Goal: Task Accomplishment & Management: Manage account settings

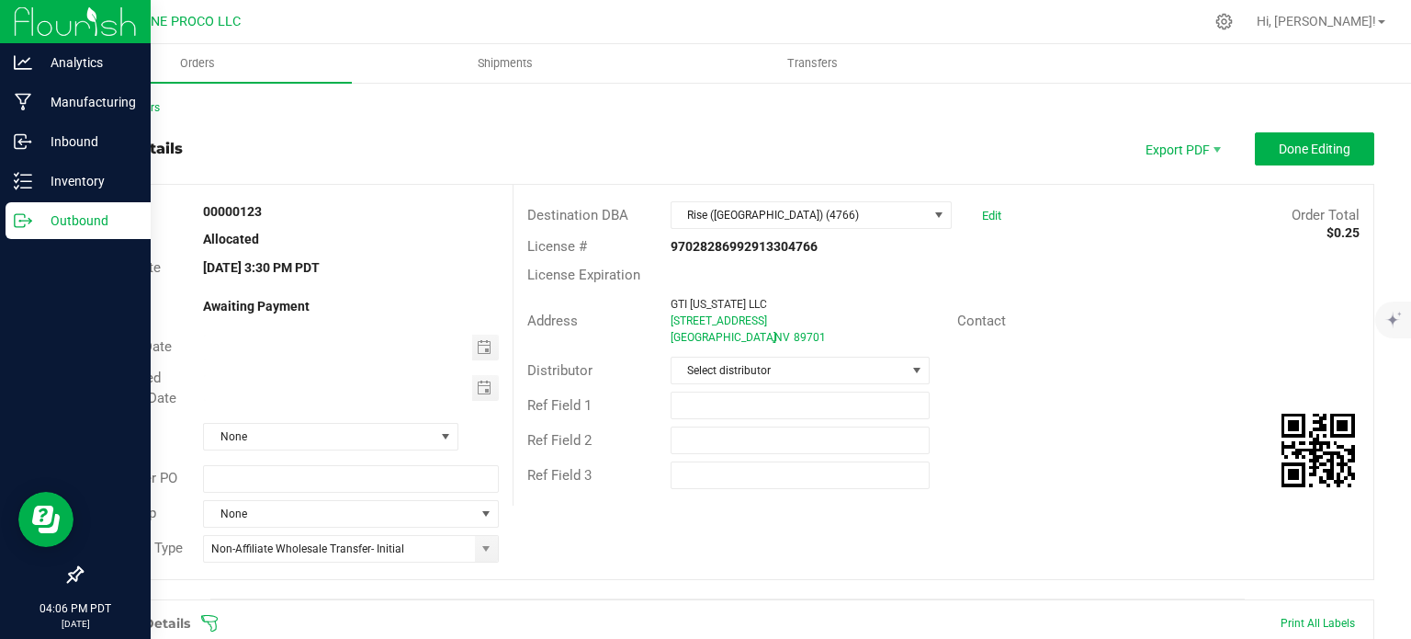
click at [31, 202] on div "Outbound" at bounding box center [78, 220] width 145 height 37
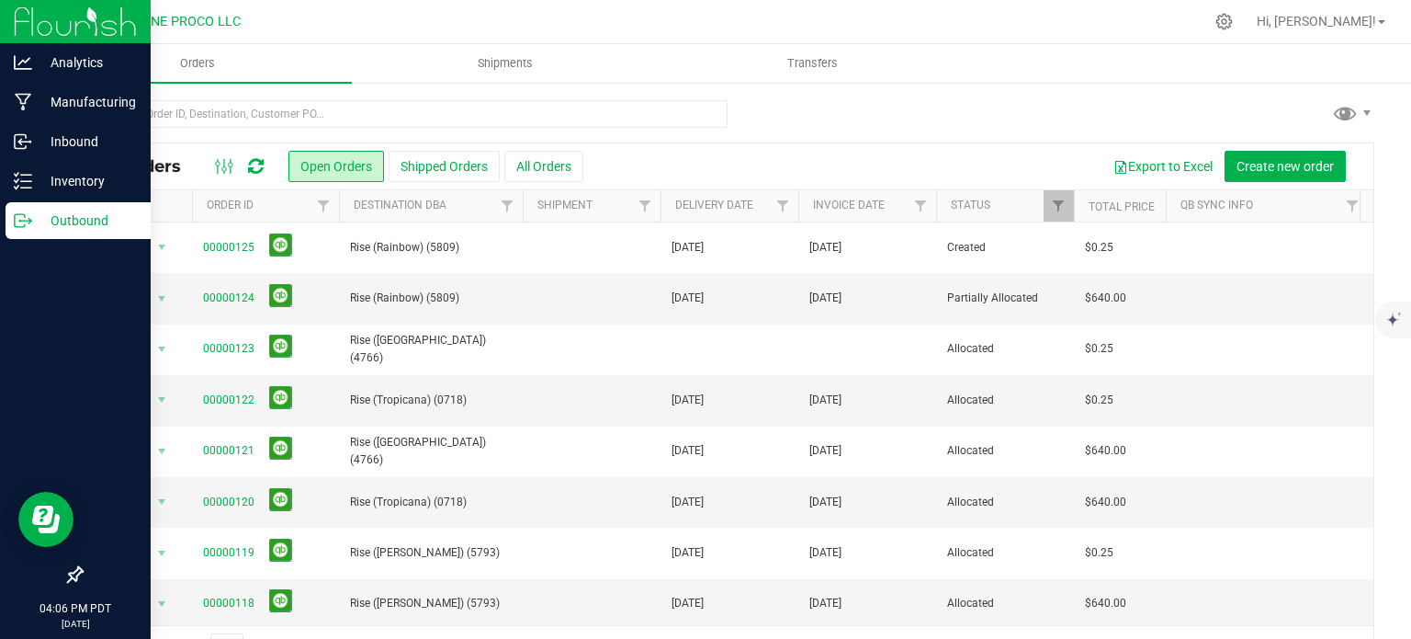
drag, startPoint x: 56, startPoint y: 203, endPoint x: 874, endPoint y: 102, distance: 824.0
click at [874, 102] on div at bounding box center [728, 121] width 1294 height 42
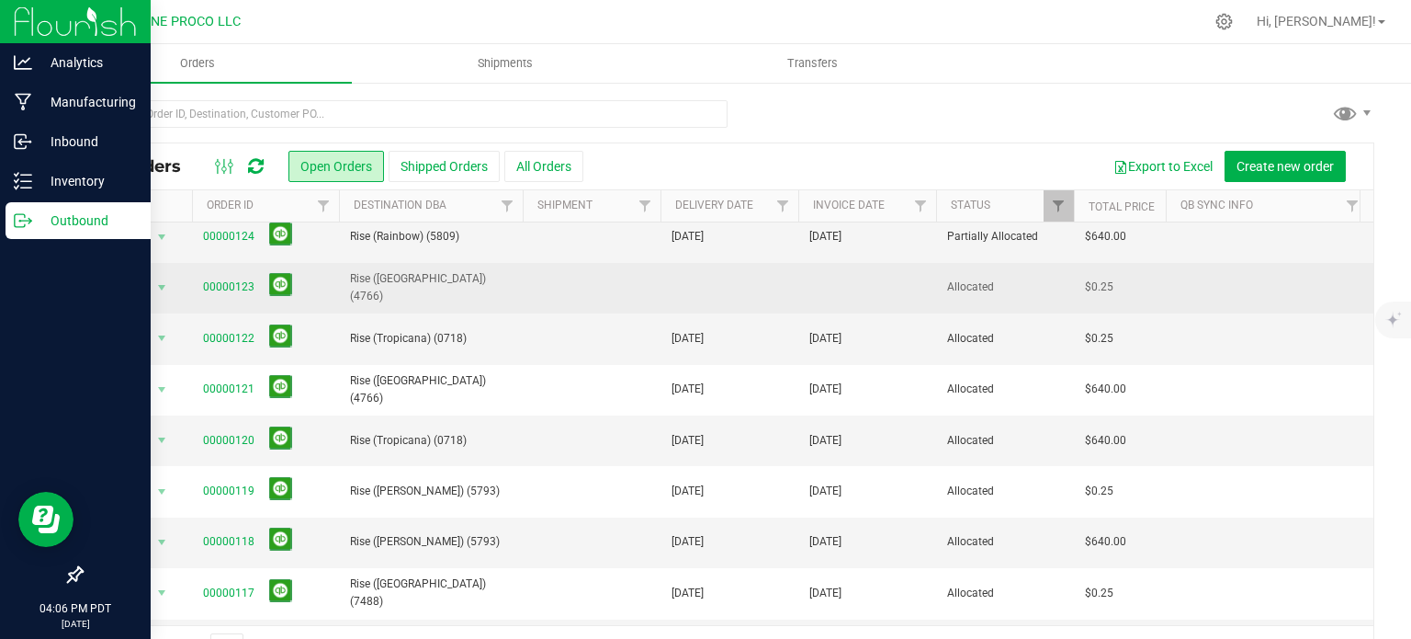
scroll to position [57, 0]
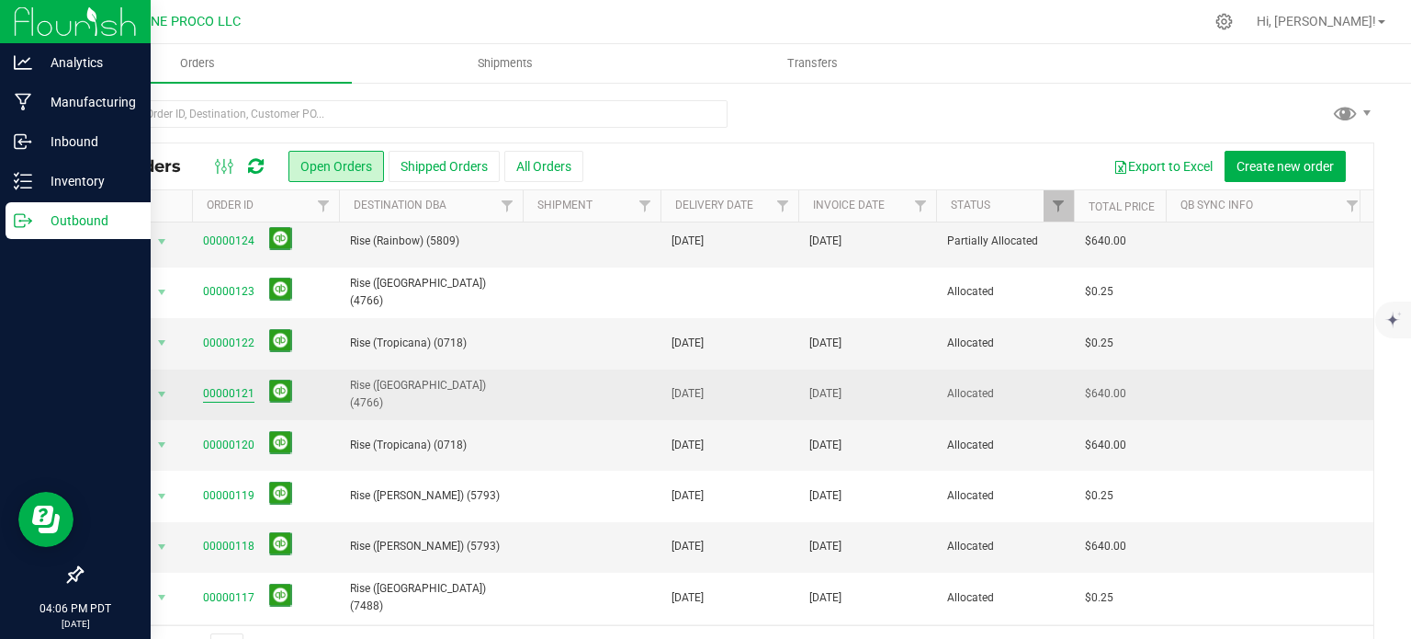
click at [229, 390] on link "00000121" at bounding box center [228, 393] width 51 height 17
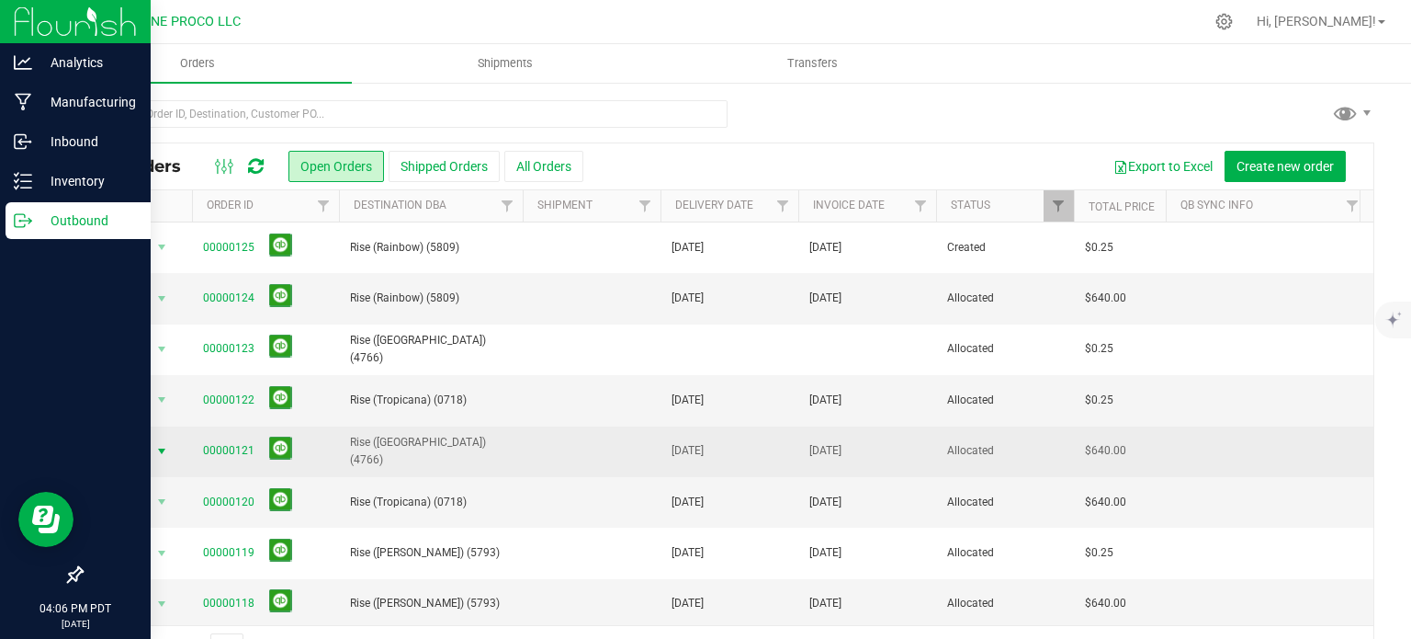
click at [151, 450] on span "select" at bounding box center [162, 451] width 23 height 26
click at [162, 449] on span "select" at bounding box center [161, 451] width 15 height 15
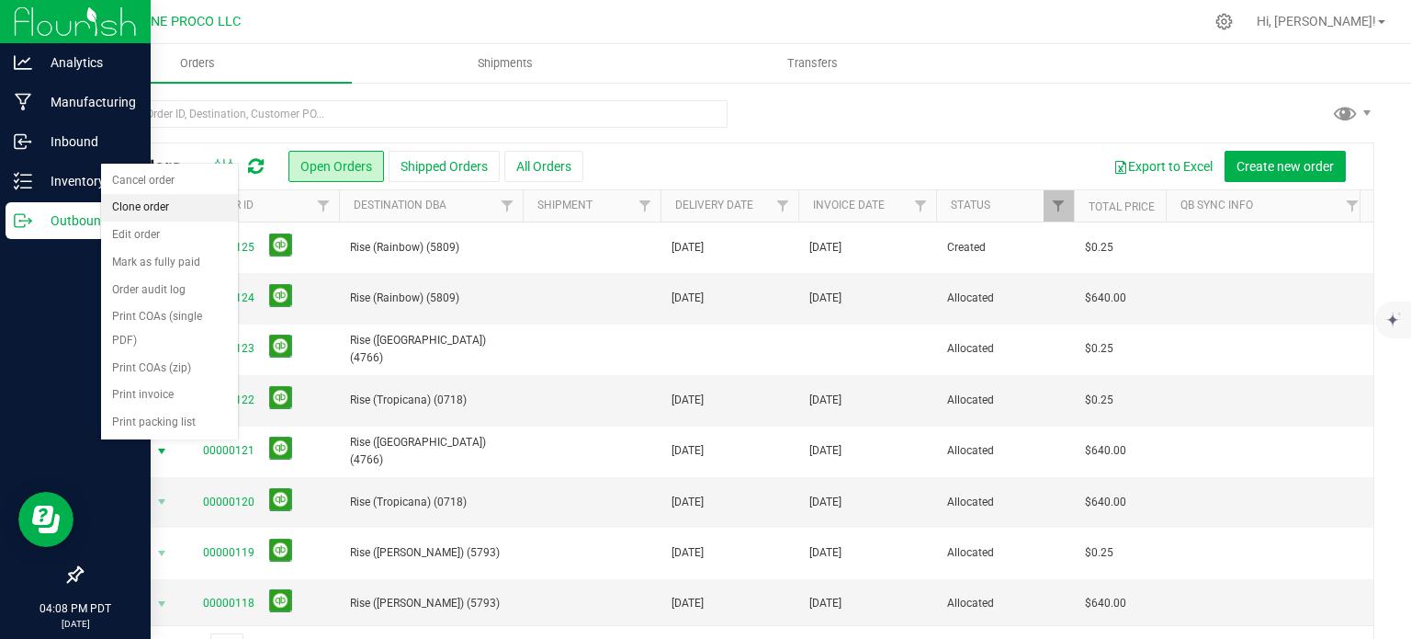
click at [163, 201] on li "Clone order" at bounding box center [169, 208] width 137 height 28
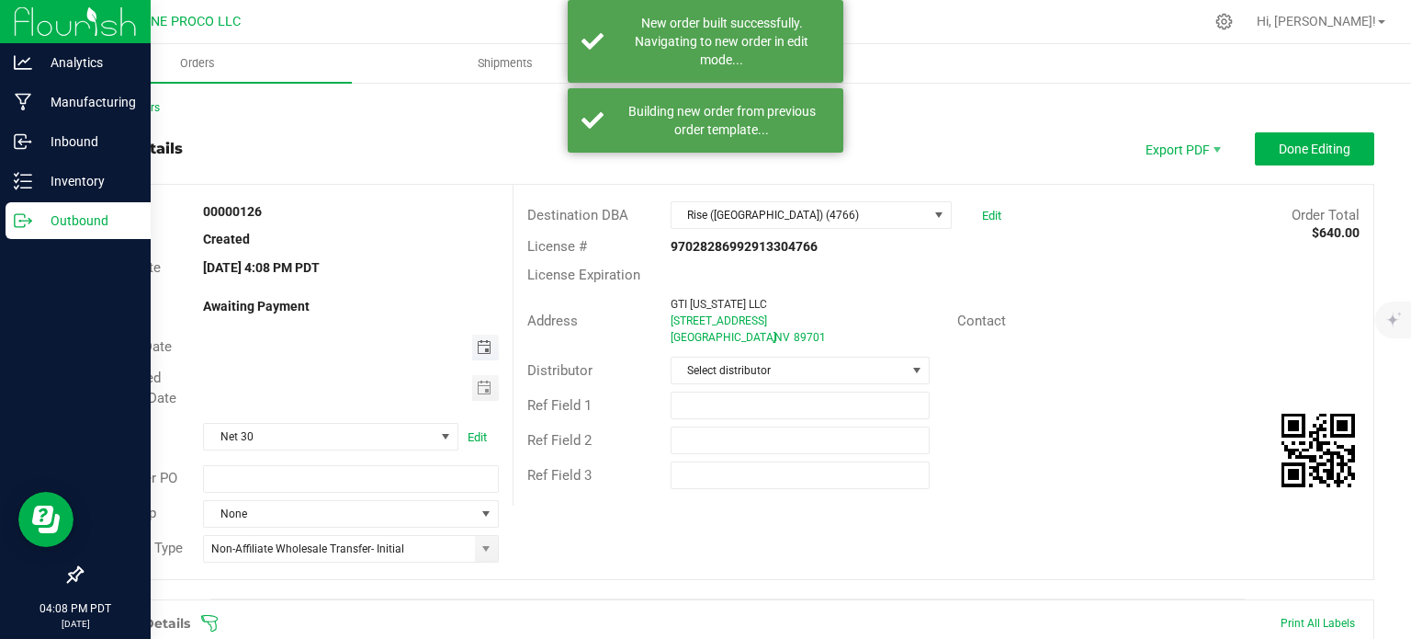
click at [477, 348] on span "Toggle calendar" at bounding box center [484, 347] width 15 height 15
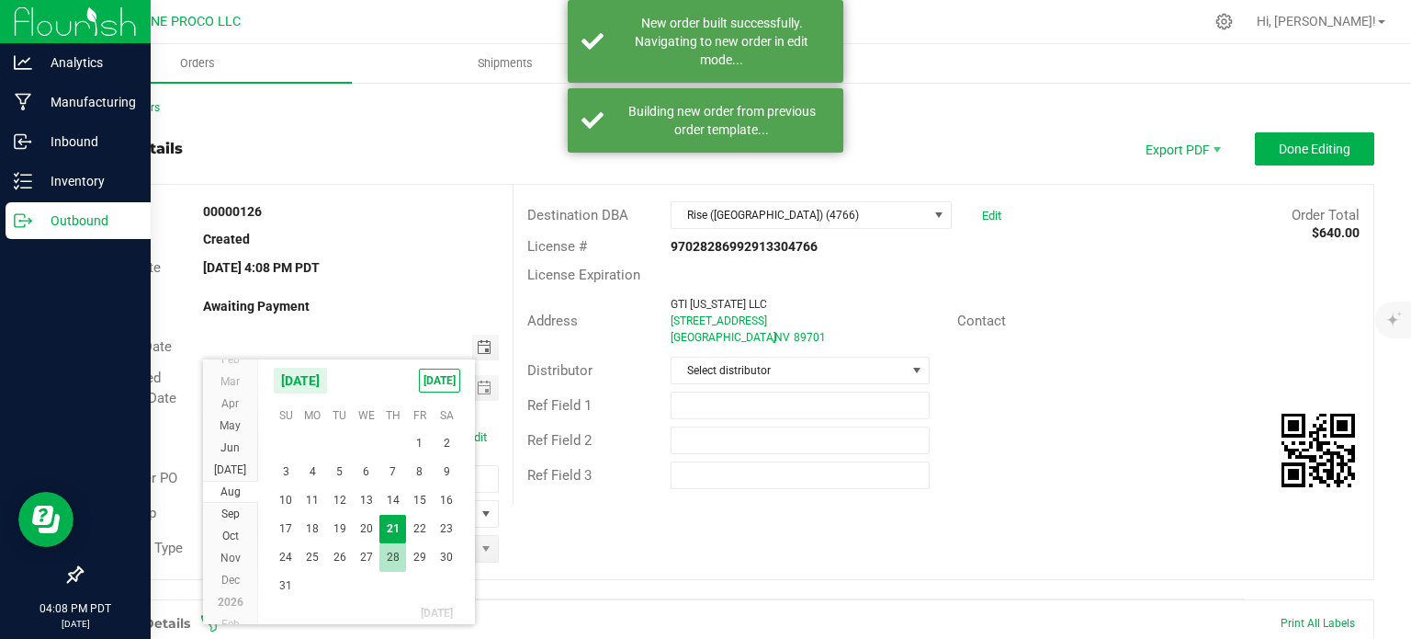
click at [394, 550] on span "28" at bounding box center [392, 557] width 27 height 28
type input "[DATE]"
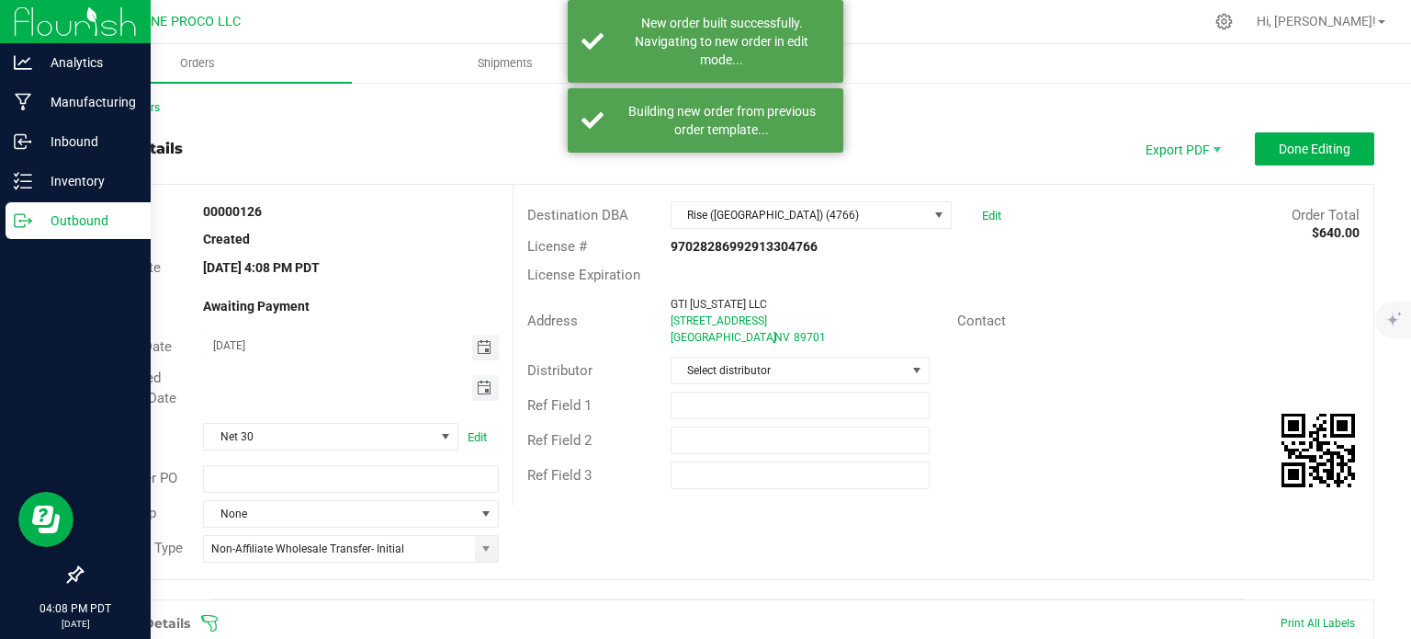
click at [477, 386] on span "Toggle calendar" at bounding box center [484, 387] width 15 height 15
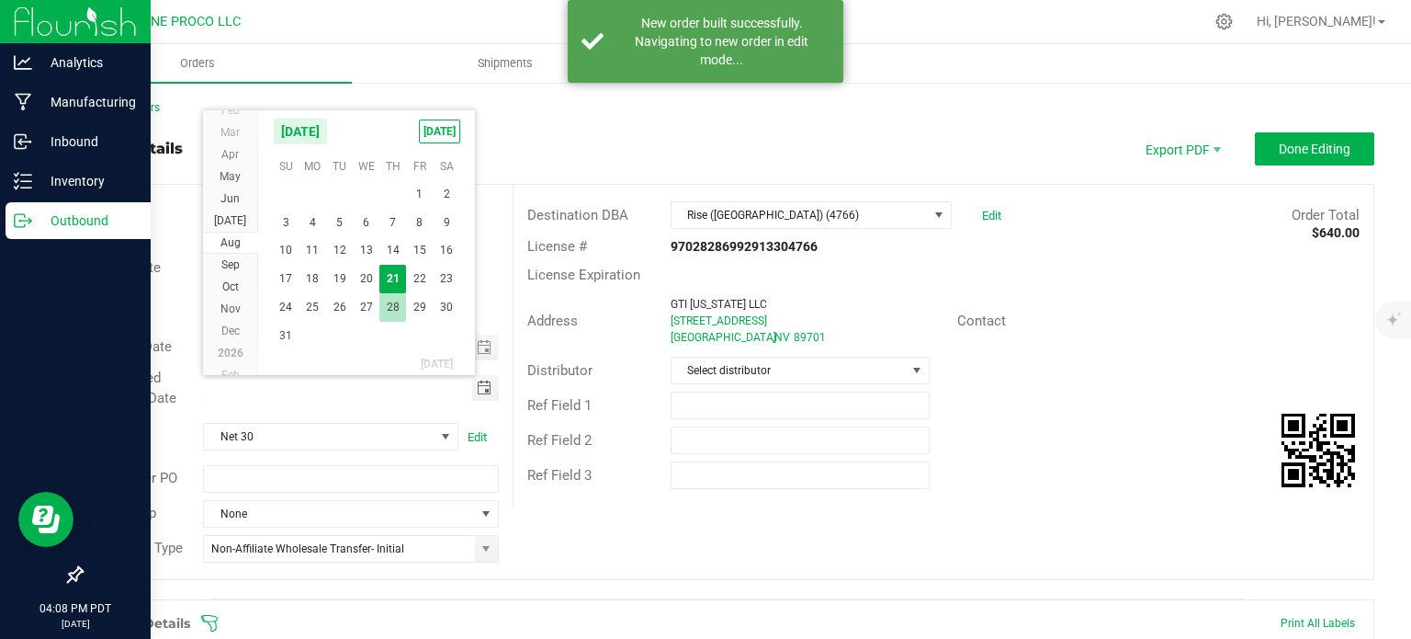
click at [396, 304] on span "28" at bounding box center [392, 307] width 27 height 28
type input "[DATE]"
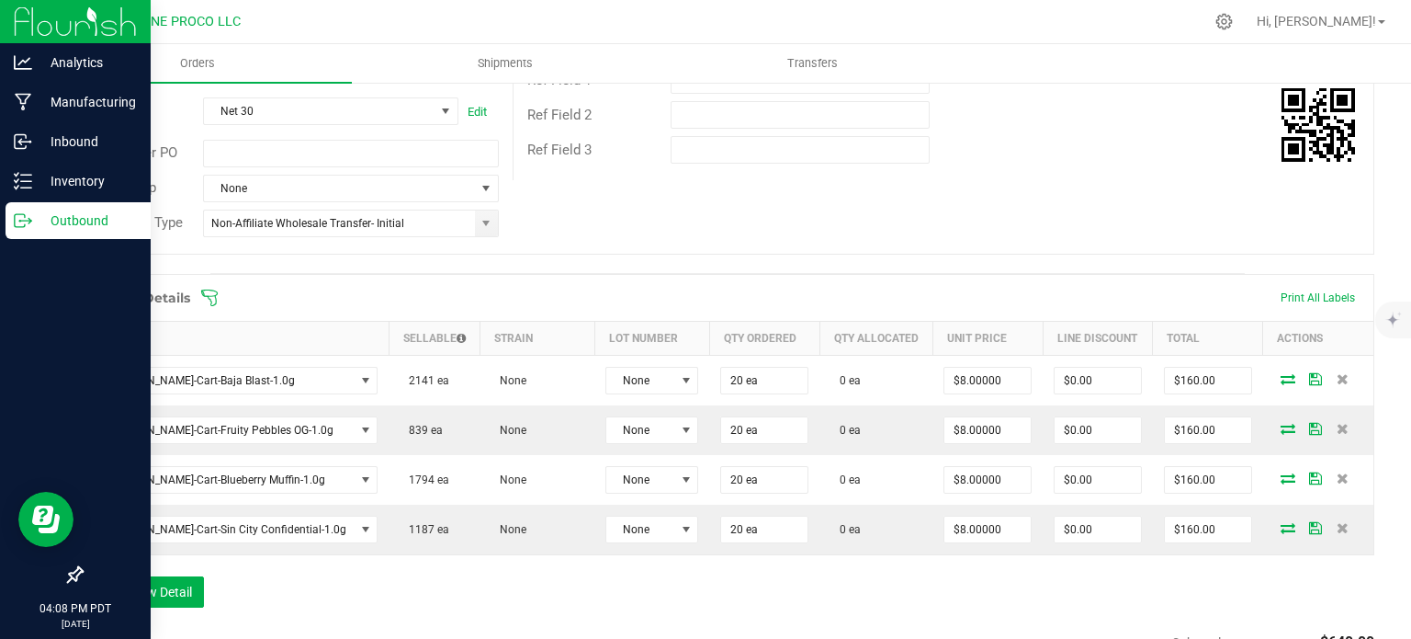
scroll to position [319, 0]
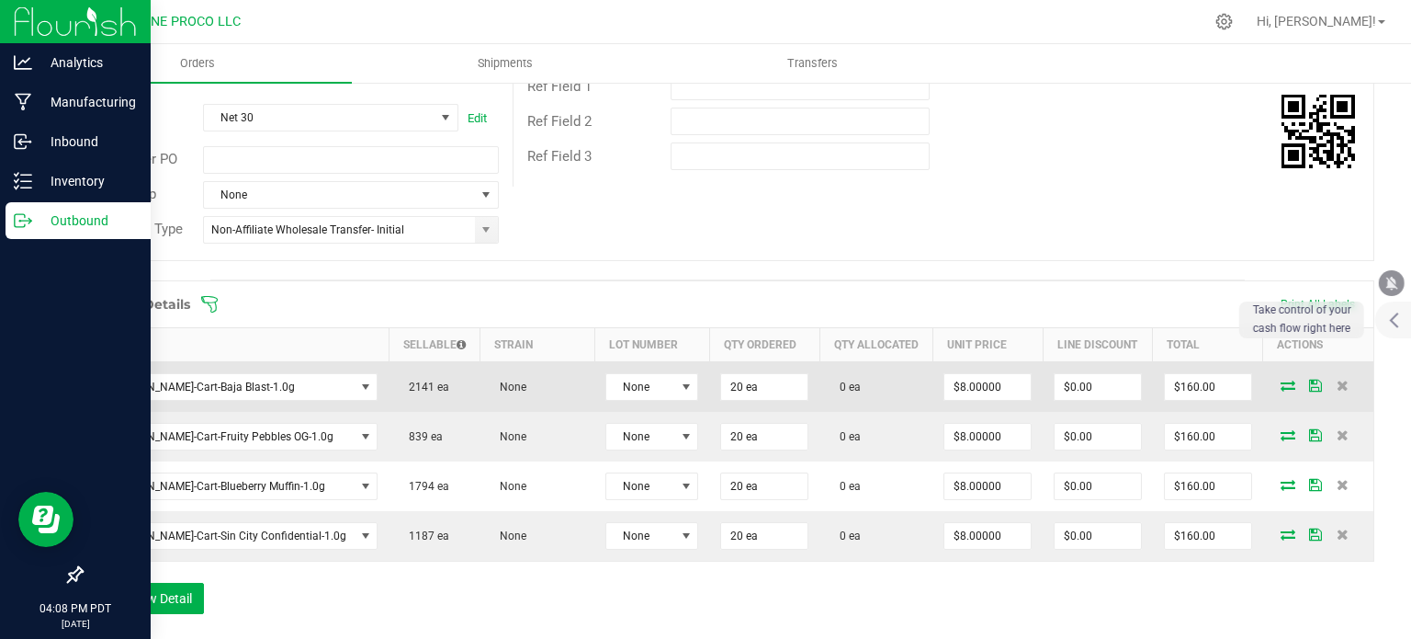
click at [1281, 382] on icon at bounding box center [1288, 384] width 15 height 11
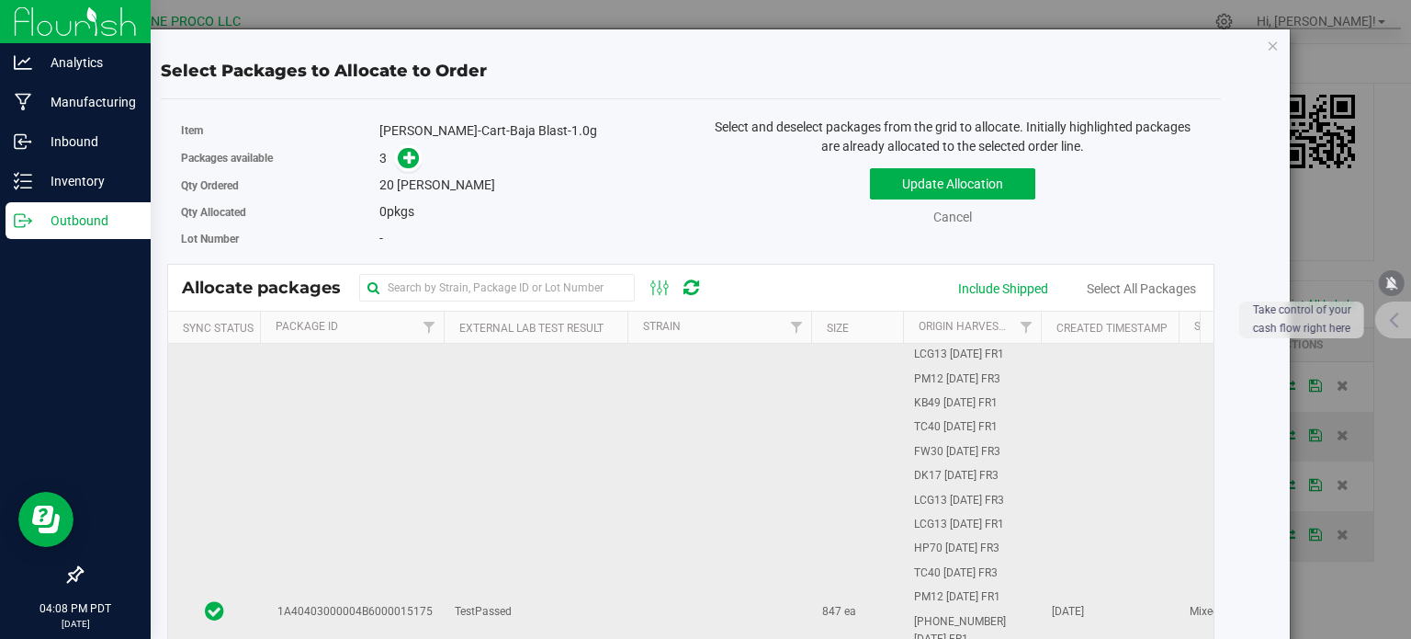
click at [390, 536] on td "1A40403000004B6000015175" at bounding box center [352, 612] width 184 height 537
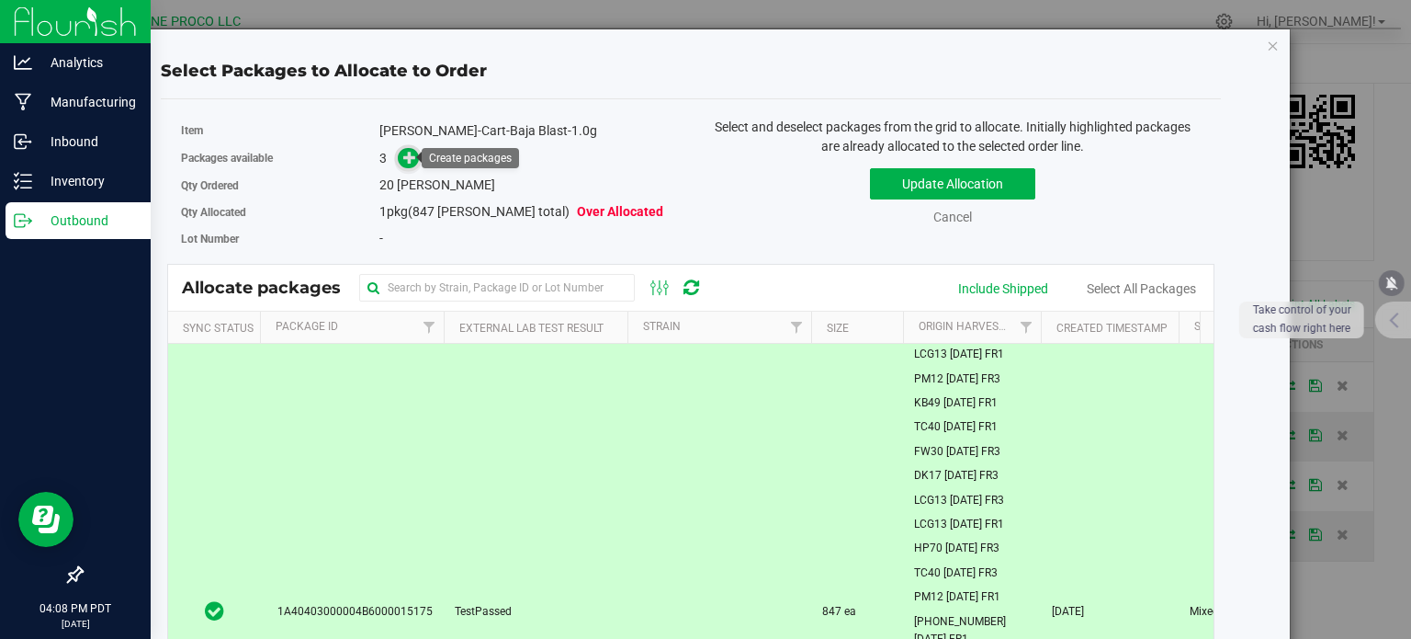
click at [410, 157] on icon at bounding box center [409, 156] width 13 height 13
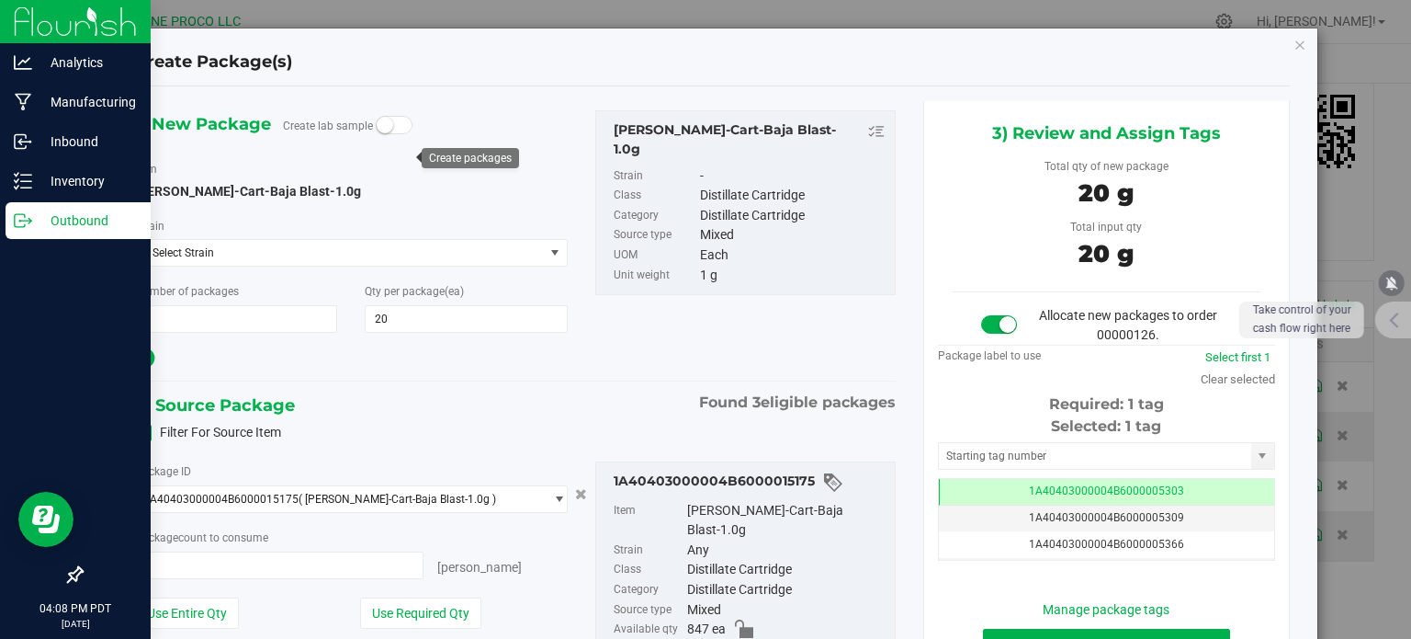
type input "20 ea"
click at [948, 481] on td "1A40403000004B6000005303" at bounding box center [1106, 492] width 335 height 27
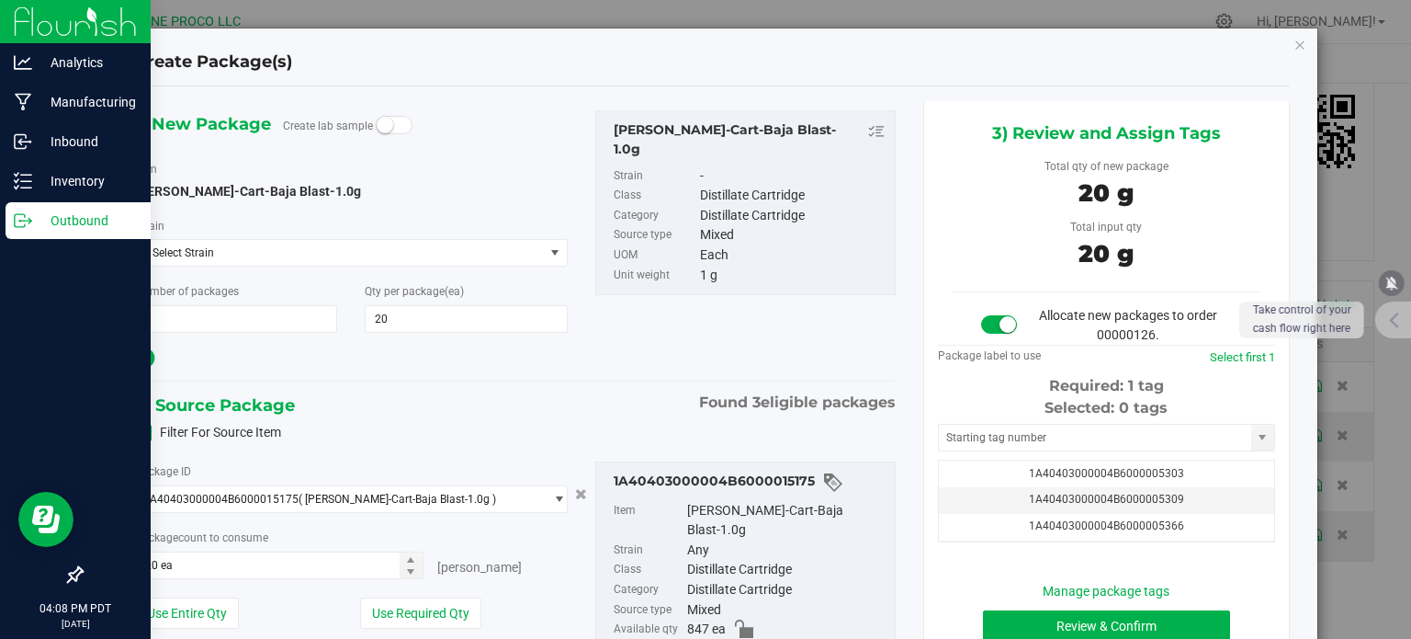
click at [954, 421] on div "Selected: 0 tags Tag 1A40403000004B6000005303 1A40403000004B6000005309 1A404030…" at bounding box center [1106, 469] width 337 height 145
click at [953, 431] on input "text" at bounding box center [1095, 438] width 312 height 26
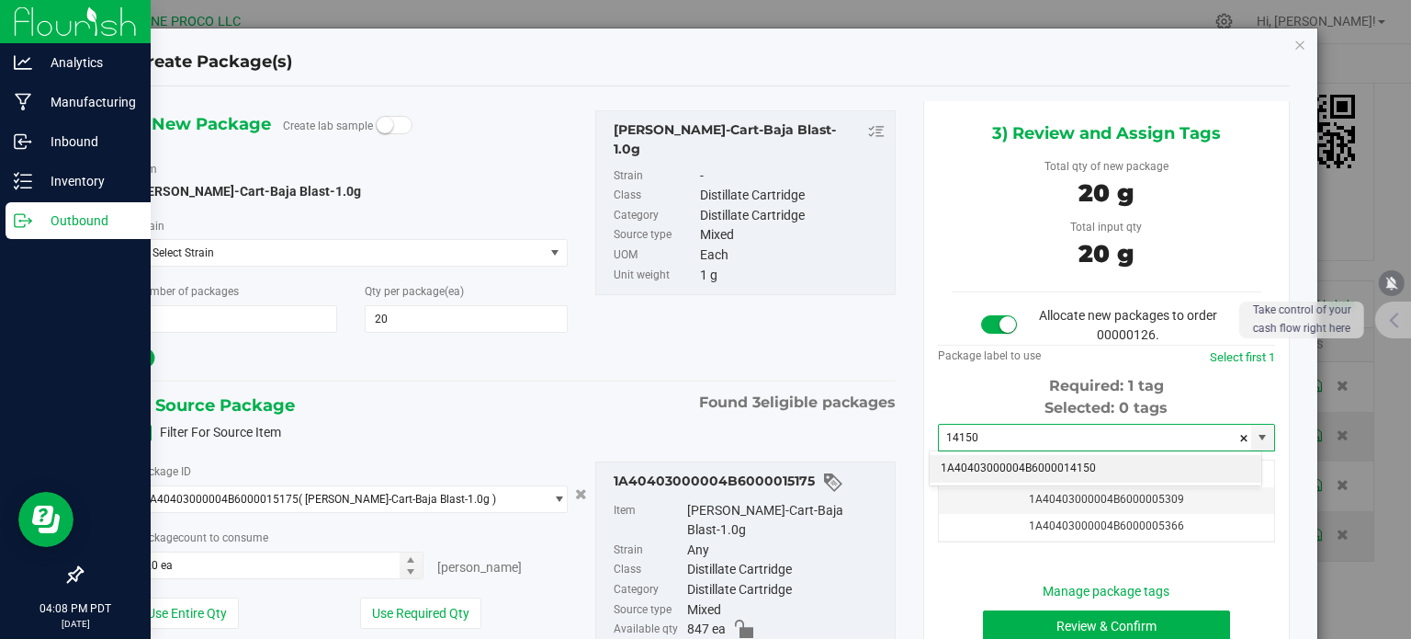
click at [968, 467] on li "1A40403000004B6000014150" at bounding box center [1096, 469] width 332 height 28
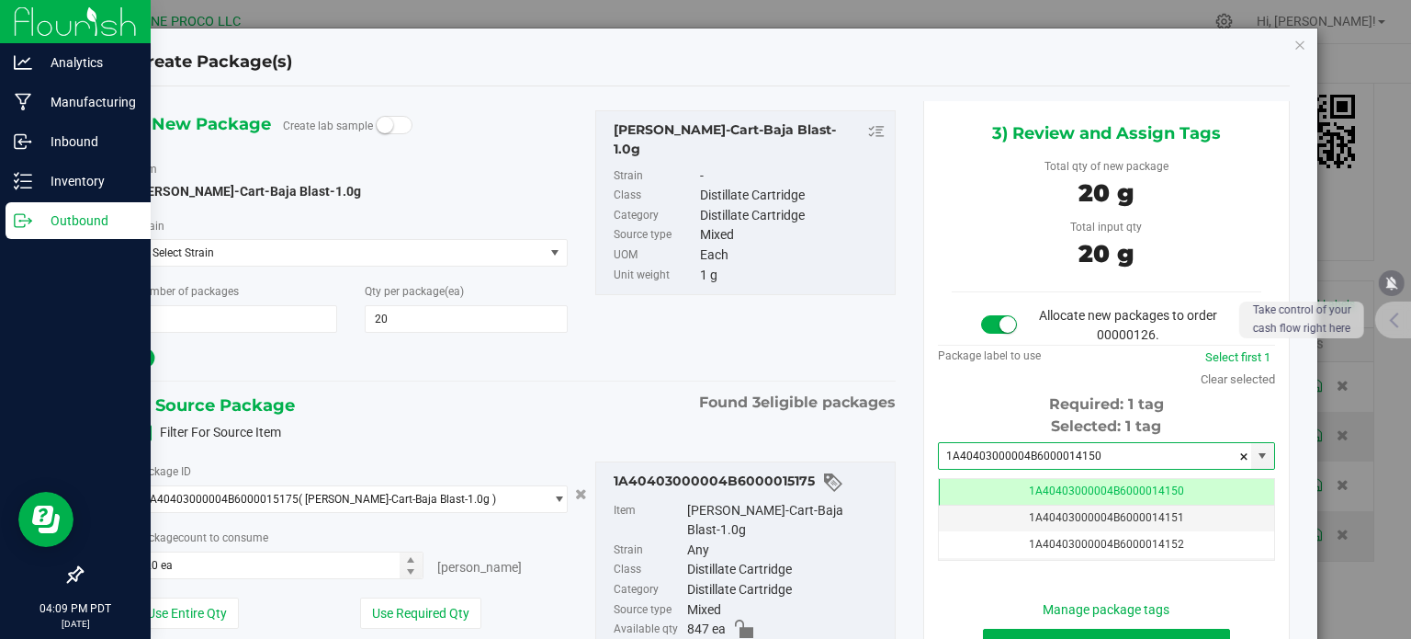
type input "1A40403000004B6000014150"
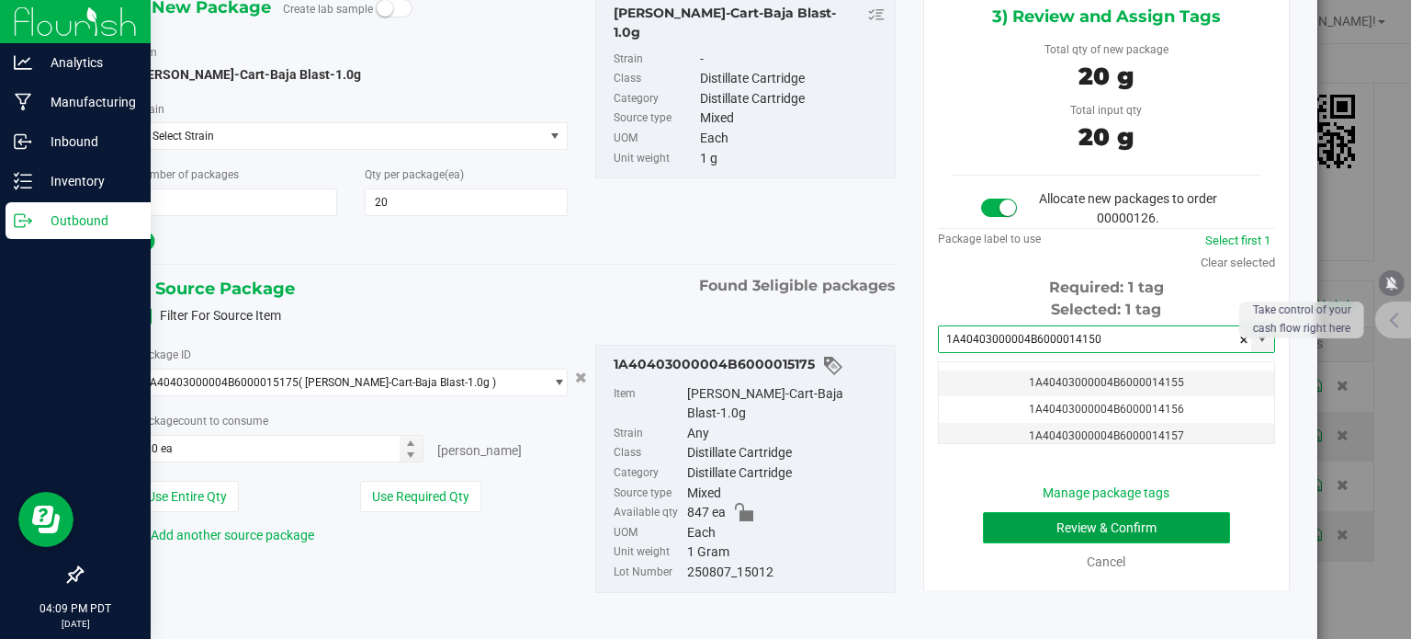
click at [1009, 532] on button "Review & Confirm" at bounding box center [1106, 527] width 247 height 31
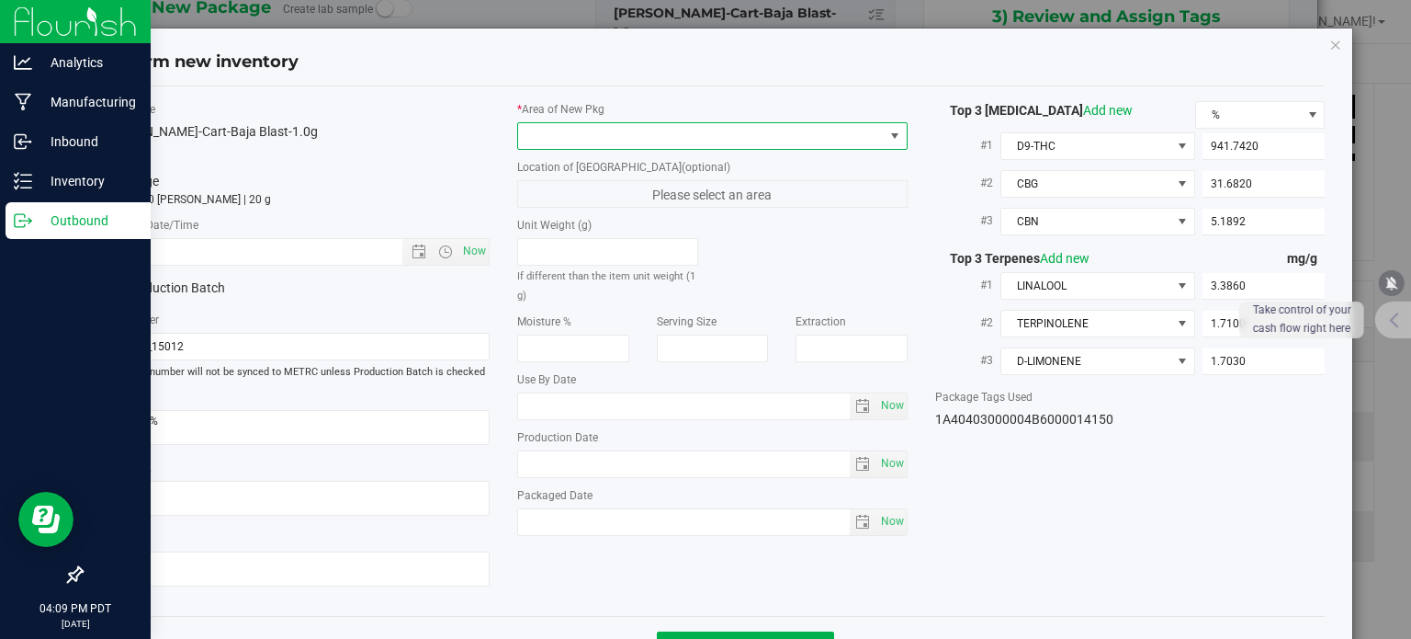
click at [620, 125] on span at bounding box center [701, 136] width 366 height 26
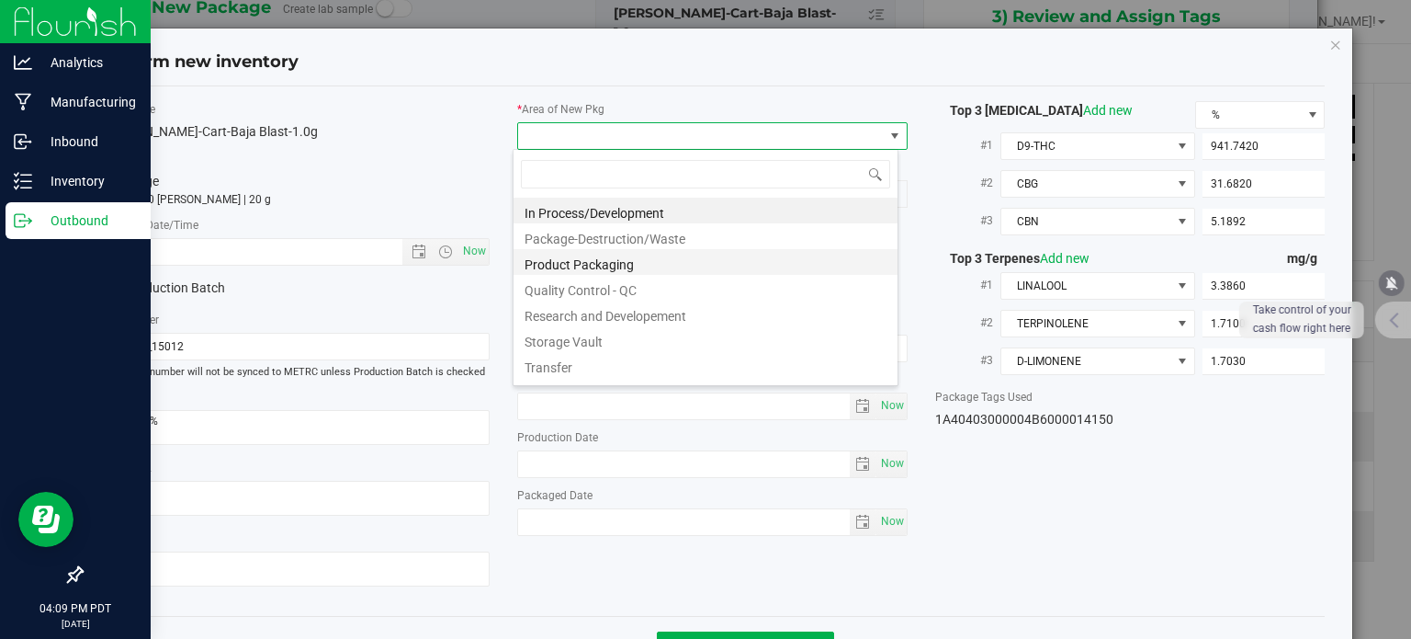
click at [561, 265] on li "Product Packaging" at bounding box center [706, 262] width 384 height 26
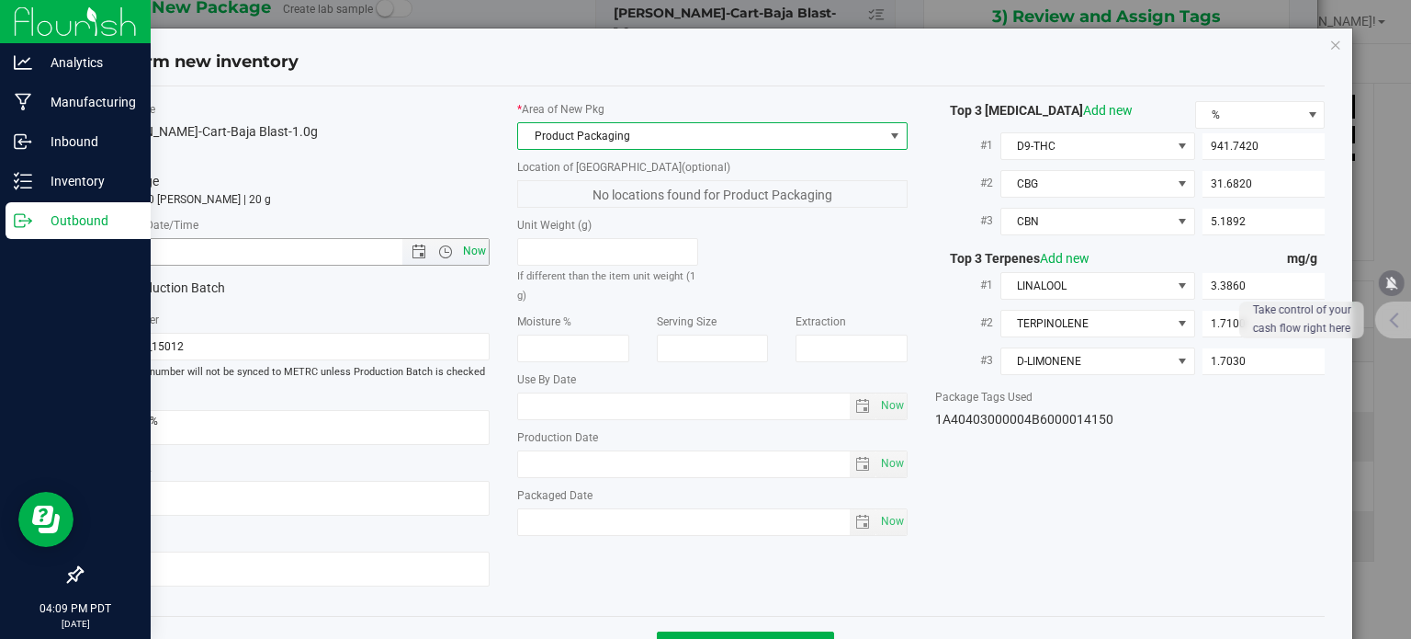
click at [478, 246] on span "Now" at bounding box center [474, 251] width 31 height 27
type input "[DATE] 4:09 PM"
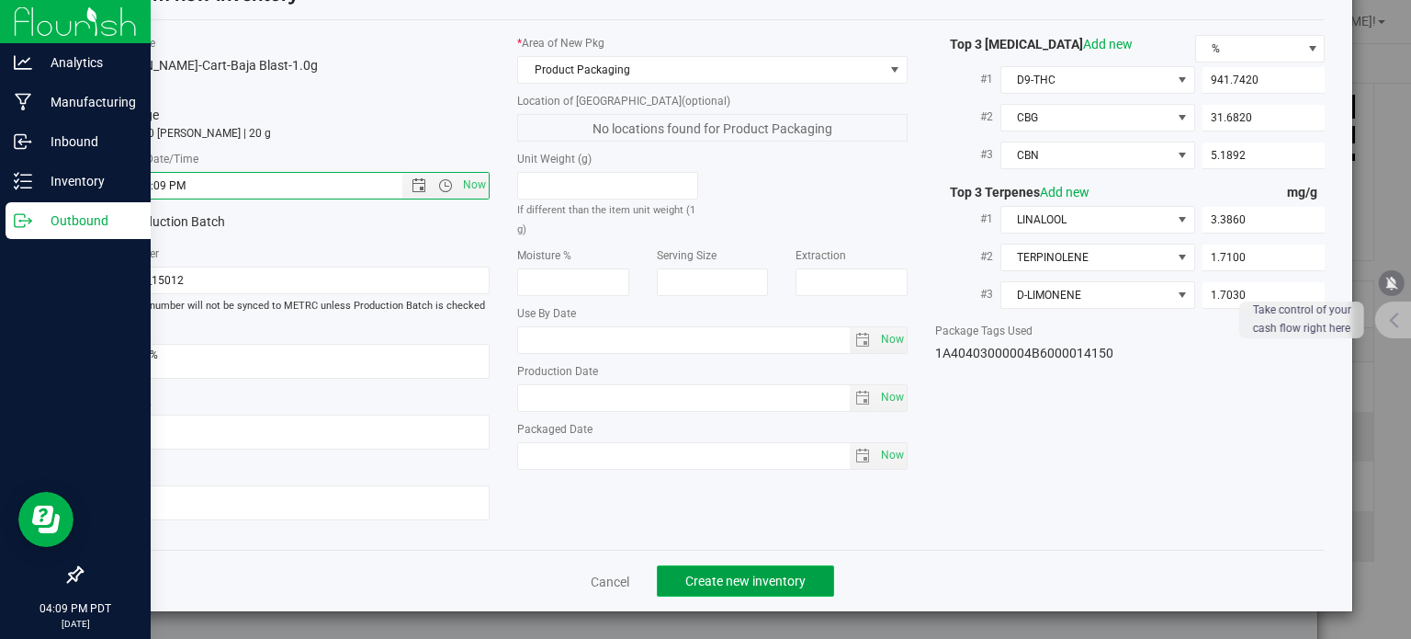
click at [717, 576] on span "Create new inventory" at bounding box center [745, 580] width 120 height 15
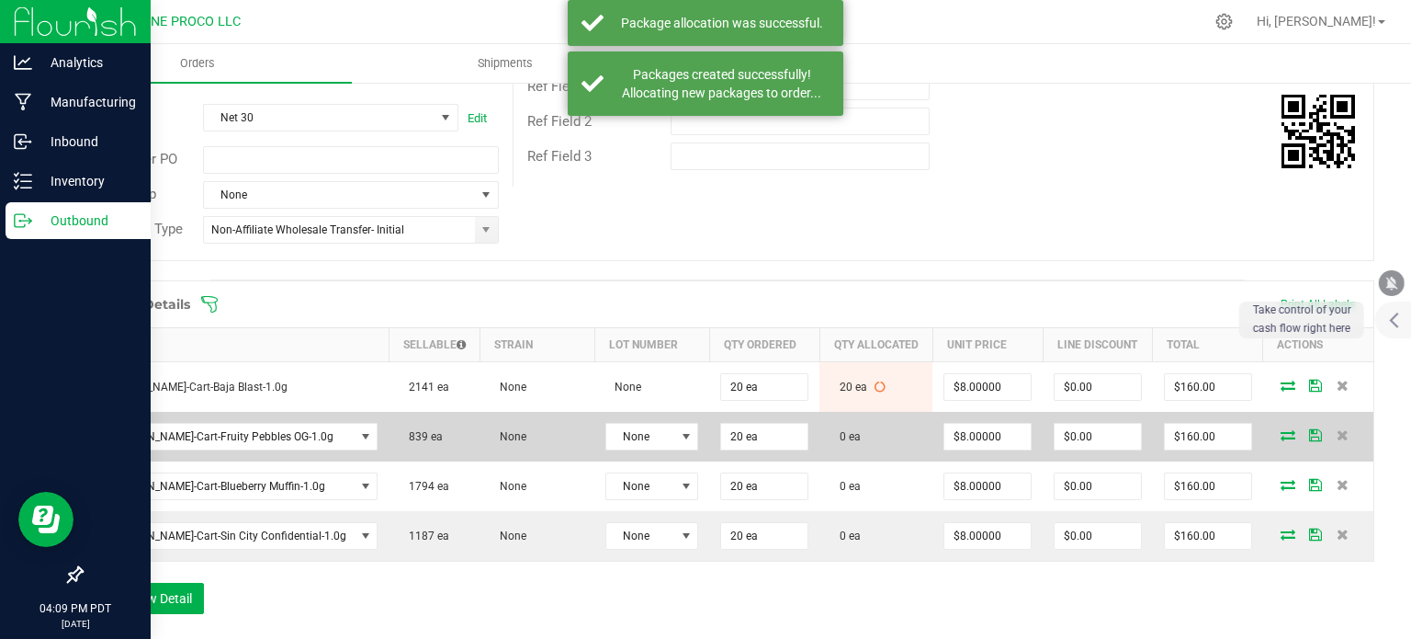
click at [1281, 429] on icon at bounding box center [1288, 434] width 15 height 11
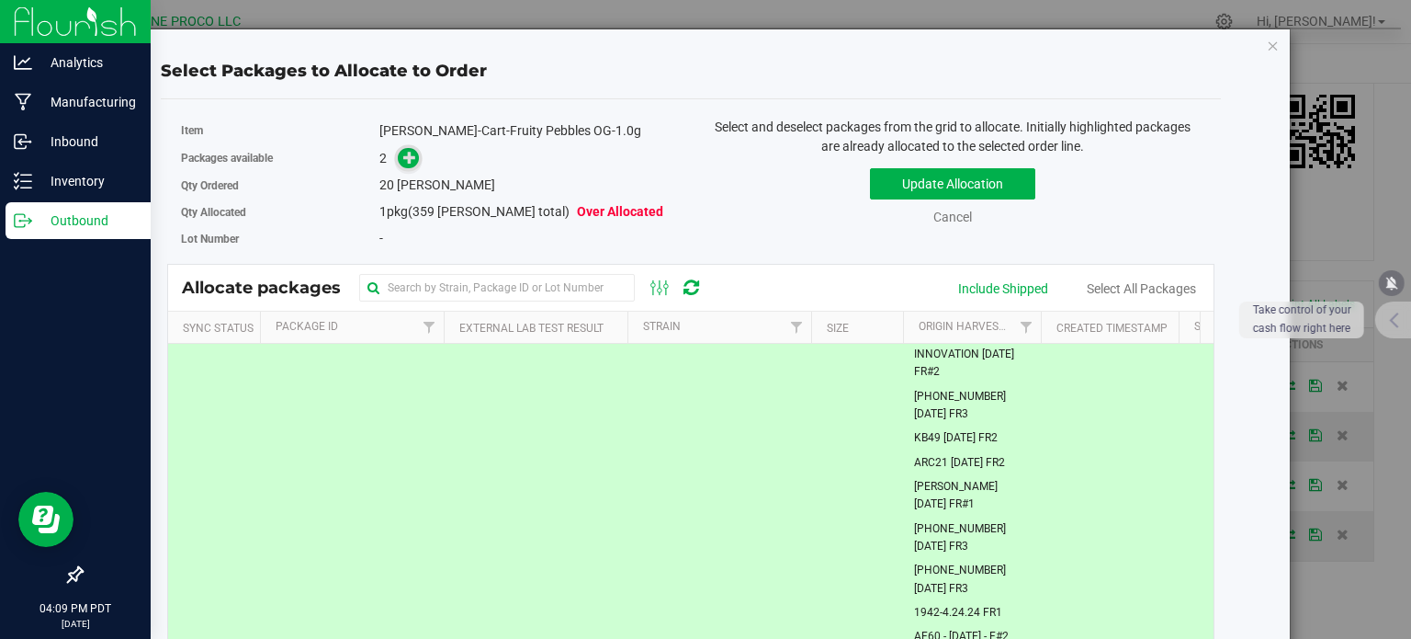
click at [404, 158] on icon at bounding box center [410, 157] width 14 height 14
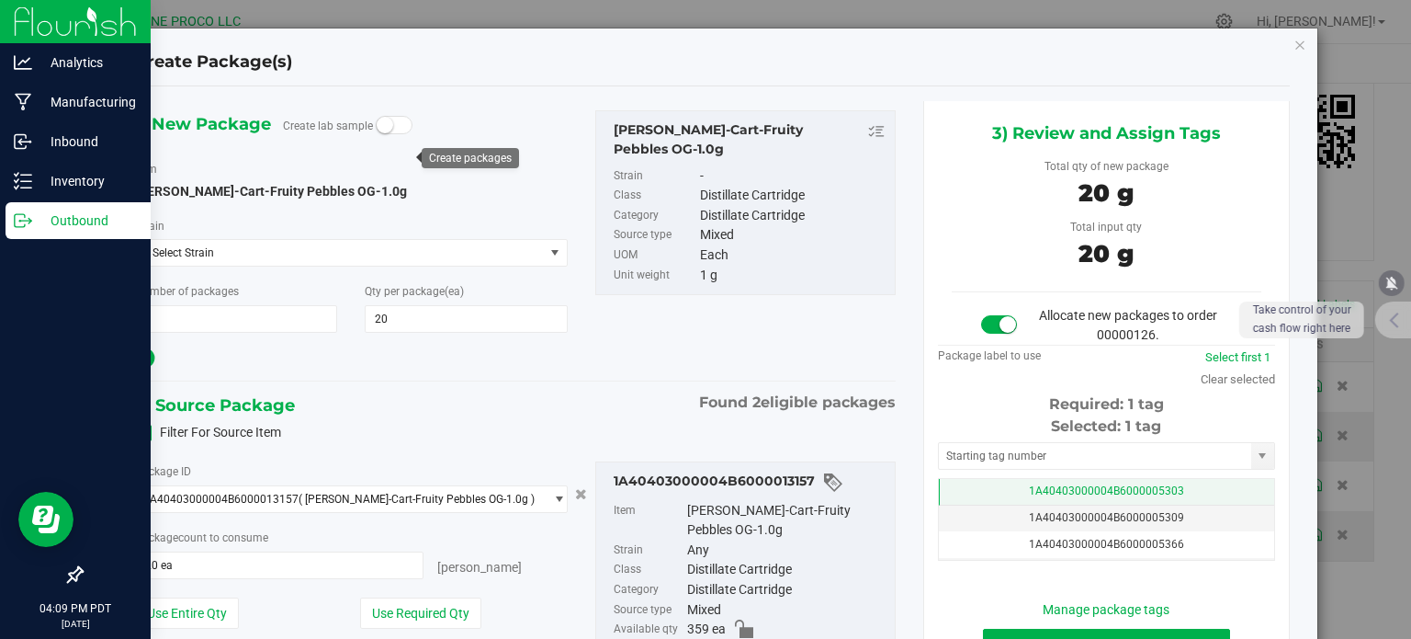
click at [964, 488] on td "1A40403000004B6000005303" at bounding box center [1106, 492] width 335 height 27
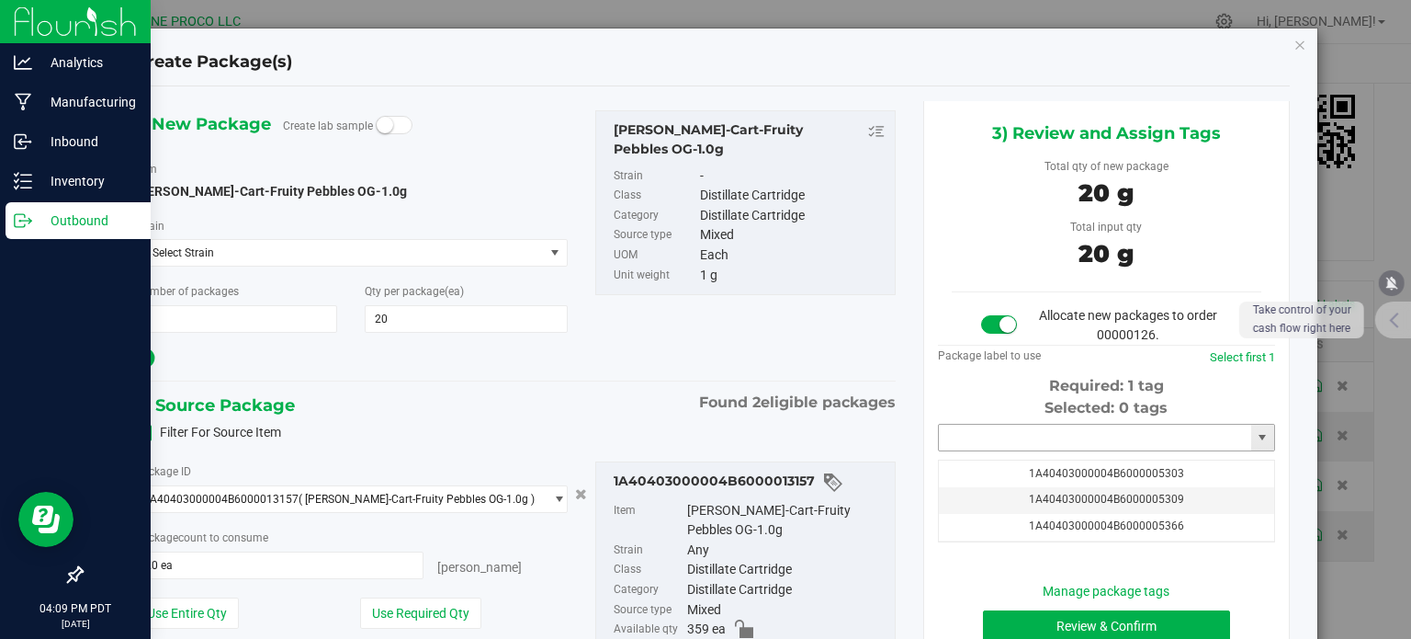
click at [961, 443] on input "text" at bounding box center [1095, 438] width 312 height 26
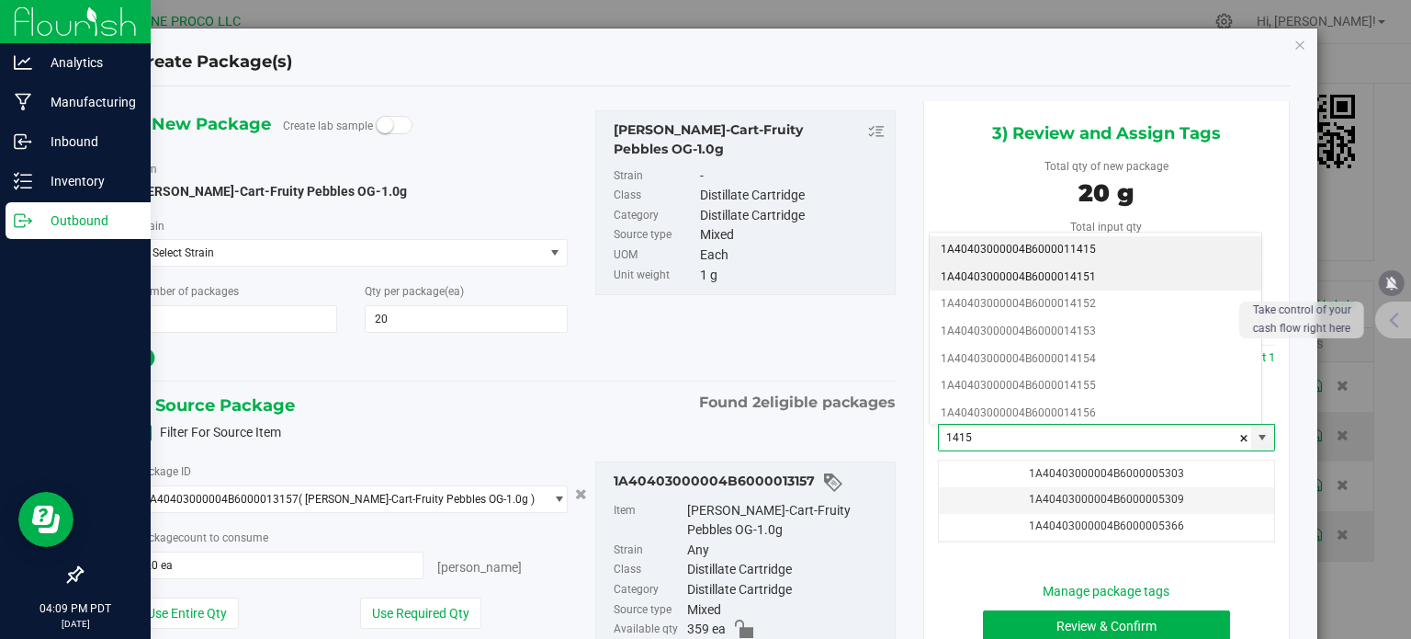
click at [1094, 272] on li "1A40403000004B6000014151" at bounding box center [1096, 278] width 332 height 28
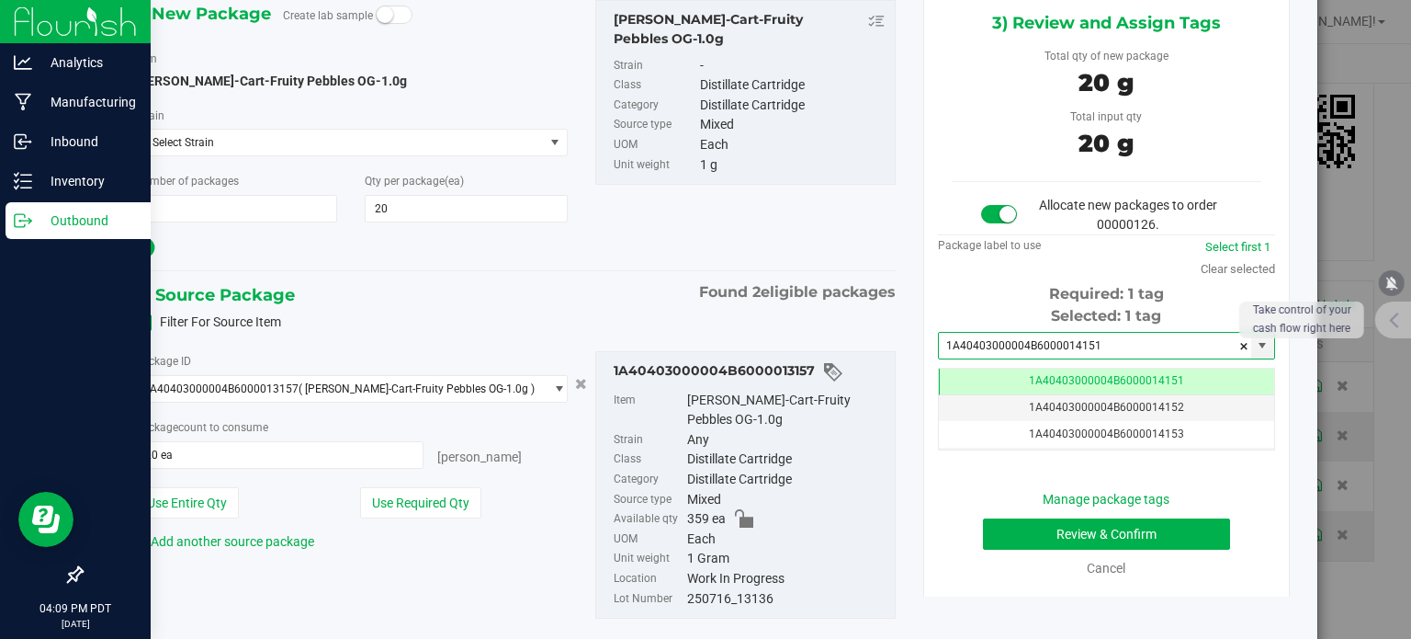
type input "1A40403000004B6000014151"
click at [1044, 526] on button "Review & Confirm" at bounding box center [1106, 533] width 247 height 31
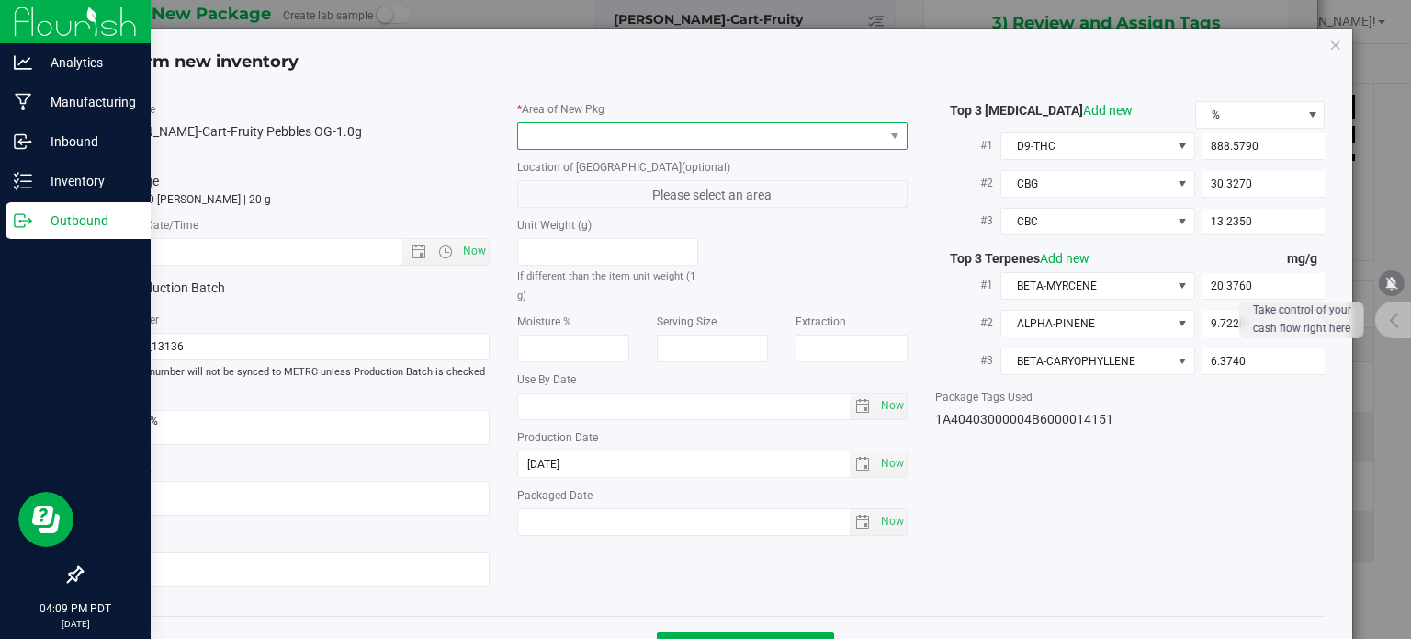
click at [750, 128] on span at bounding box center [701, 136] width 366 height 26
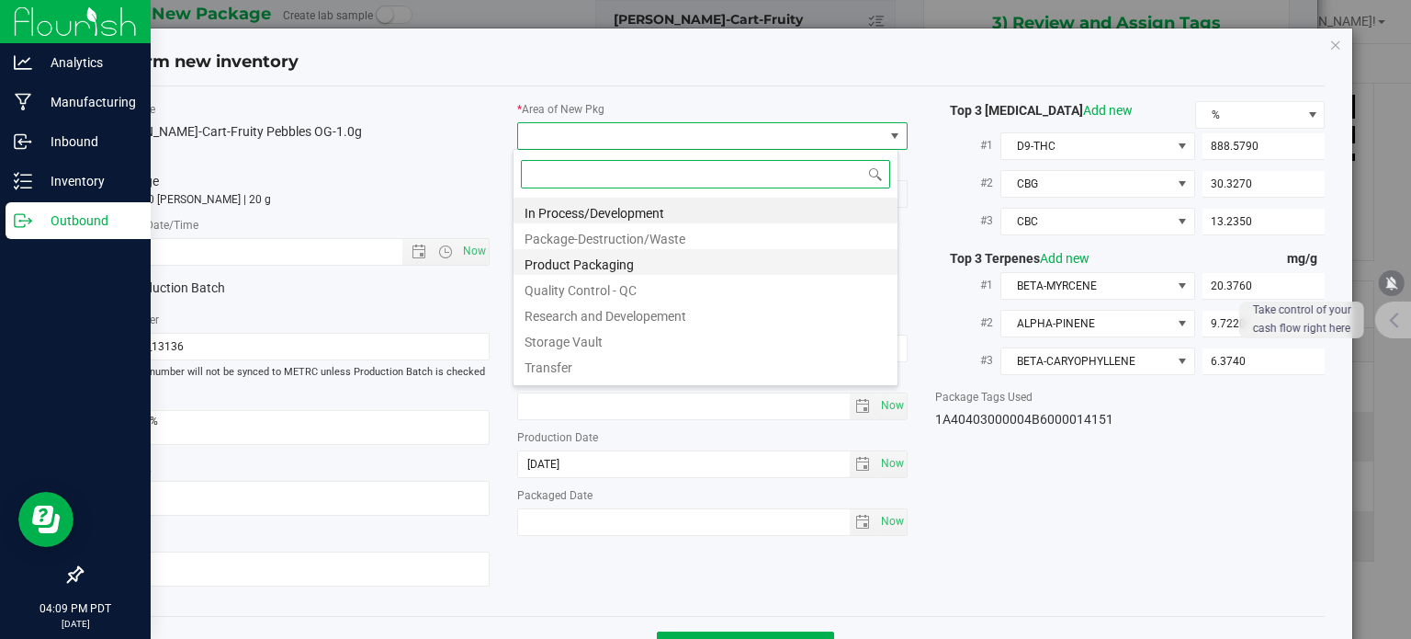
click at [585, 266] on li "Product Packaging" at bounding box center [706, 262] width 384 height 26
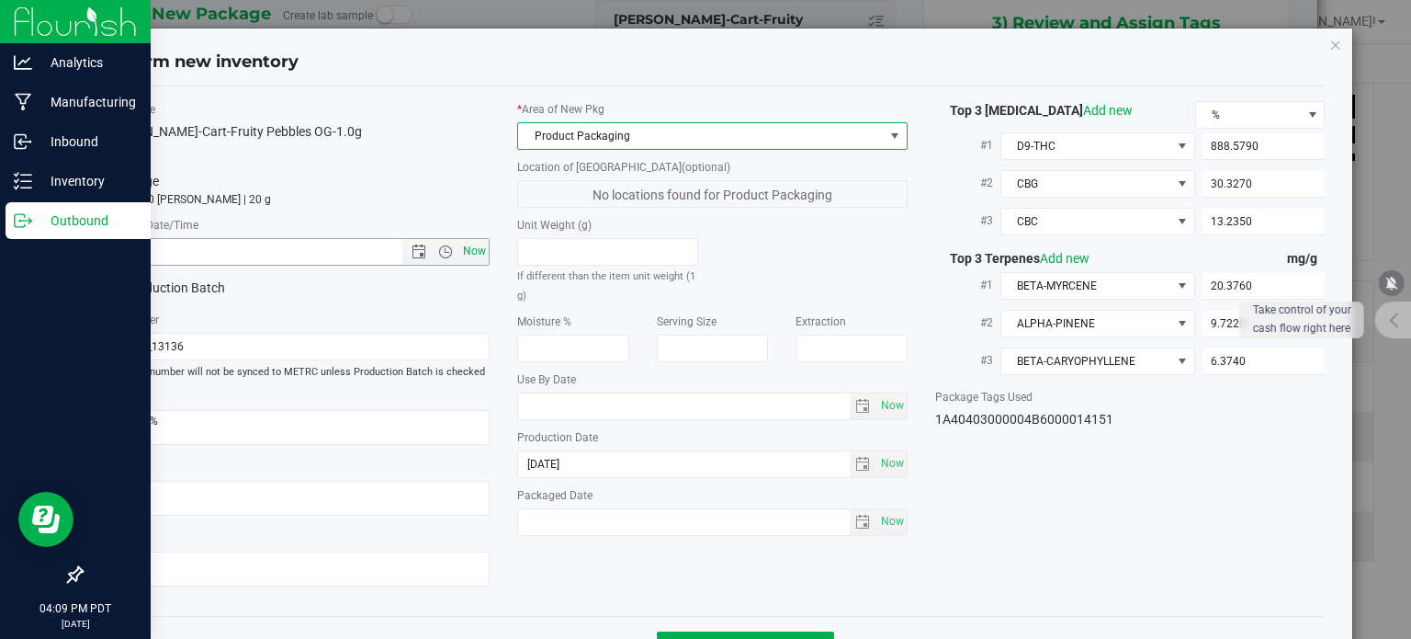
click at [470, 243] on span "Now" at bounding box center [474, 251] width 31 height 27
type input "[DATE] 4:09 PM"
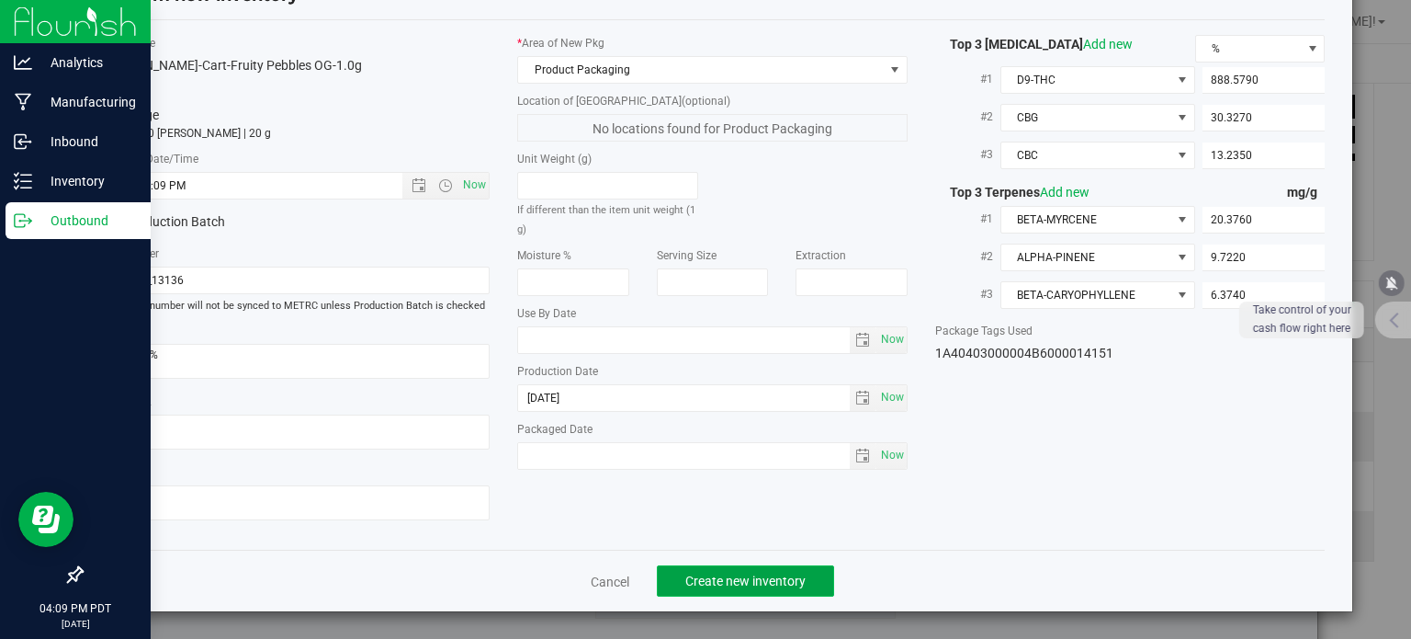
click at [718, 594] on button "Create new inventory" at bounding box center [745, 580] width 177 height 31
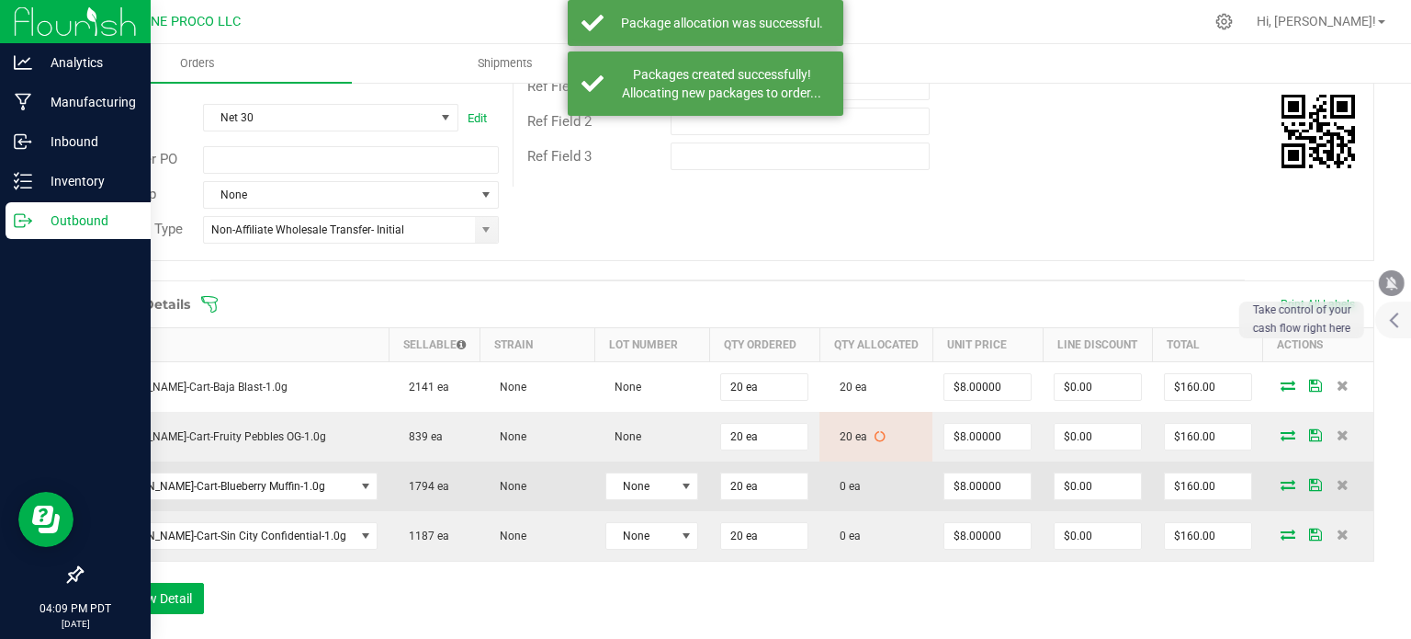
click at [1281, 482] on icon at bounding box center [1288, 484] width 15 height 11
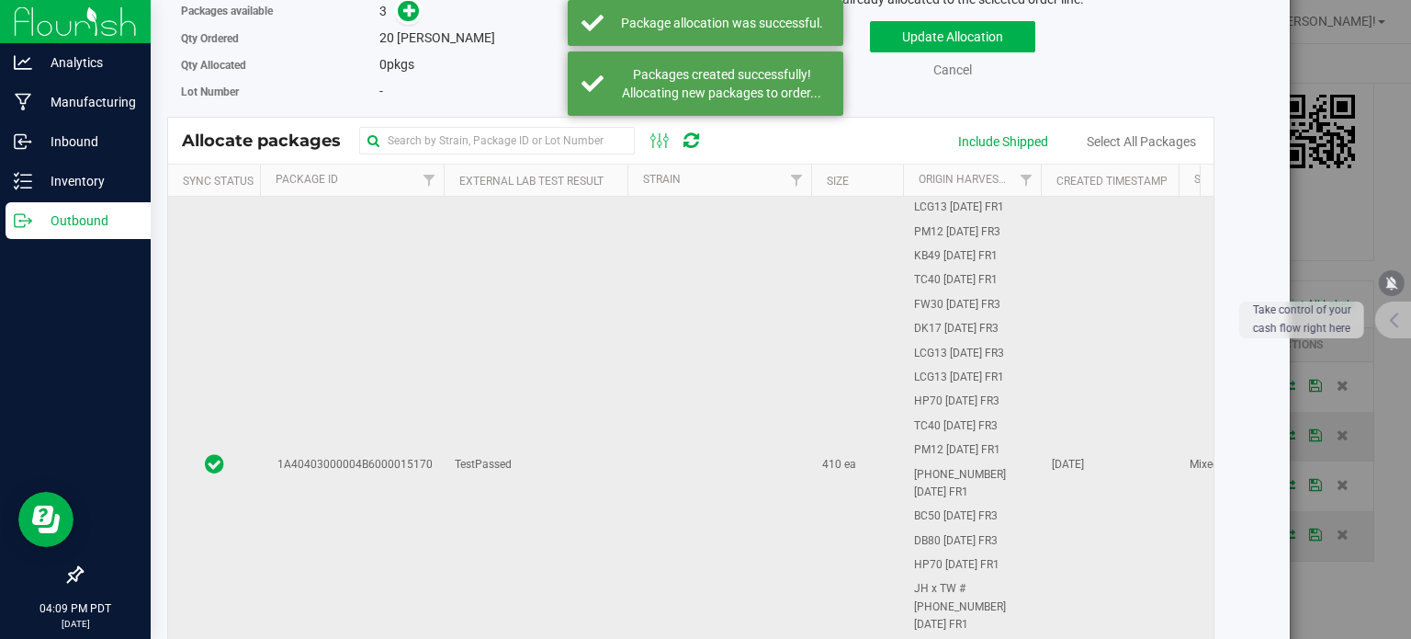
click at [424, 338] on td "1A40403000004B6000015170" at bounding box center [352, 465] width 184 height 537
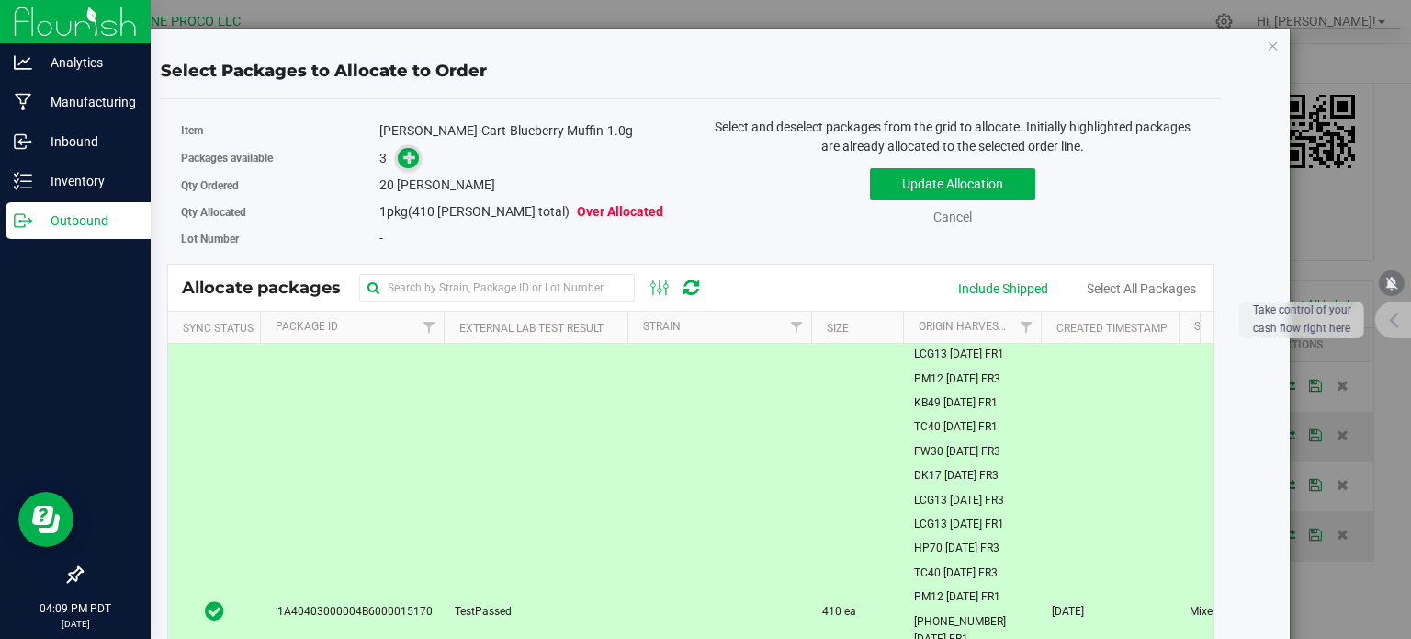
click at [405, 153] on icon at bounding box center [410, 157] width 14 height 14
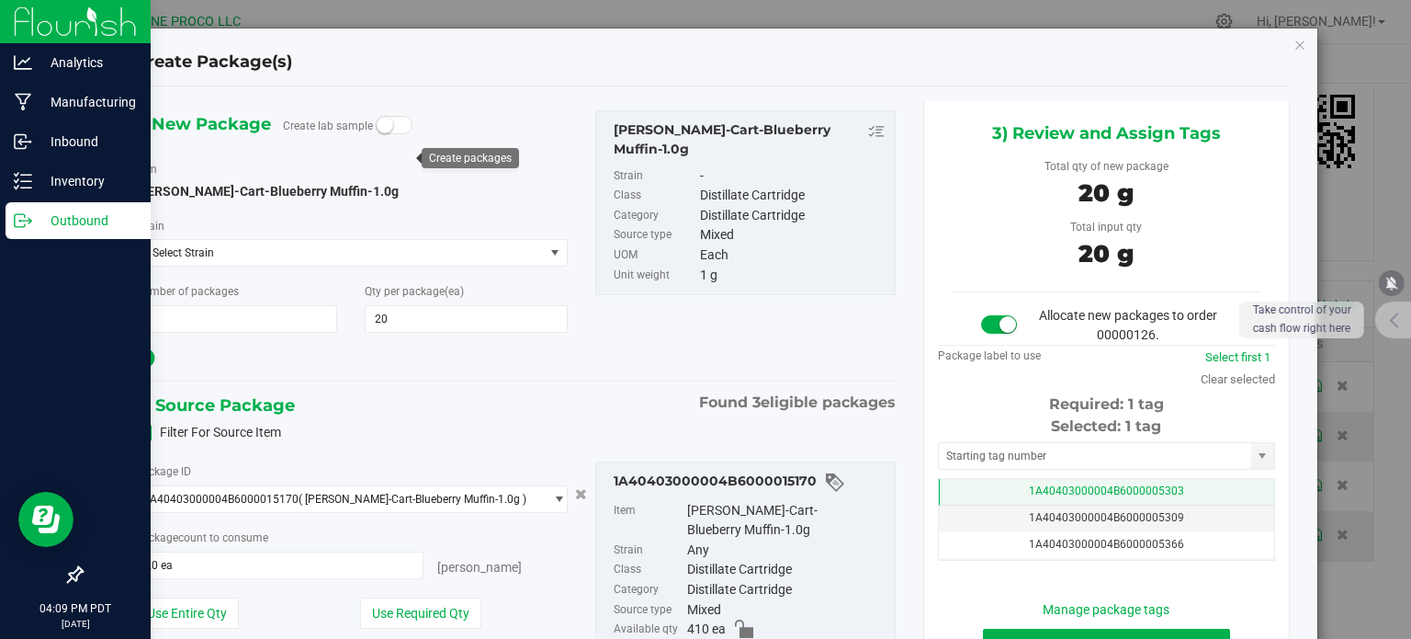
click at [1006, 483] on td "1A40403000004B6000005303" at bounding box center [1106, 492] width 335 height 27
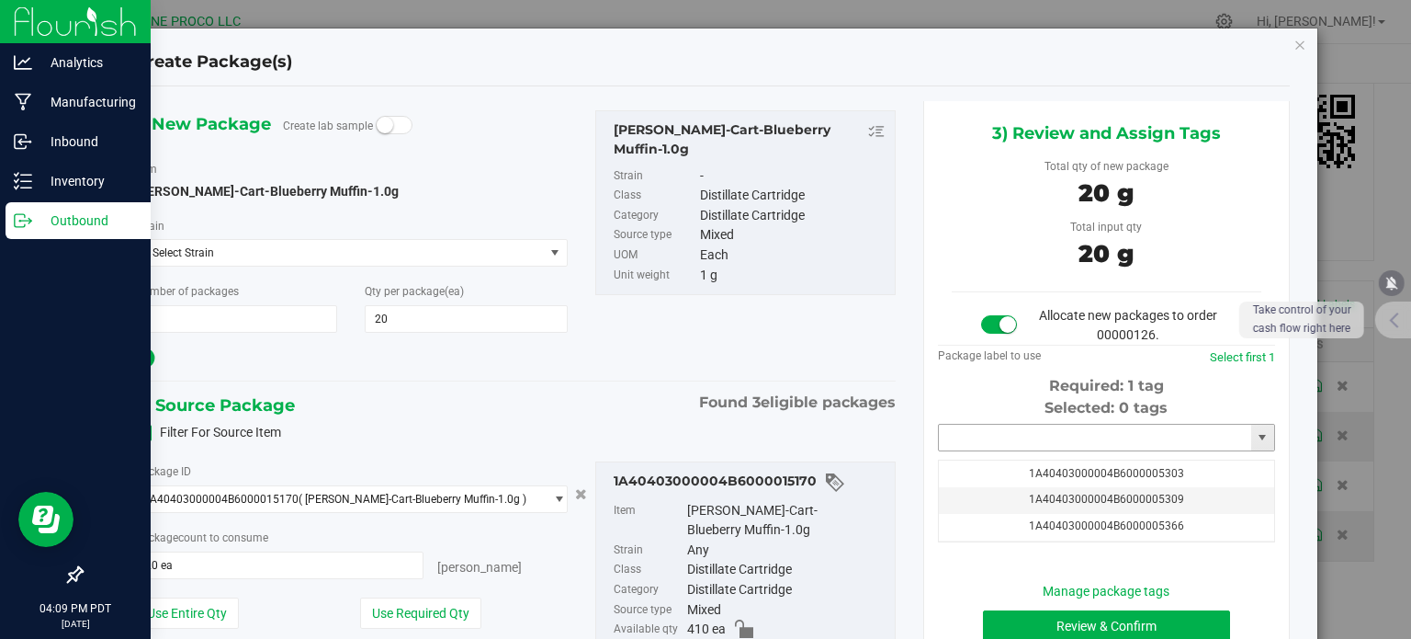
click at [992, 445] on input "text" at bounding box center [1095, 438] width 312 height 26
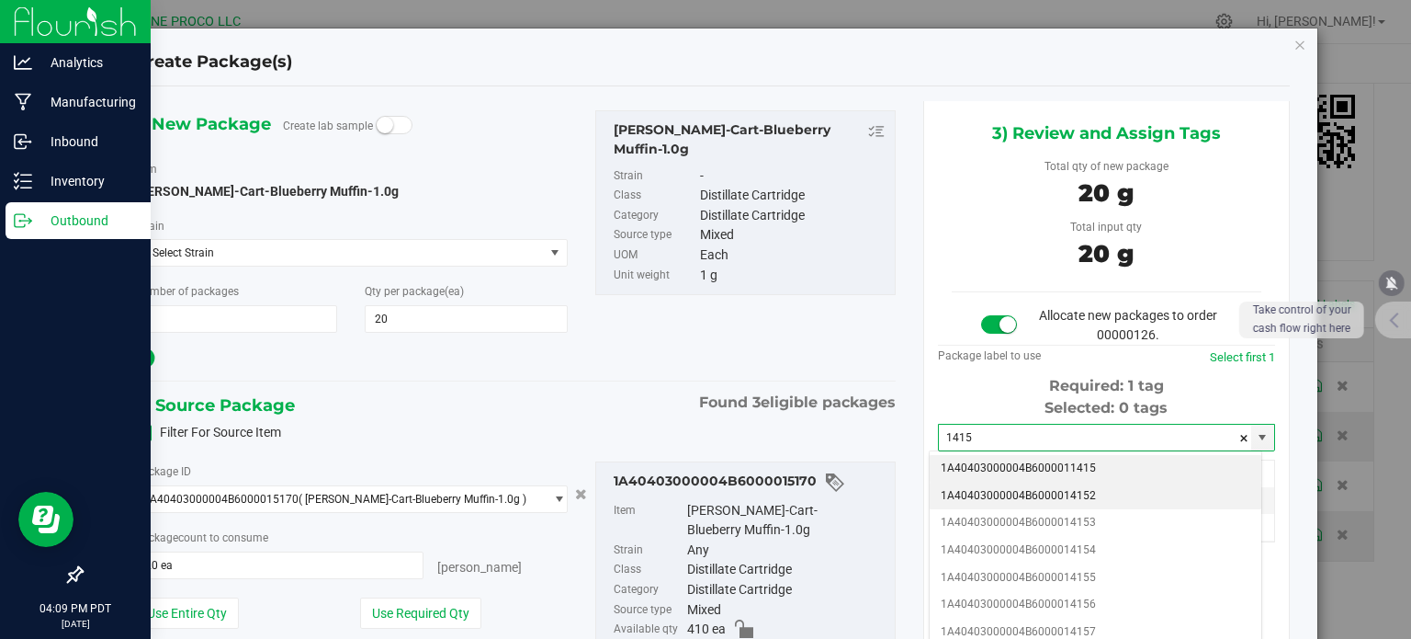
click at [1007, 494] on li "1A40403000004B6000014152" at bounding box center [1096, 496] width 332 height 28
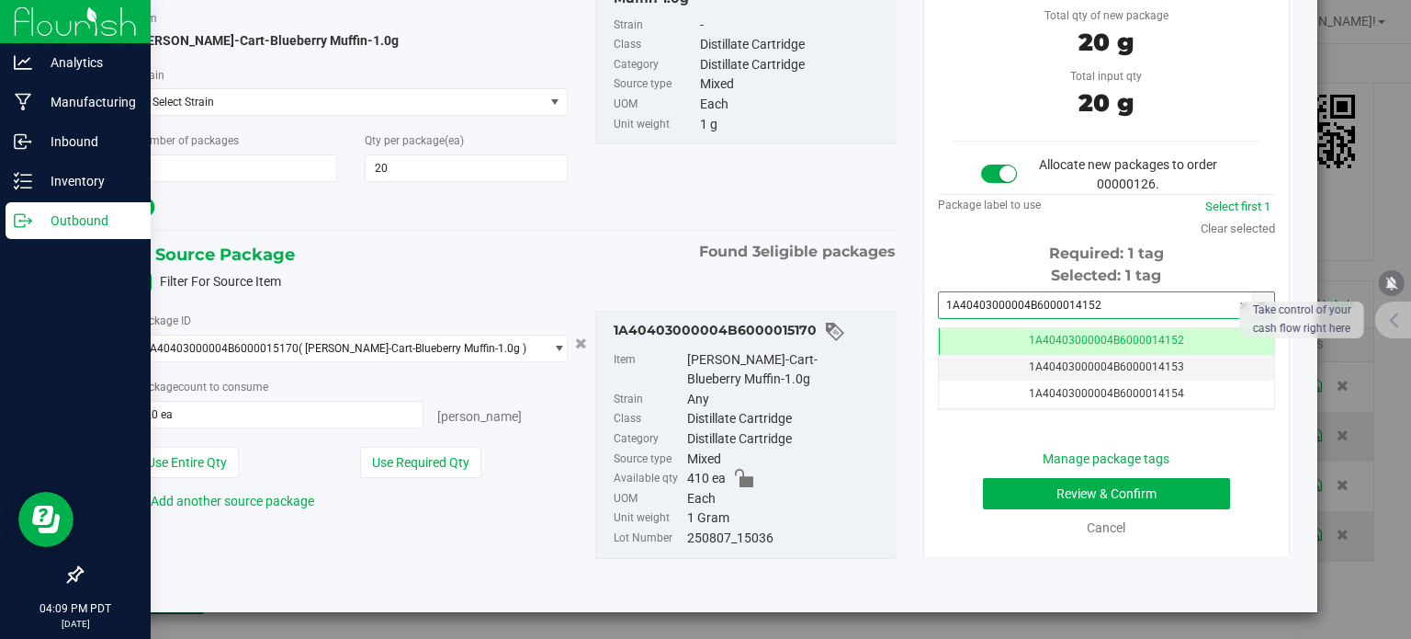
type input "1A40403000004B6000014152"
click at [1038, 492] on button "Review & Confirm" at bounding box center [1106, 493] width 247 height 31
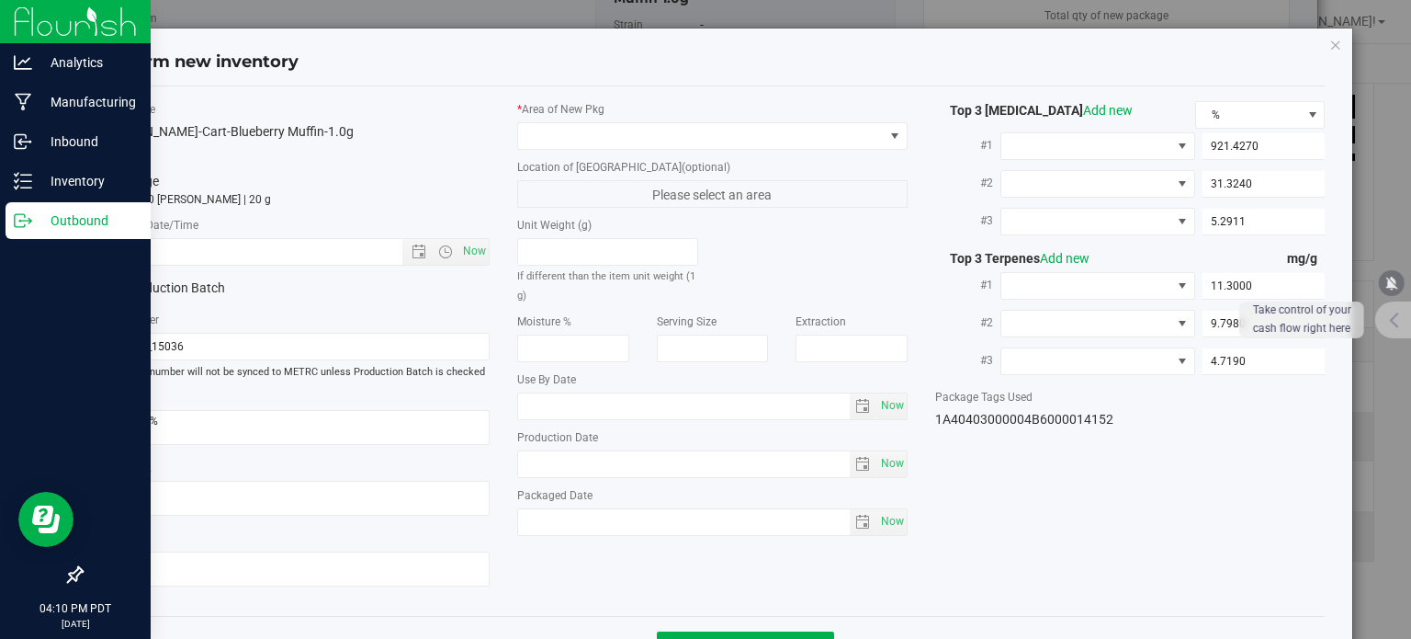
type input "[DATE]"
click at [684, 153] on div "* Area of [GEOGRAPHIC_DATA] Location of [GEOGRAPHIC_DATA] (optional) Please sel…" at bounding box center [713, 323] width 418 height 444
click at [684, 150] on div "* Area of [GEOGRAPHIC_DATA] Location of [GEOGRAPHIC_DATA] (optional) Please sel…" at bounding box center [713, 323] width 418 height 444
click at [684, 149] on div "* Area of [GEOGRAPHIC_DATA] Location of [GEOGRAPHIC_DATA] (optional) Please sel…" at bounding box center [713, 323] width 418 height 444
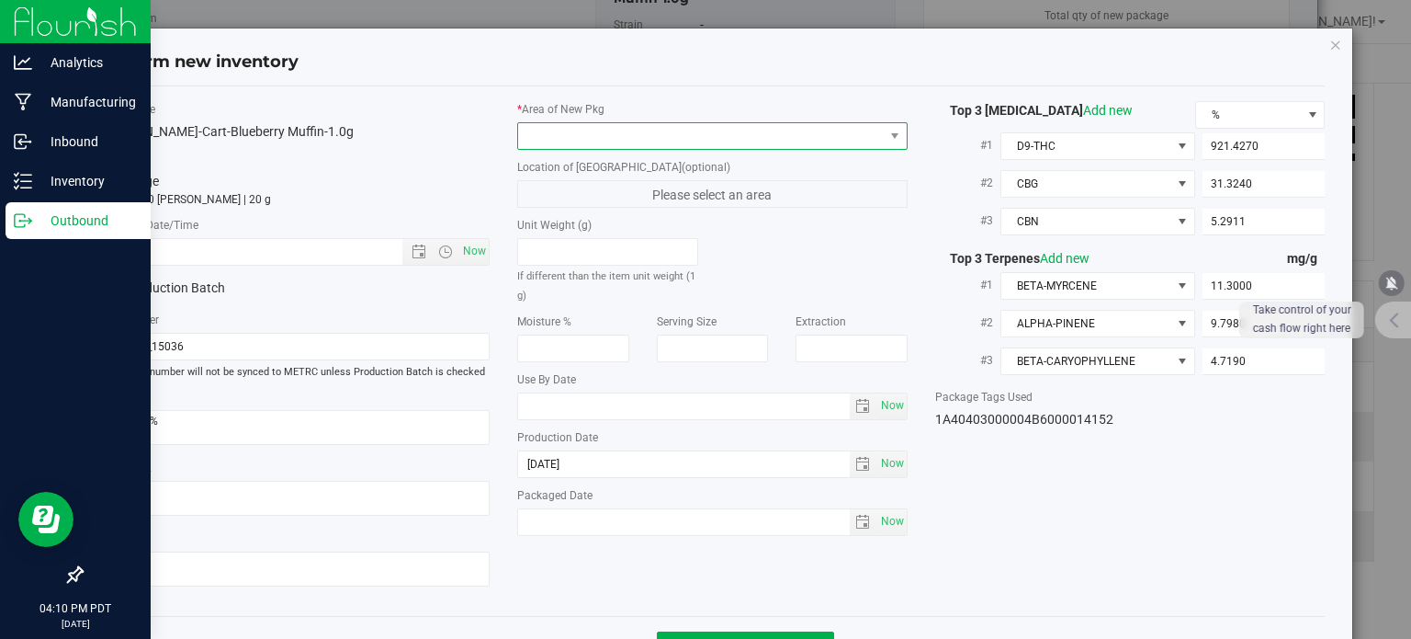
click at [683, 136] on span at bounding box center [701, 136] width 366 height 26
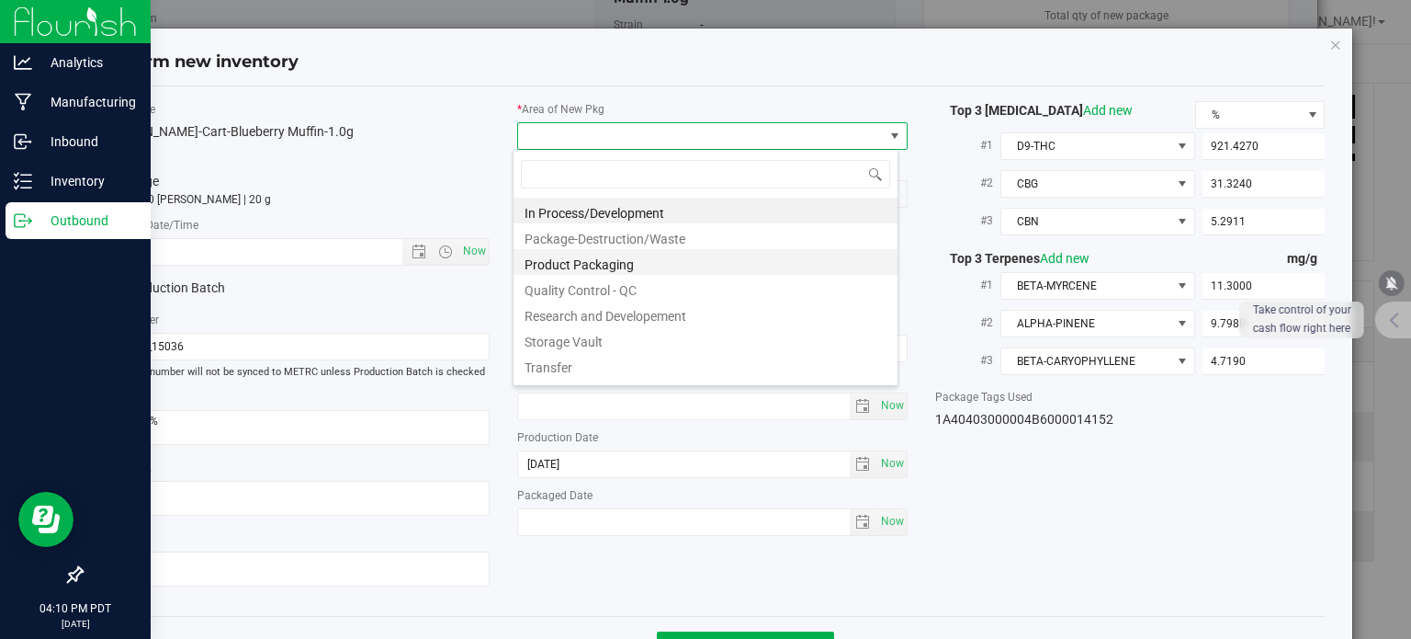
click at [621, 265] on li "Product Packaging" at bounding box center [706, 262] width 384 height 26
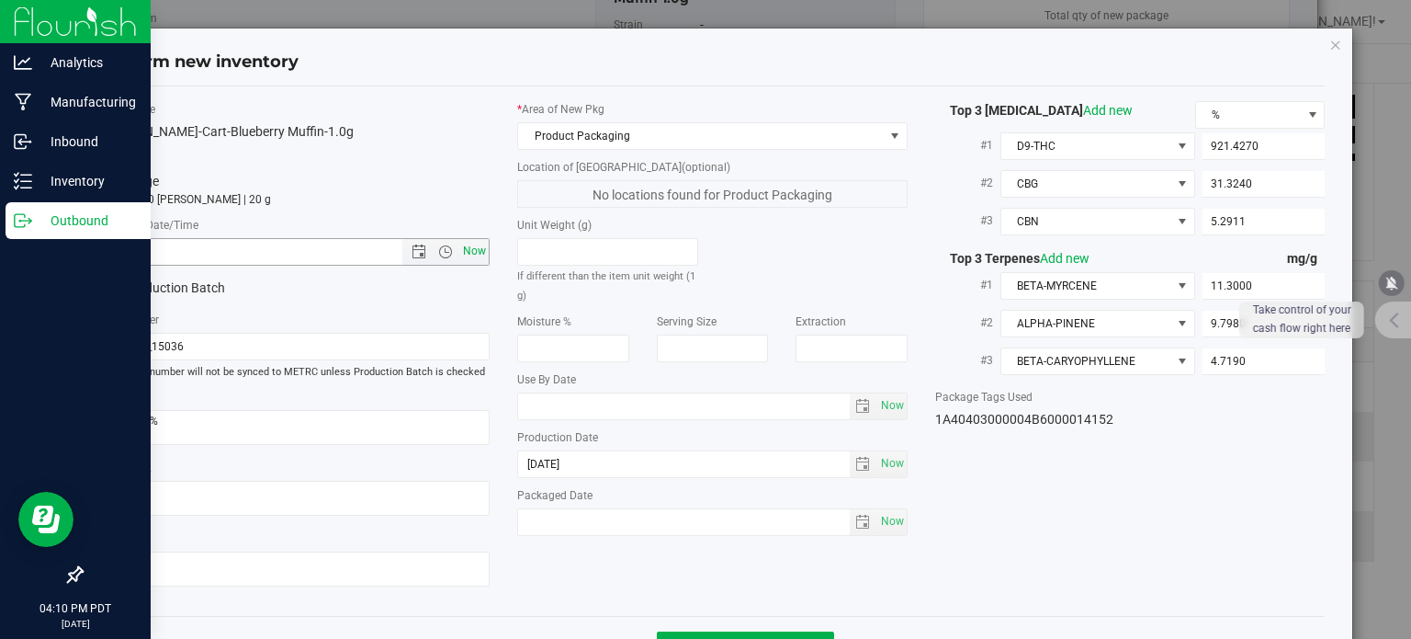
click at [474, 253] on span "Now" at bounding box center [474, 251] width 31 height 27
type input "[DATE] 4:10 PM"
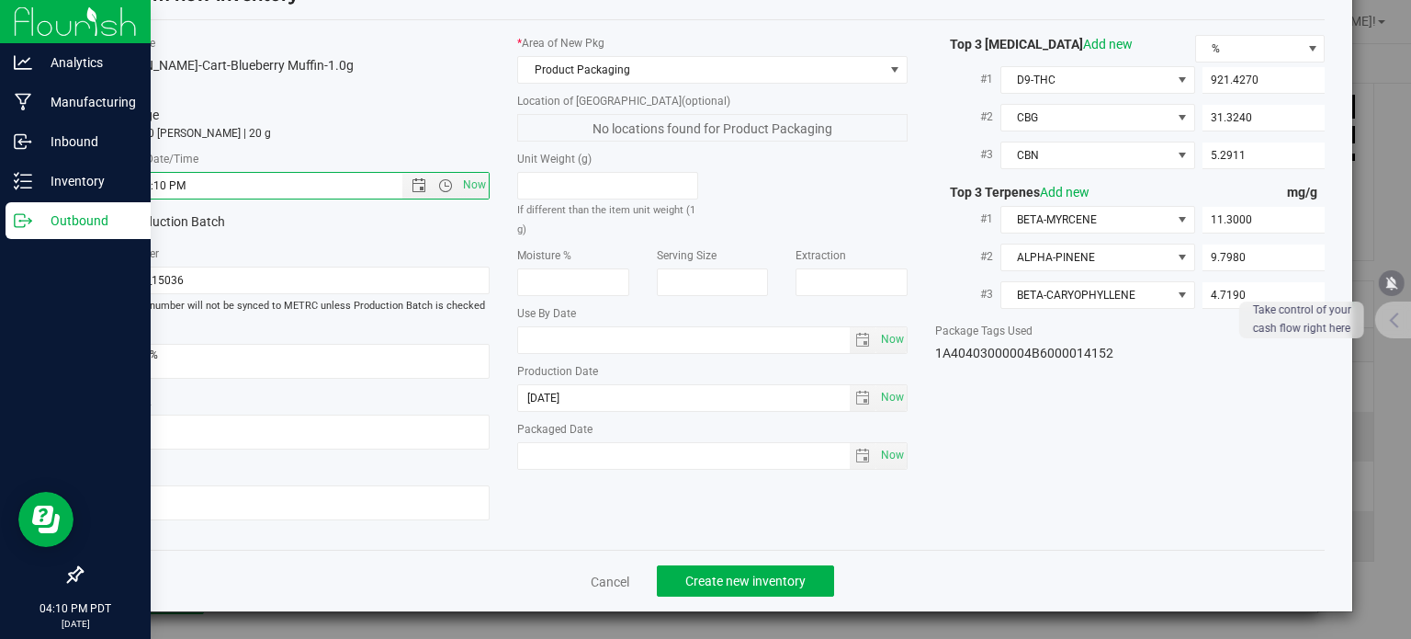
click at [722, 561] on div "Cancel Create new inventory" at bounding box center [713, 580] width 1226 height 62
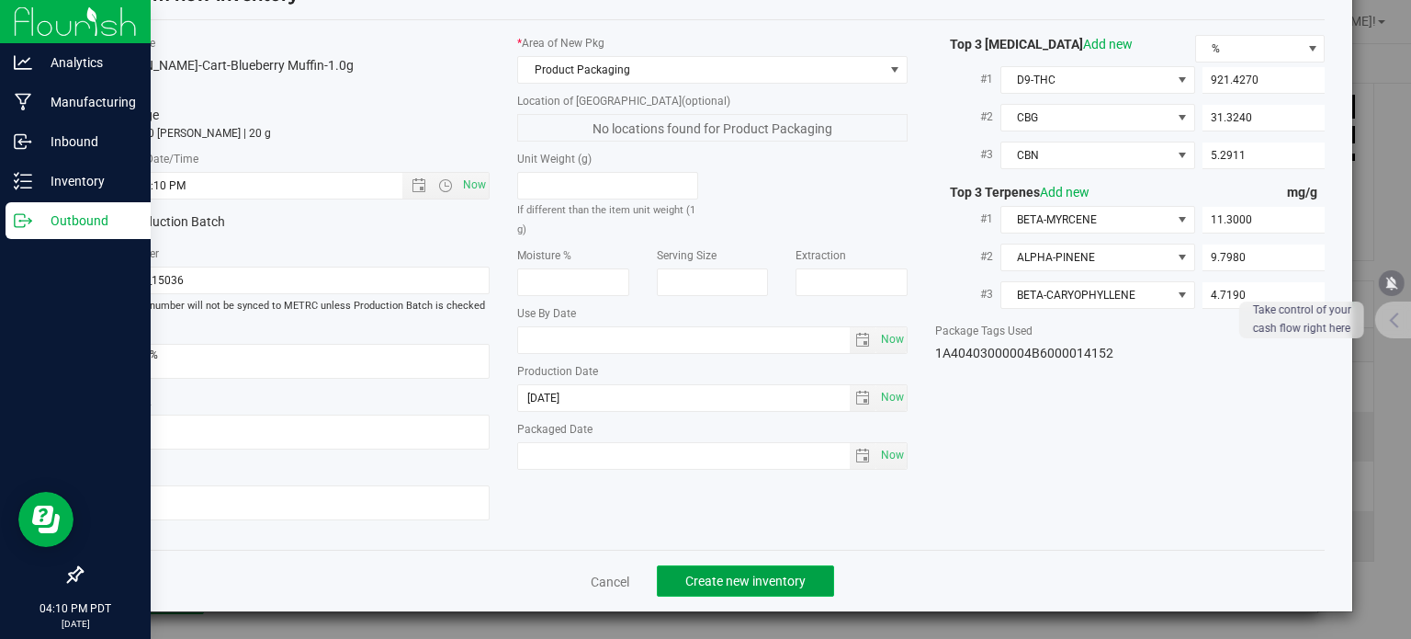
click at [728, 576] on span "Create new inventory" at bounding box center [745, 580] width 120 height 15
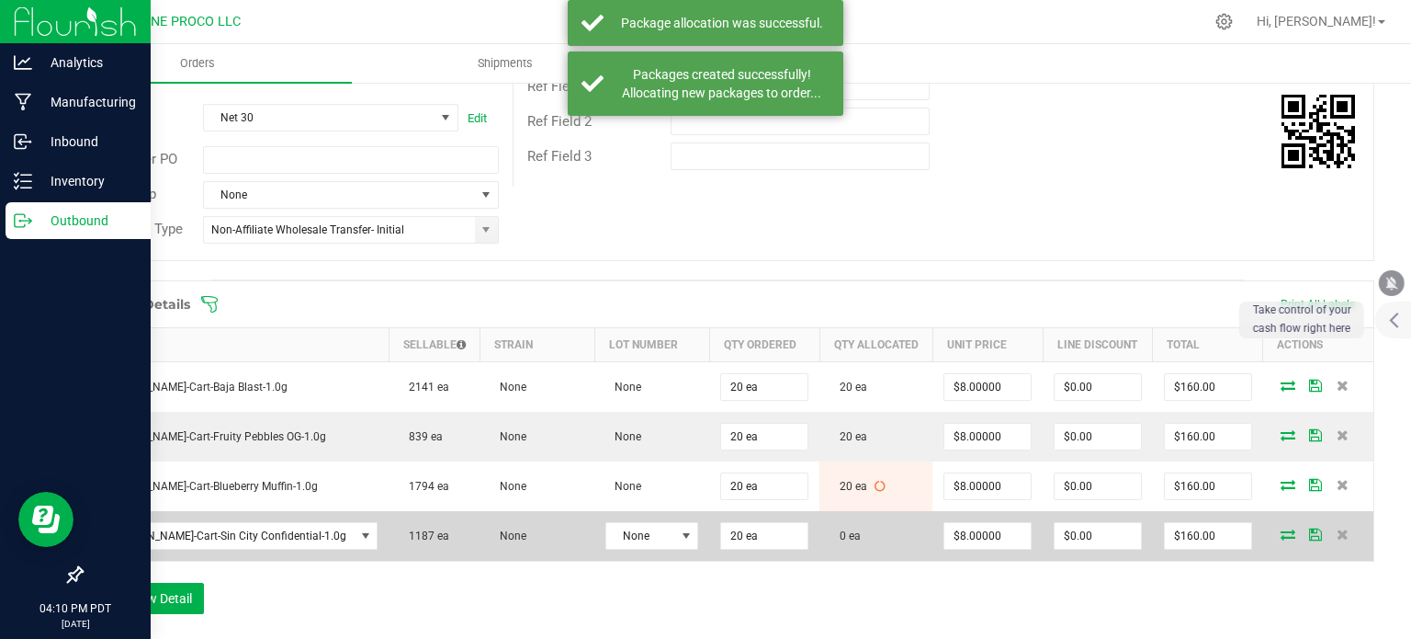
click at [1281, 535] on icon at bounding box center [1288, 533] width 15 height 11
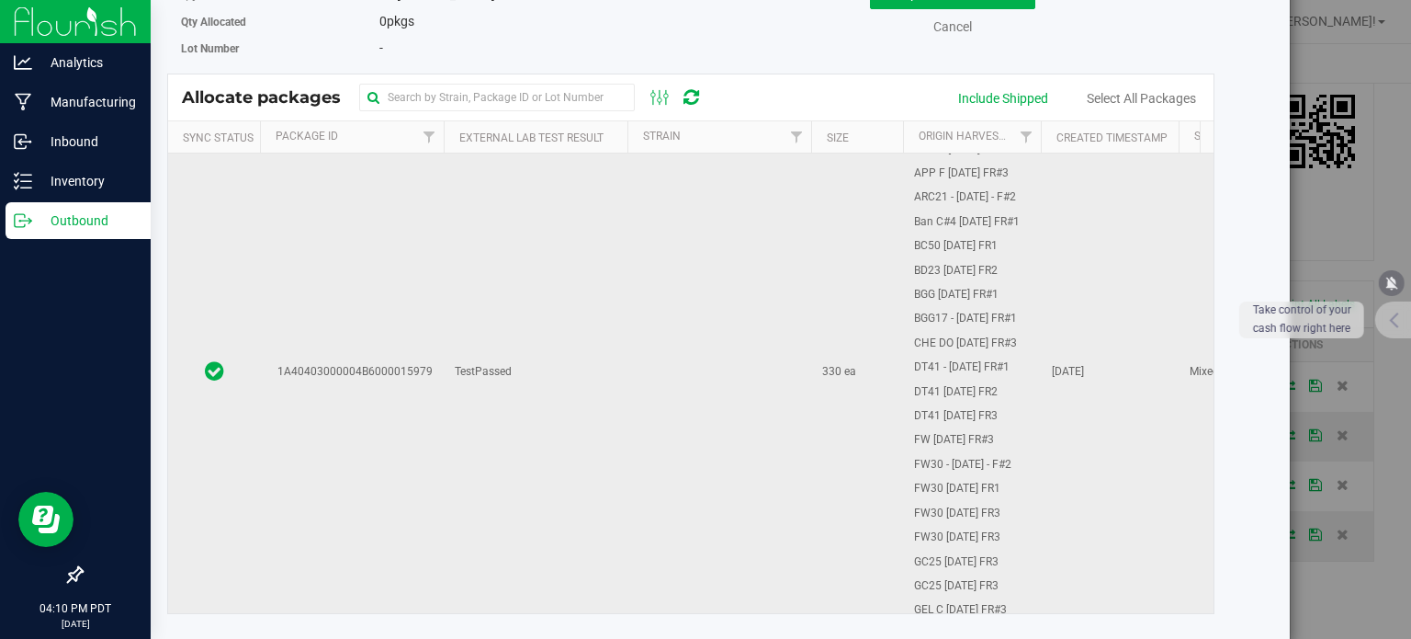
click at [388, 324] on td "1A40403000004B6000015979" at bounding box center [352, 372] width 184 height 1178
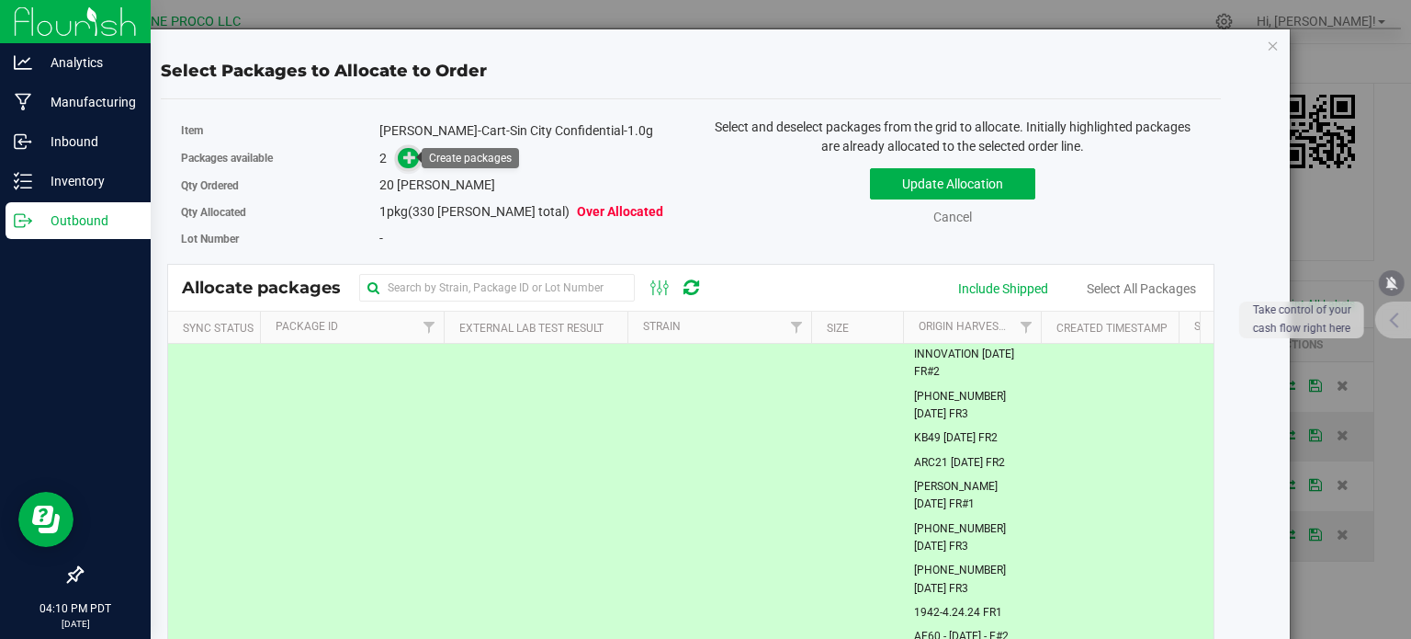
click at [407, 157] on icon at bounding box center [409, 157] width 13 height 13
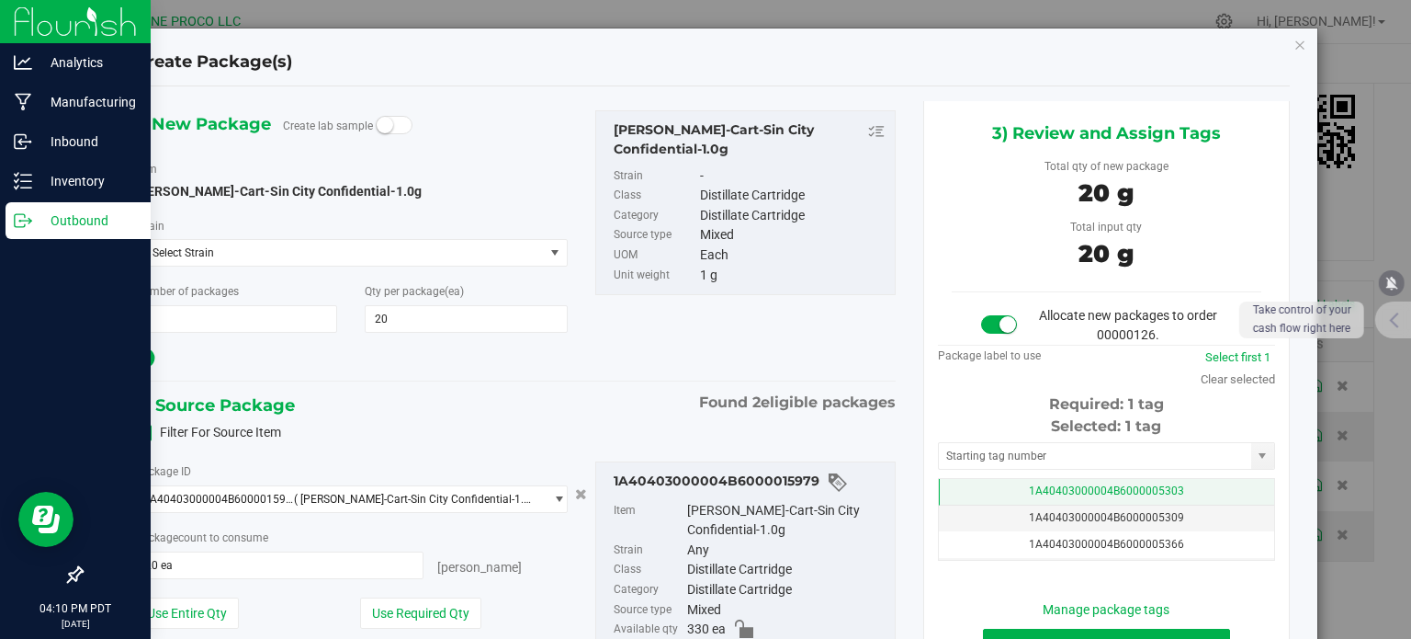
click at [957, 493] on td "1A40403000004B6000005303" at bounding box center [1106, 492] width 335 height 27
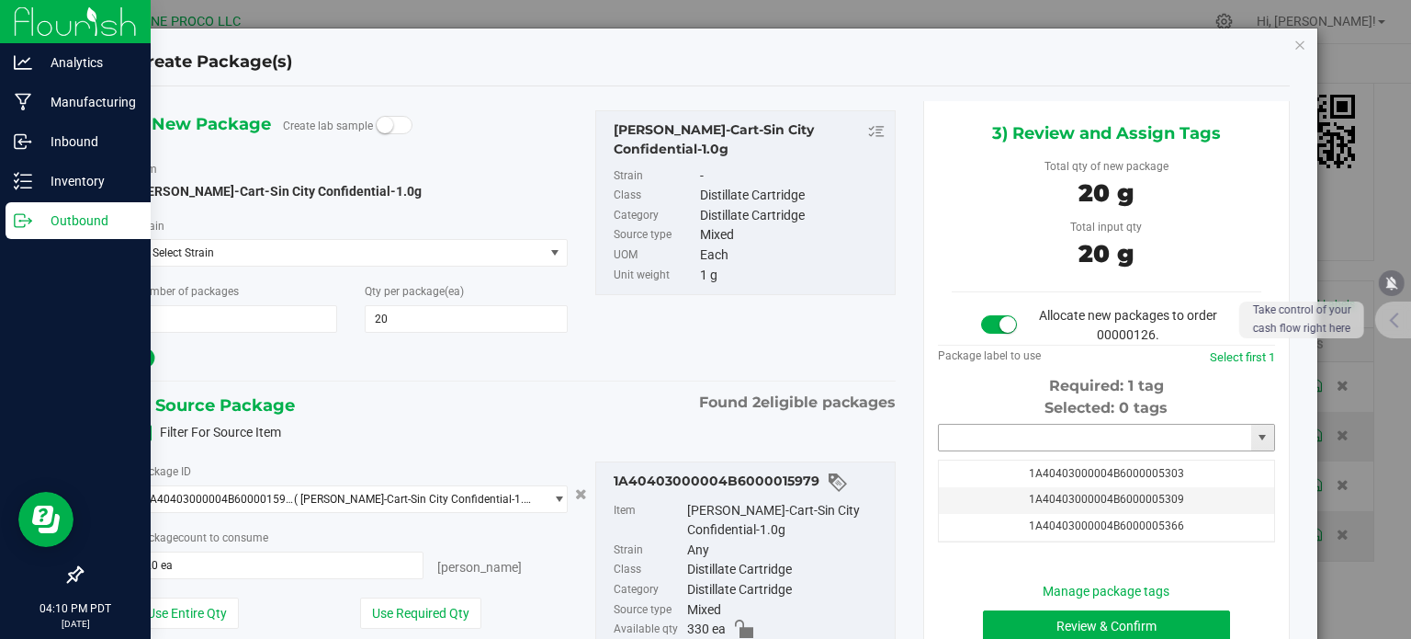
click at [965, 440] on input "text" at bounding box center [1095, 438] width 312 height 26
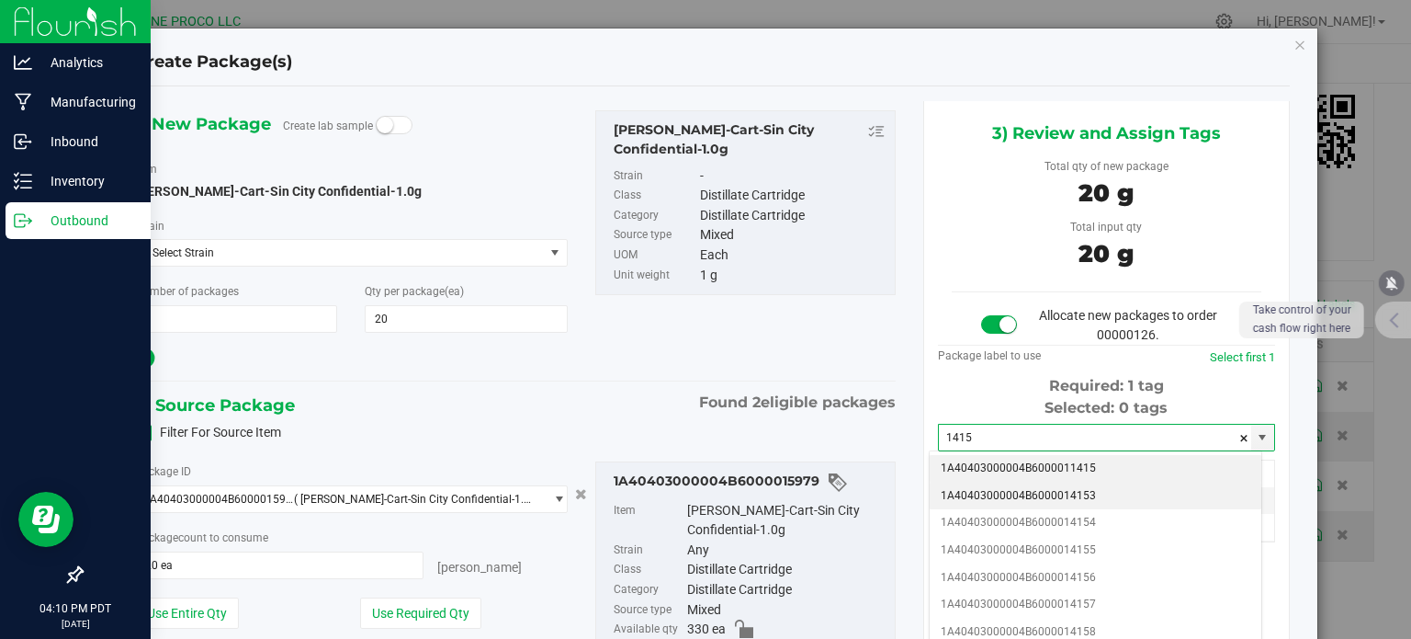
click at [1013, 489] on li "1A40403000004B6000014153" at bounding box center [1096, 496] width 332 height 28
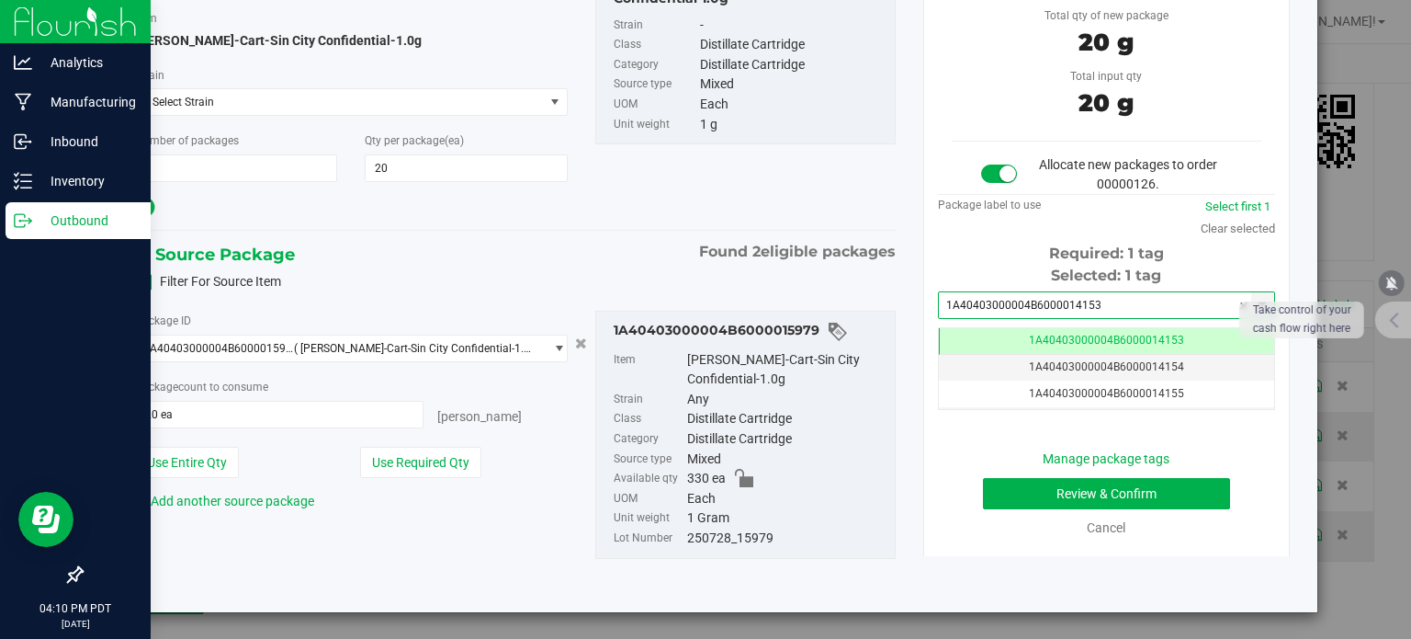
type input "1A40403000004B6000014153"
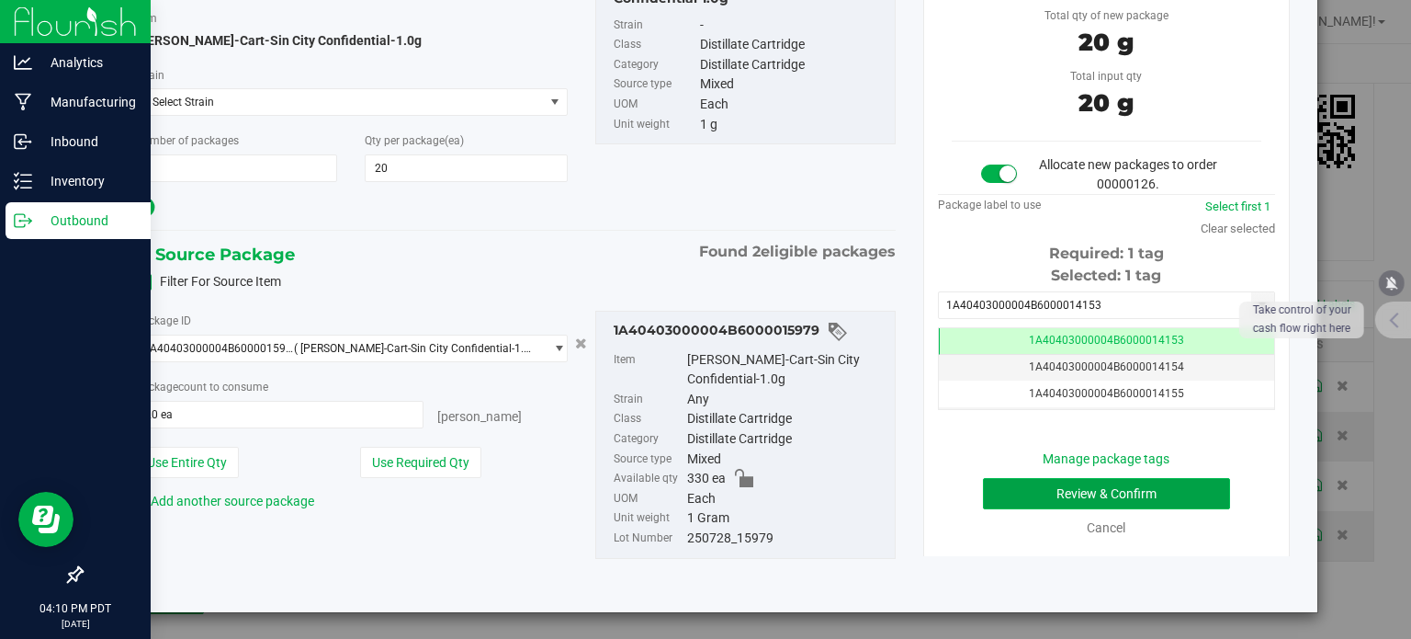
click at [992, 492] on button "Review & Confirm" at bounding box center [1106, 493] width 247 height 31
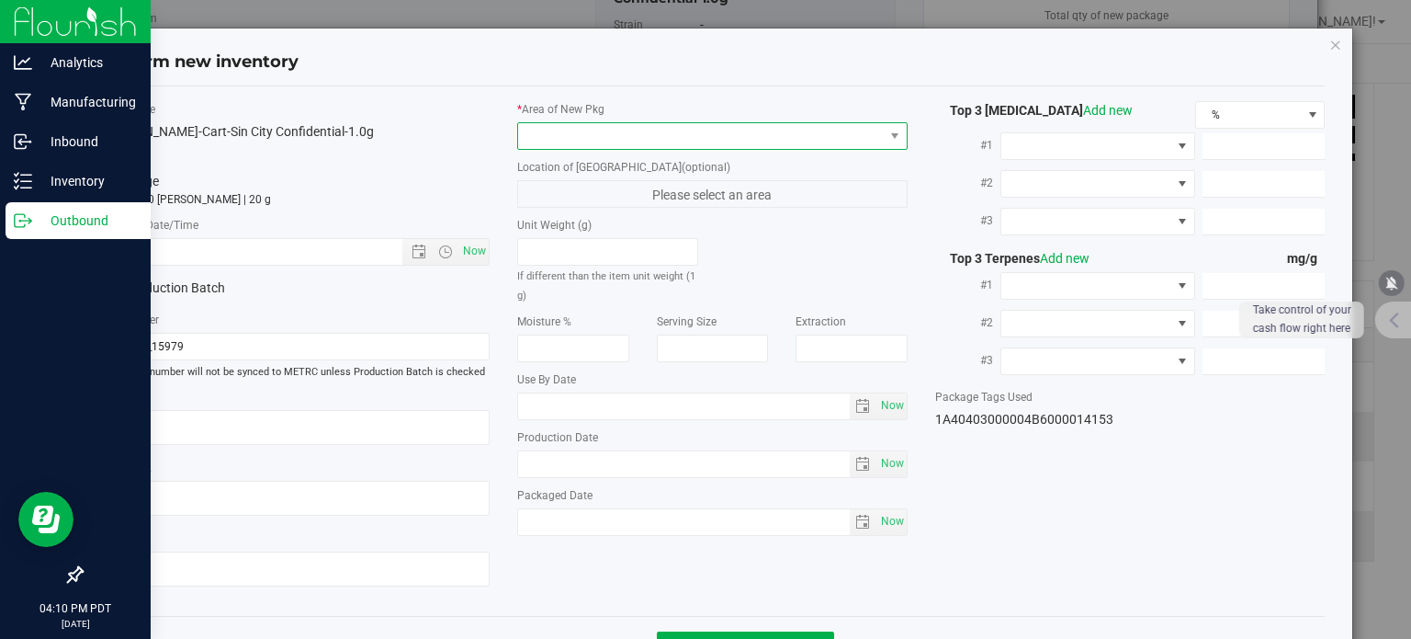
click at [719, 128] on span at bounding box center [701, 136] width 366 height 26
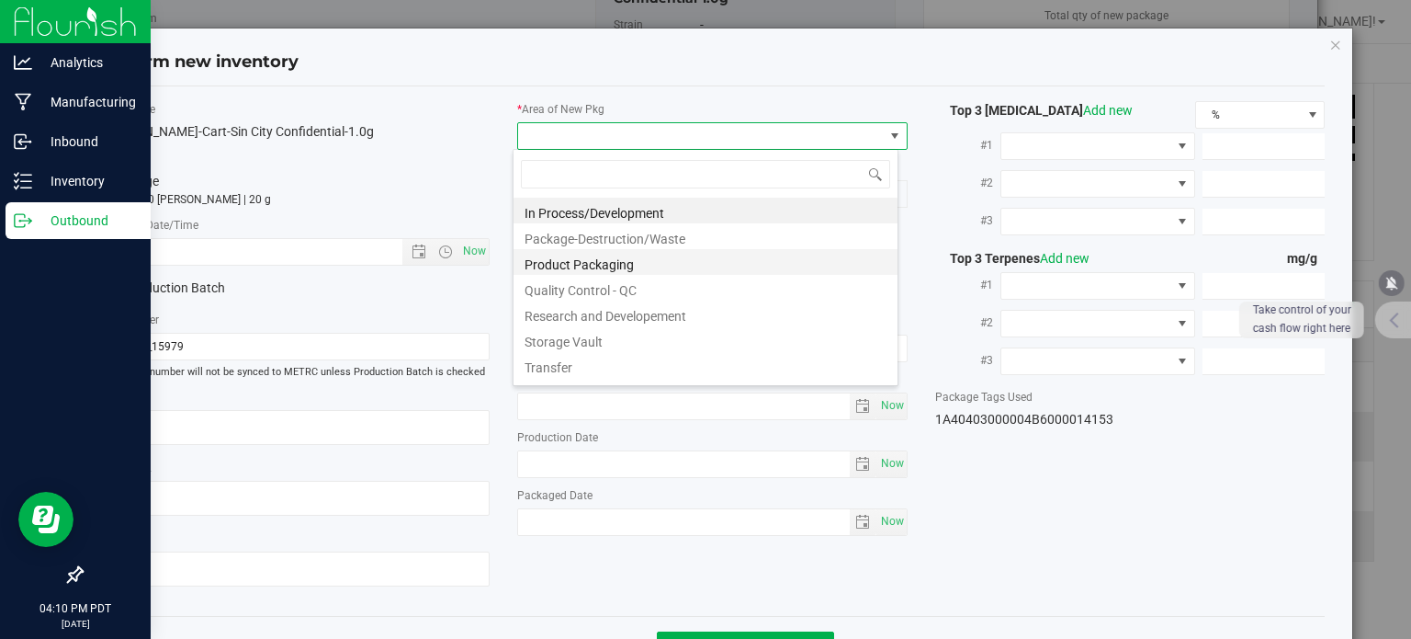
click at [592, 264] on li "Product Packaging" at bounding box center [706, 262] width 384 height 26
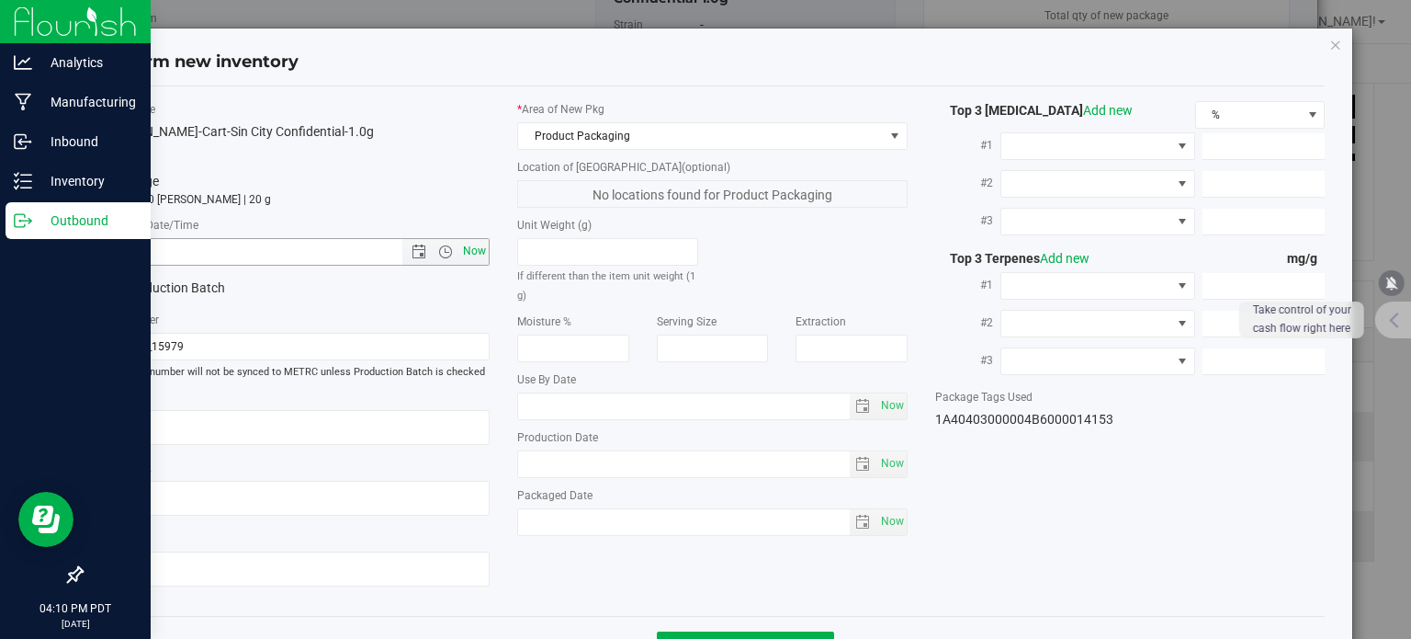
click at [470, 243] on span "Now" at bounding box center [474, 251] width 31 height 27
type input "[DATE] 4:10 PM"
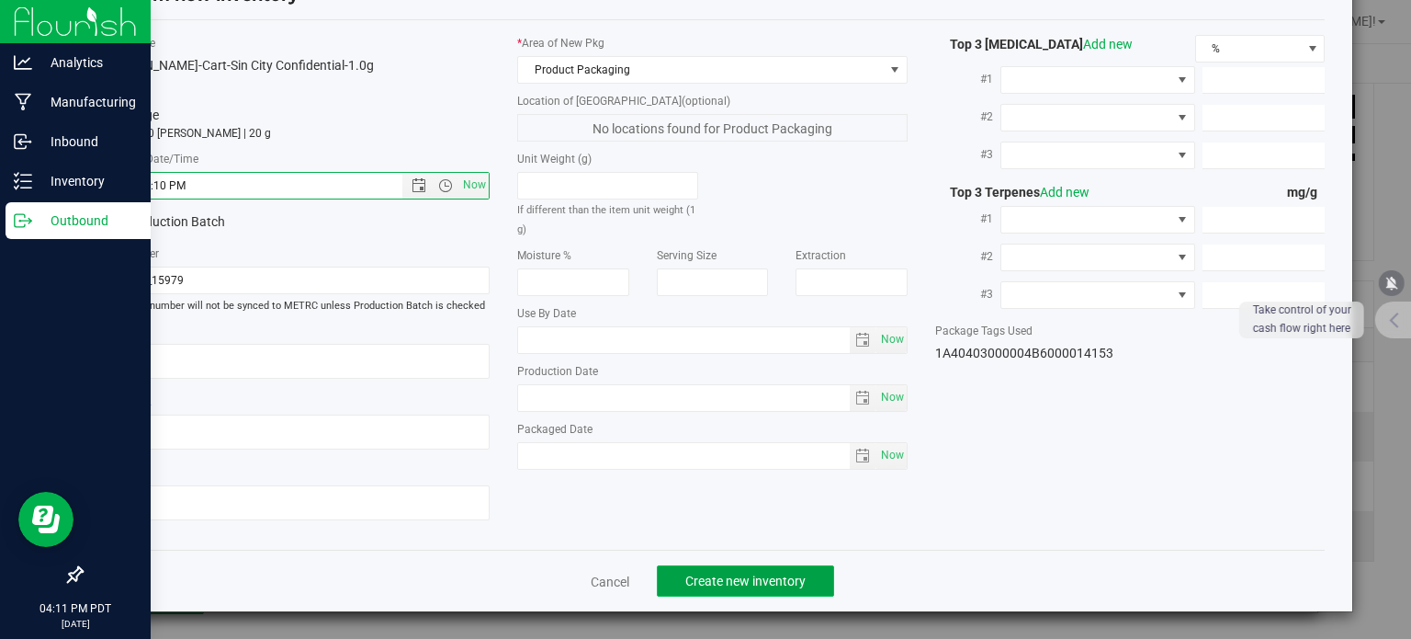
click at [746, 568] on button "Create new inventory" at bounding box center [745, 580] width 177 height 31
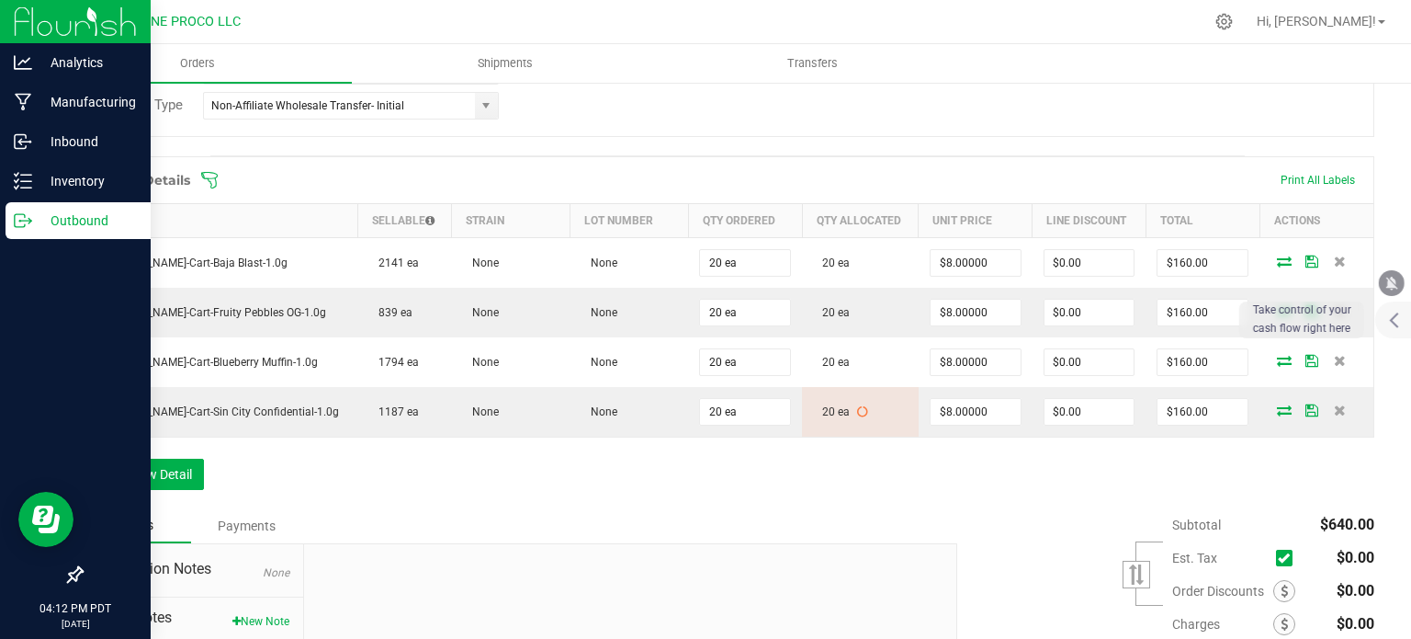
scroll to position [608, 0]
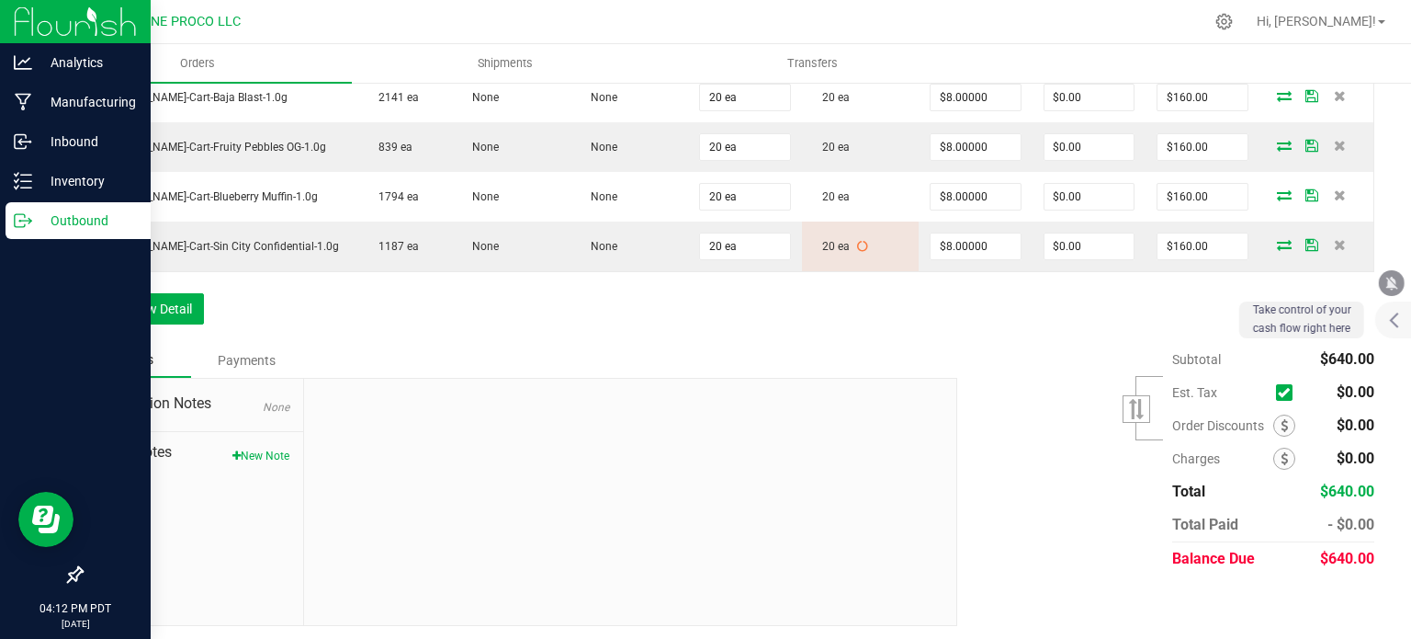
click at [1328, 552] on span "$640.00" at bounding box center [1347, 557] width 54 height 17
copy span "640.00"
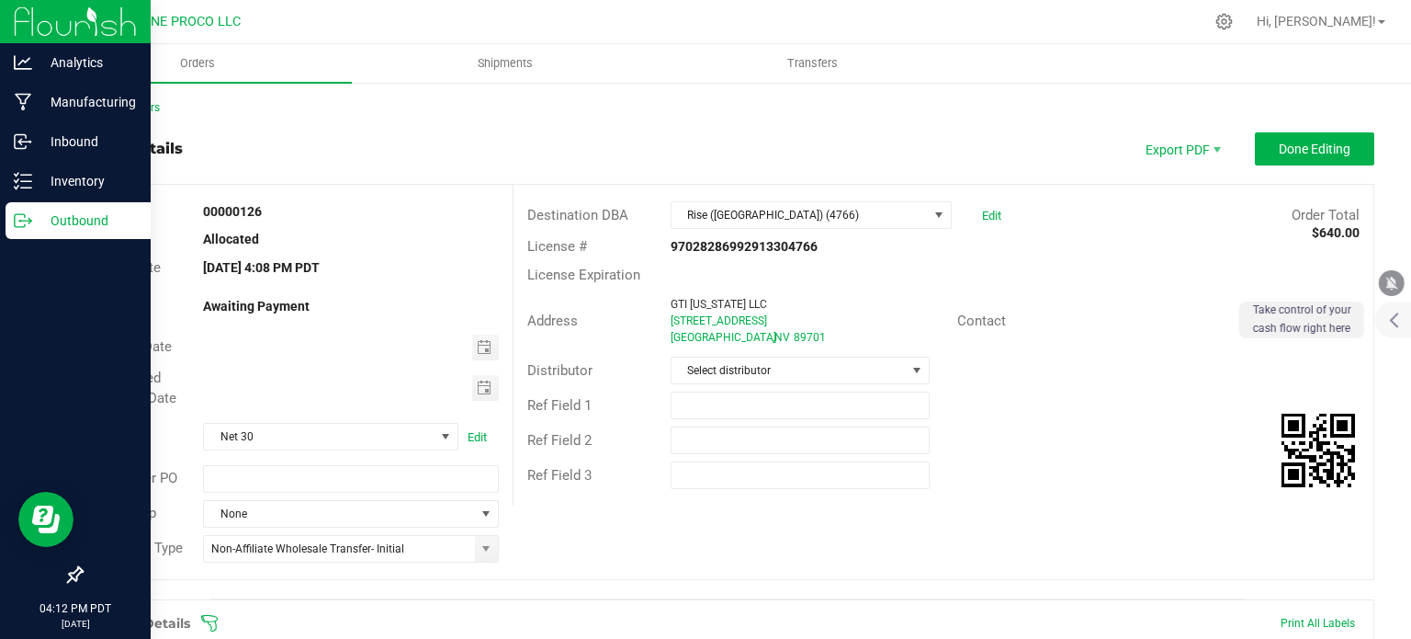
scroll to position [0, 0]
click at [34, 221] on p "Outbound" at bounding box center [87, 220] width 110 height 22
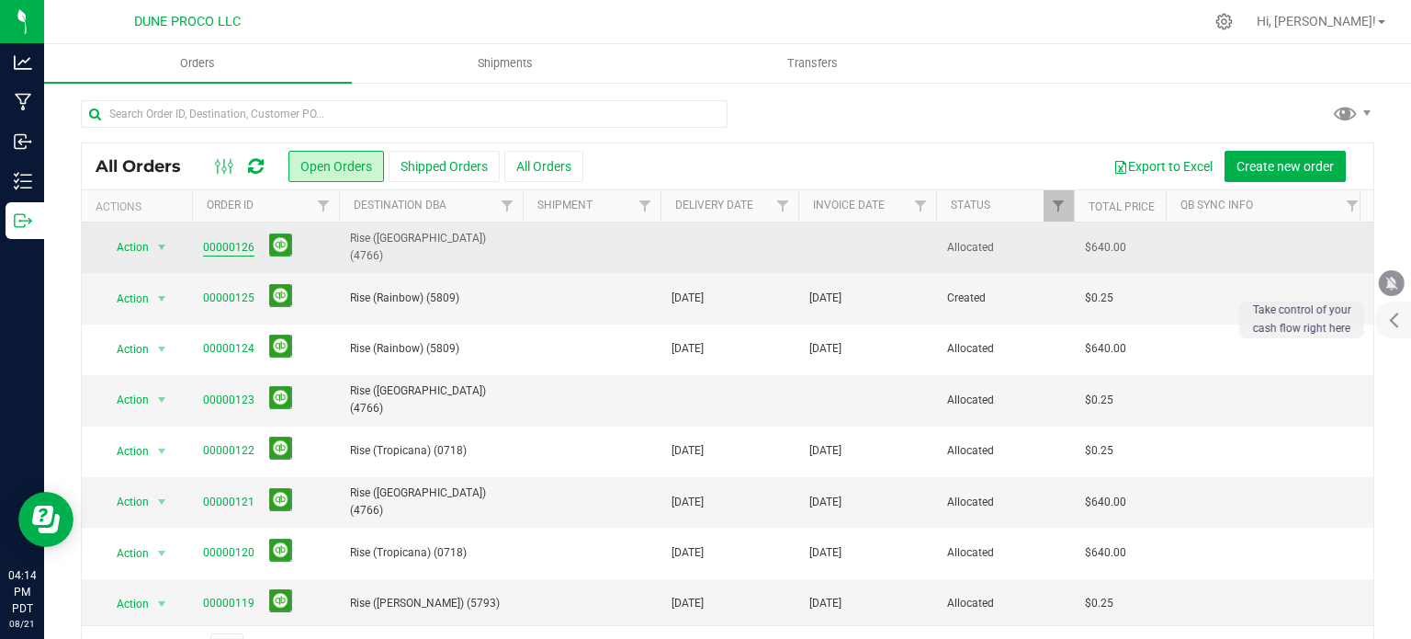
click at [226, 244] on link "00000126" at bounding box center [228, 247] width 51 height 17
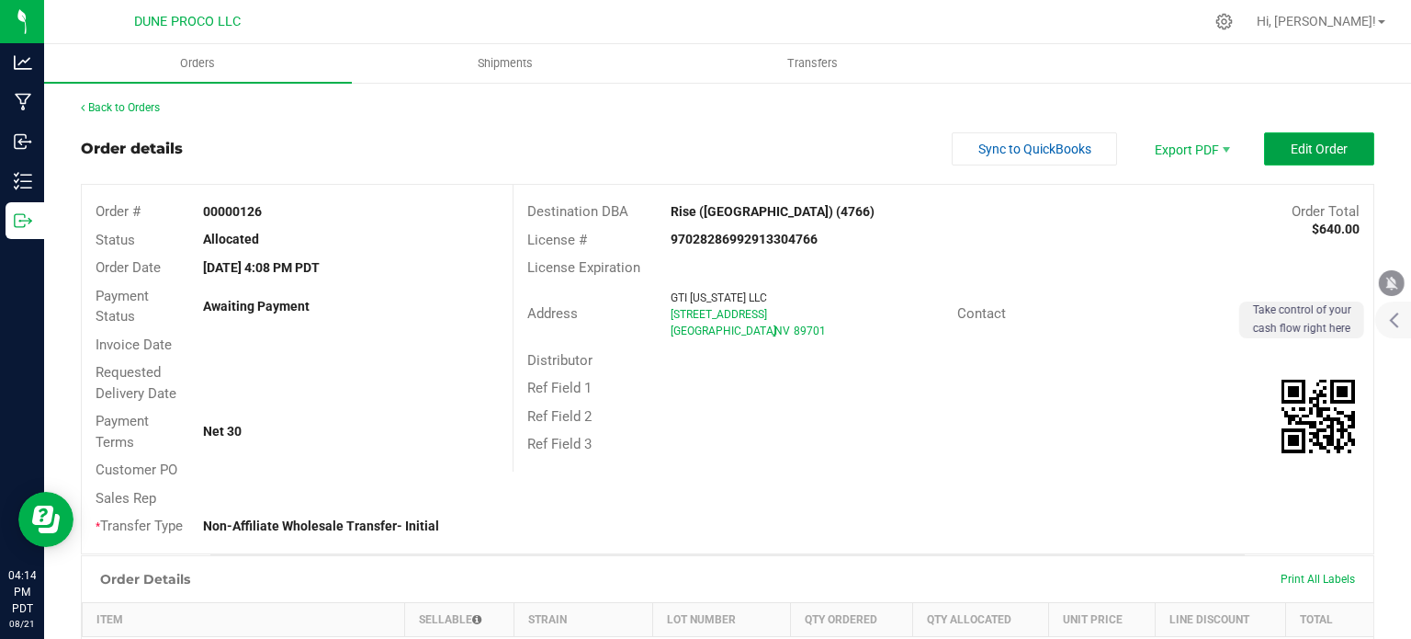
click at [1288, 136] on button "Edit Order" at bounding box center [1319, 148] width 110 height 33
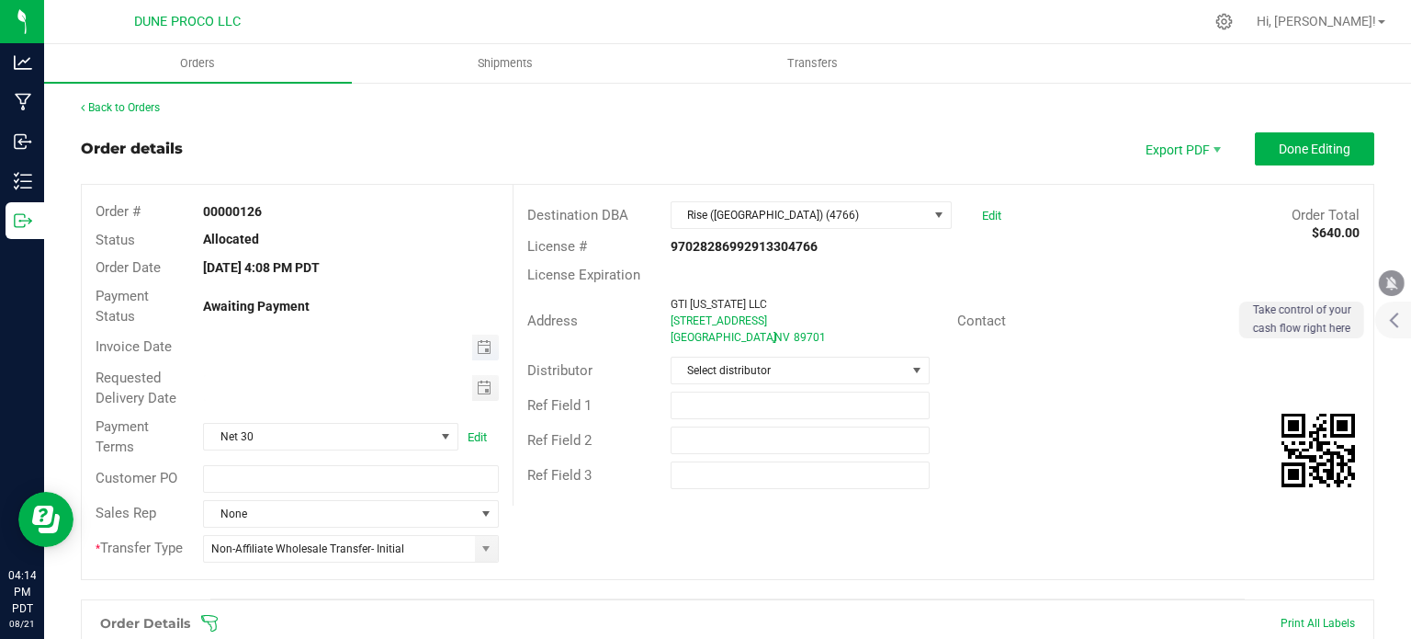
click at [488, 337] on span "Toggle calendar" at bounding box center [485, 347] width 27 height 26
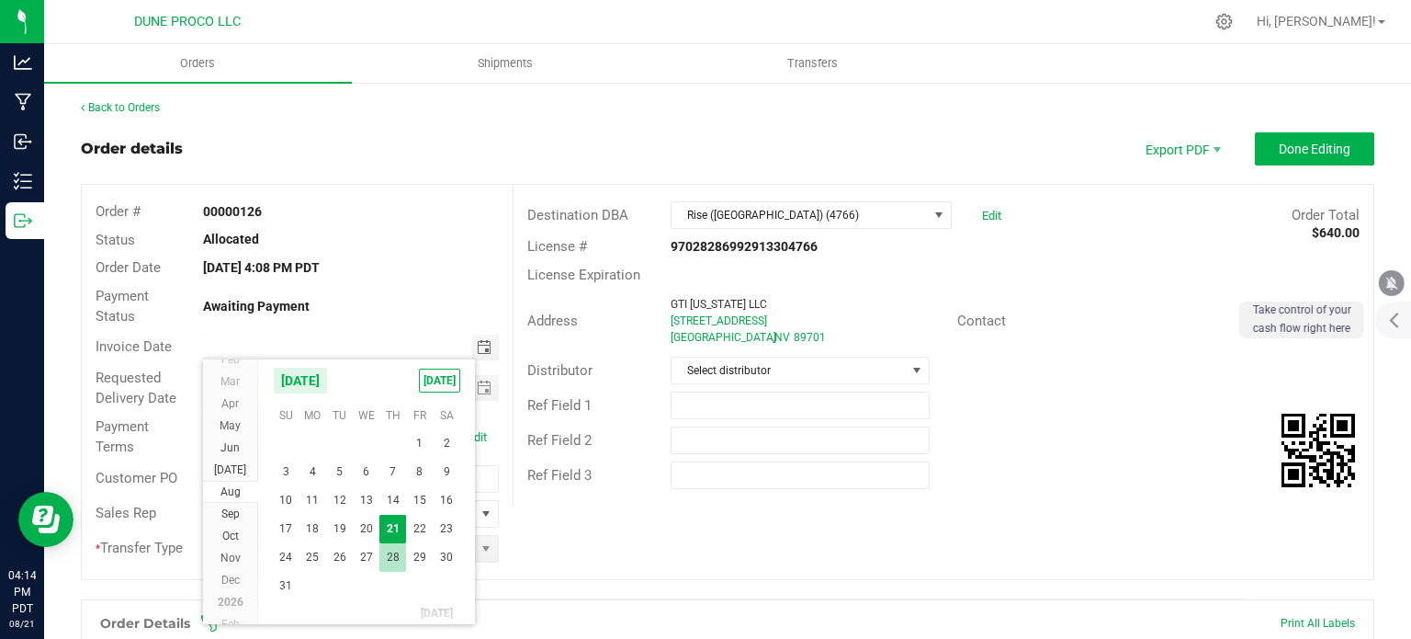
click at [394, 552] on span "28" at bounding box center [392, 557] width 27 height 28
type input "[DATE]"
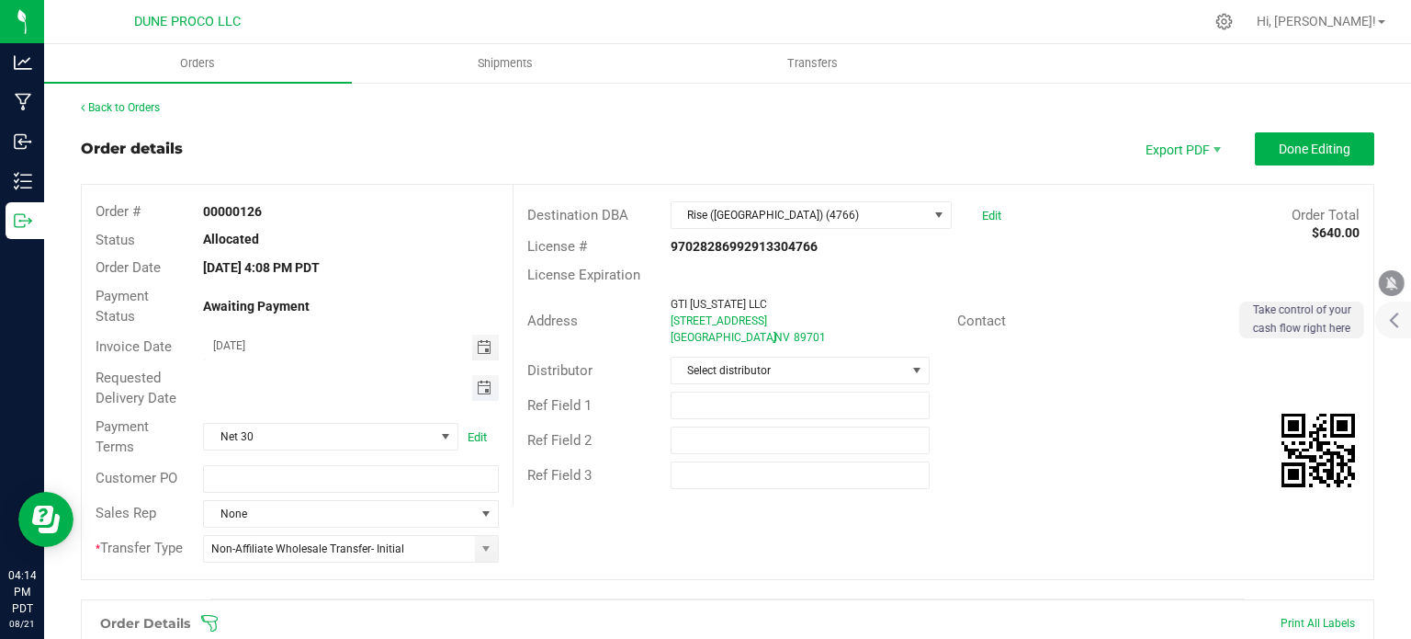
click at [481, 382] on span "Toggle calendar" at bounding box center [484, 387] width 15 height 15
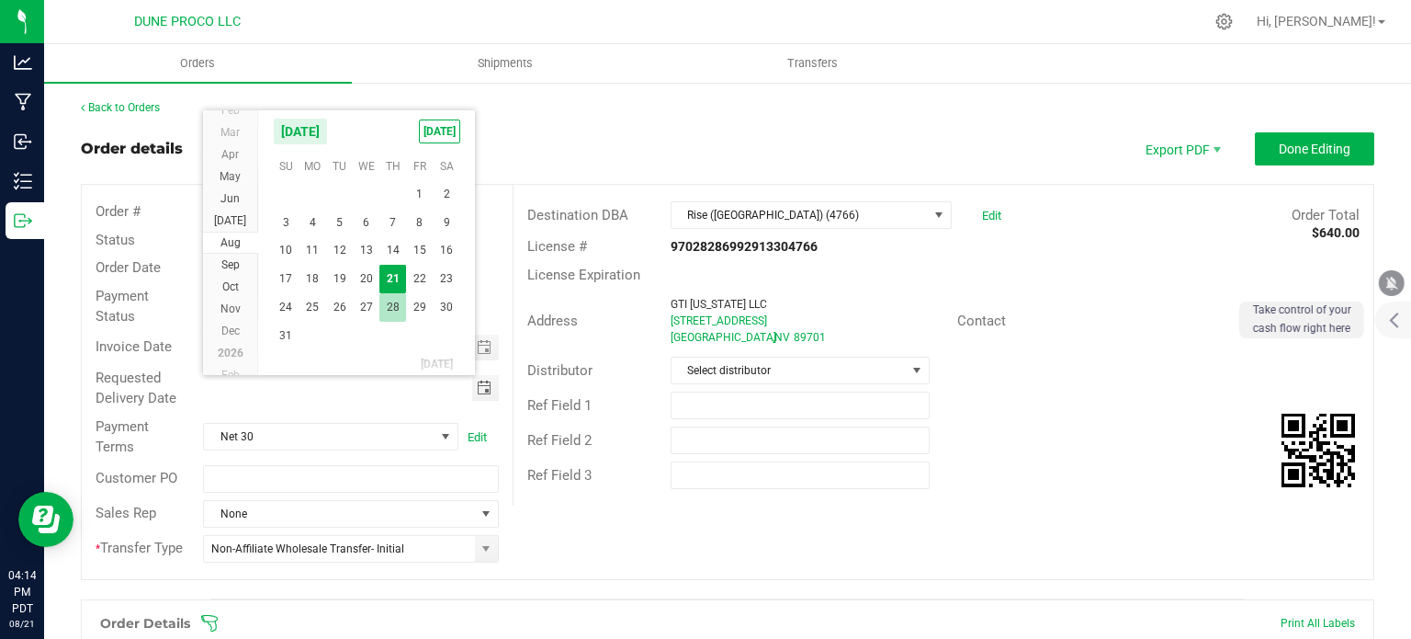
click at [391, 305] on span "28" at bounding box center [392, 307] width 27 height 28
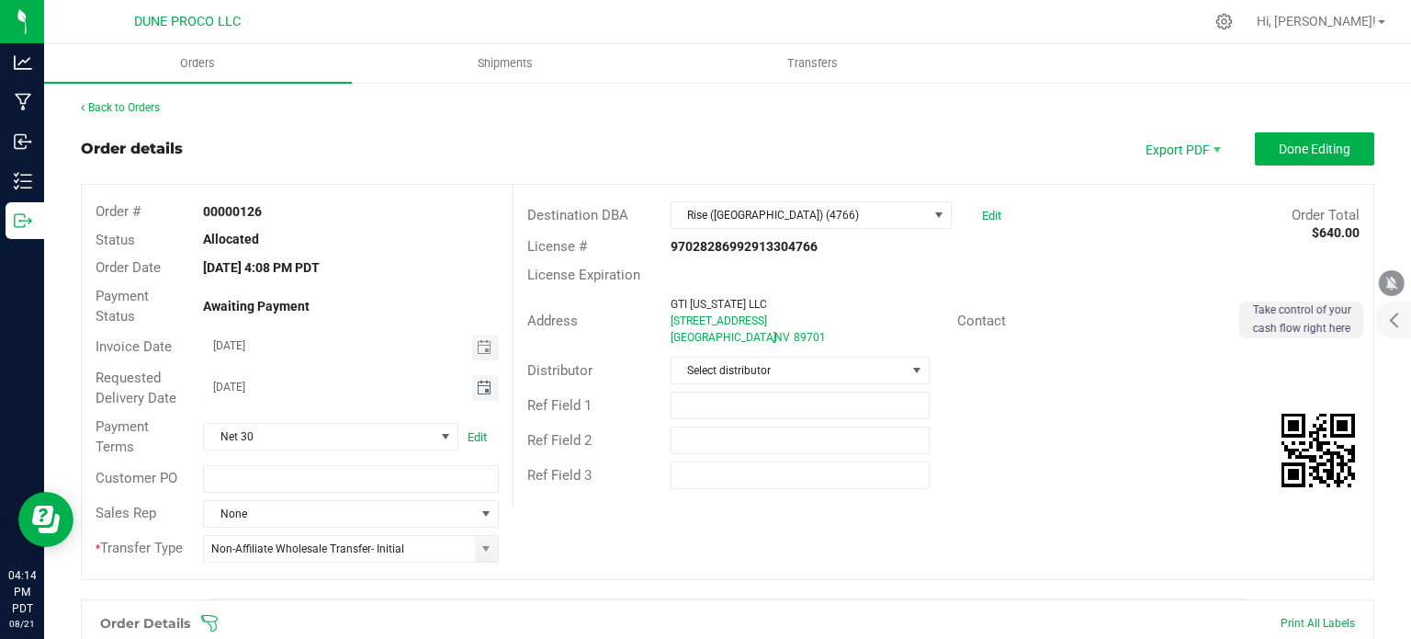
type input "[DATE]"
click at [606, 527] on div "Order # 00000126 Status Allocated Order Date [DATE] 4:08 PM PDT Payment Status …" at bounding box center [728, 382] width 1292 height 394
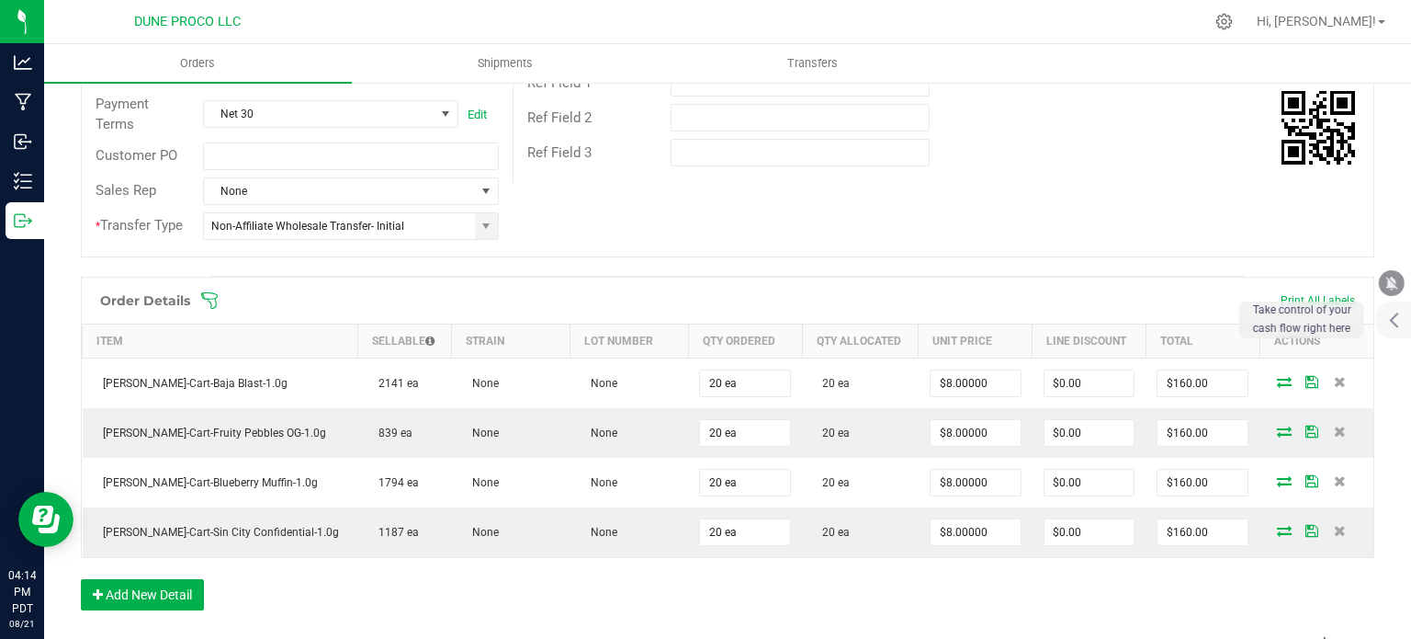
scroll to position [406, 0]
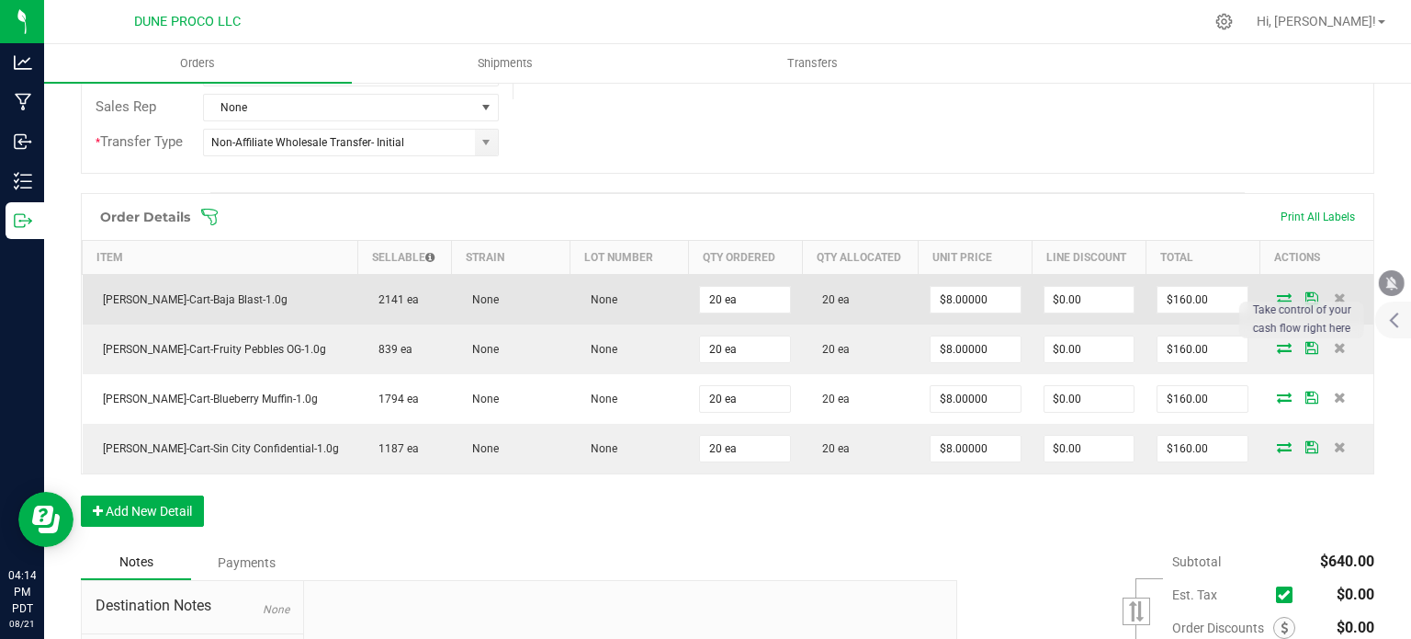
click at [1277, 297] on icon at bounding box center [1284, 297] width 15 height 11
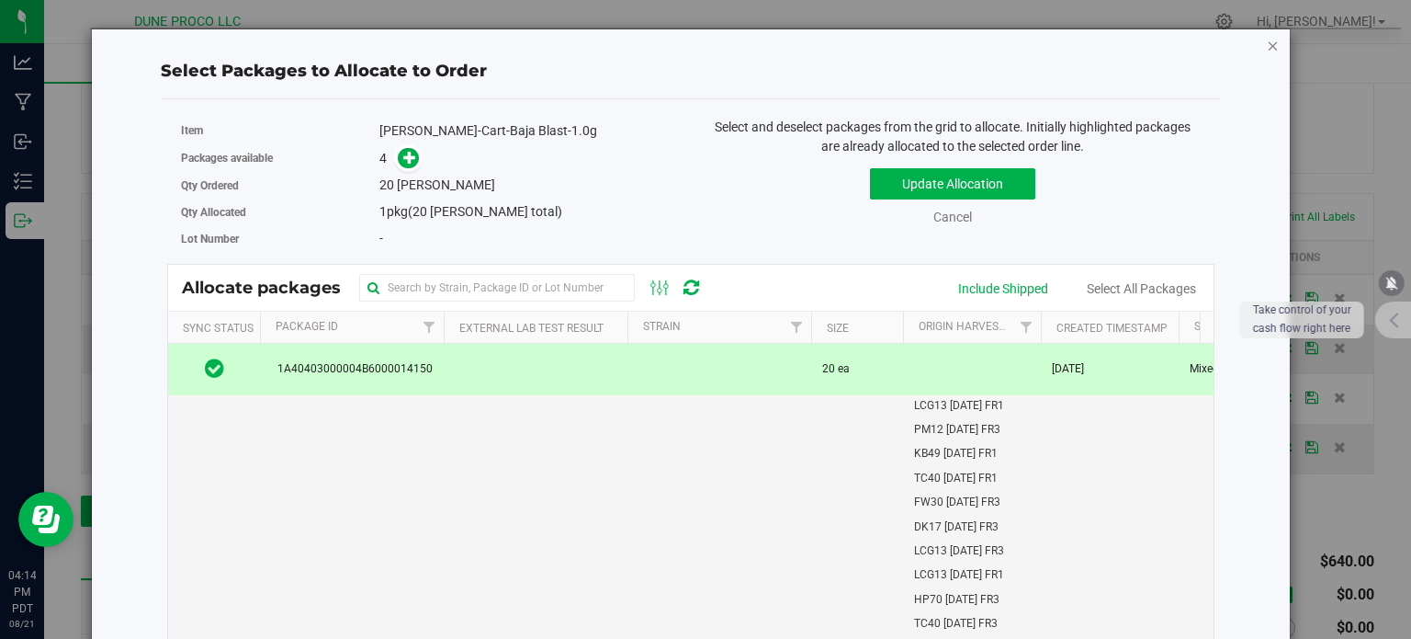
click at [1267, 44] on icon "button" at bounding box center [1273, 45] width 13 height 22
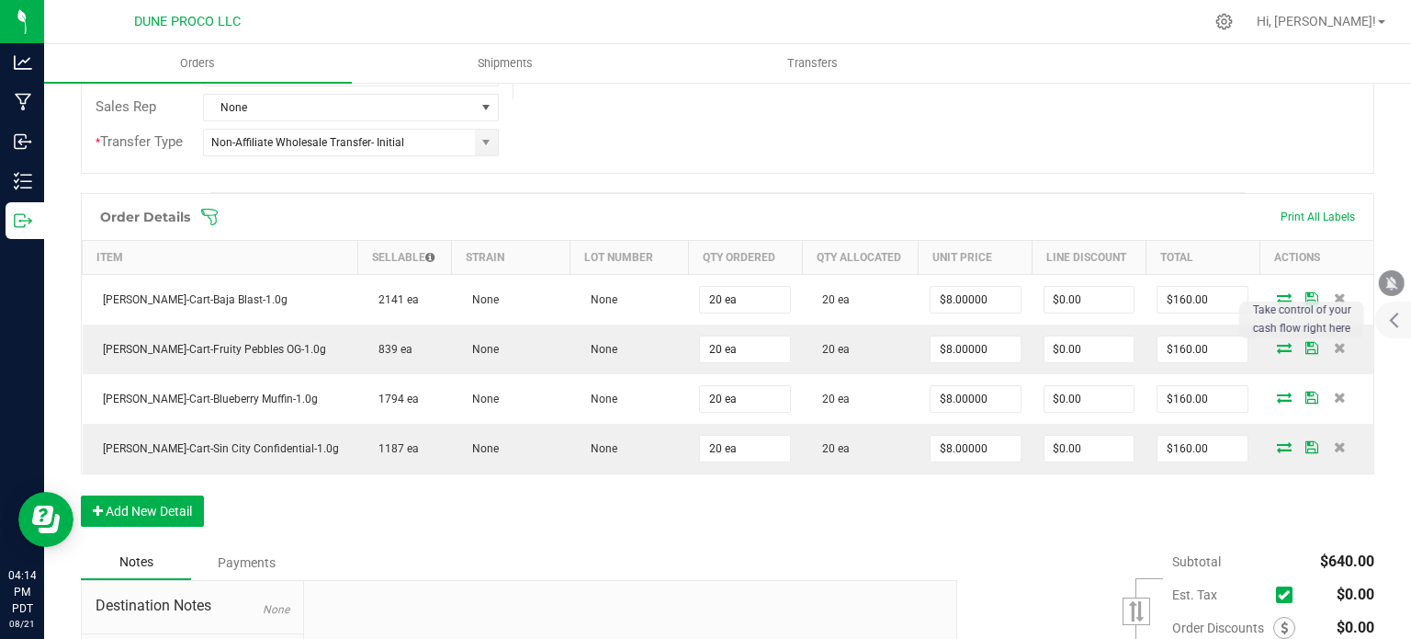
scroll to position [0, 0]
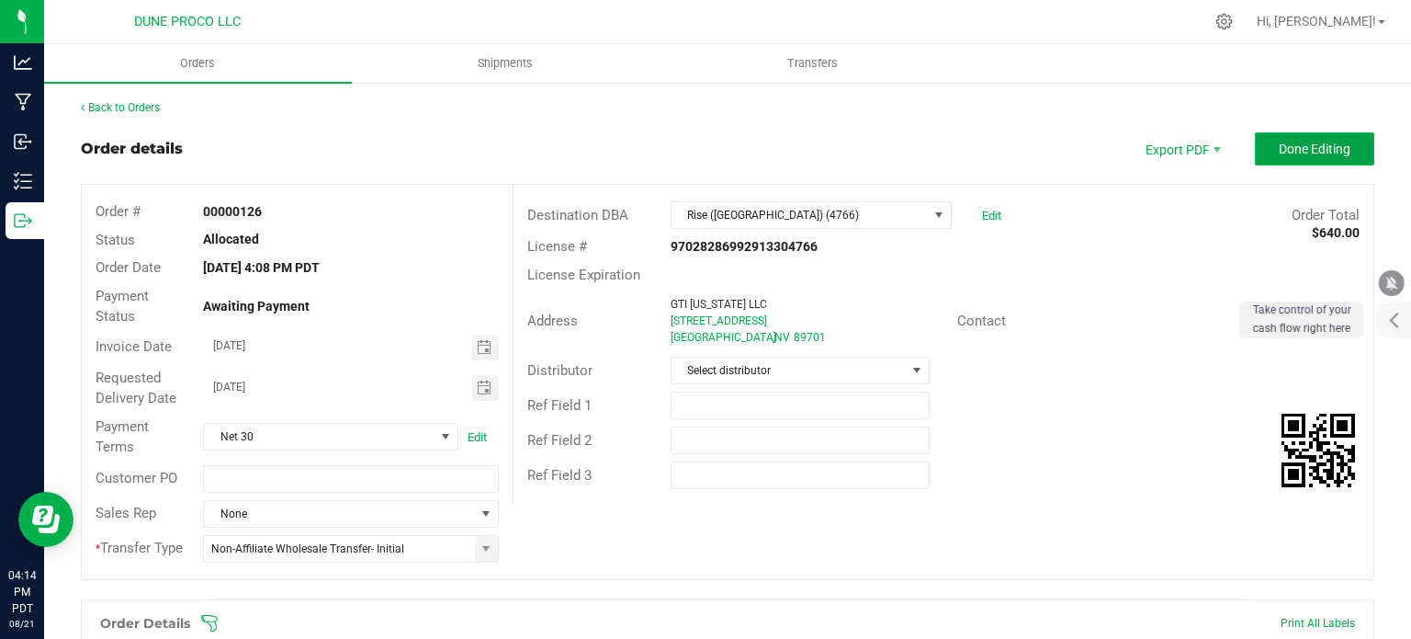
click at [1279, 145] on span "Done Editing" at bounding box center [1315, 149] width 72 height 15
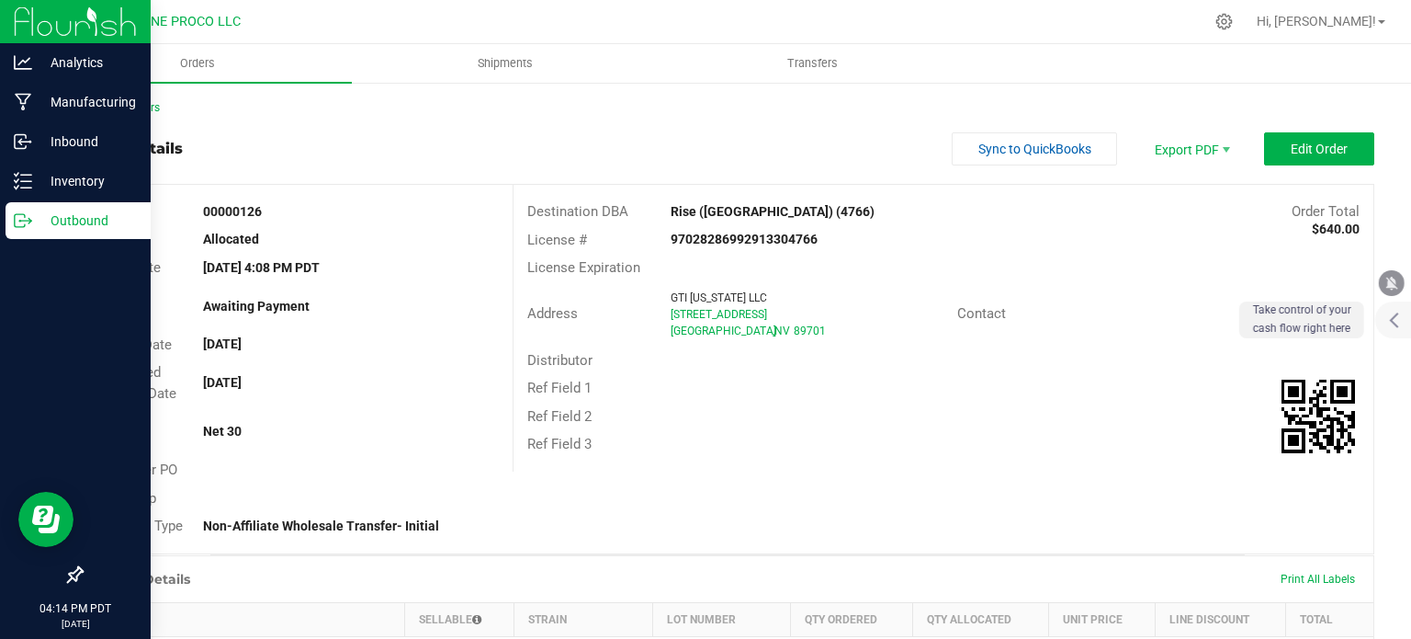
click at [33, 220] on p "Outbound" at bounding box center [87, 220] width 110 height 22
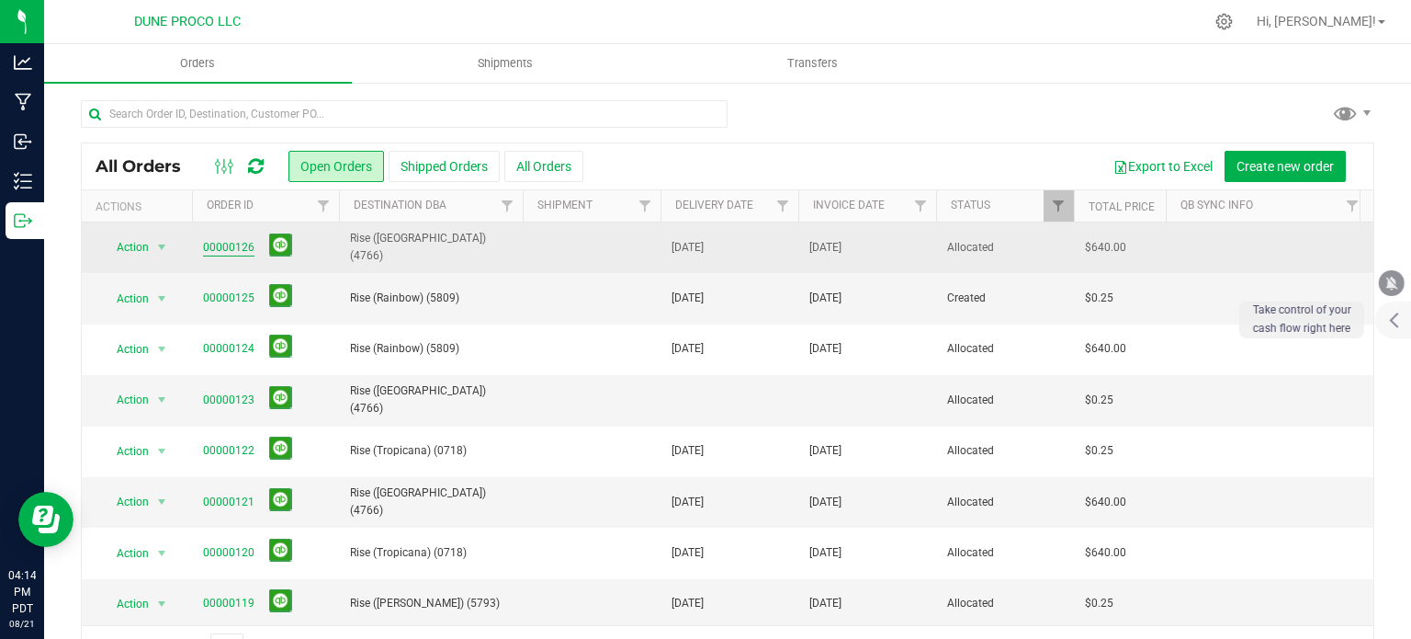
click at [231, 245] on link "00000126" at bounding box center [228, 247] width 51 height 17
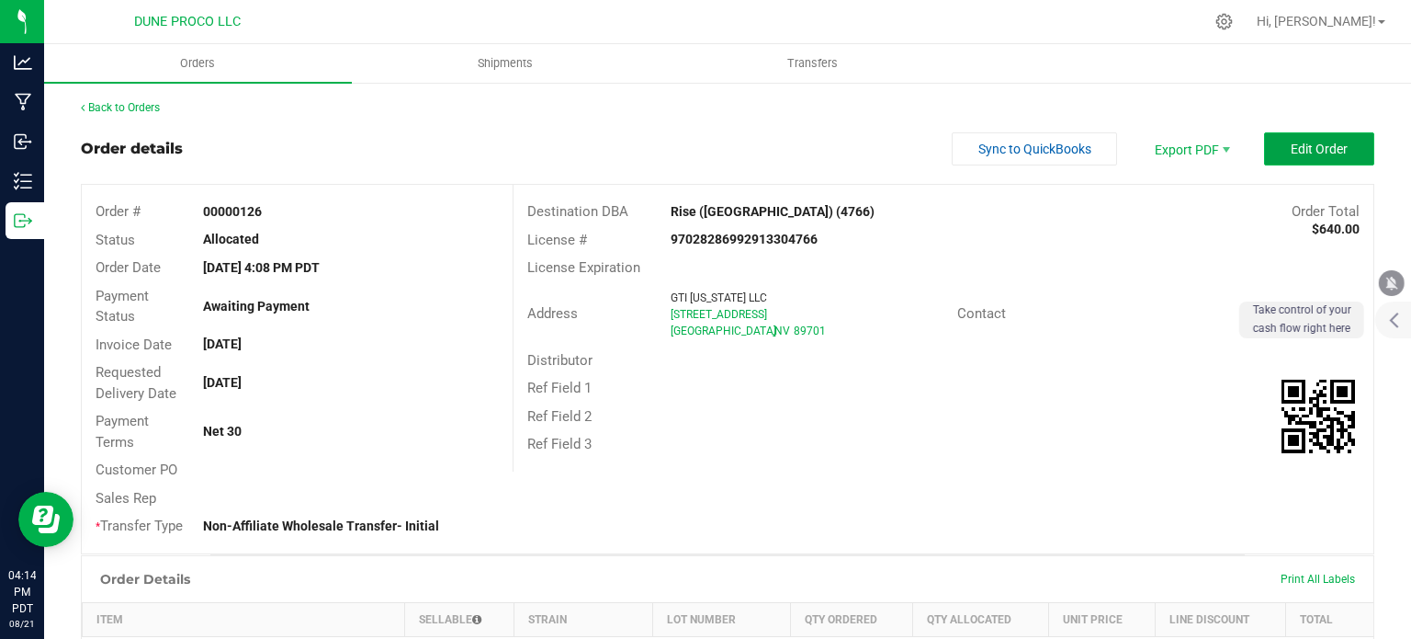
click at [1275, 141] on button "Edit Order" at bounding box center [1319, 148] width 110 height 33
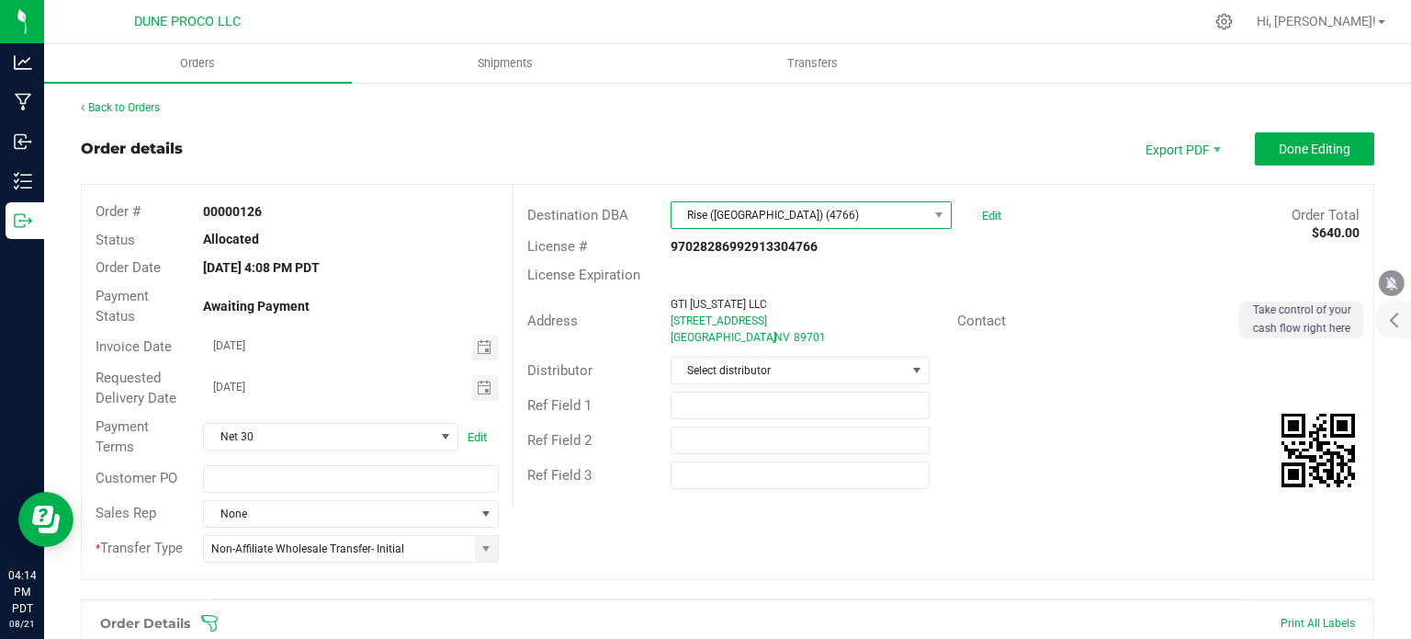
click at [776, 223] on span "Rise ([GEOGRAPHIC_DATA]) (4766)" at bounding box center [800, 215] width 256 height 26
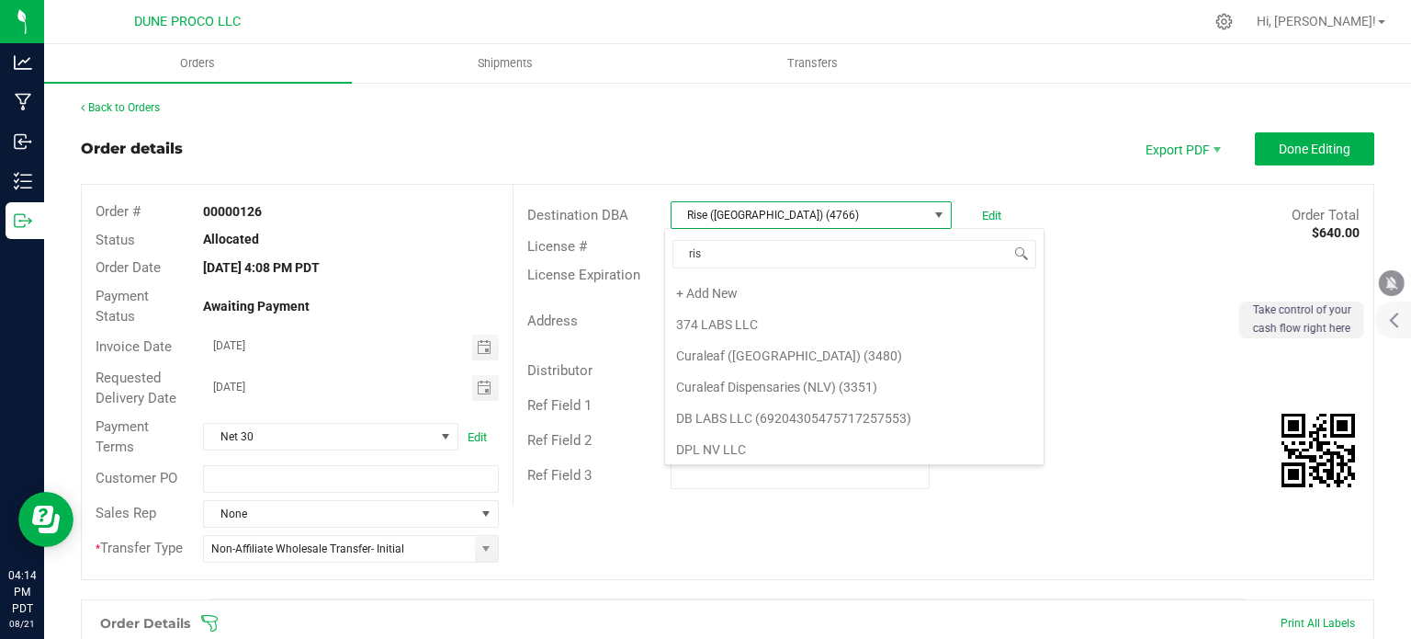
type input "rise"
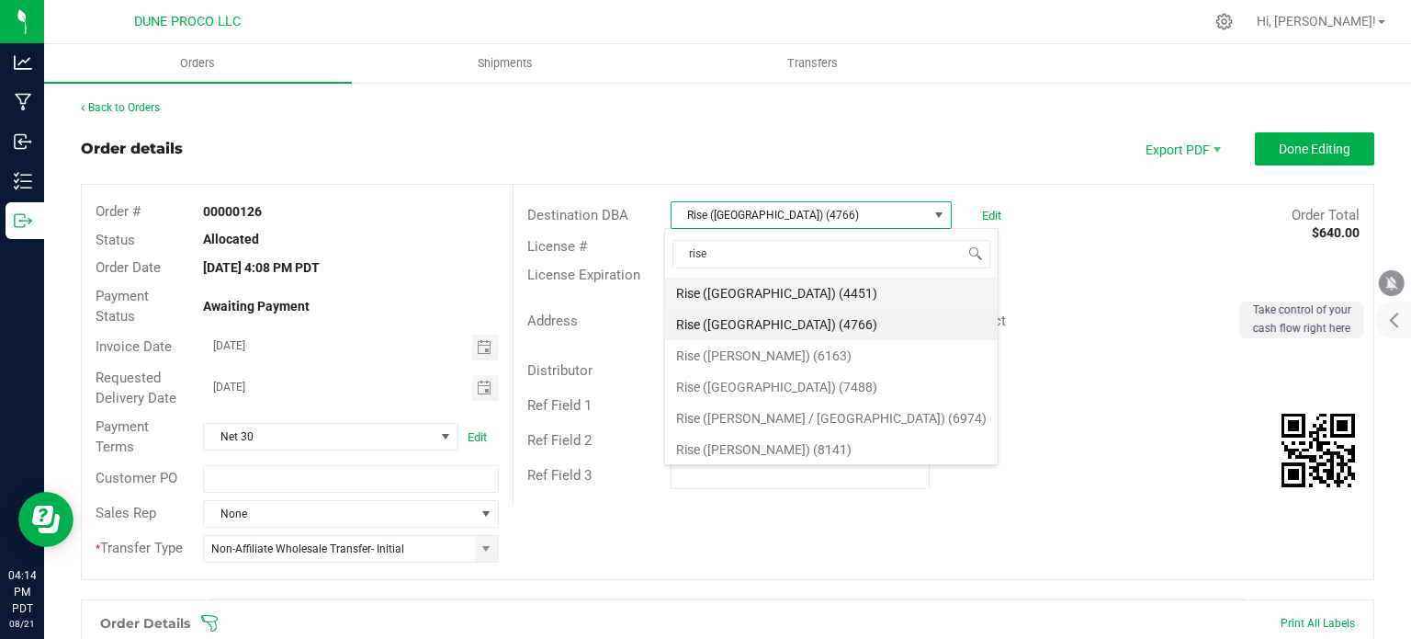
click at [784, 292] on li "Rise ([GEOGRAPHIC_DATA]) (4451)" at bounding box center [831, 292] width 333 height 31
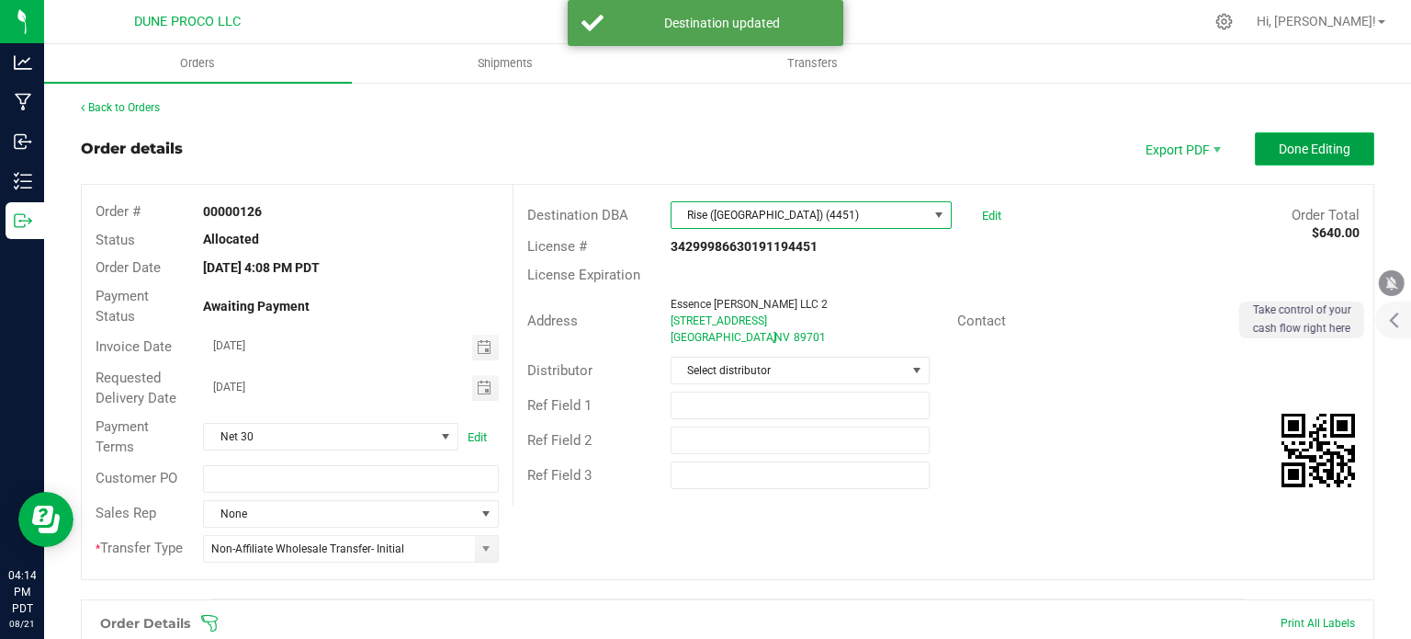
click at [1320, 146] on span "Done Editing" at bounding box center [1315, 149] width 72 height 15
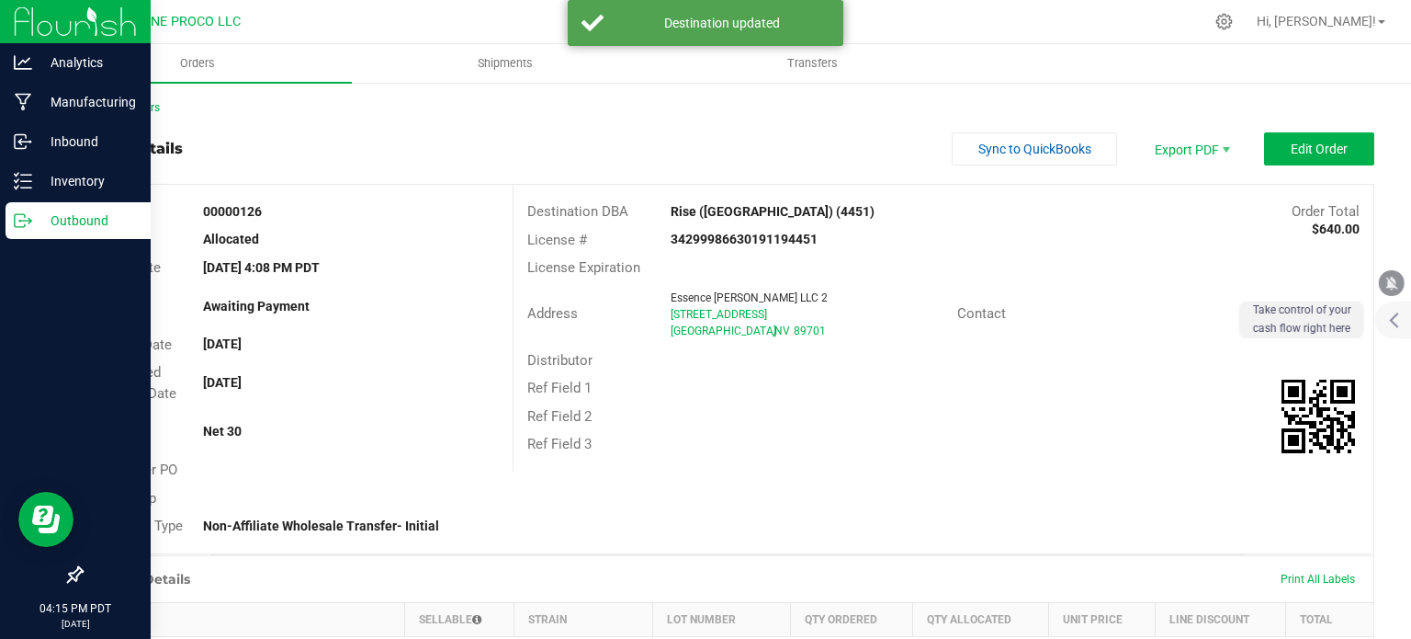
click at [45, 220] on p "Outbound" at bounding box center [87, 220] width 110 height 22
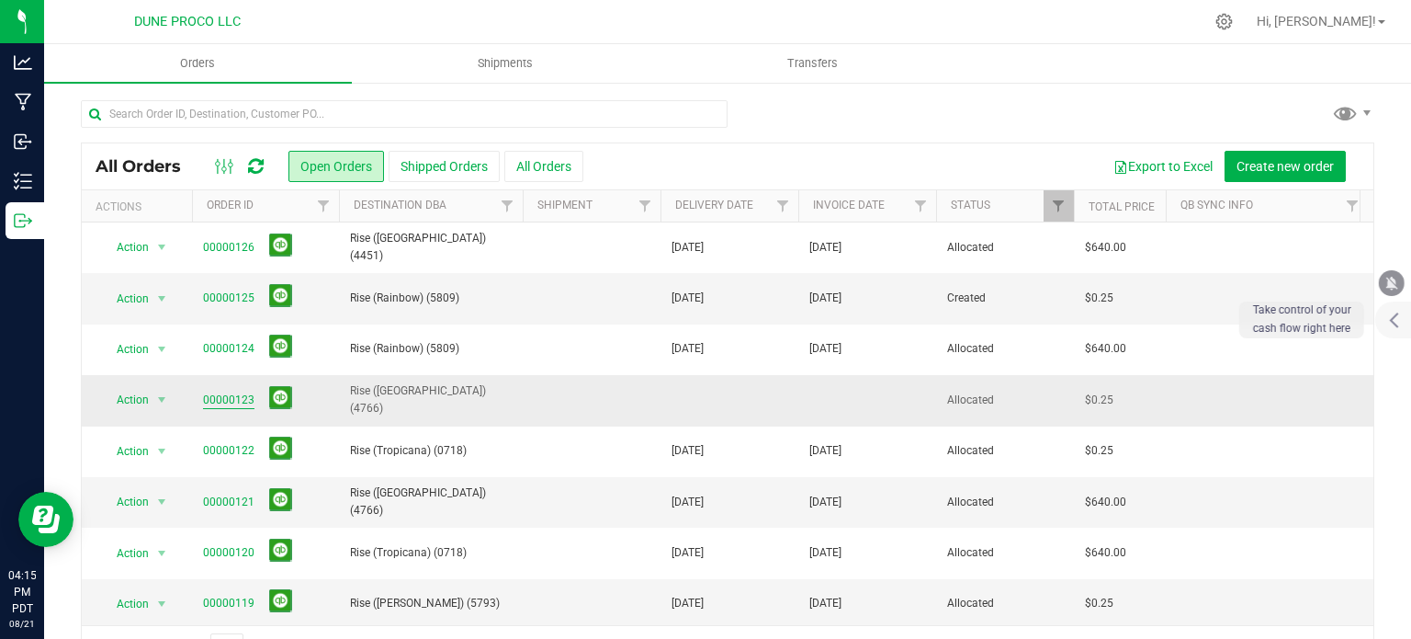
click at [237, 397] on link "00000123" at bounding box center [228, 399] width 51 height 17
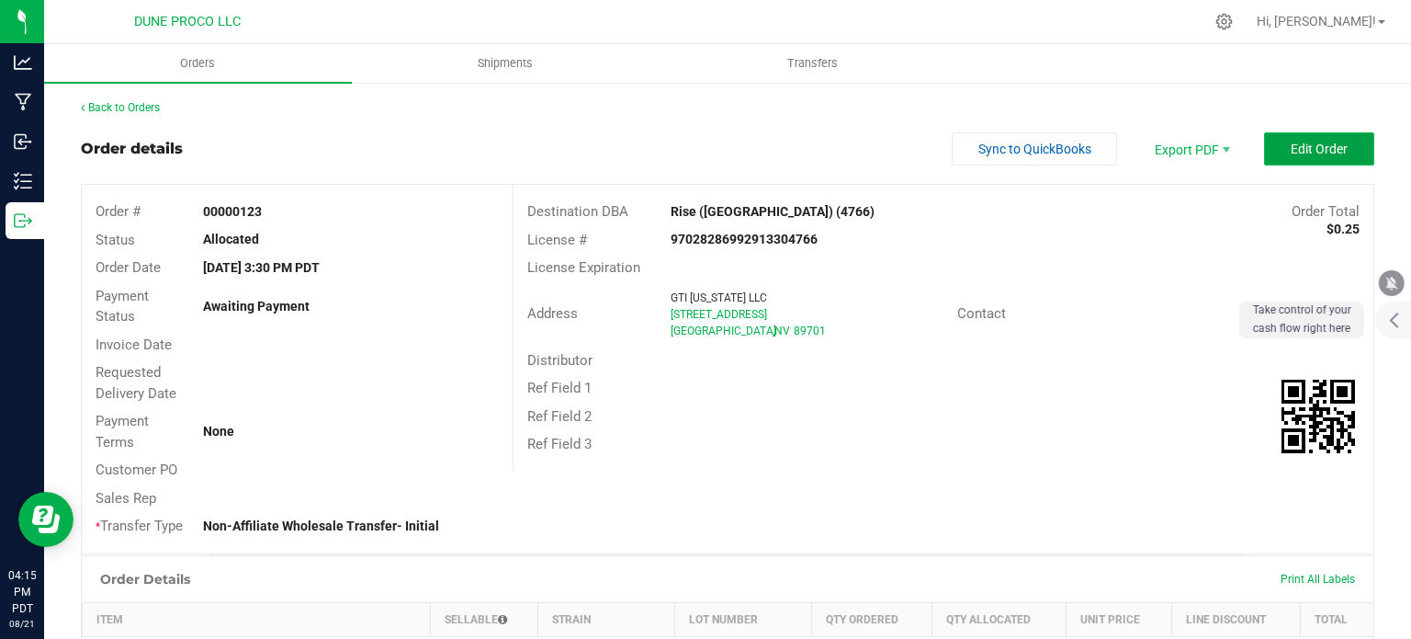
click at [1314, 134] on button "Edit Order" at bounding box center [1319, 148] width 110 height 33
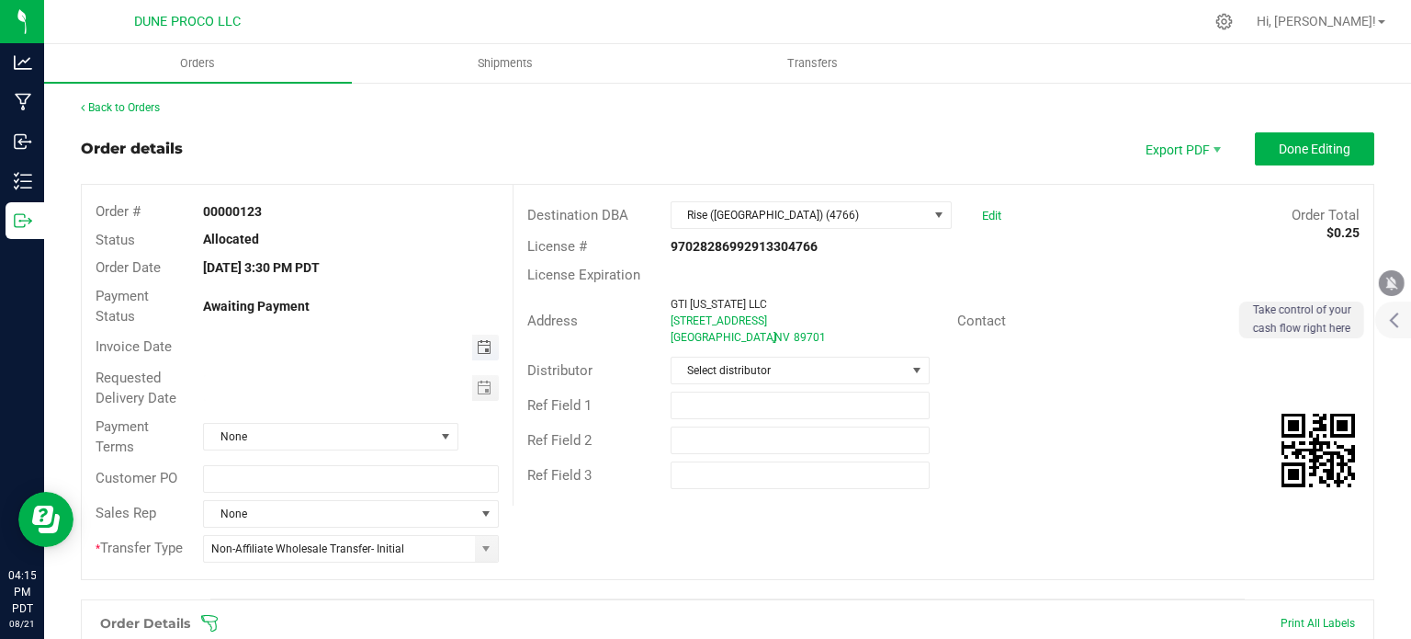
click at [477, 348] on span "Toggle calendar" at bounding box center [484, 347] width 15 height 15
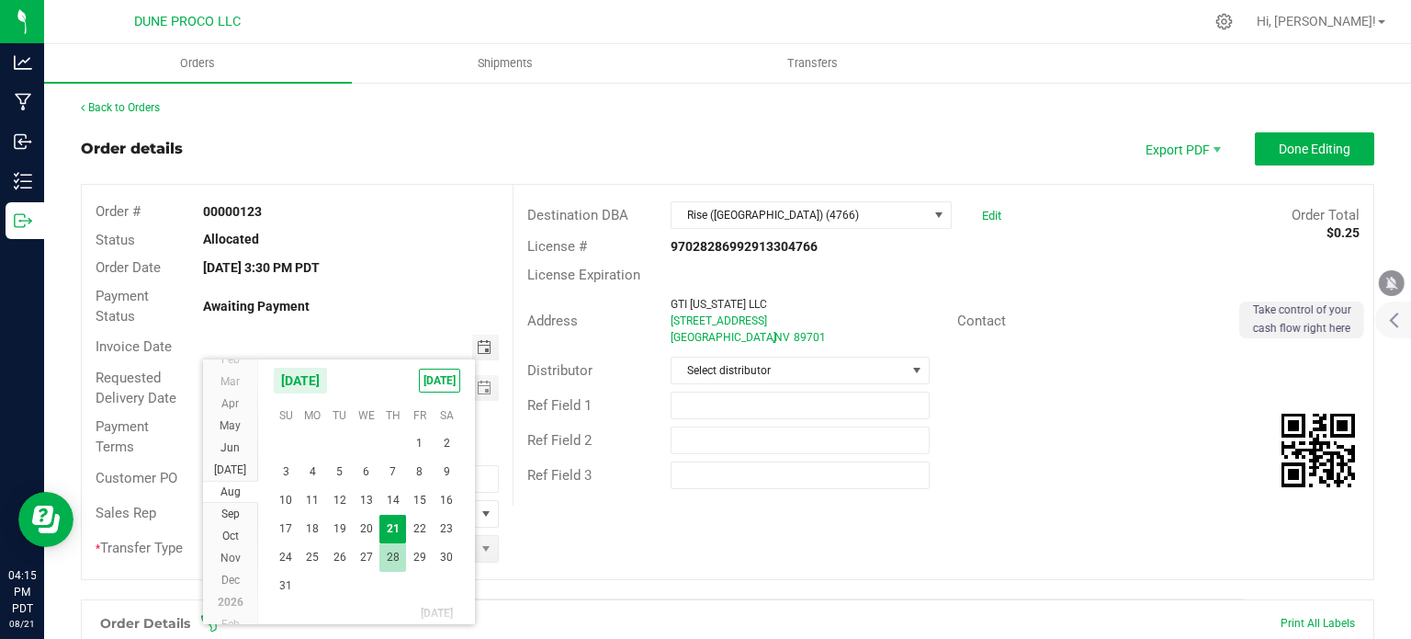
click at [393, 547] on span "28" at bounding box center [392, 557] width 27 height 28
type input "[DATE]"
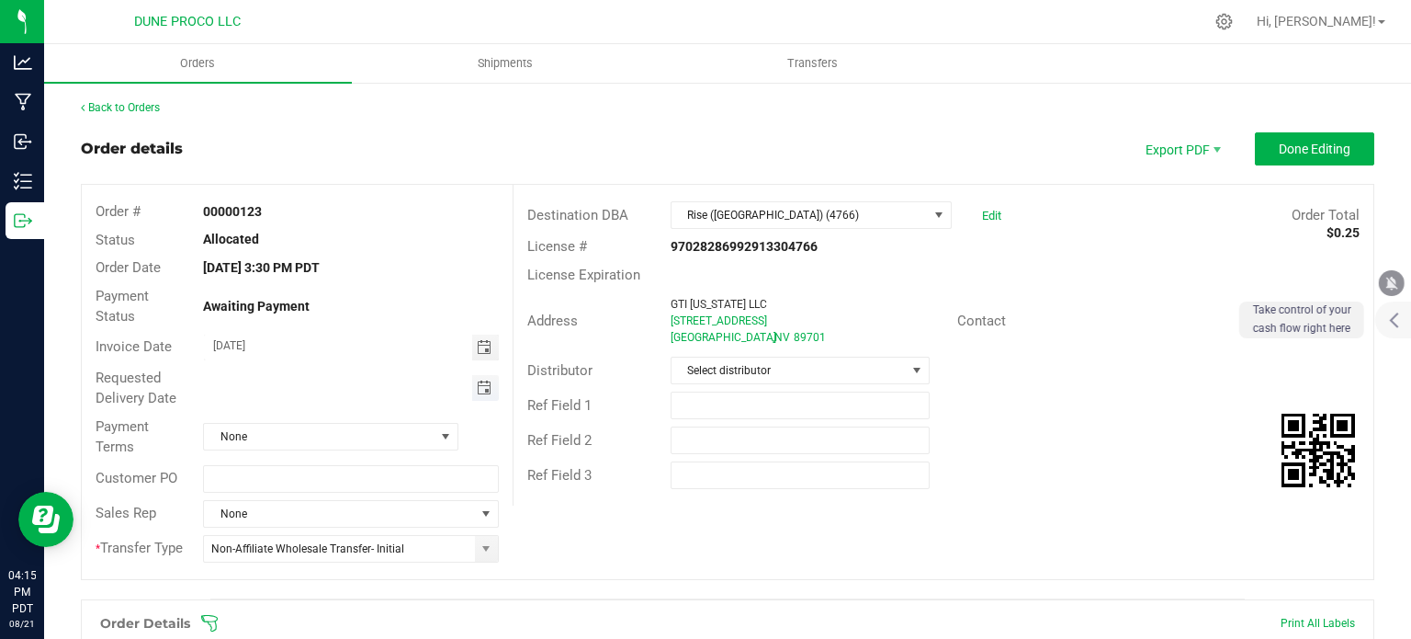
click at [477, 389] on span "Toggle calendar" at bounding box center [484, 387] width 15 height 15
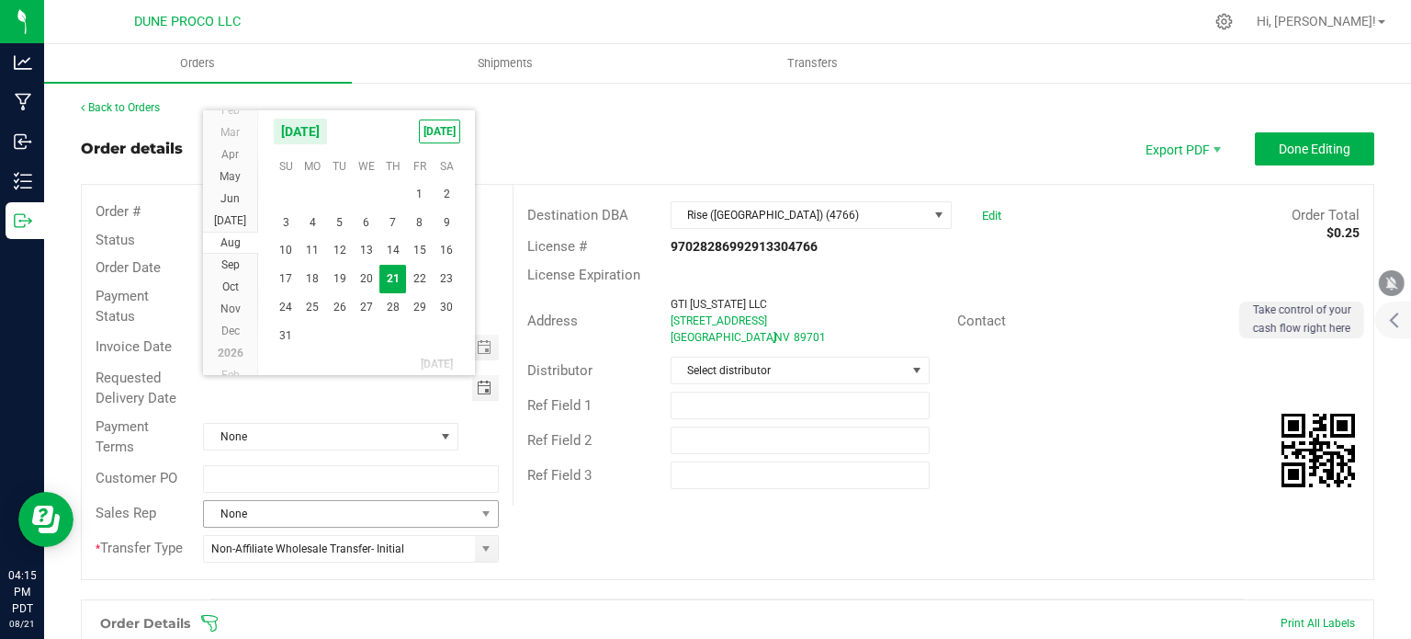
scroll to position [0, 0]
click at [391, 305] on span "28" at bounding box center [392, 307] width 27 height 28
type input "[DATE]"
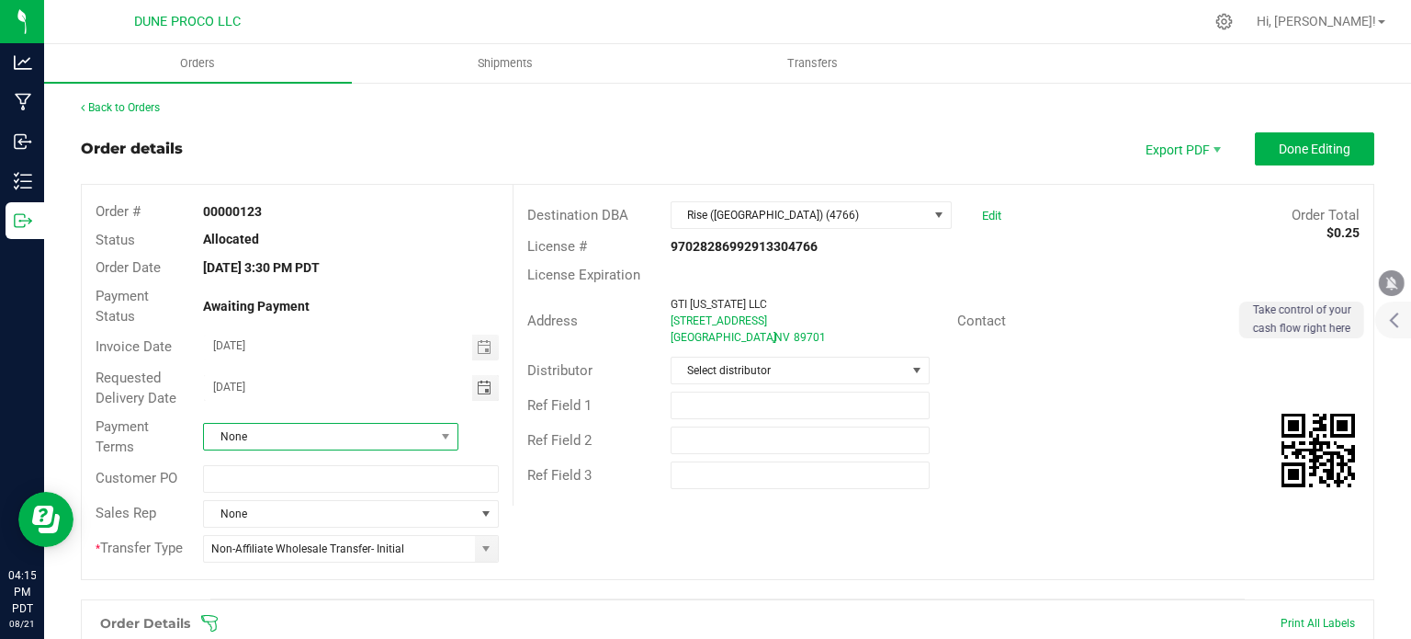
click at [394, 439] on span "None" at bounding box center [319, 437] width 231 height 26
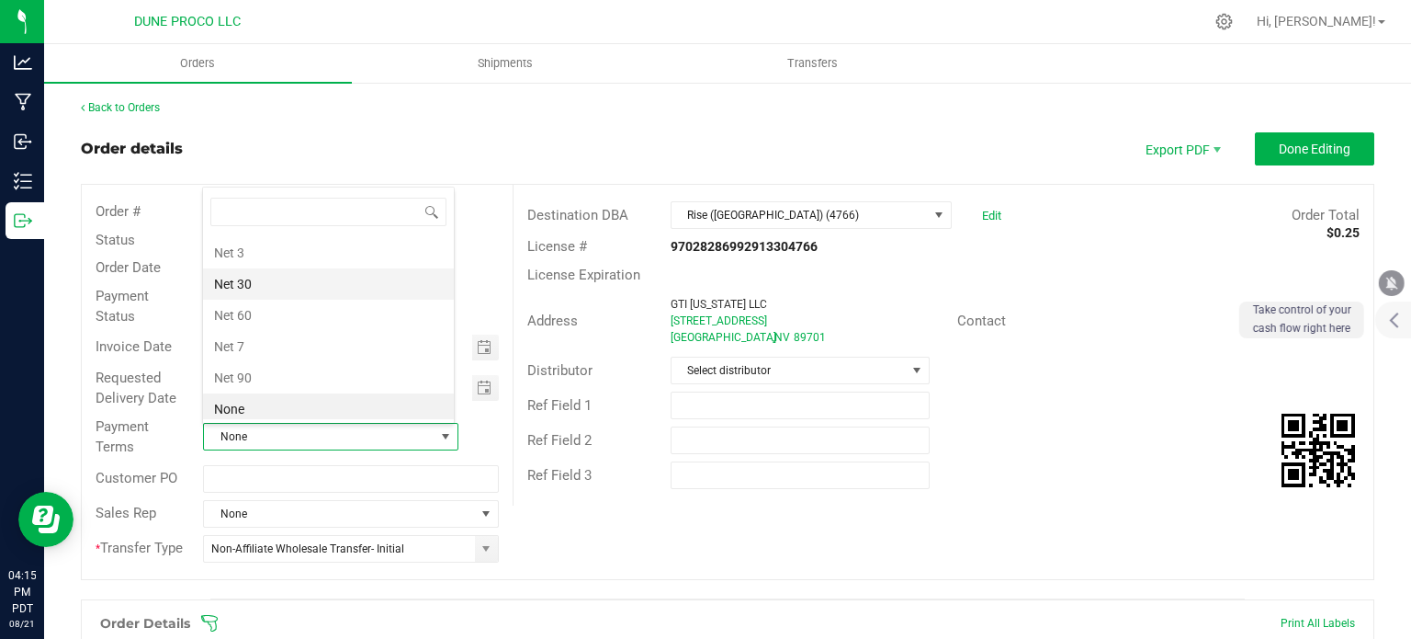
click at [298, 282] on li "Net 30" at bounding box center [328, 283] width 251 height 31
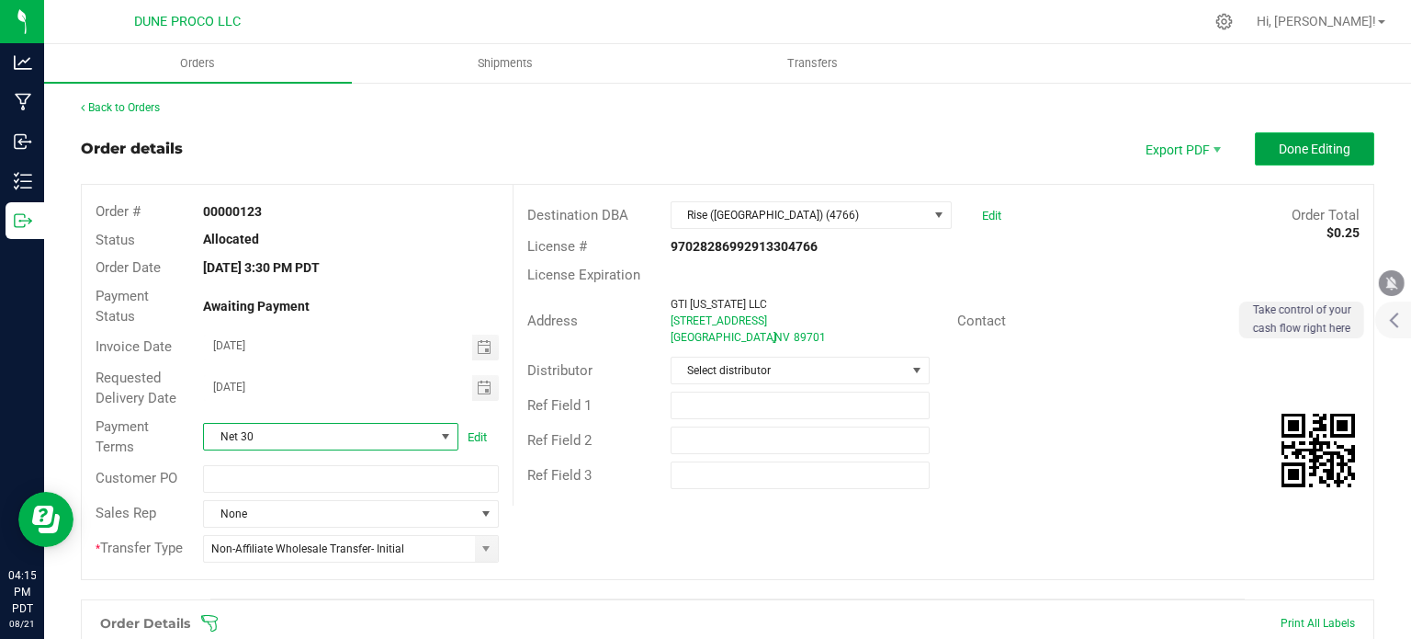
click at [1282, 148] on span "Done Editing" at bounding box center [1315, 149] width 72 height 15
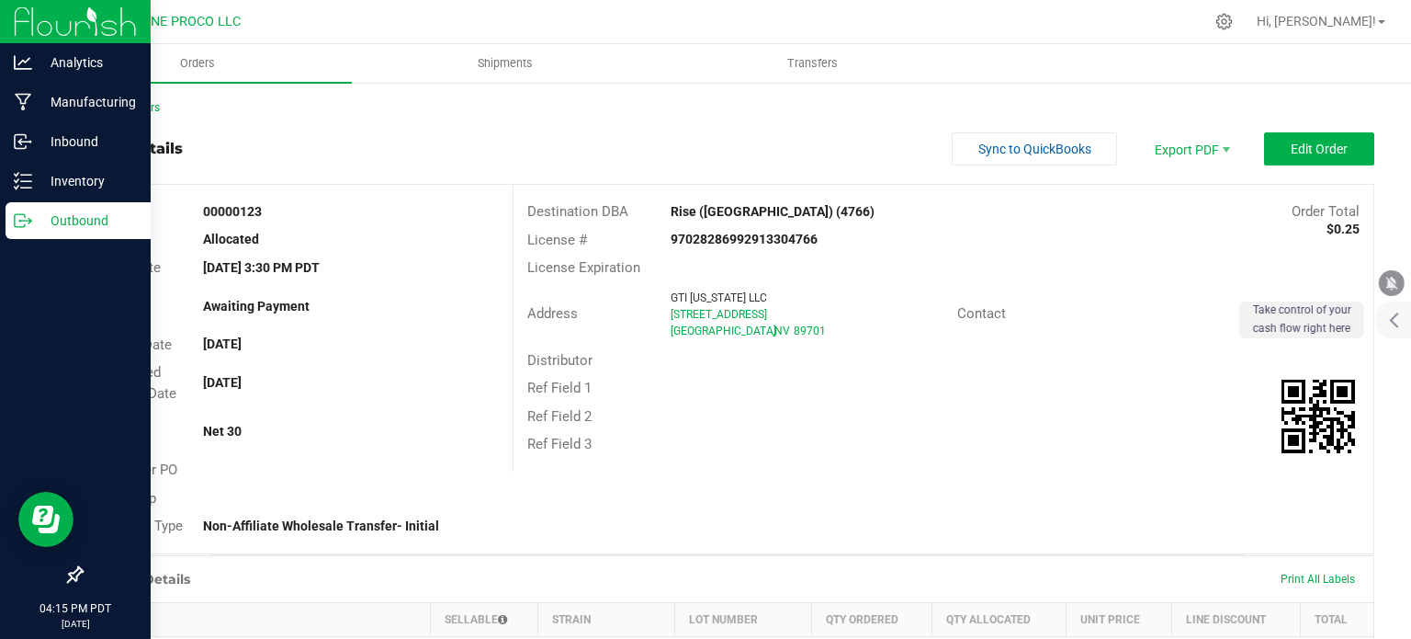
click at [40, 220] on p "Outbound" at bounding box center [87, 220] width 110 height 22
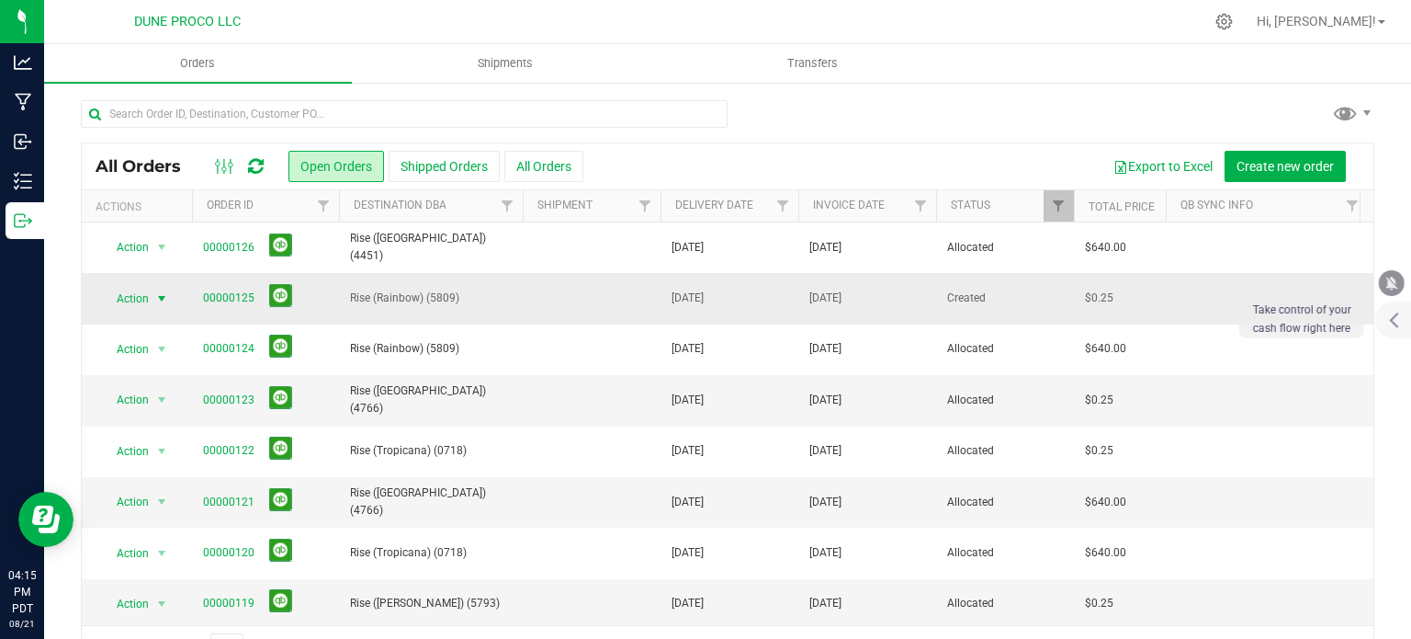
click at [153, 297] on span "select" at bounding box center [162, 299] width 23 height 26
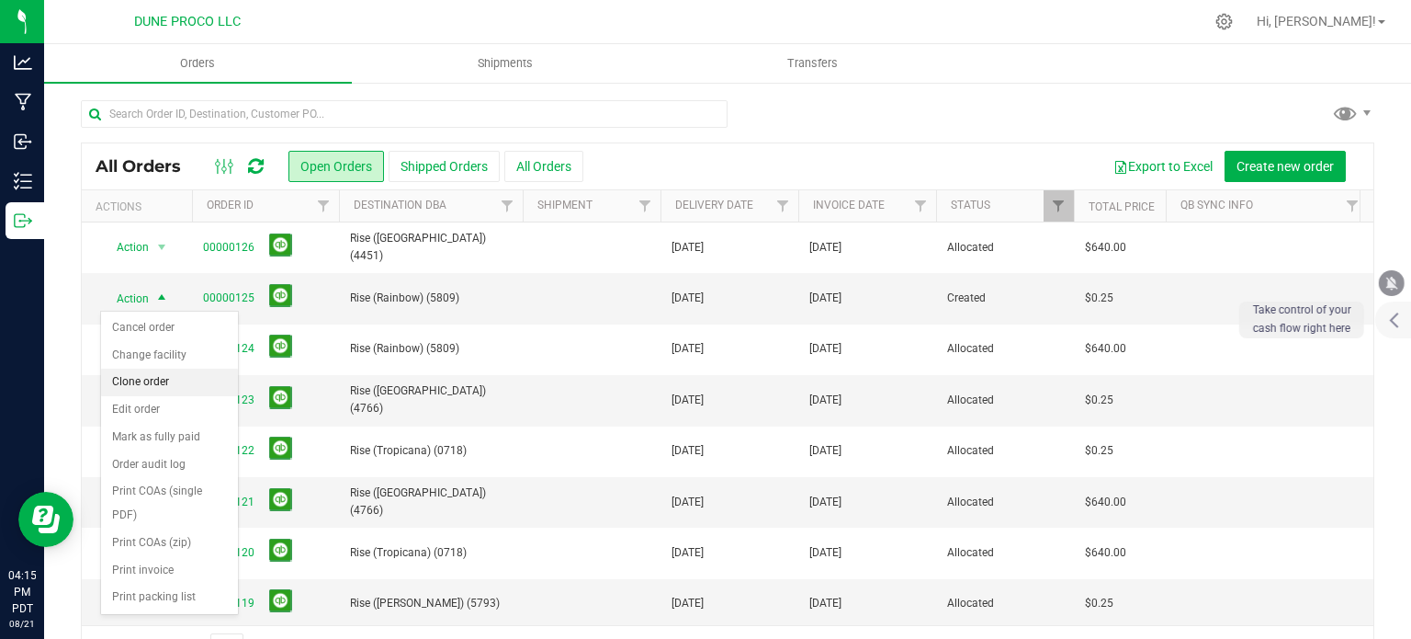
click at [149, 379] on li "Clone order" at bounding box center [169, 382] width 137 height 28
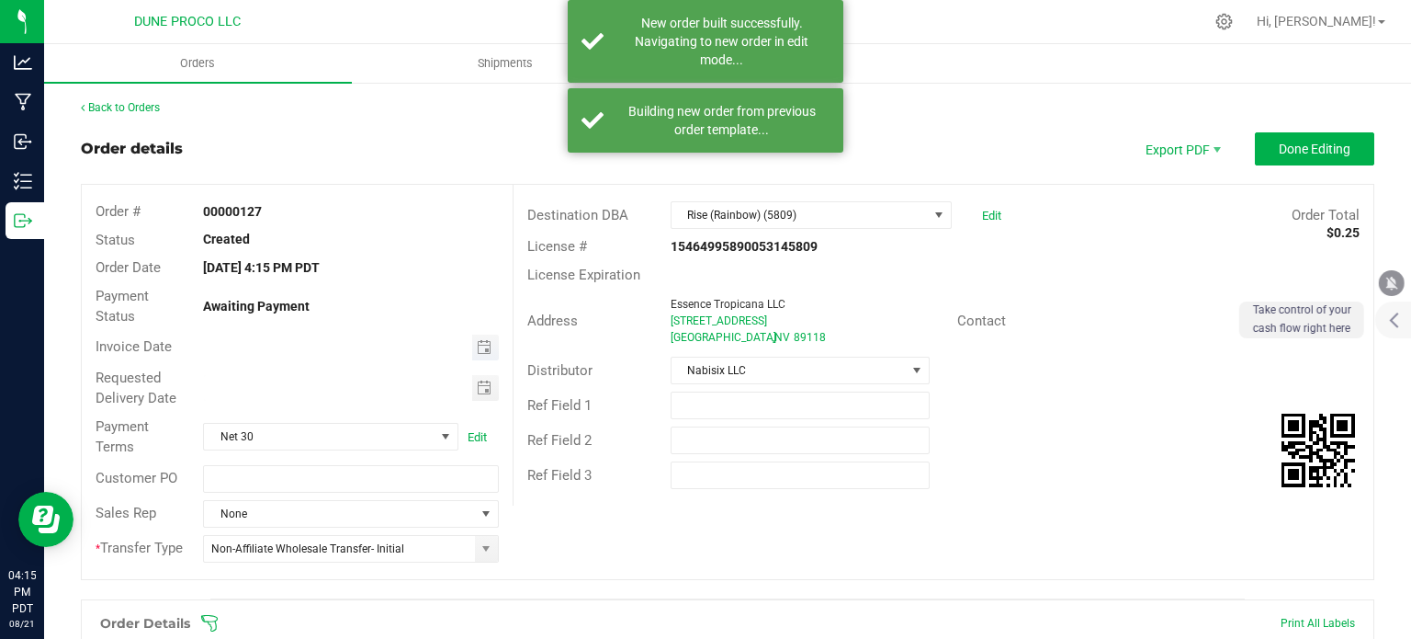
click at [481, 356] on span "Toggle calendar" at bounding box center [485, 347] width 27 height 26
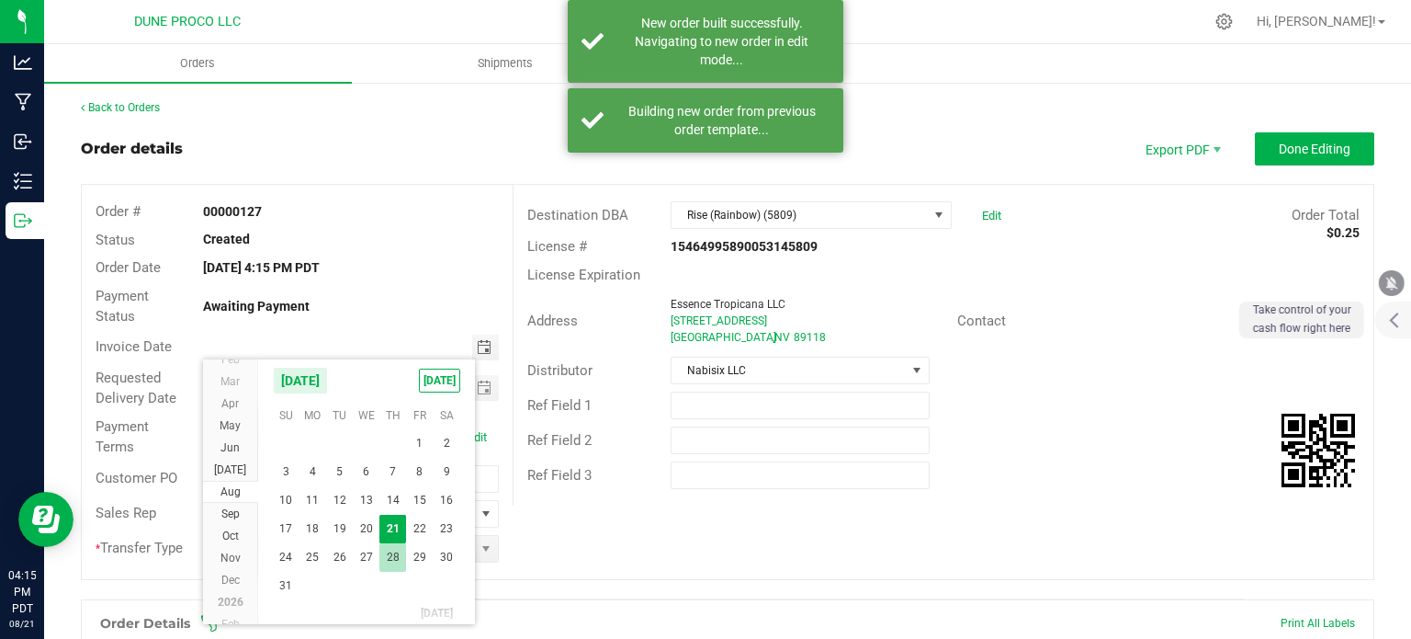
click at [395, 552] on span "28" at bounding box center [392, 557] width 27 height 28
type input "[DATE]"
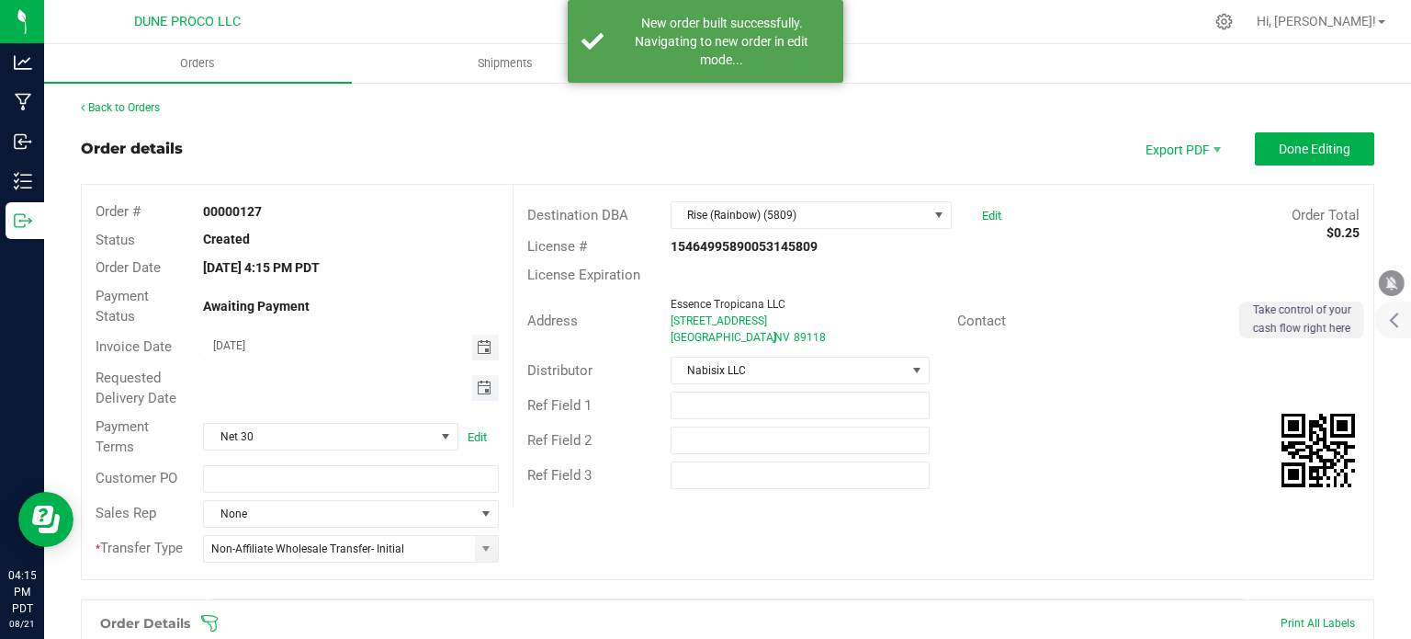
click at [478, 386] on span "Toggle calendar" at bounding box center [484, 387] width 15 height 15
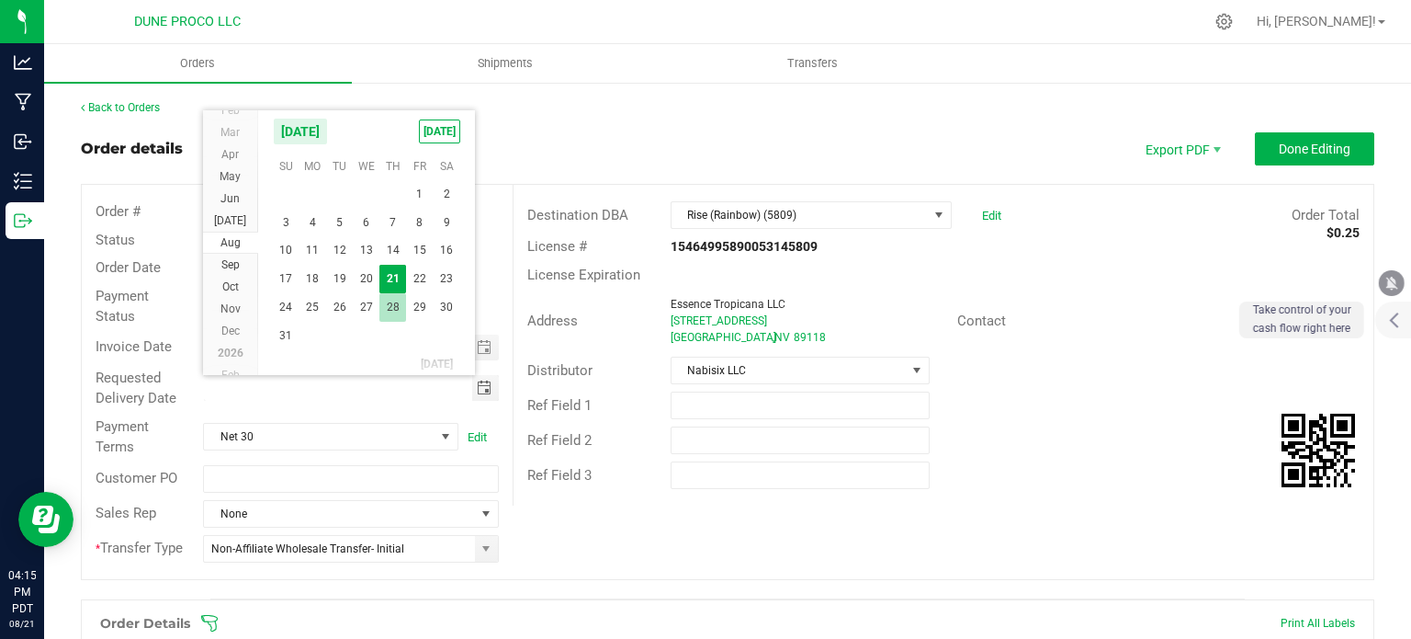
click at [399, 300] on span "28" at bounding box center [392, 307] width 27 height 28
type input "[DATE]"
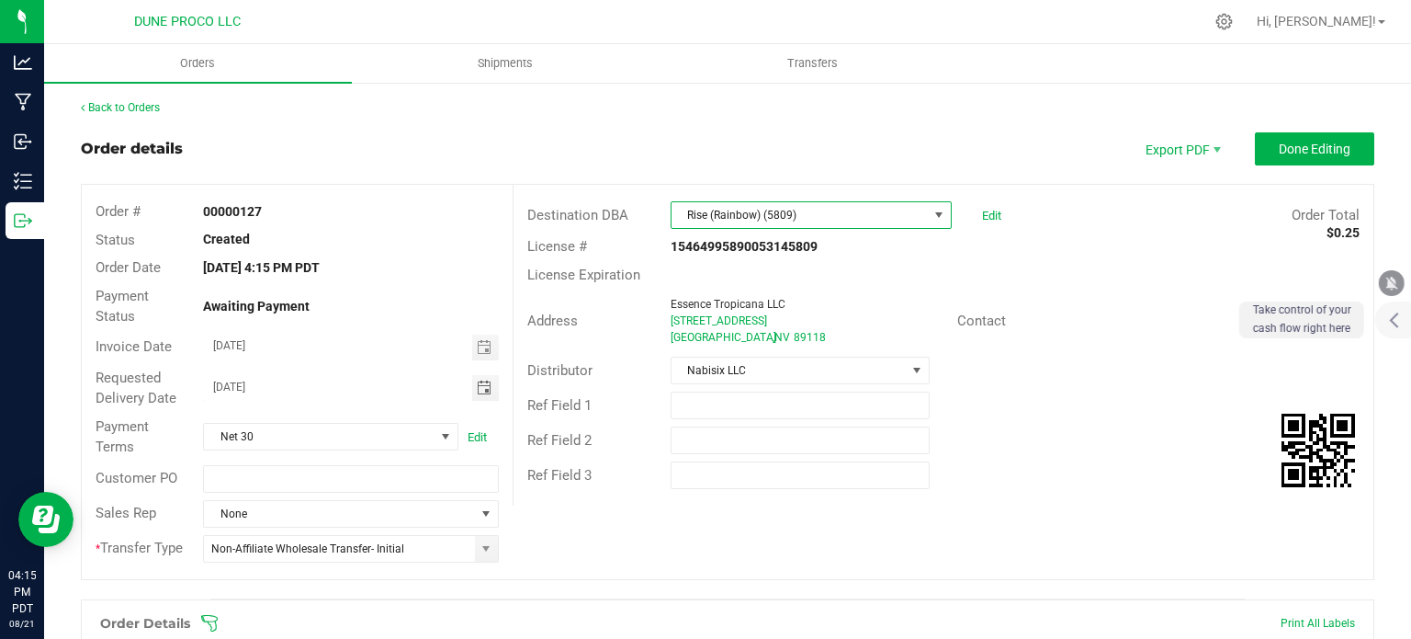
click at [934, 212] on span at bounding box center [939, 215] width 15 height 15
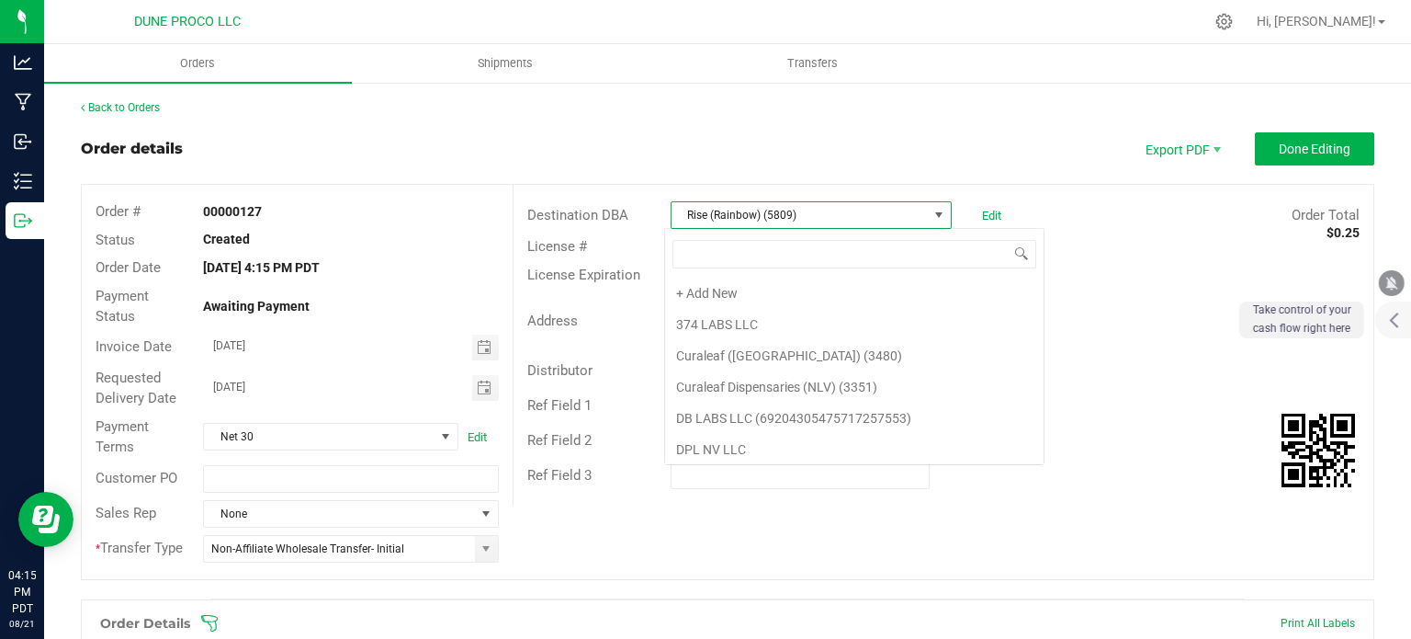
scroll to position [27, 278]
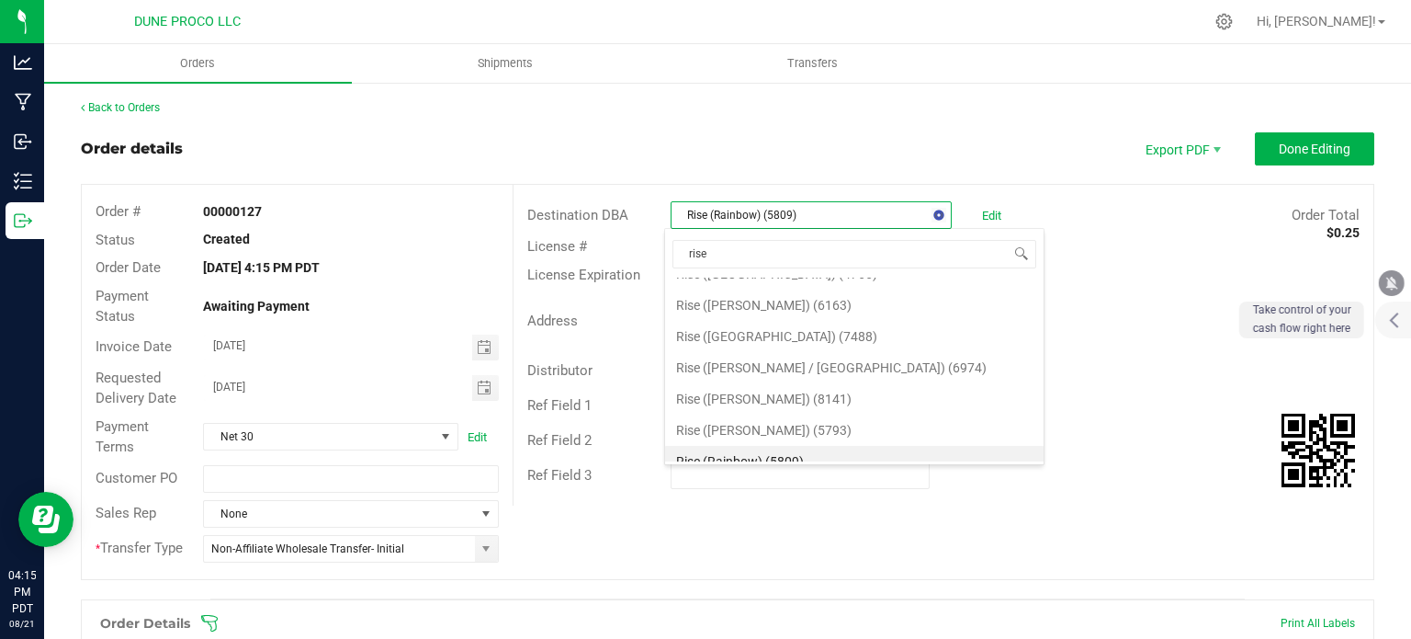
type input "rise"
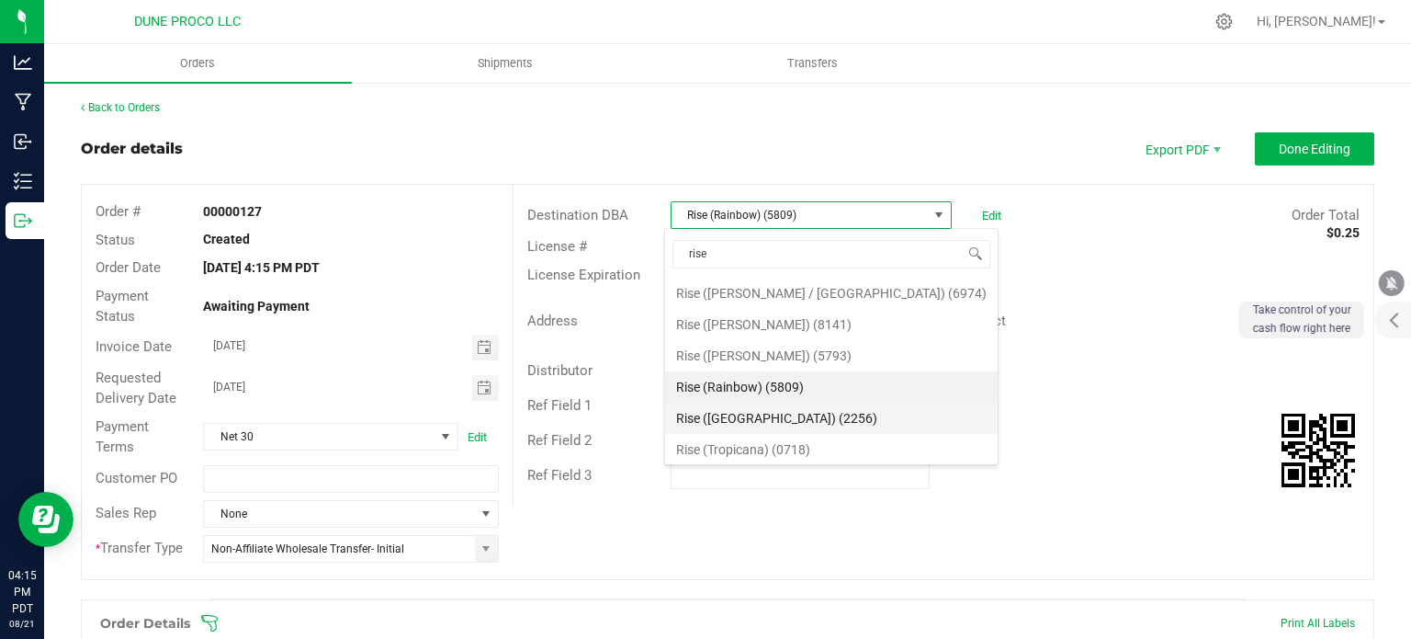
scroll to position [0, 0]
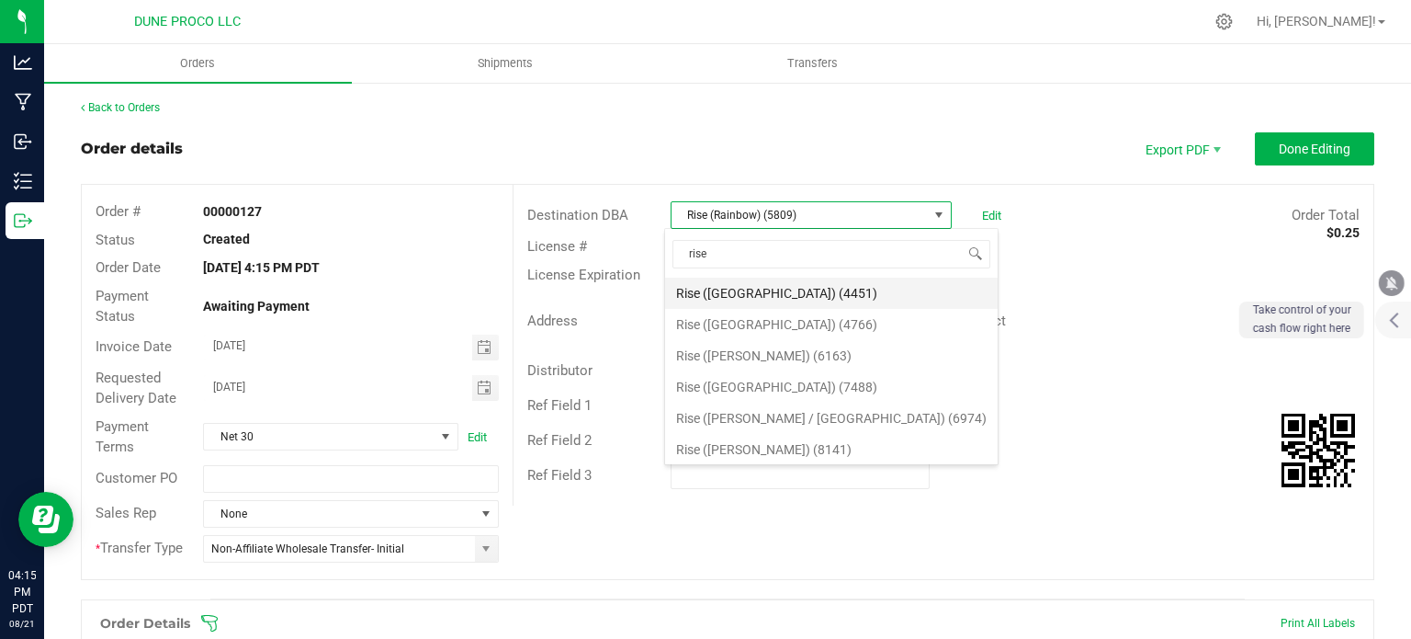
click at [787, 286] on li "Rise ([GEOGRAPHIC_DATA]) (4451)" at bounding box center [831, 292] width 333 height 31
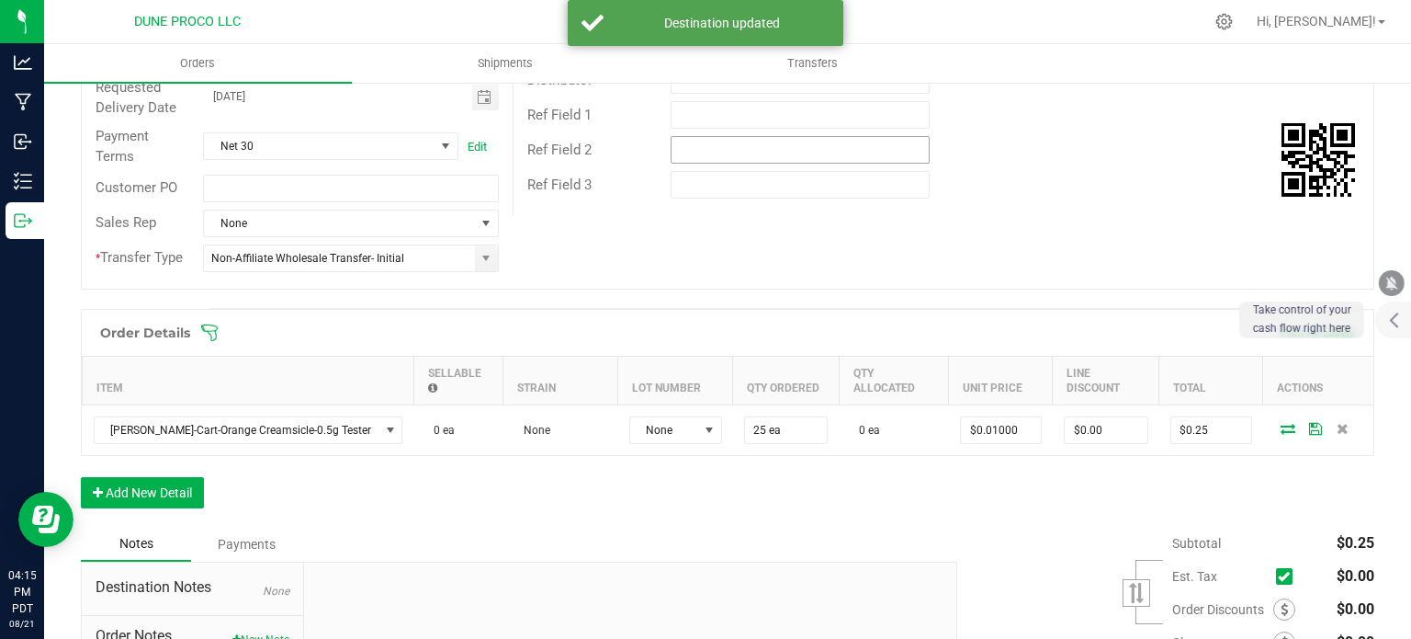
scroll to position [349, 0]
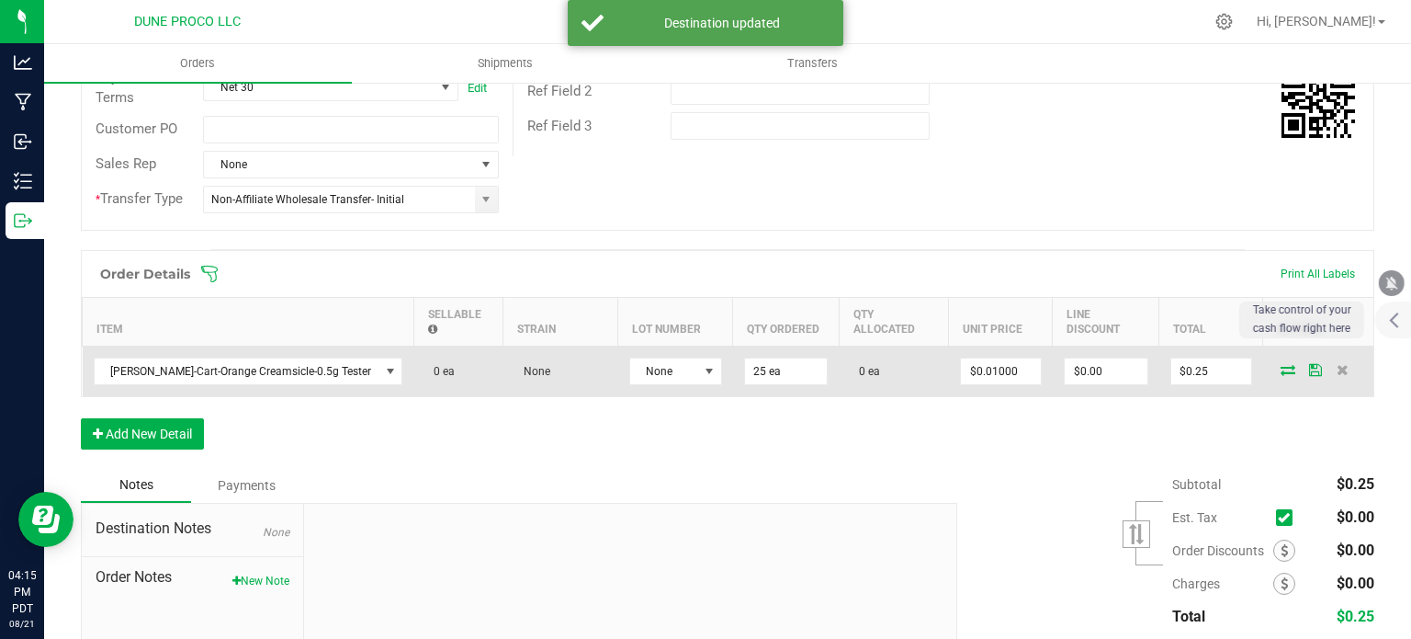
click at [1281, 364] on icon at bounding box center [1288, 369] width 15 height 11
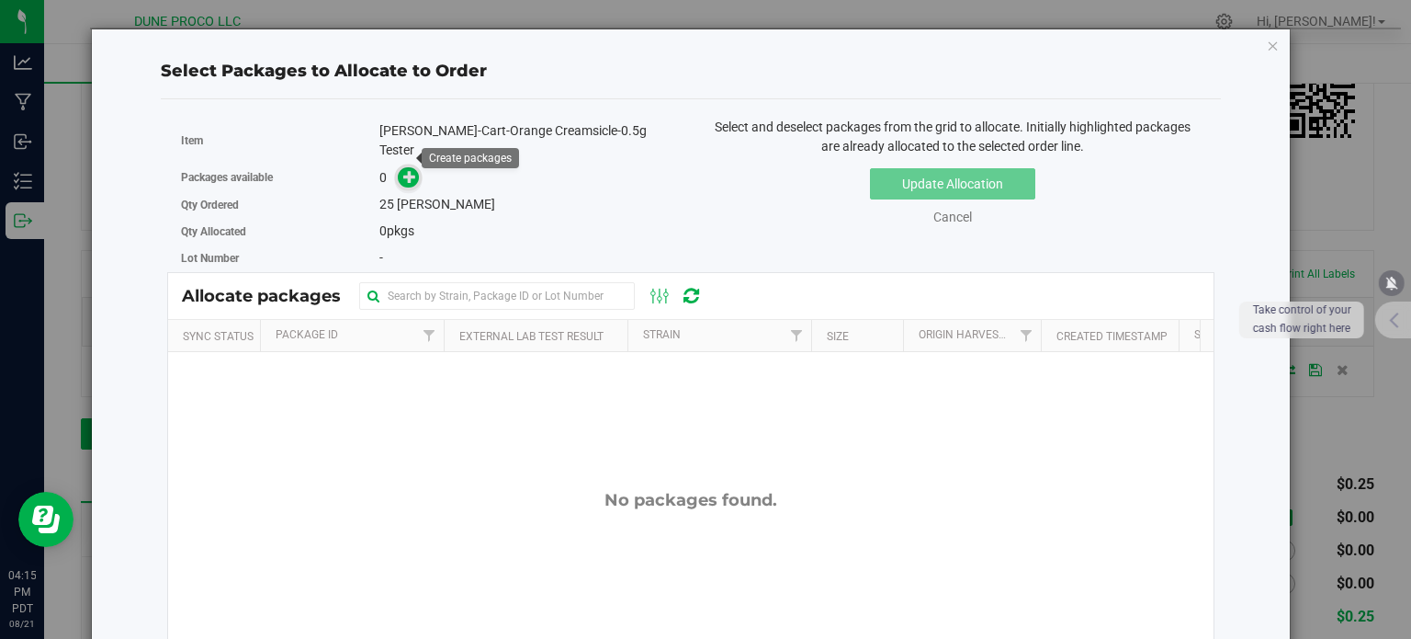
click at [407, 170] on icon at bounding box center [409, 176] width 13 height 13
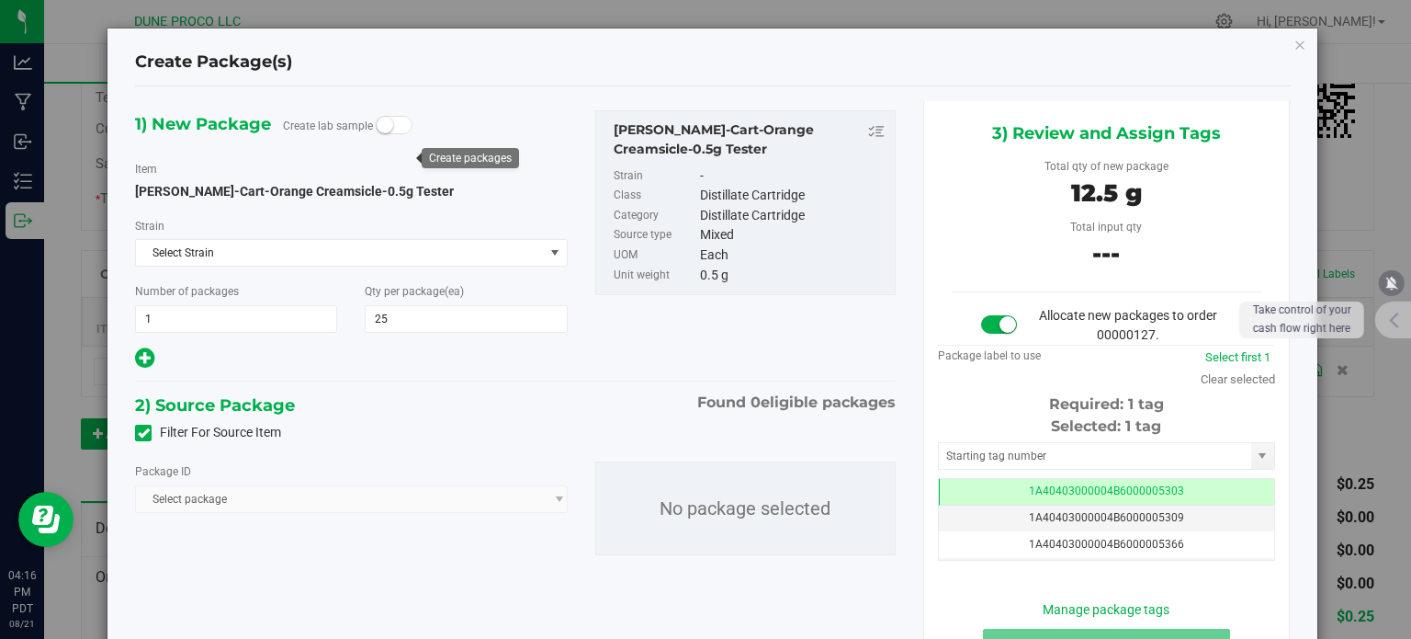
click at [300, 500] on span "Select package" at bounding box center [351, 499] width 432 height 28
click at [140, 425] on span at bounding box center [143, 433] width 17 height 17
click at [0, 0] on input "Filter For Source Item" at bounding box center [0, 0] width 0 height 0
click at [210, 510] on span "Select package" at bounding box center [339, 499] width 407 height 26
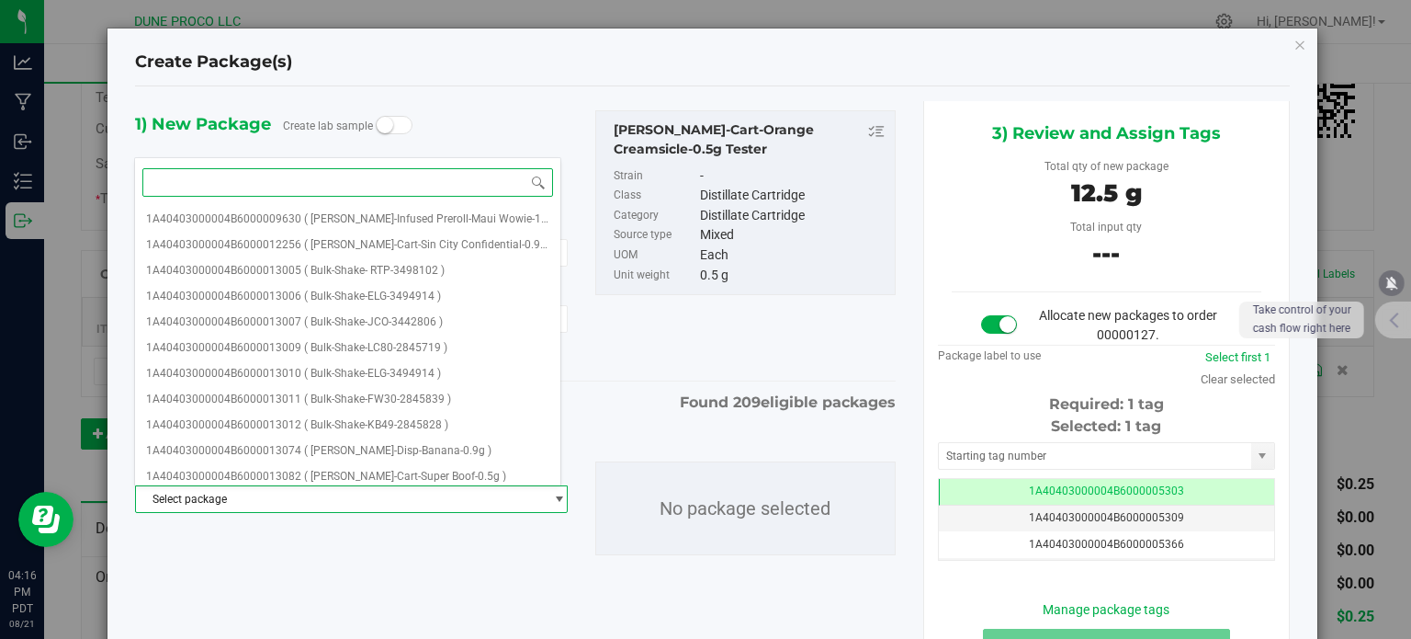
paste input "13387"
type input "13387"
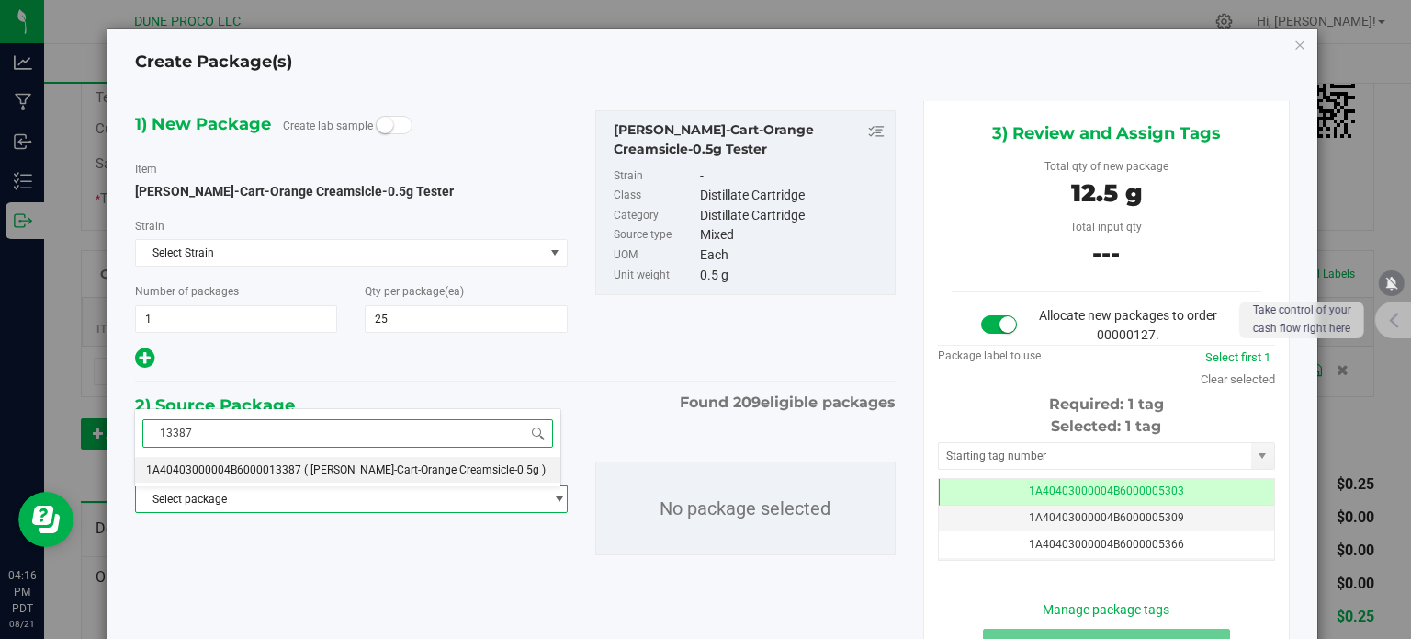
click at [239, 466] on span "1A40403000004B6000013387" at bounding box center [223, 469] width 155 height 13
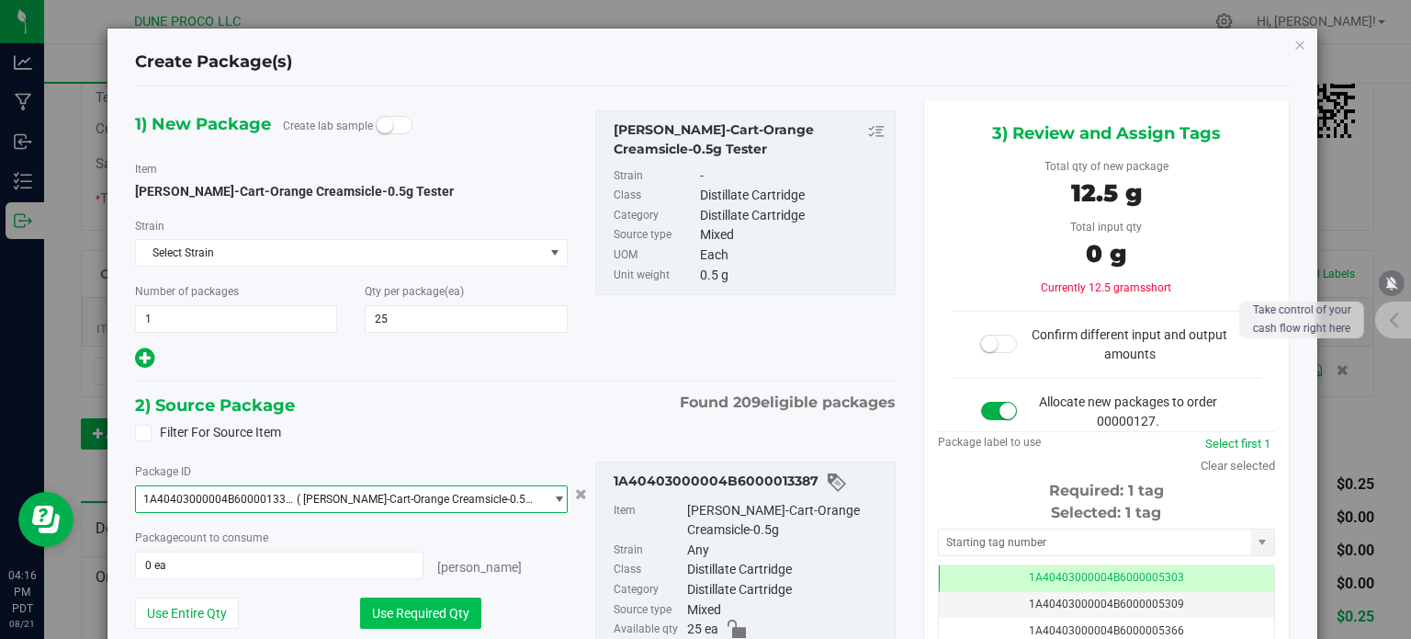
click at [389, 613] on button "Use Required Qty" at bounding box center [420, 612] width 121 height 31
type input "25 ea"
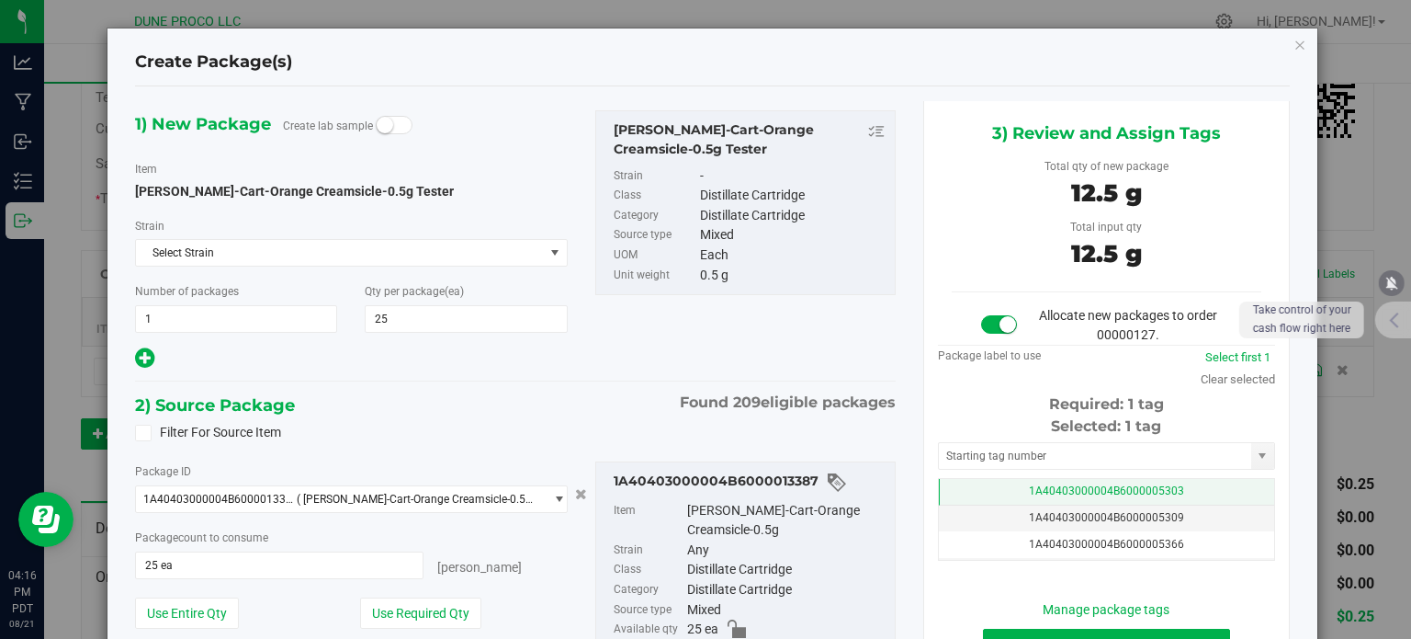
click at [965, 494] on td "1A40403000004B6000005303" at bounding box center [1106, 492] width 335 height 27
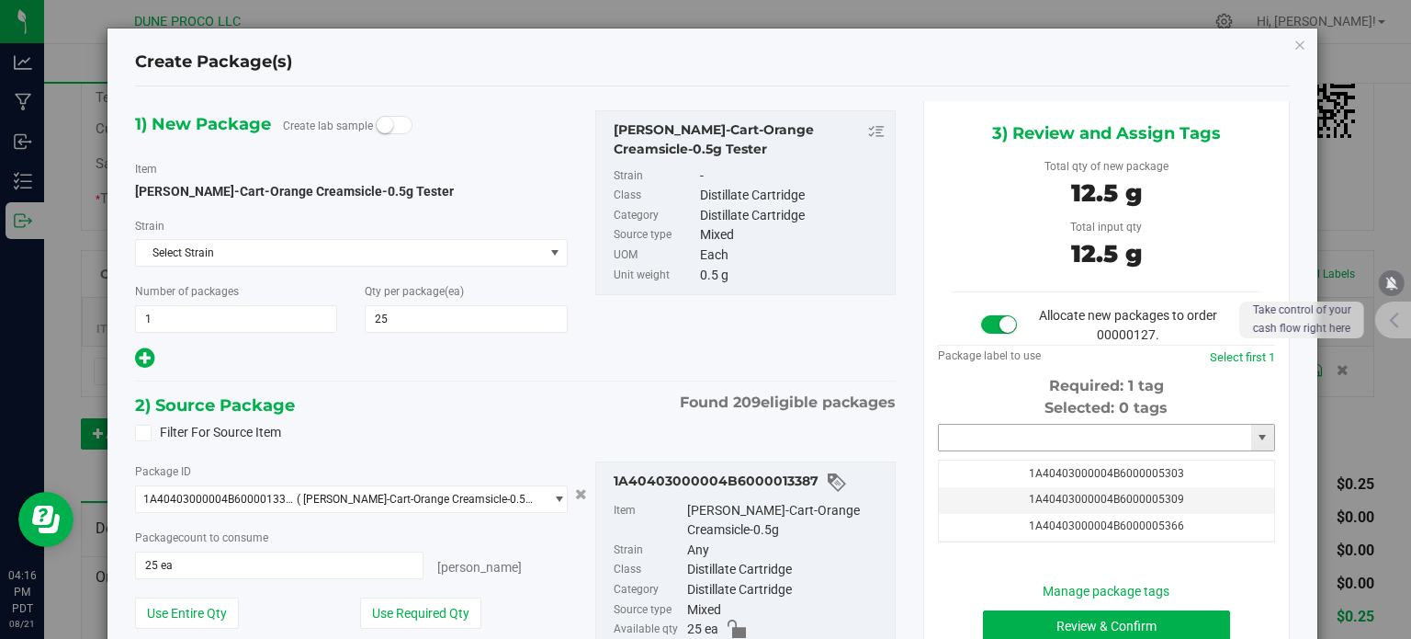
click at [966, 438] on input "text" at bounding box center [1095, 438] width 312 height 26
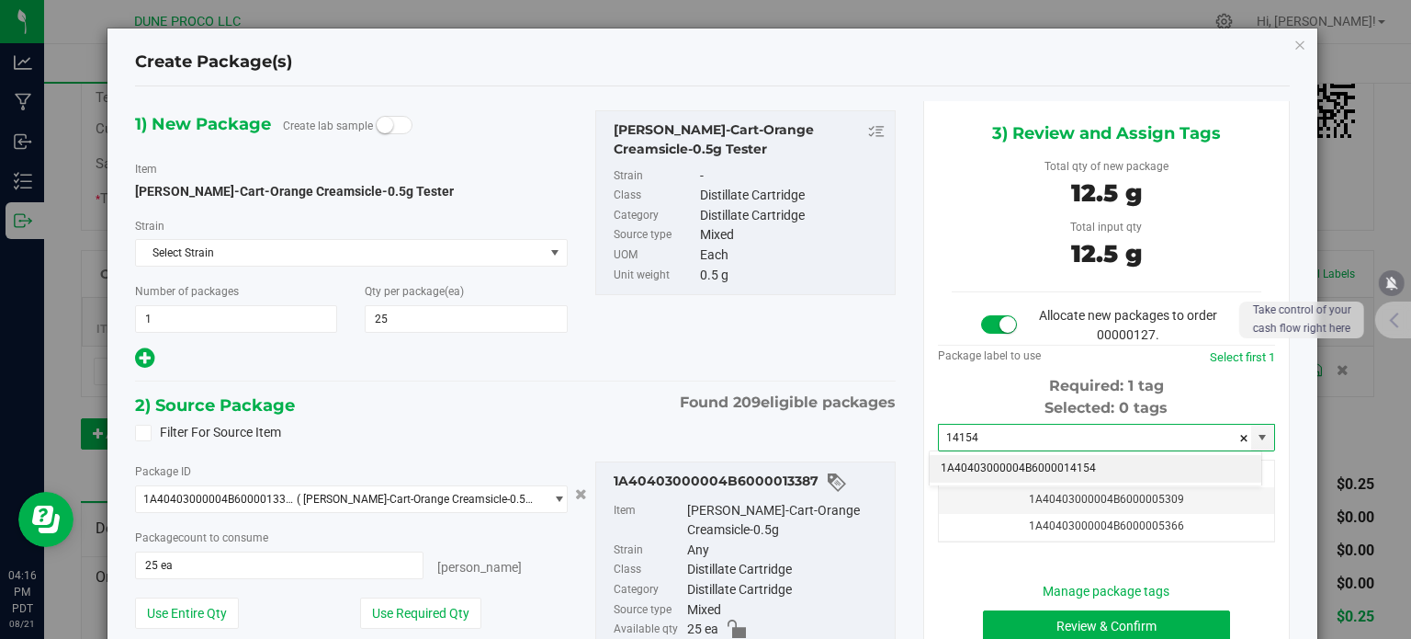
click at [1007, 467] on li "1A40403000004B6000014154" at bounding box center [1096, 469] width 332 height 28
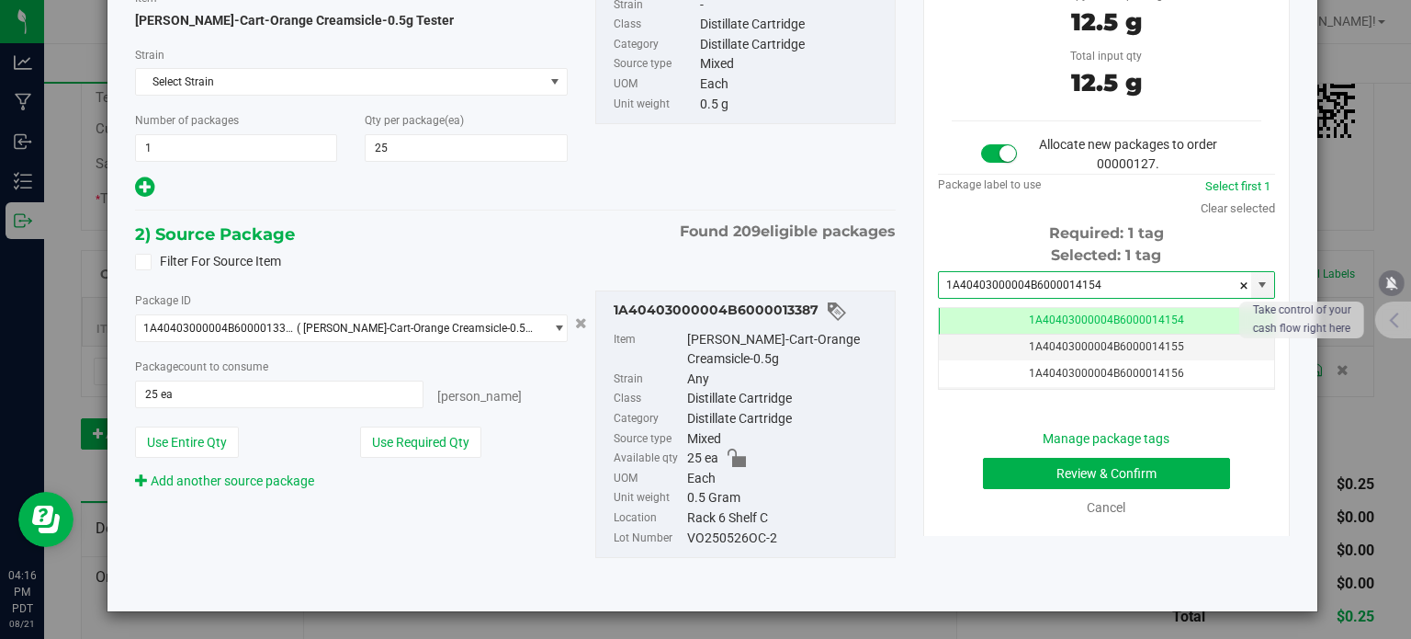
type input "1A40403000004B6000014154"
click at [1025, 481] on button "Review & Confirm" at bounding box center [1106, 473] width 247 height 31
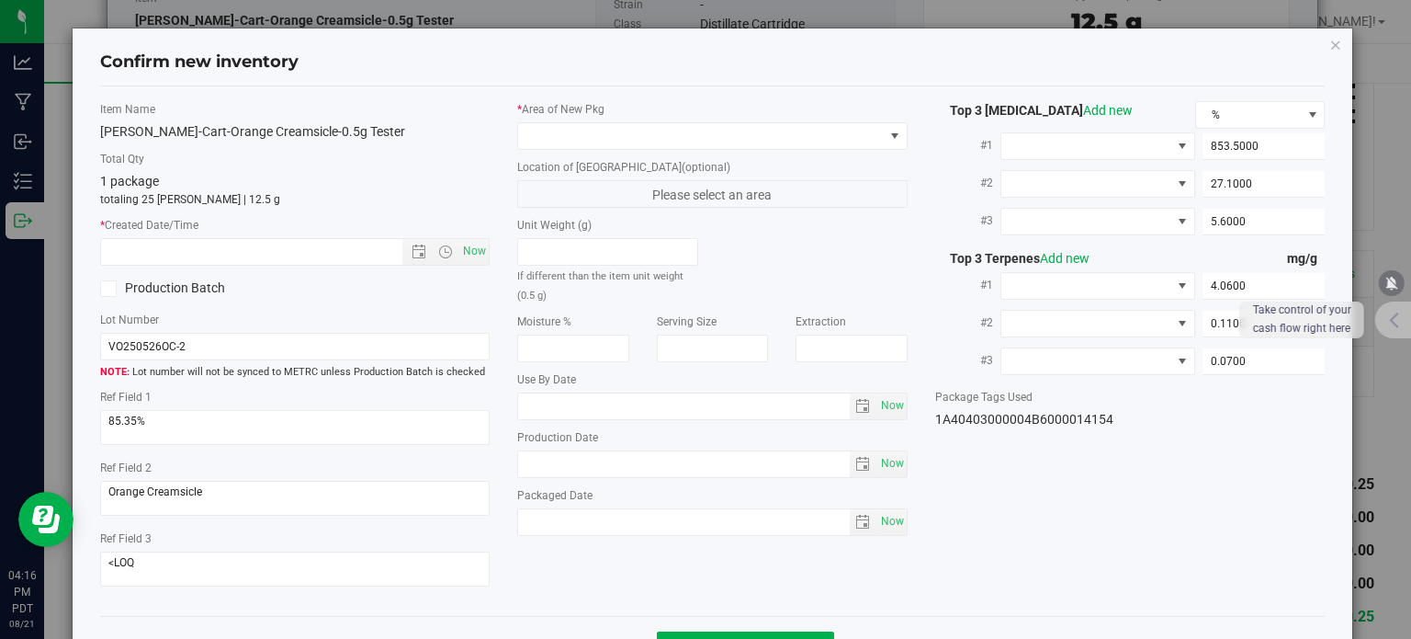
type input "[DATE]"
click at [761, 150] on div "* Area of [GEOGRAPHIC_DATA] Location of [GEOGRAPHIC_DATA] (optional) Please sel…" at bounding box center [713, 323] width 418 height 444
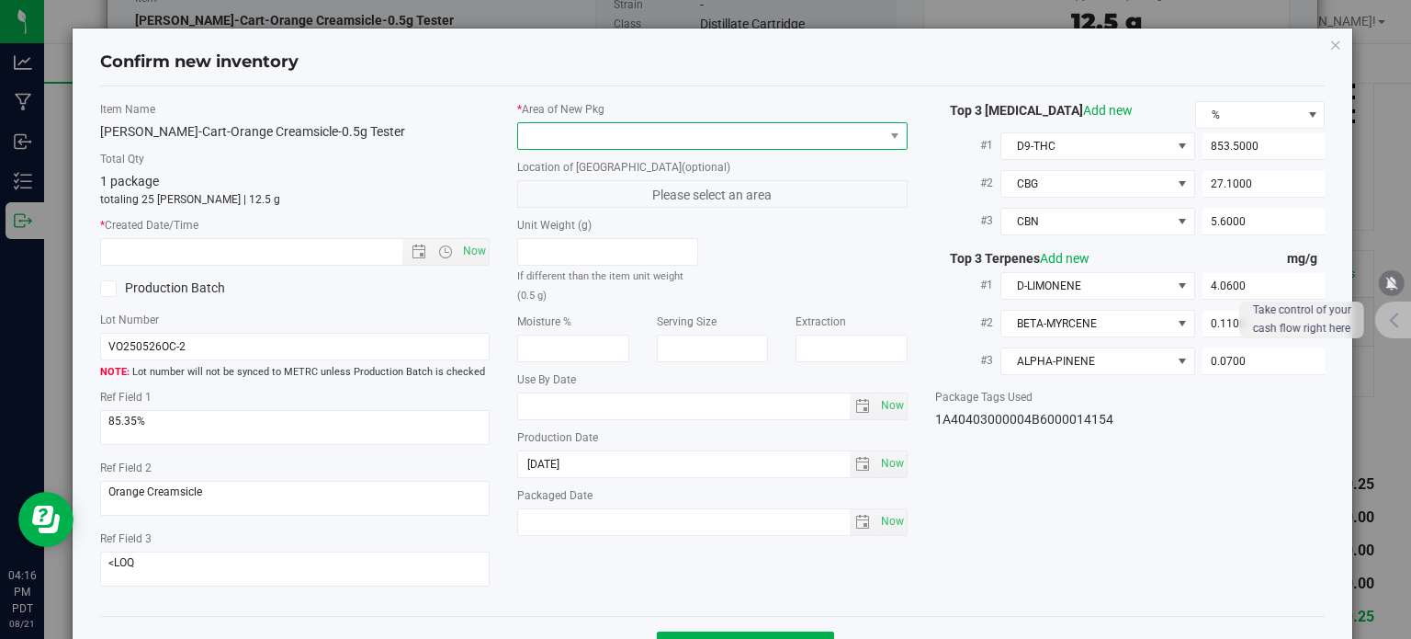
click at [739, 148] on span at bounding box center [712, 136] width 391 height 28
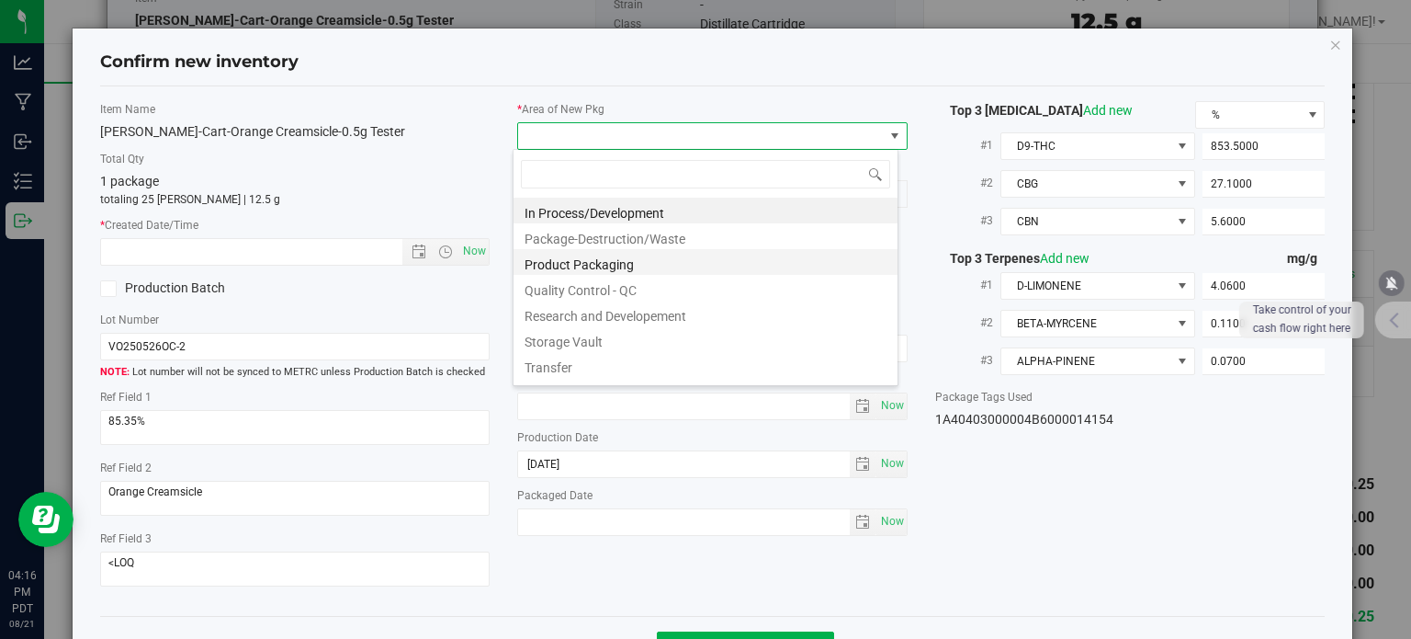
click at [617, 258] on li "Product Packaging" at bounding box center [706, 262] width 384 height 26
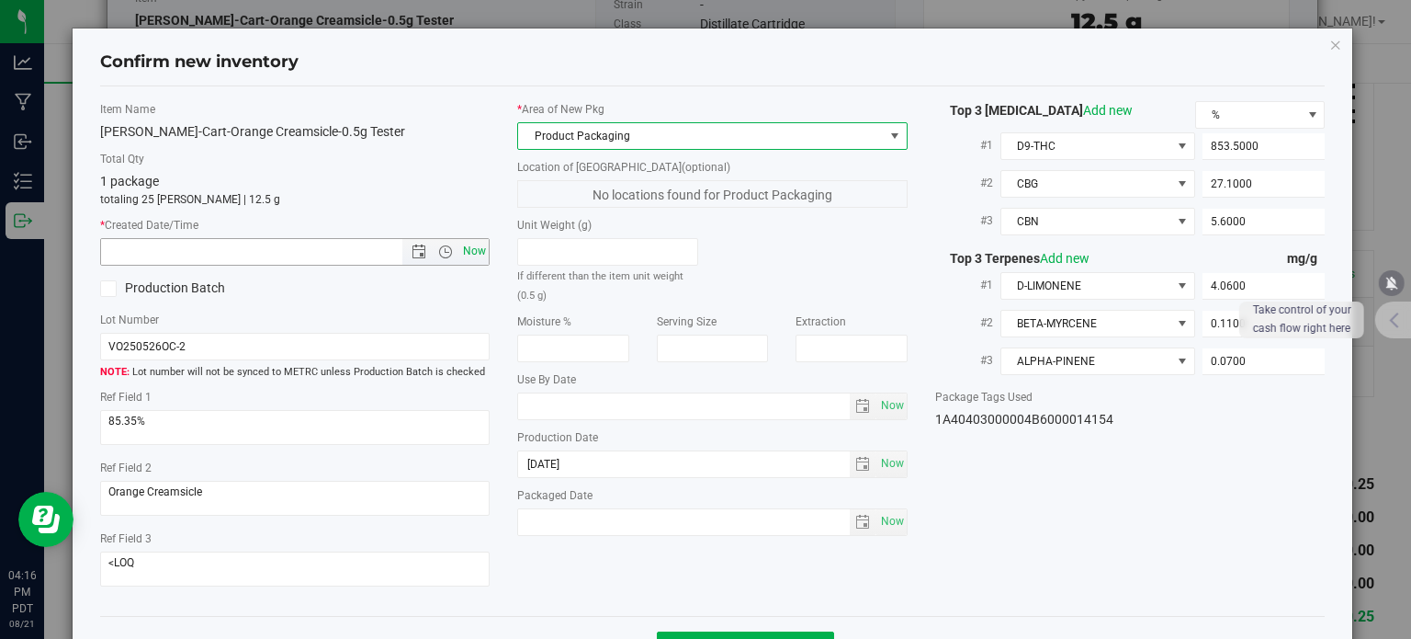
click at [474, 244] on span "Now" at bounding box center [474, 251] width 31 height 27
type input "[DATE] 4:16 PM"
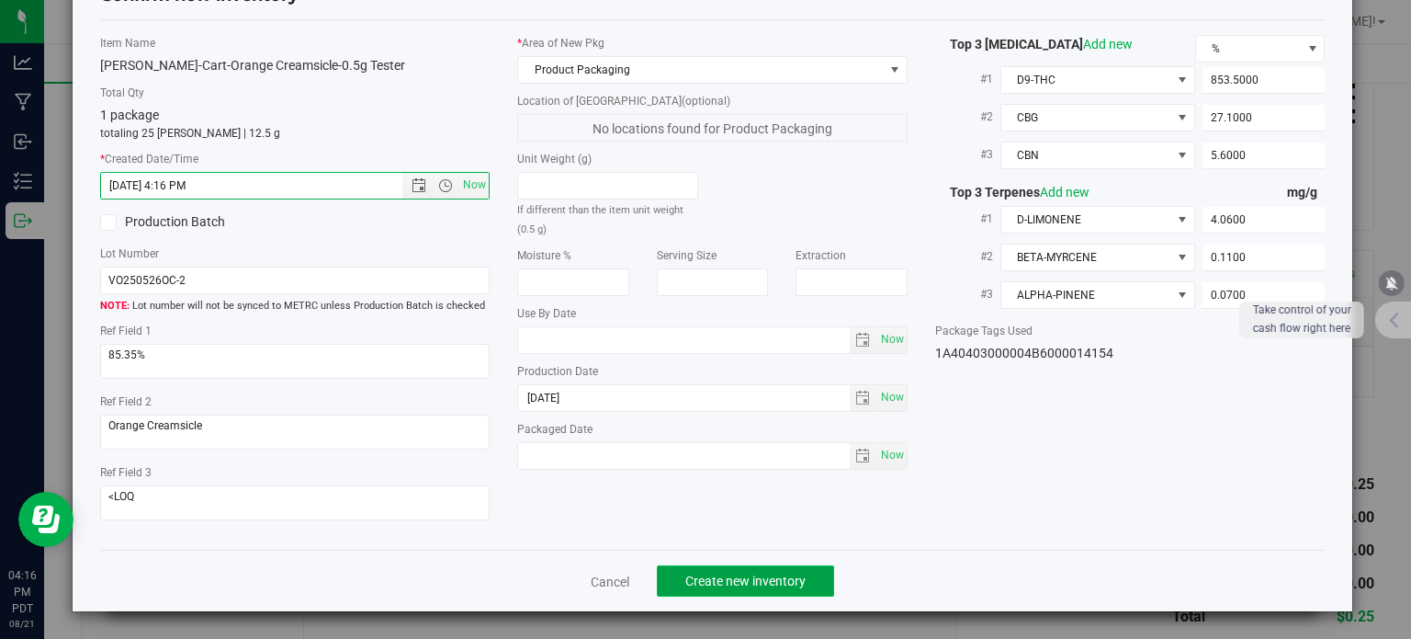
click at [760, 588] on button "Create new inventory" at bounding box center [745, 580] width 177 height 31
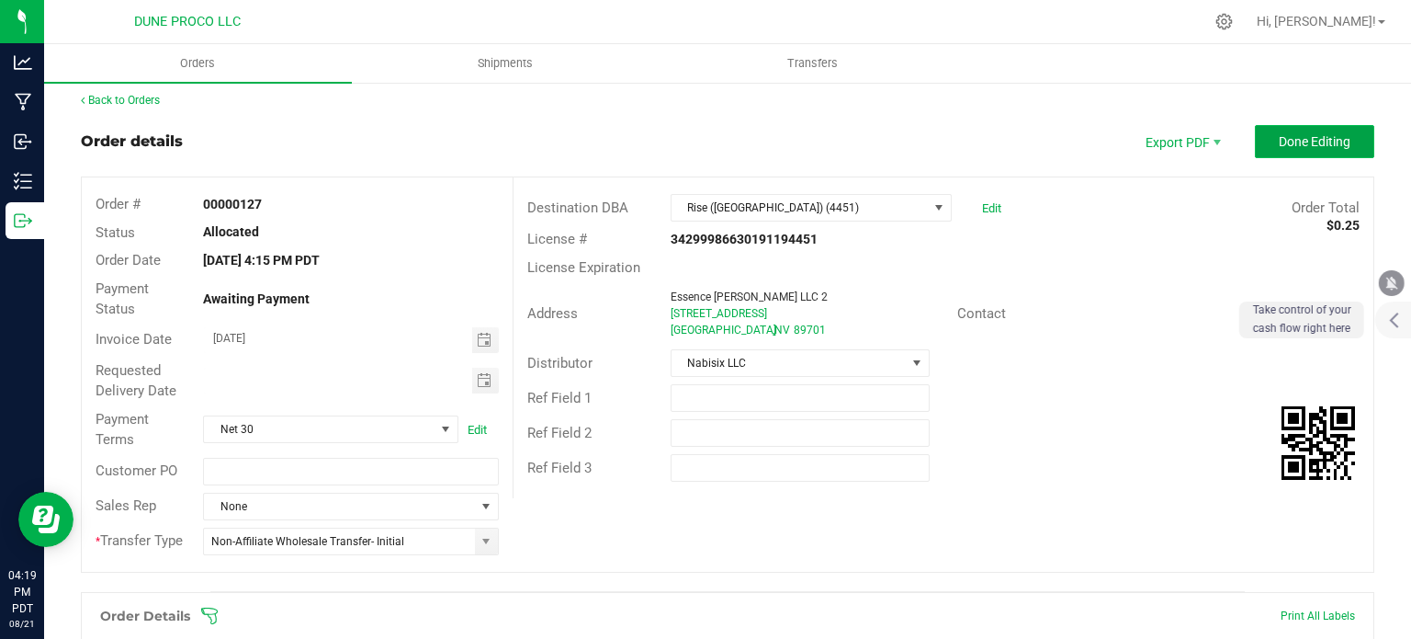
click at [1279, 141] on span "Done Editing" at bounding box center [1315, 141] width 72 height 15
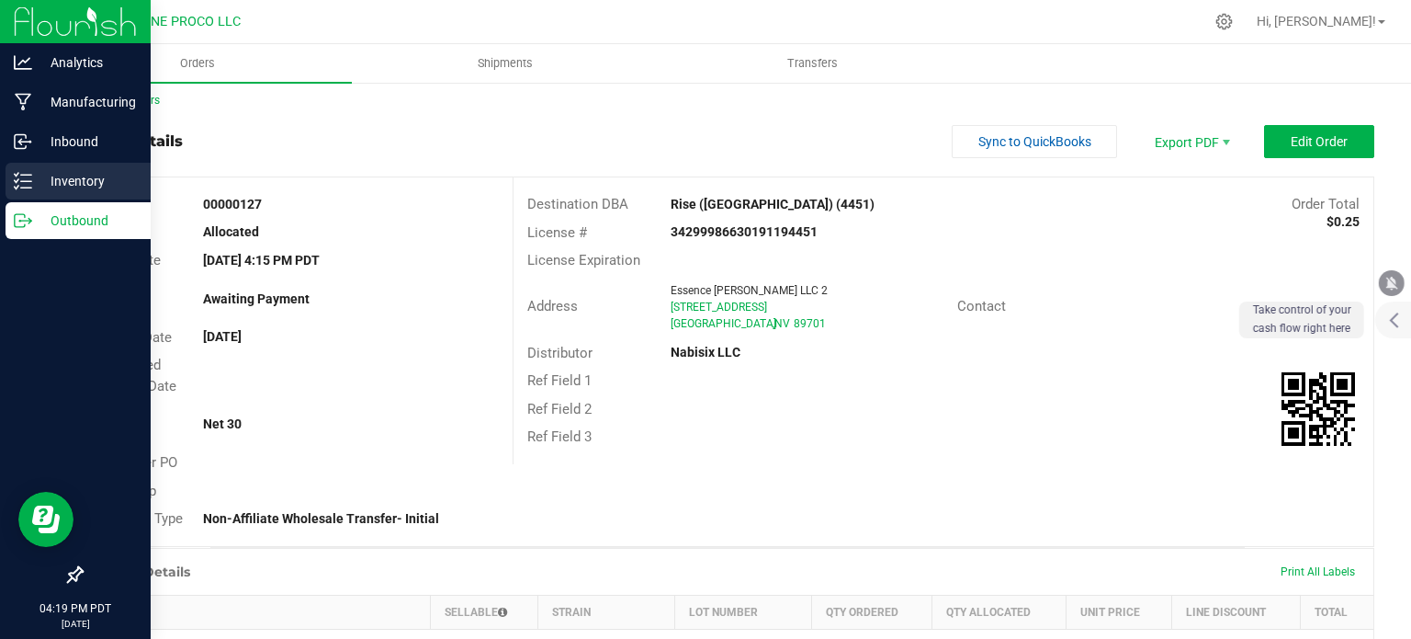
click at [70, 186] on p "Inventory" at bounding box center [87, 181] width 110 height 22
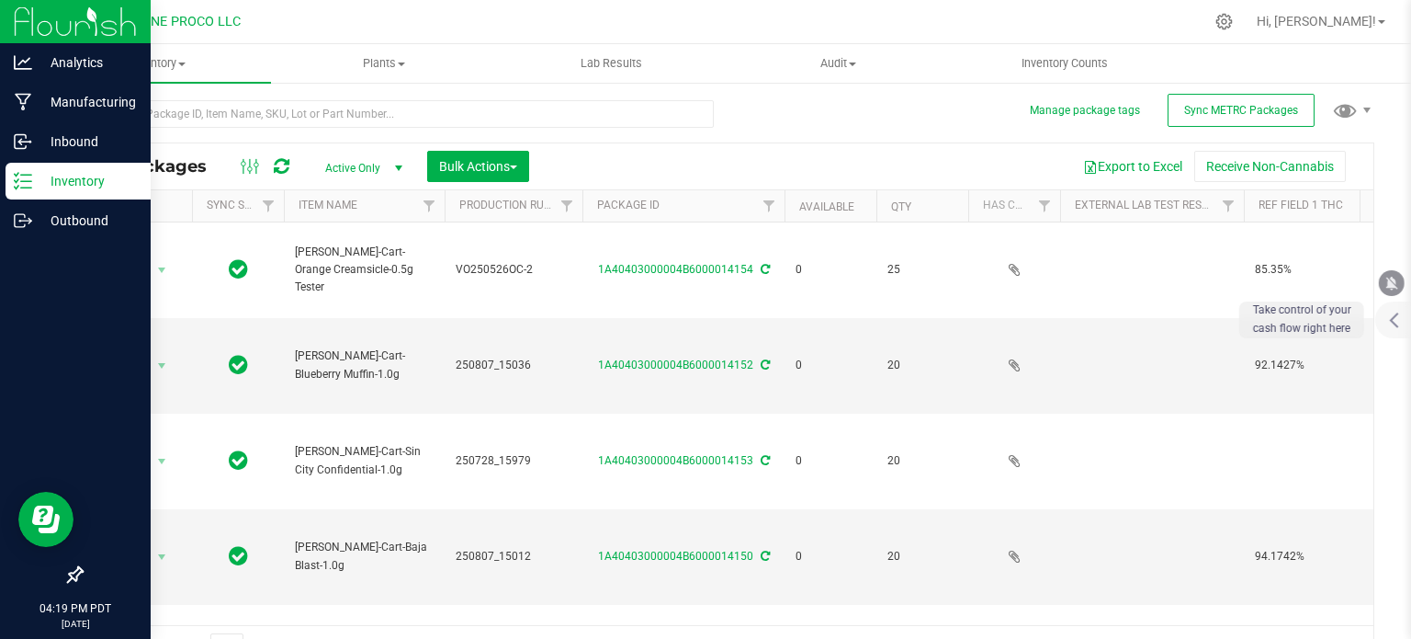
scroll to position [7, 0]
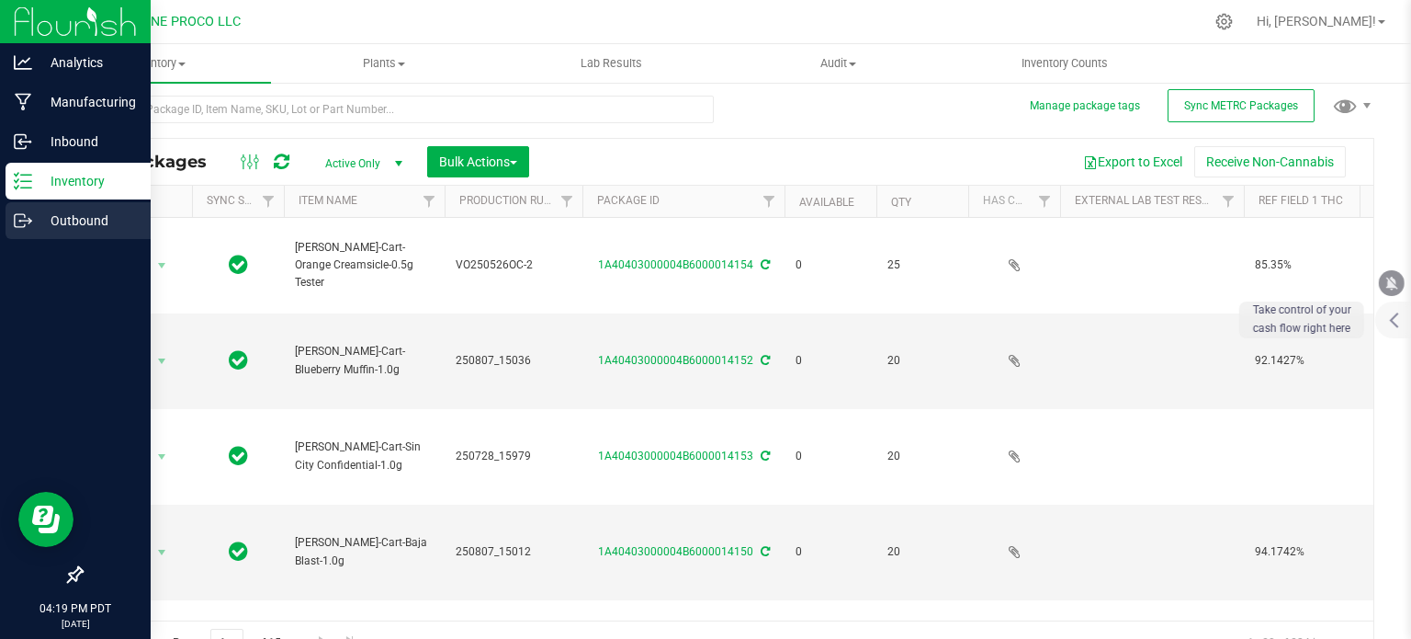
click at [22, 216] on icon at bounding box center [23, 220] width 18 height 18
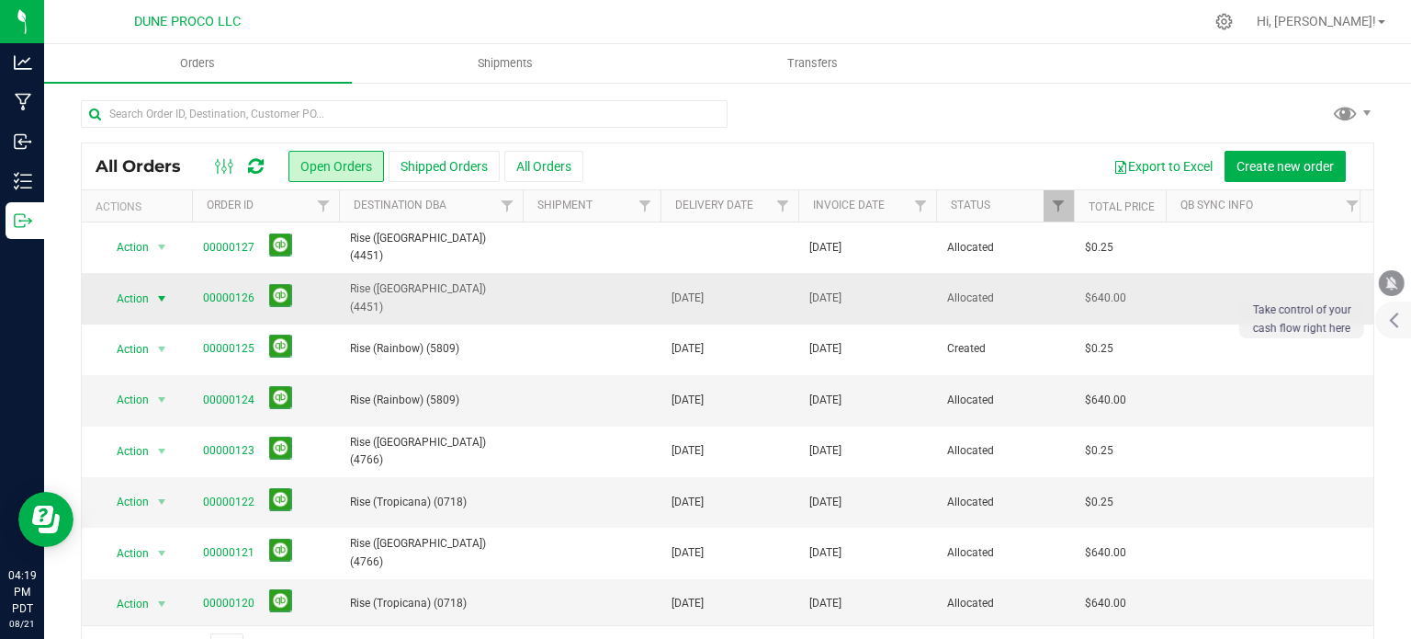
click at [165, 291] on span "select" at bounding box center [161, 298] width 15 height 15
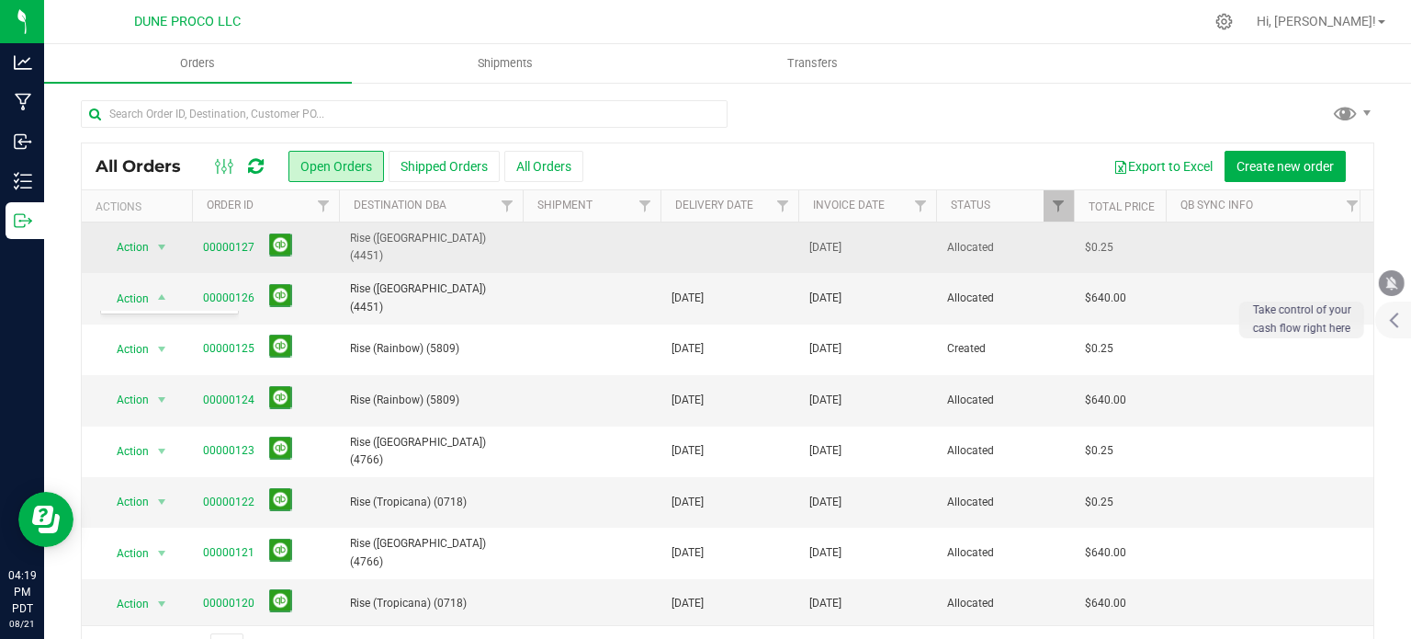
click at [742, 250] on td at bounding box center [730, 247] width 138 height 51
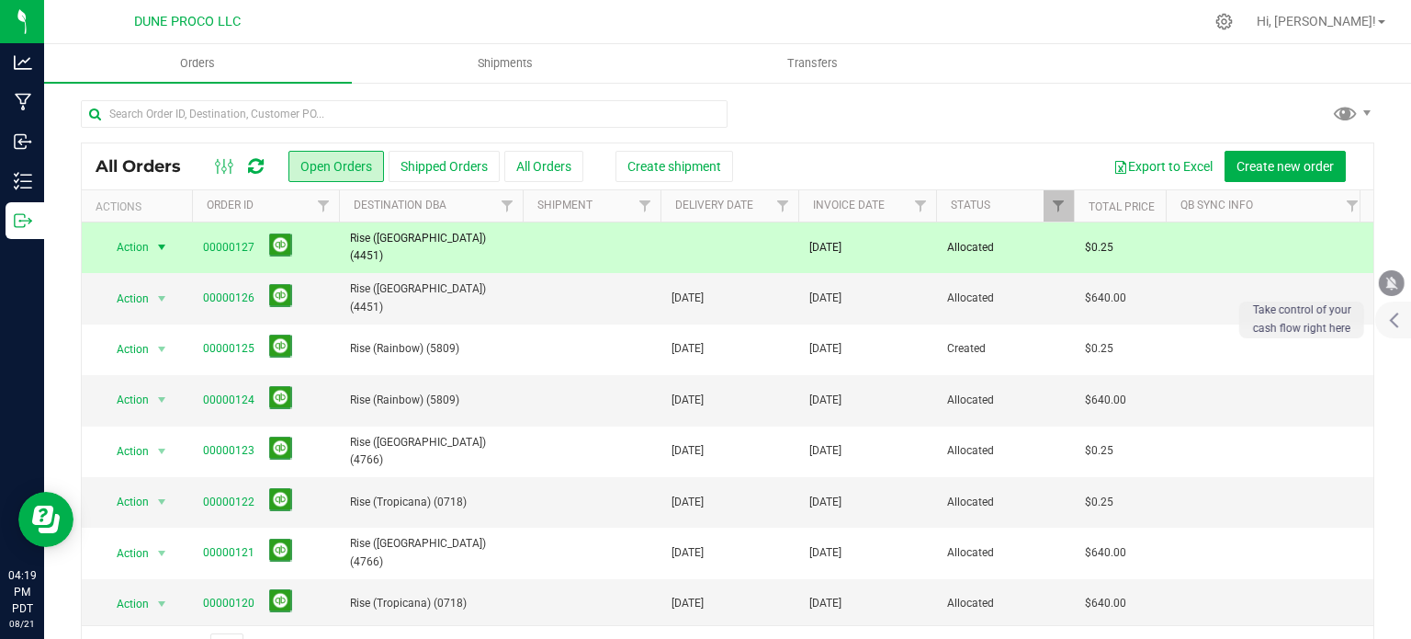
click at [720, 244] on td at bounding box center [730, 247] width 138 height 51
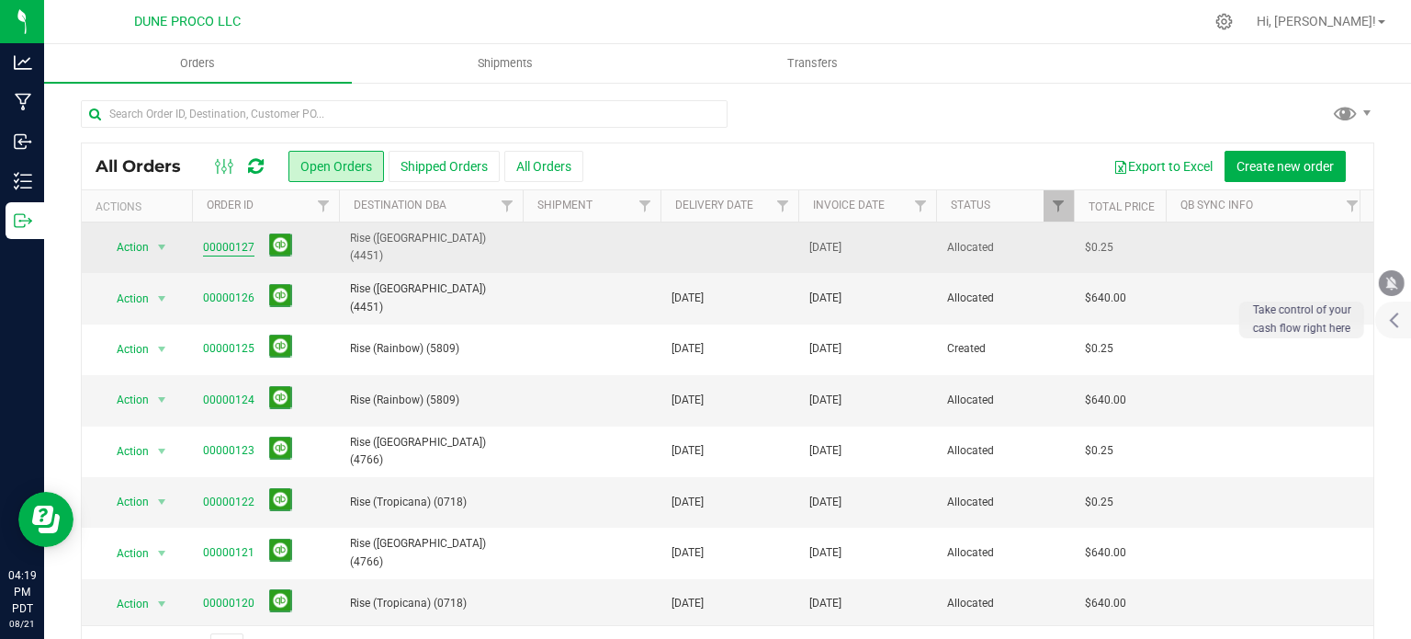
click at [245, 248] on link "00000127" at bounding box center [228, 247] width 51 height 17
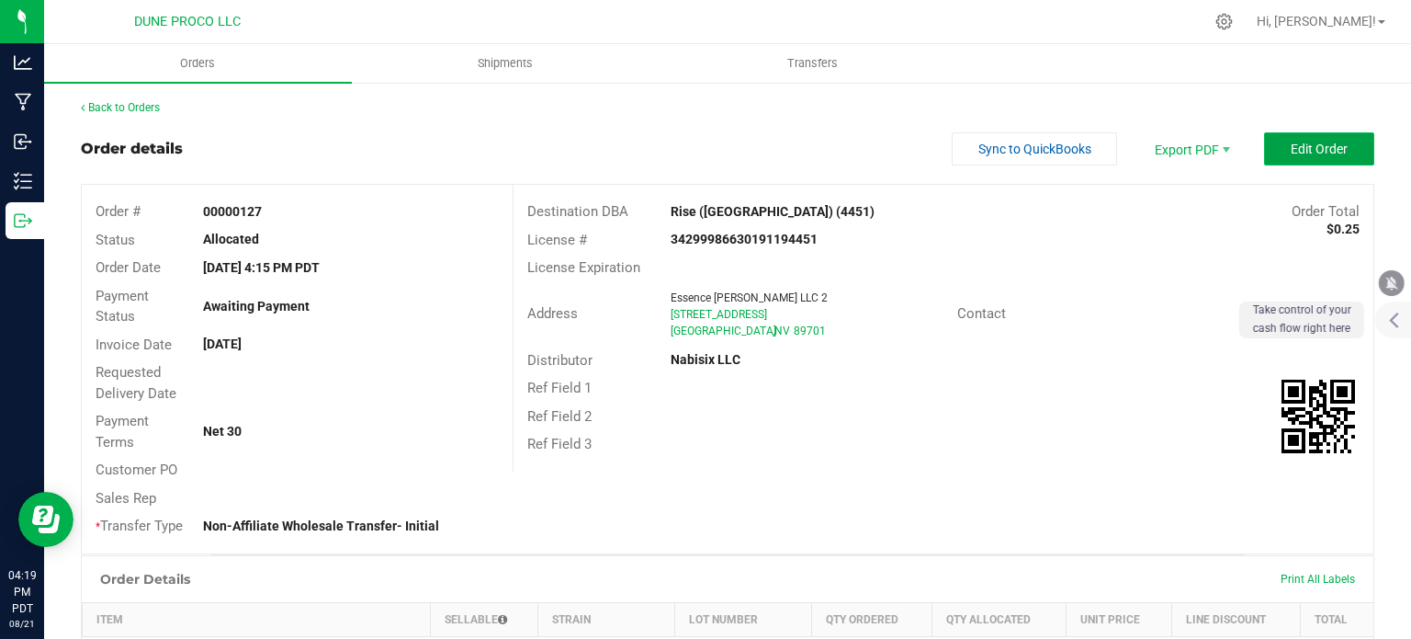
click at [1270, 146] on button "Edit Order" at bounding box center [1319, 148] width 110 height 33
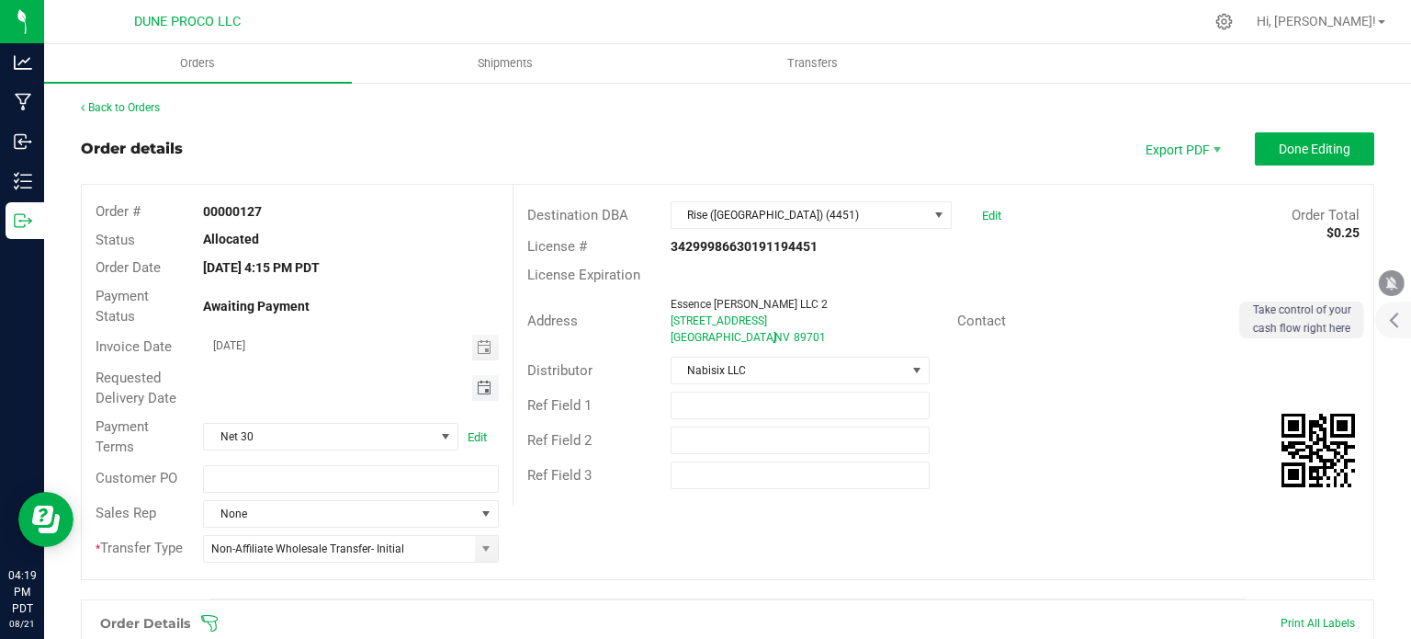
click at [485, 392] on span "Toggle calendar" at bounding box center [484, 387] width 15 height 15
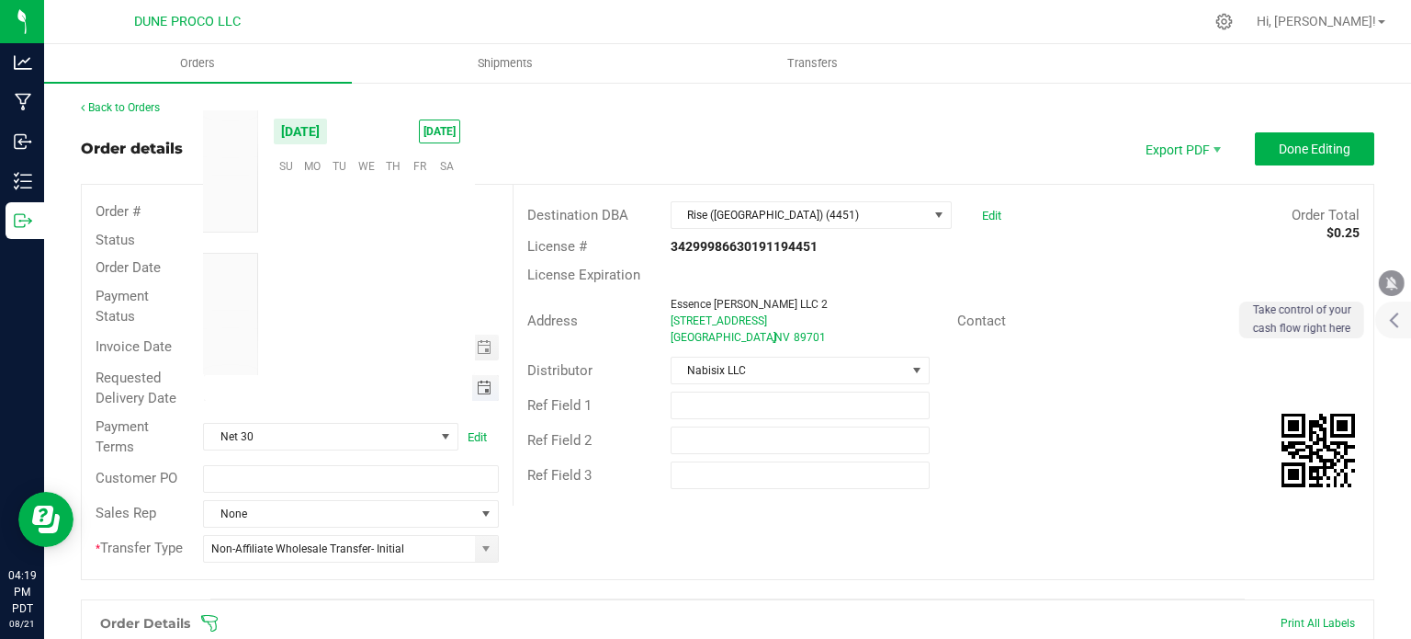
scroll to position [297848, 0]
click at [391, 312] on span "28" at bounding box center [392, 307] width 27 height 28
type input "[DATE]"
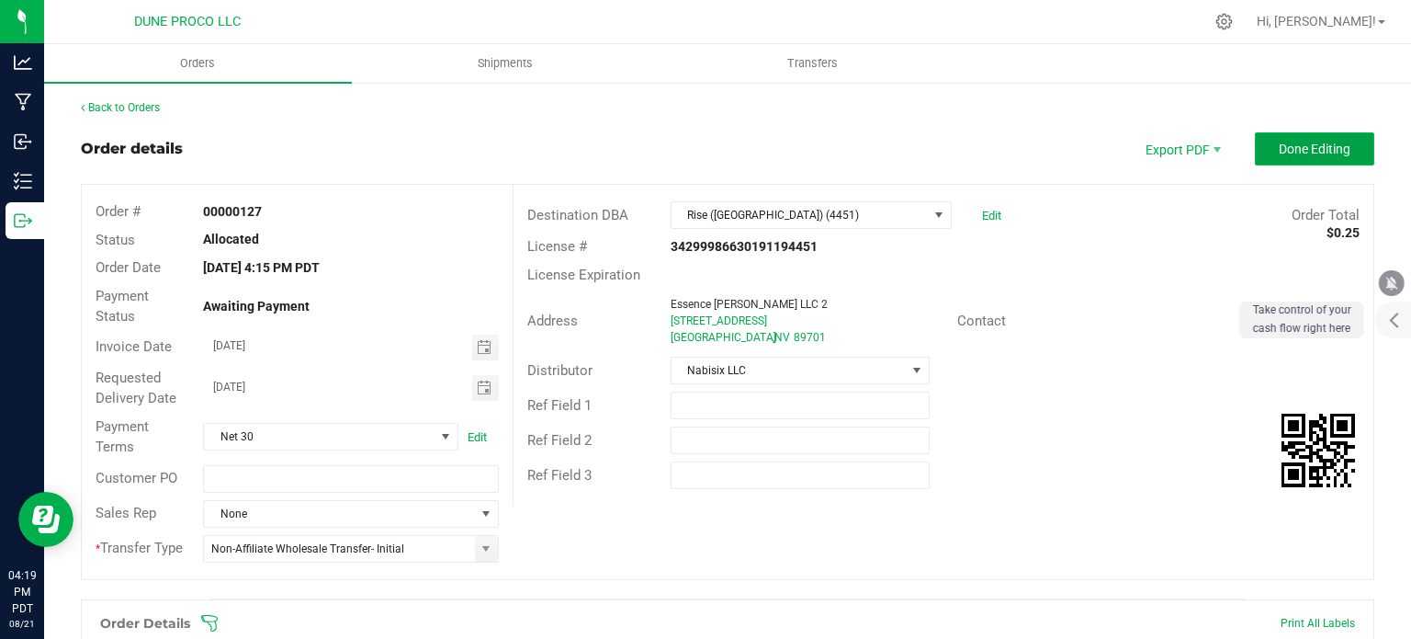
click at [1297, 135] on button "Done Editing" at bounding box center [1314, 148] width 119 height 33
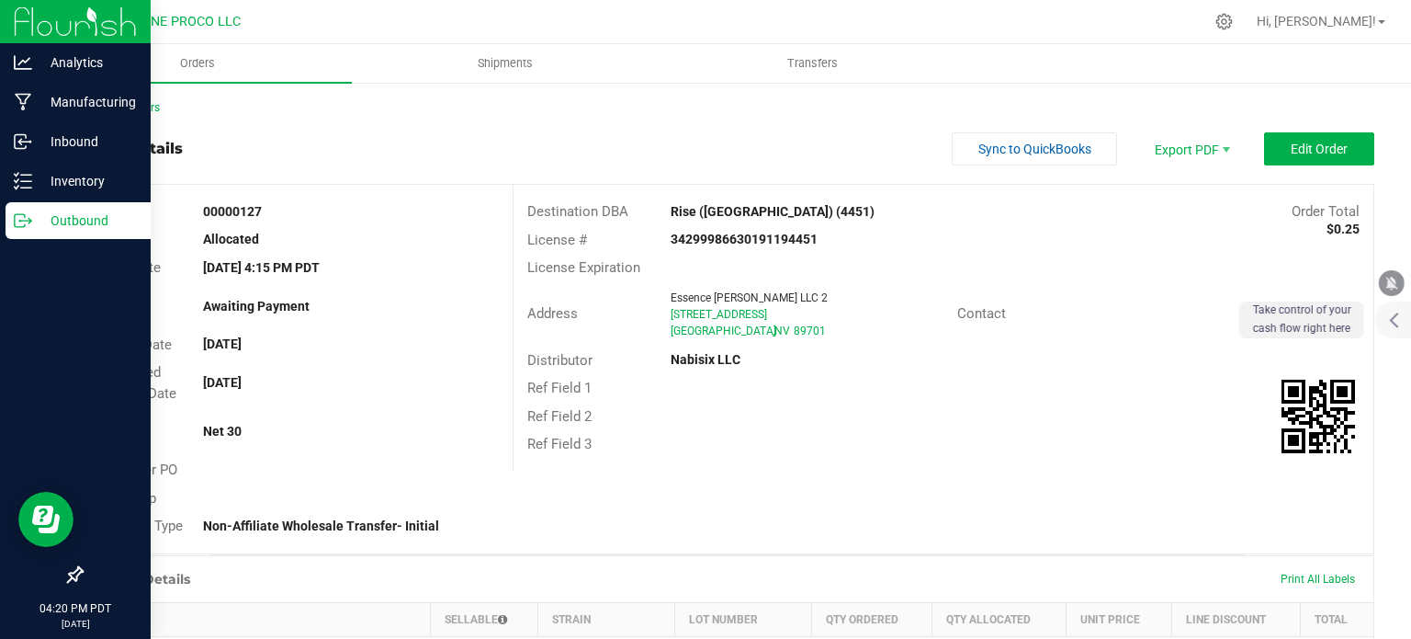
click at [40, 227] on p "Outbound" at bounding box center [87, 220] width 110 height 22
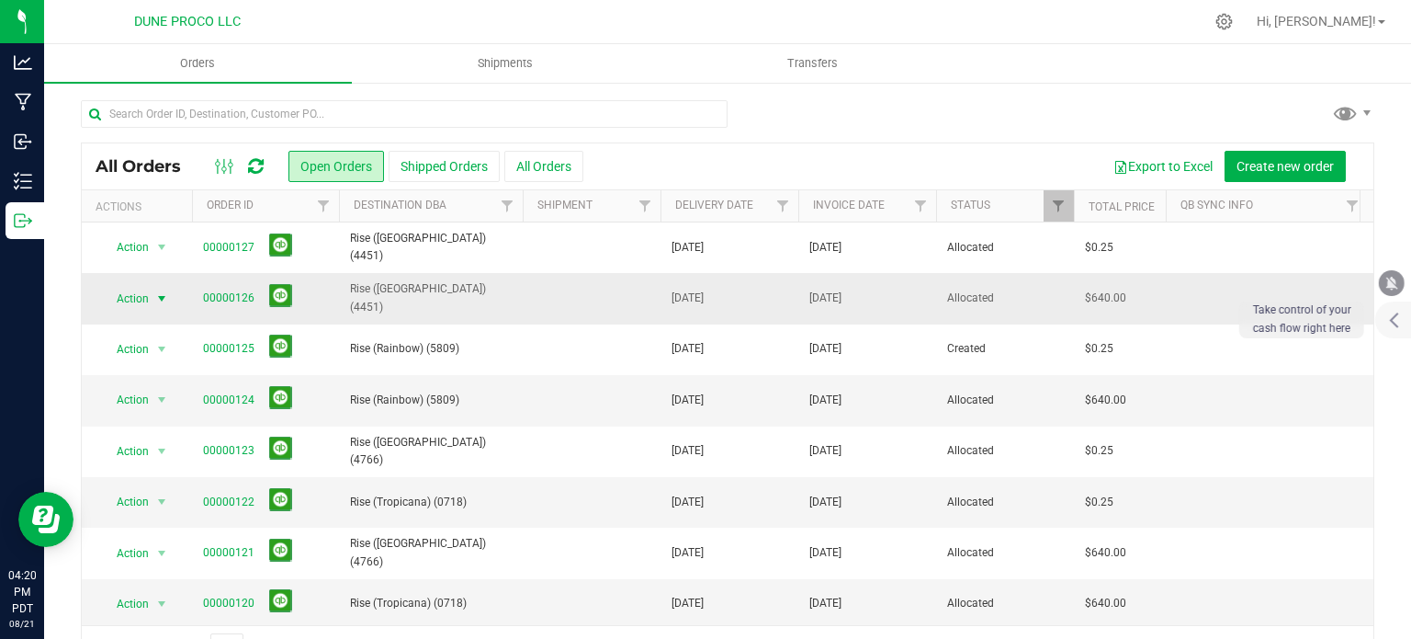
click at [147, 294] on span "Action" at bounding box center [125, 299] width 50 height 26
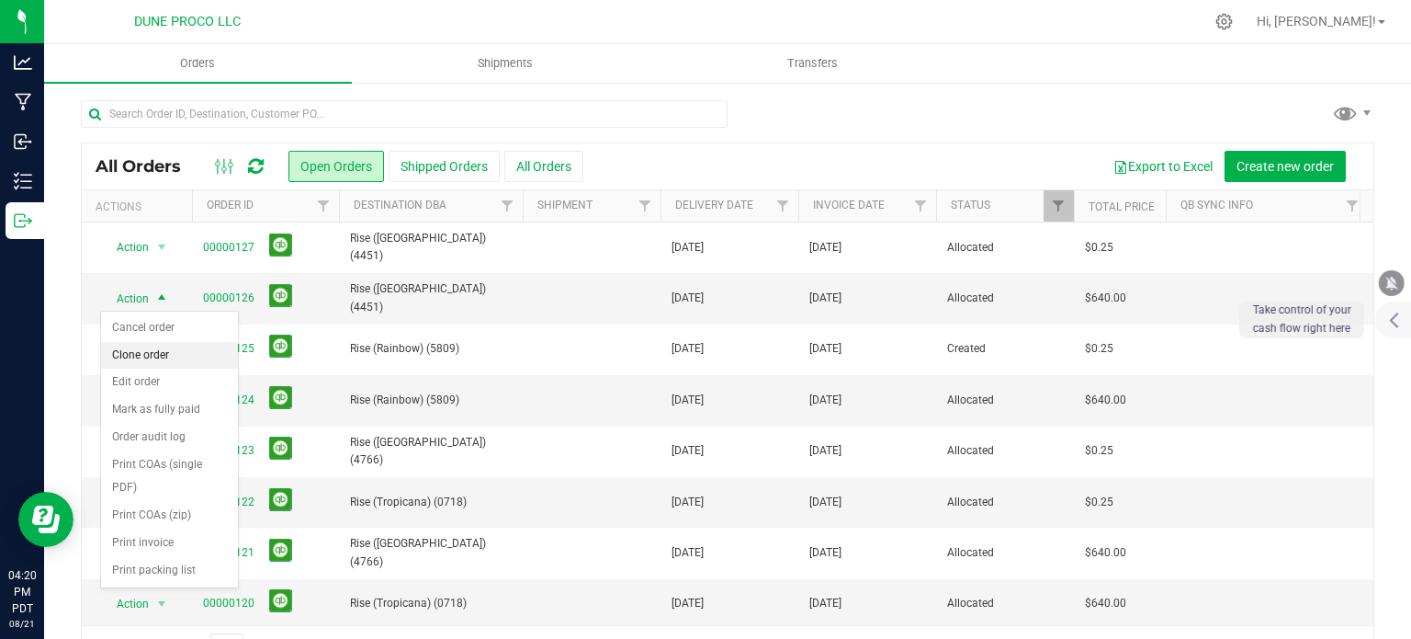
click at [149, 355] on li "Clone order" at bounding box center [169, 356] width 137 height 28
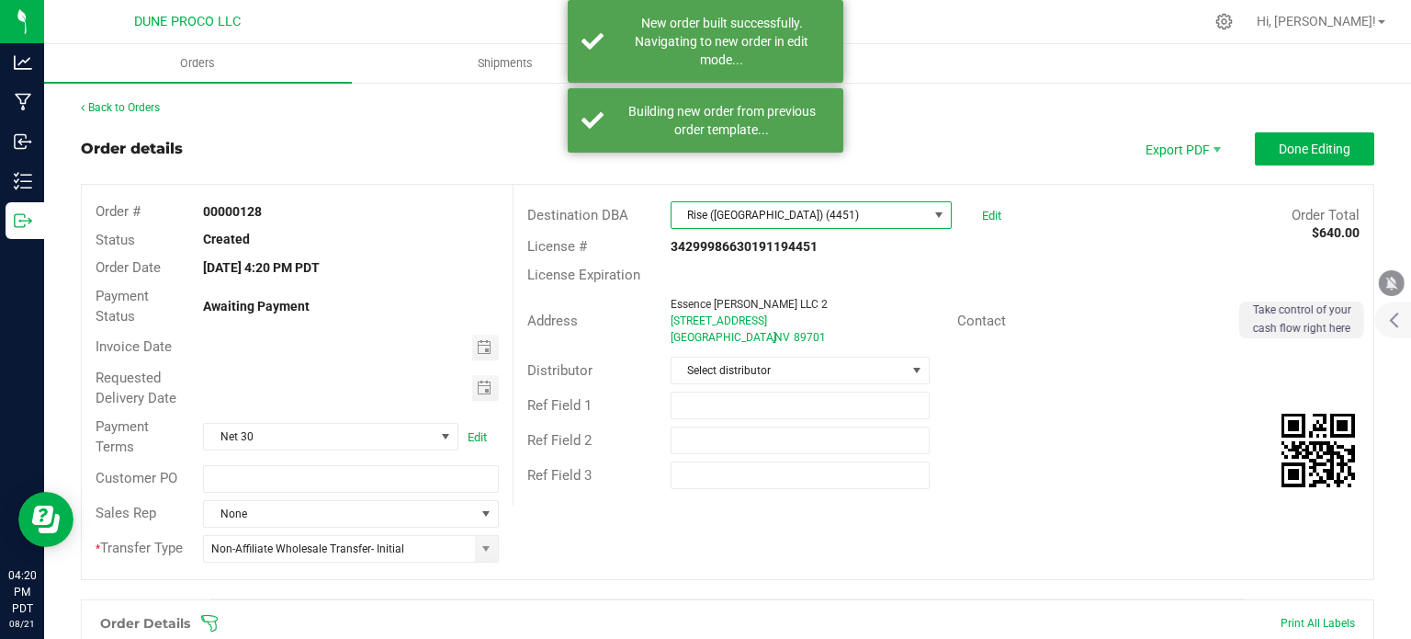
click at [908, 218] on span "Rise ([GEOGRAPHIC_DATA]) (4451)" at bounding box center [800, 215] width 256 height 26
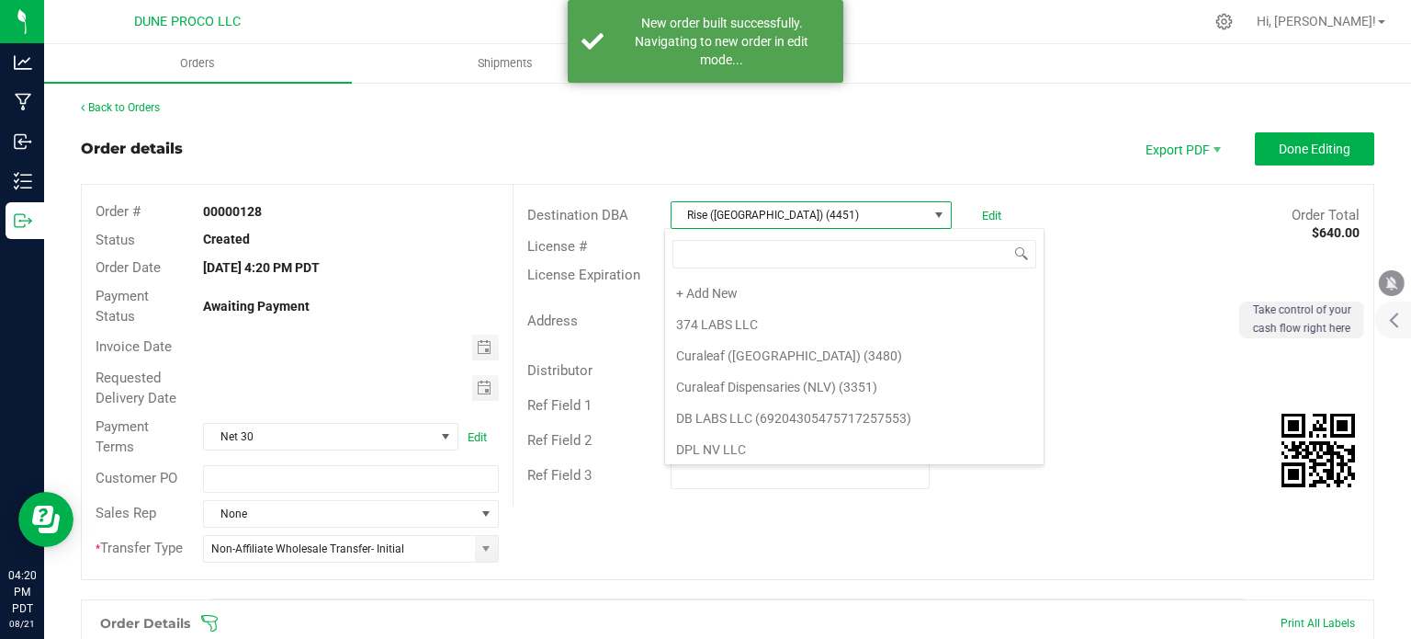
scroll to position [27, 278]
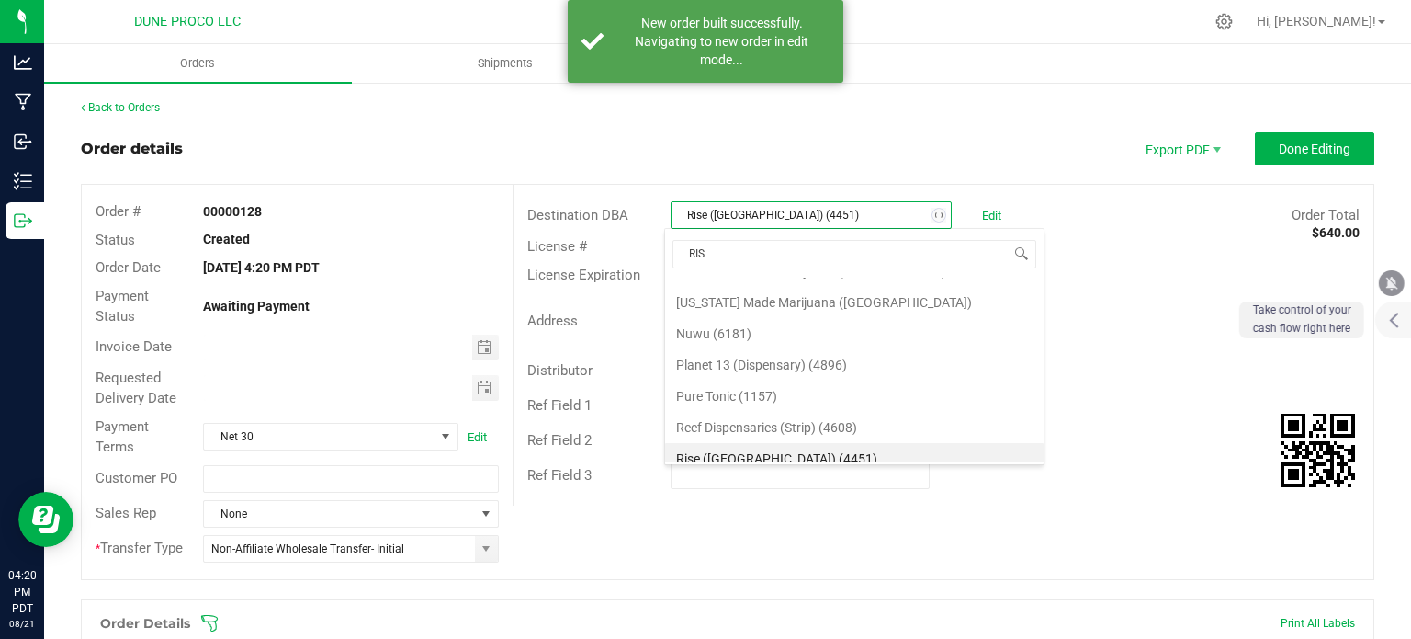
type input "RISE"
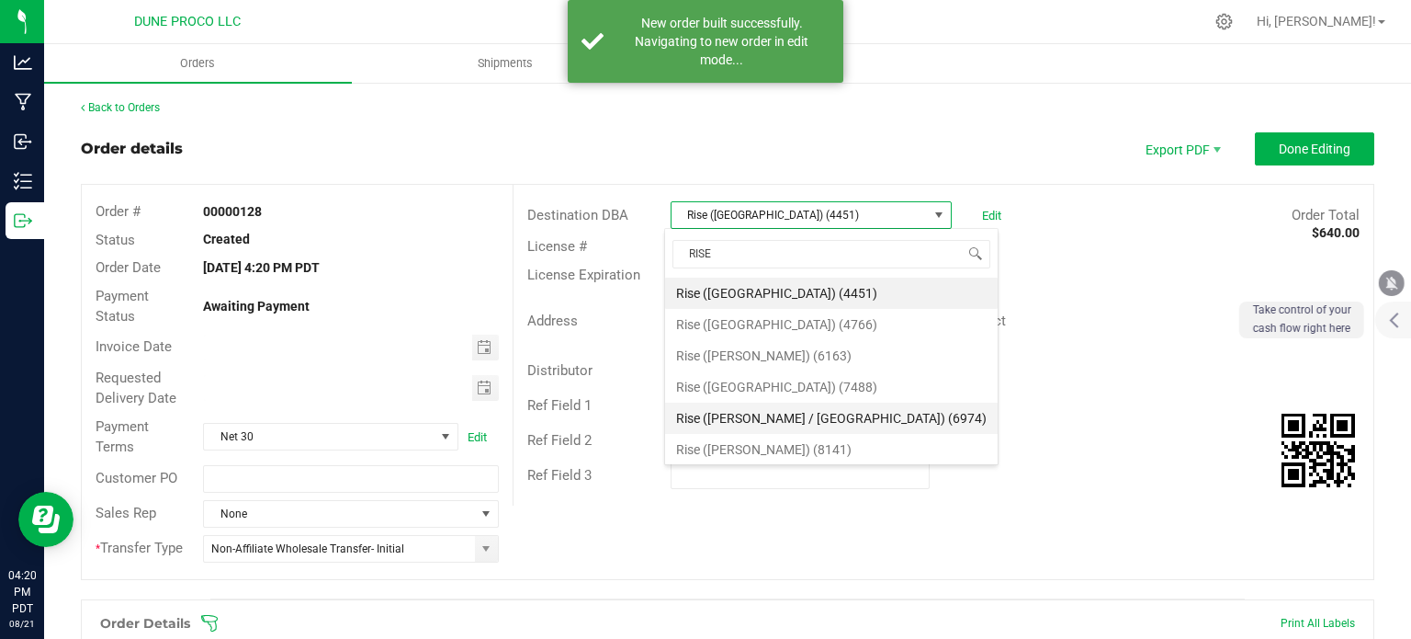
scroll to position [125, 0]
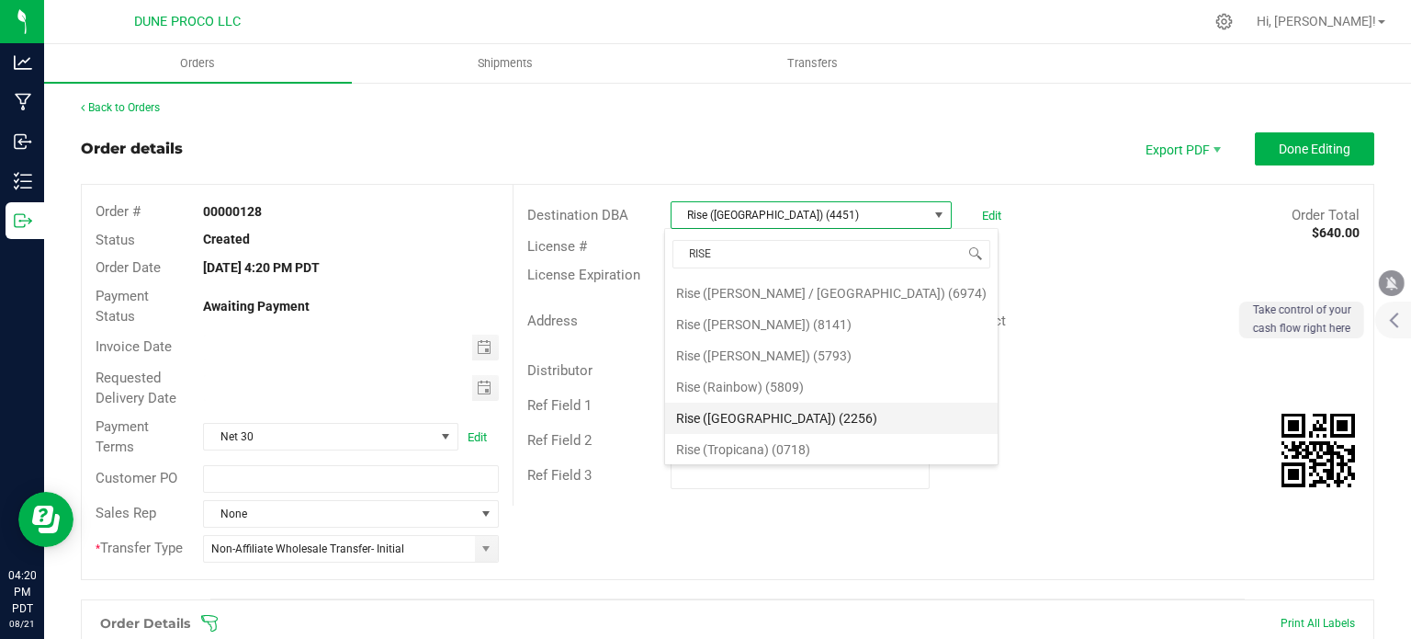
click at [768, 415] on li "Rise ([GEOGRAPHIC_DATA]) (2256)" at bounding box center [831, 417] width 333 height 31
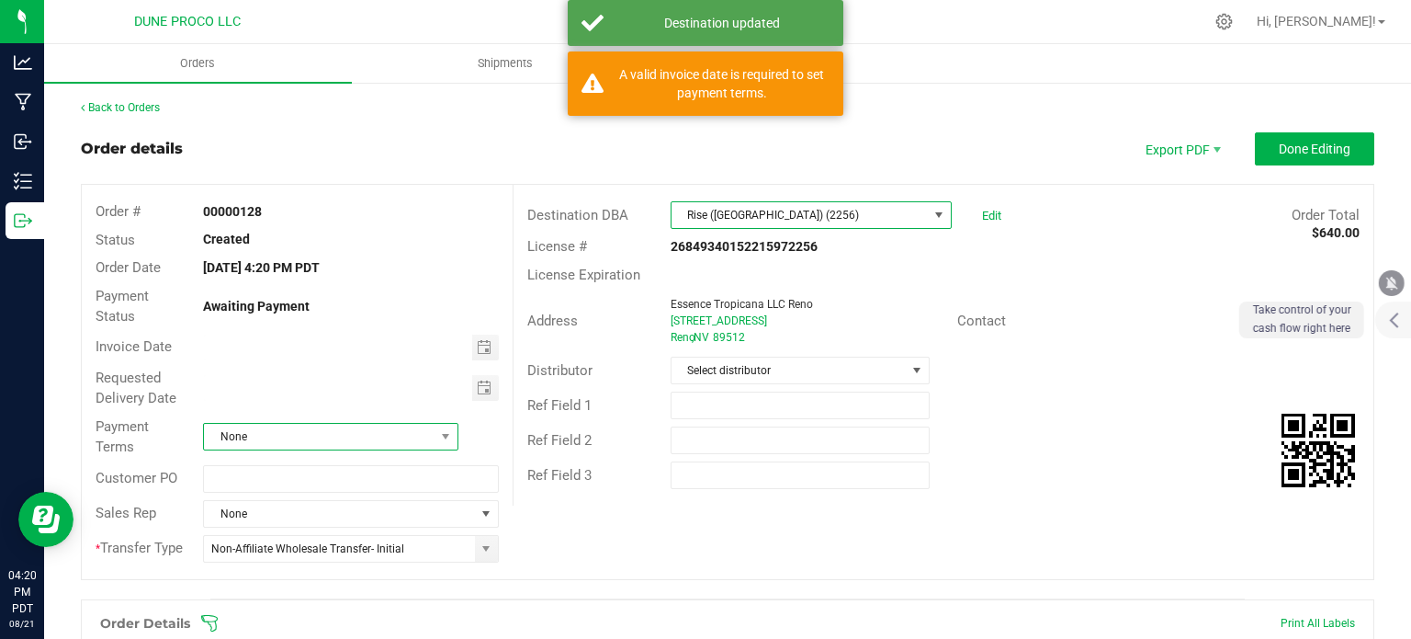
click at [435, 436] on span at bounding box center [446, 437] width 23 height 26
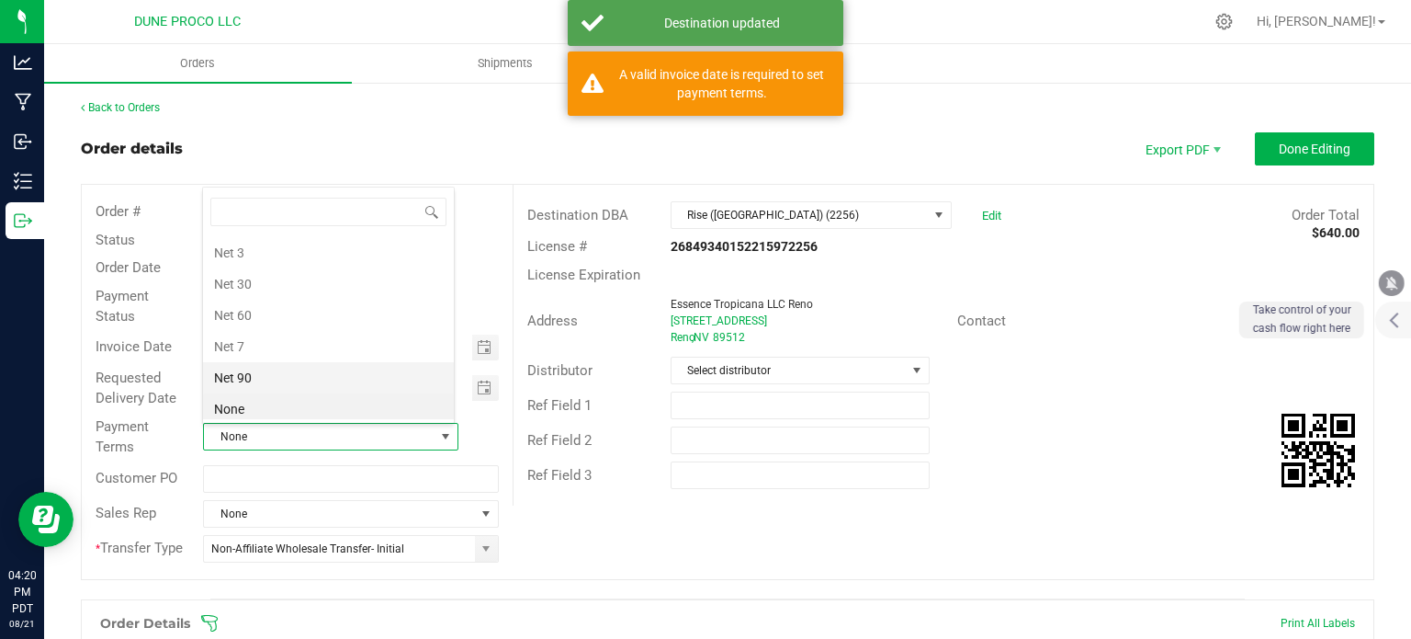
scroll to position [248, 0]
click at [305, 249] on li "Net 30" at bounding box center [328, 252] width 251 height 31
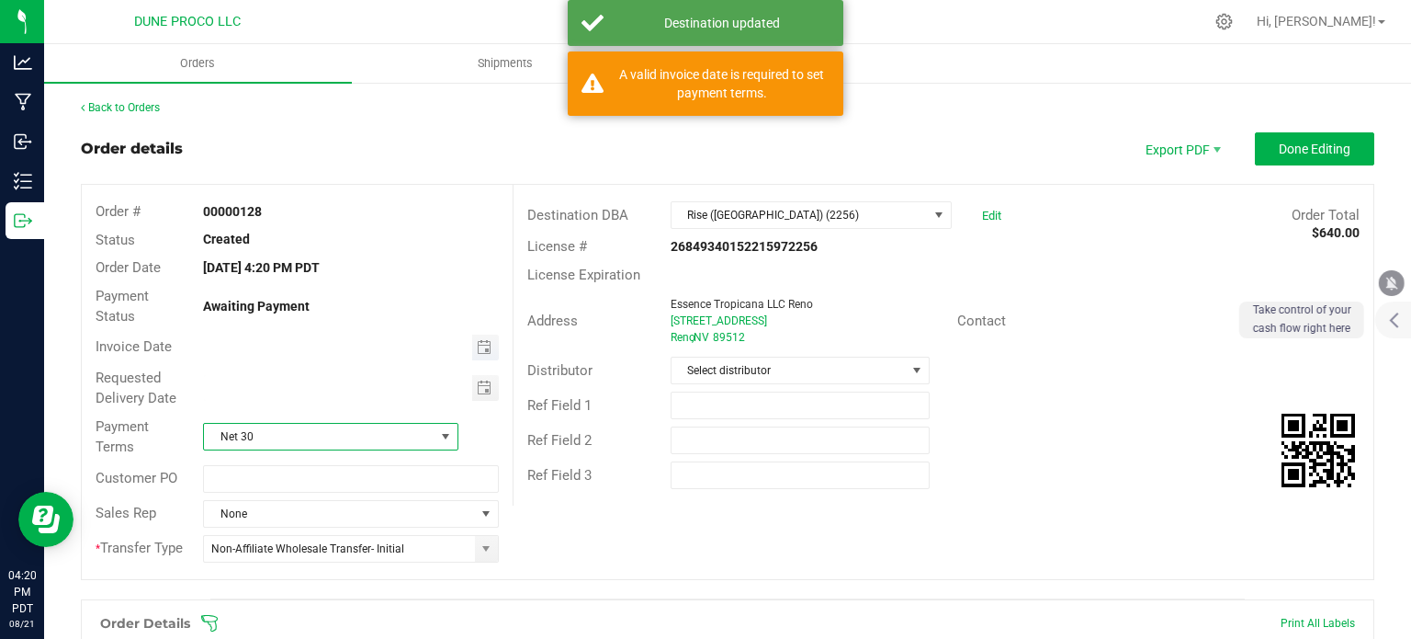
click at [488, 337] on span "Toggle calendar" at bounding box center [485, 347] width 27 height 26
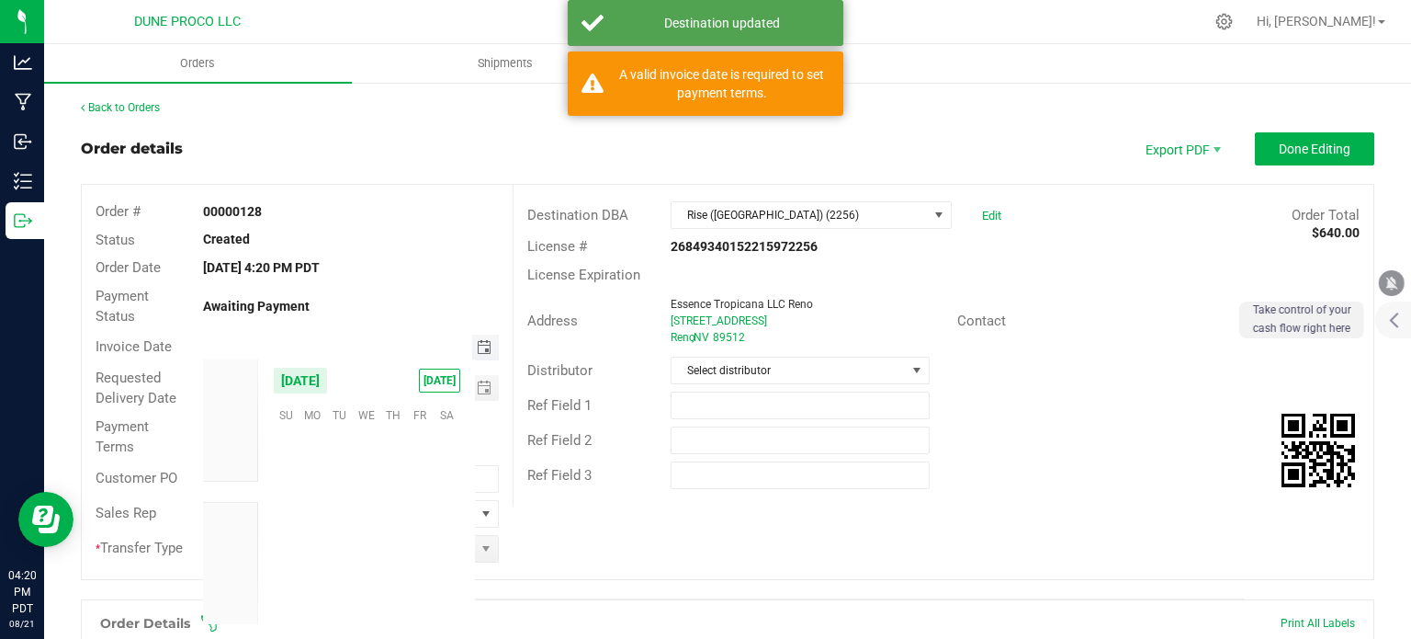
scroll to position [297848, 0]
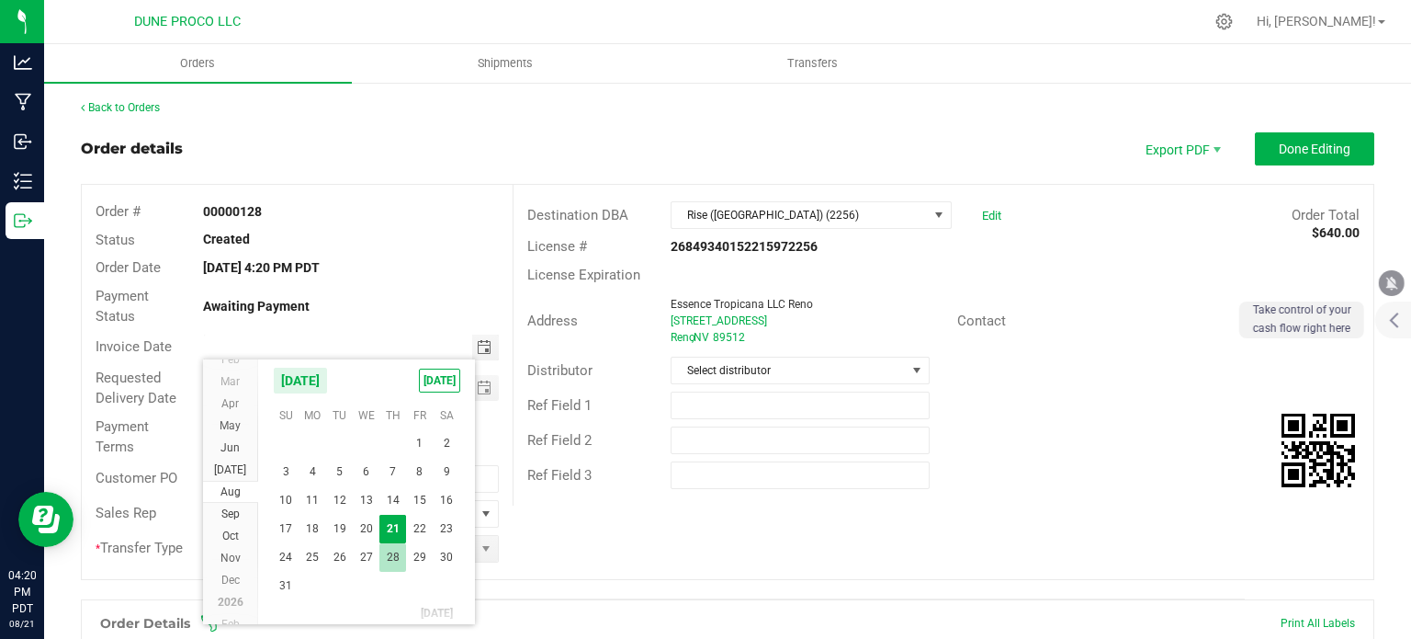
click at [394, 551] on span "28" at bounding box center [392, 557] width 27 height 28
type input "[DATE]"
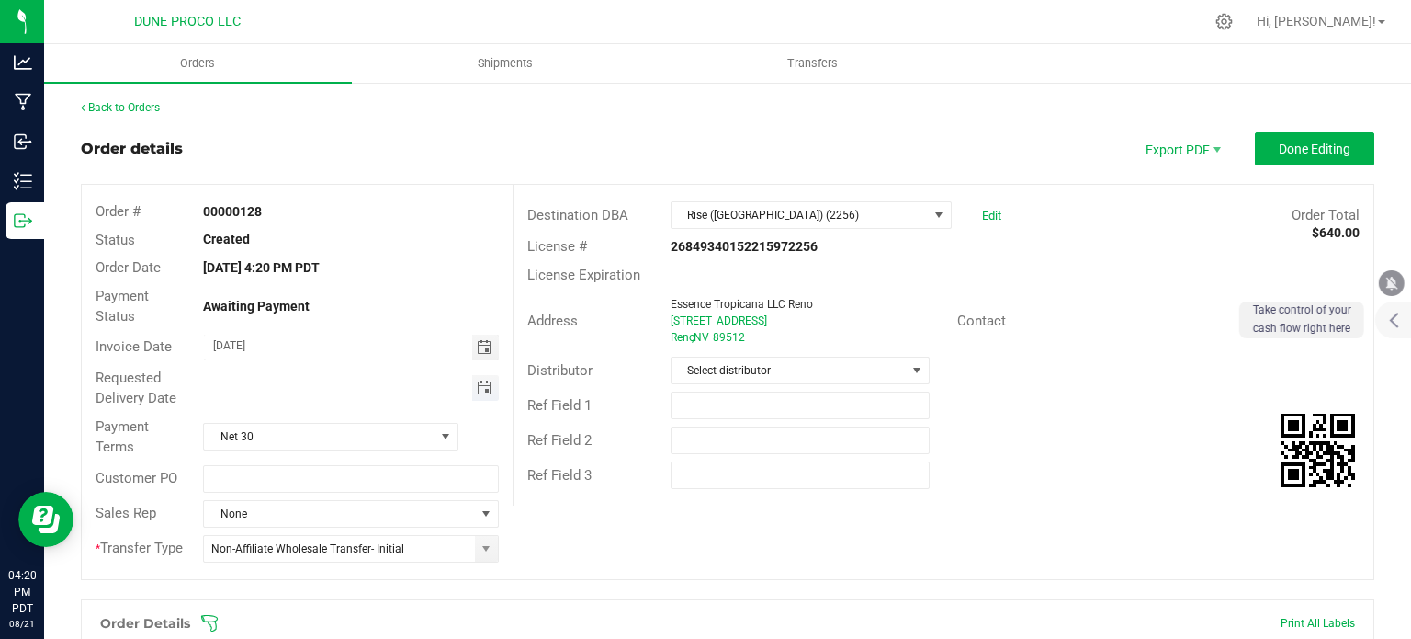
click at [479, 384] on span "Toggle calendar" at bounding box center [484, 387] width 15 height 15
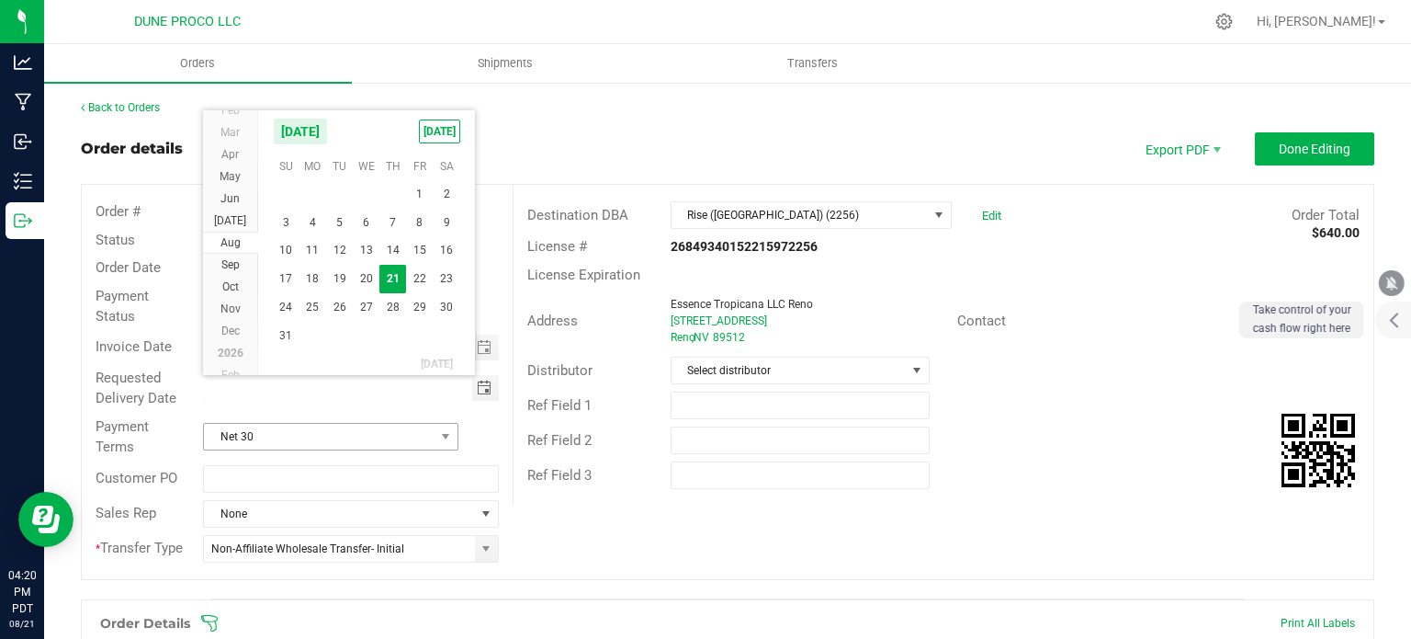
scroll to position [0, 0]
click at [394, 300] on span "28" at bounding box center [392, 307] width 27 height 28
type input "[DATE]"
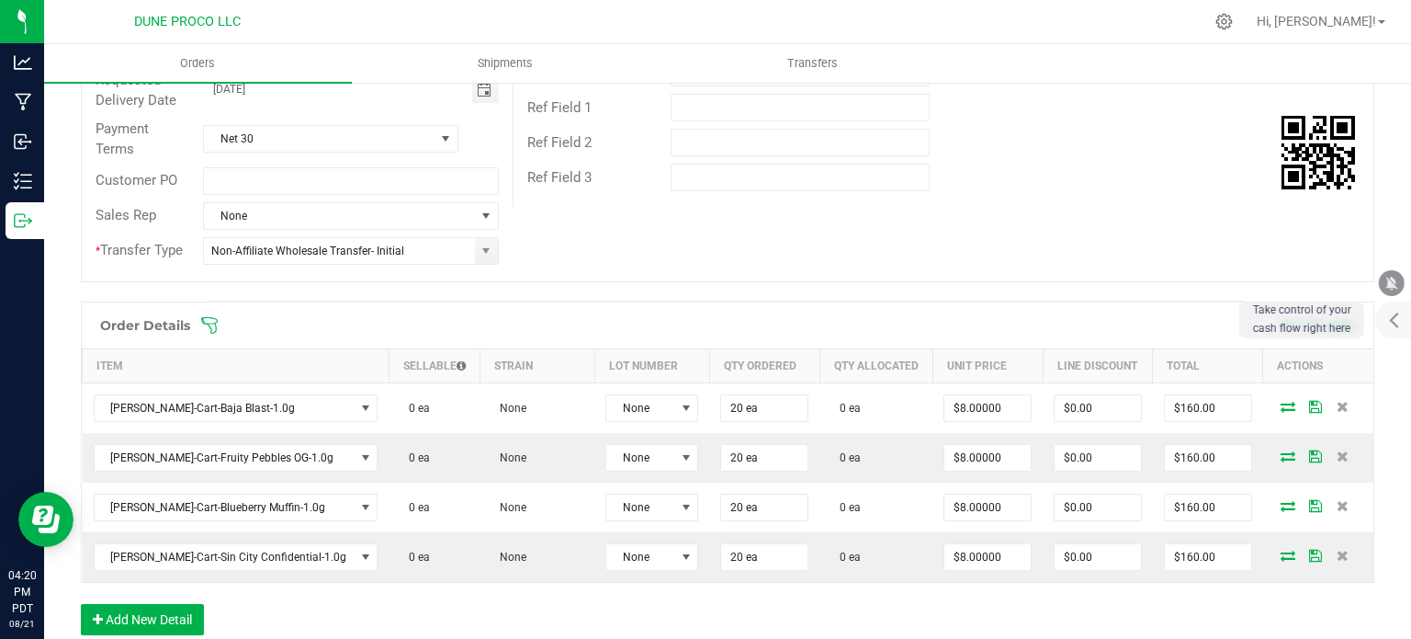
scroll to position [309, 0]
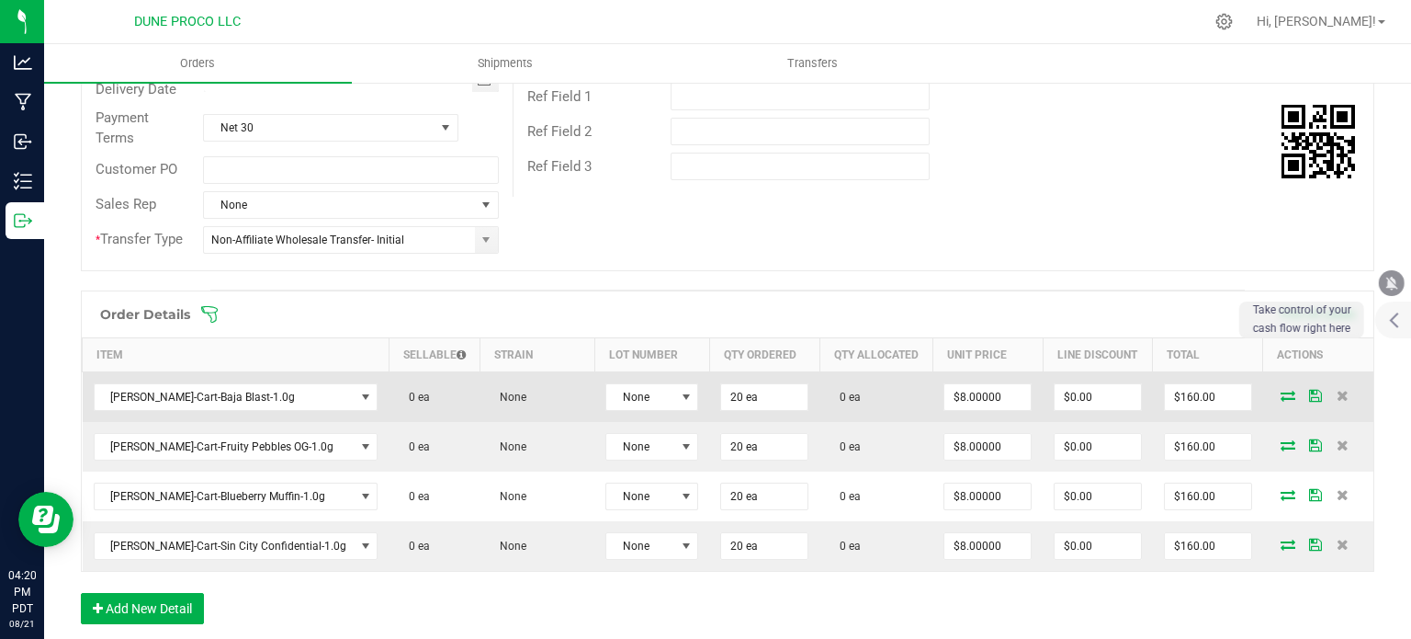
click at [1281, 397] on icon at bounding box center [1288, 395] width 15 height 11
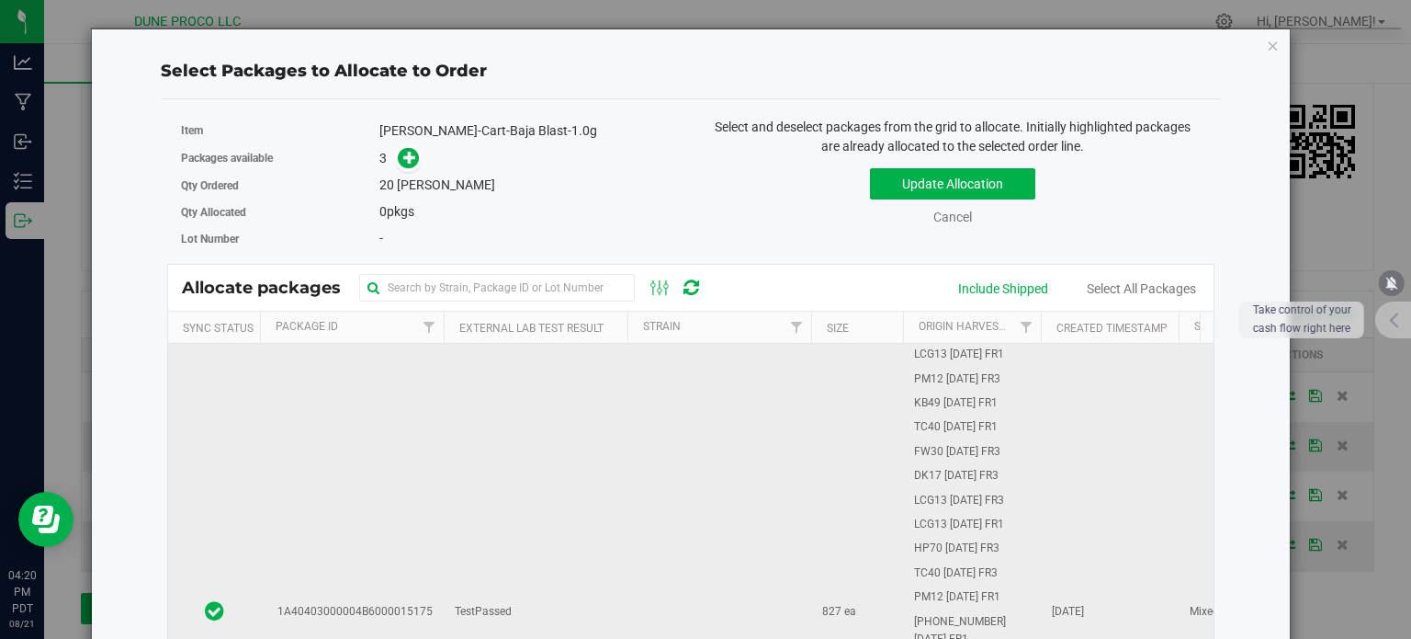
click at [424, 473] on td "1A40403000004B6000015175" at bounding box center [352, 612] width 184 height 537
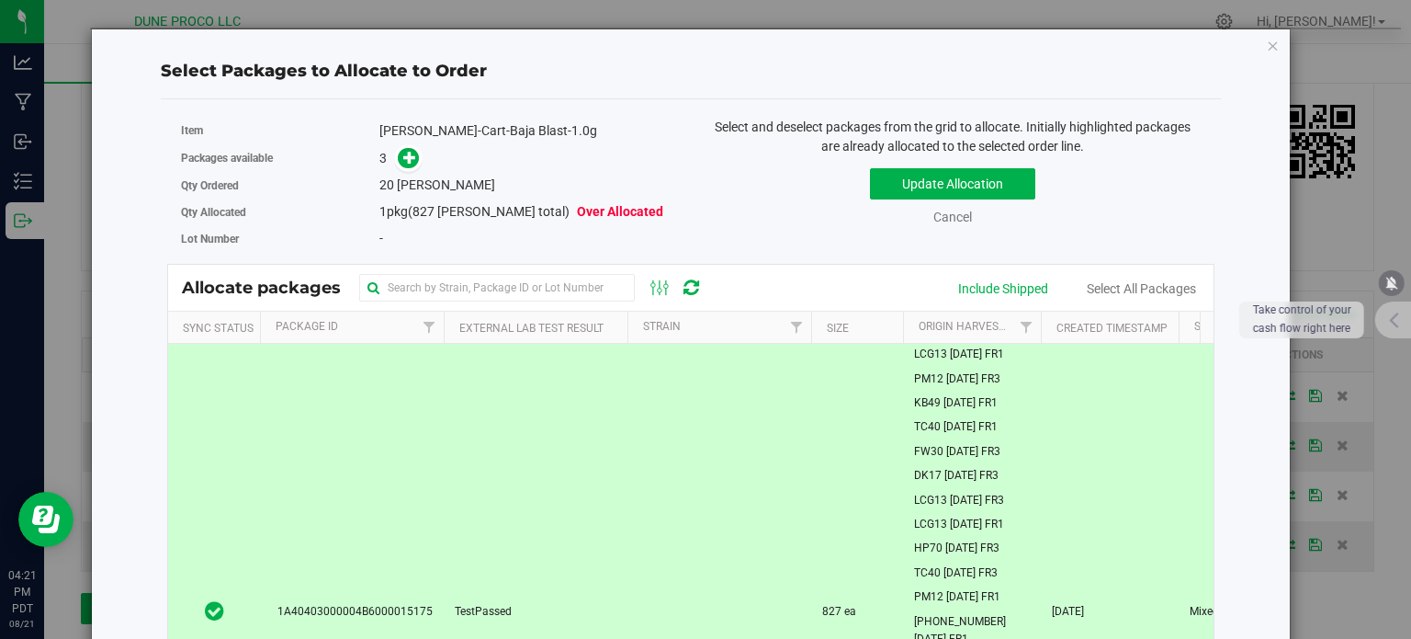
click at [393, 153] on span at bounding box center [404, 157] width 29 height 21
click at [405, 157] on icon at bounding box center [409, 157] width 13 height 13
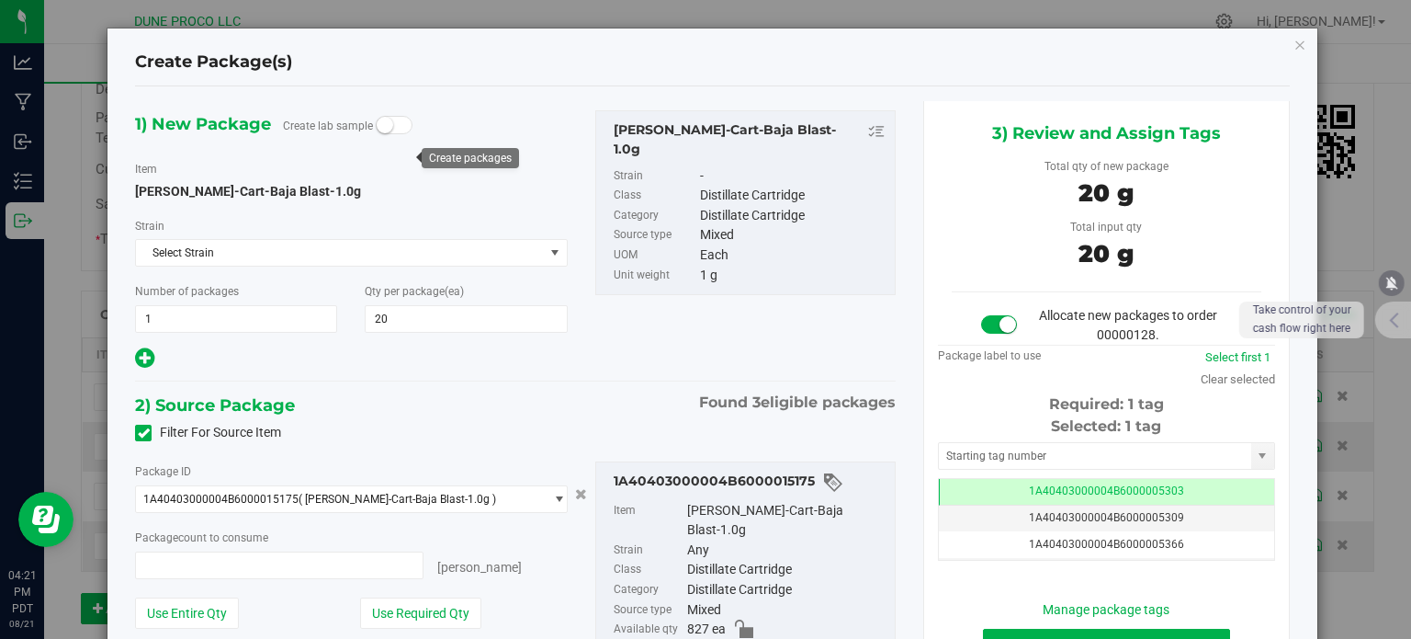
type input "20 ea"
click at [992, 481] on td "1A40403000004B6000005303" at bounding box center [1106, 492] width 335 height 27
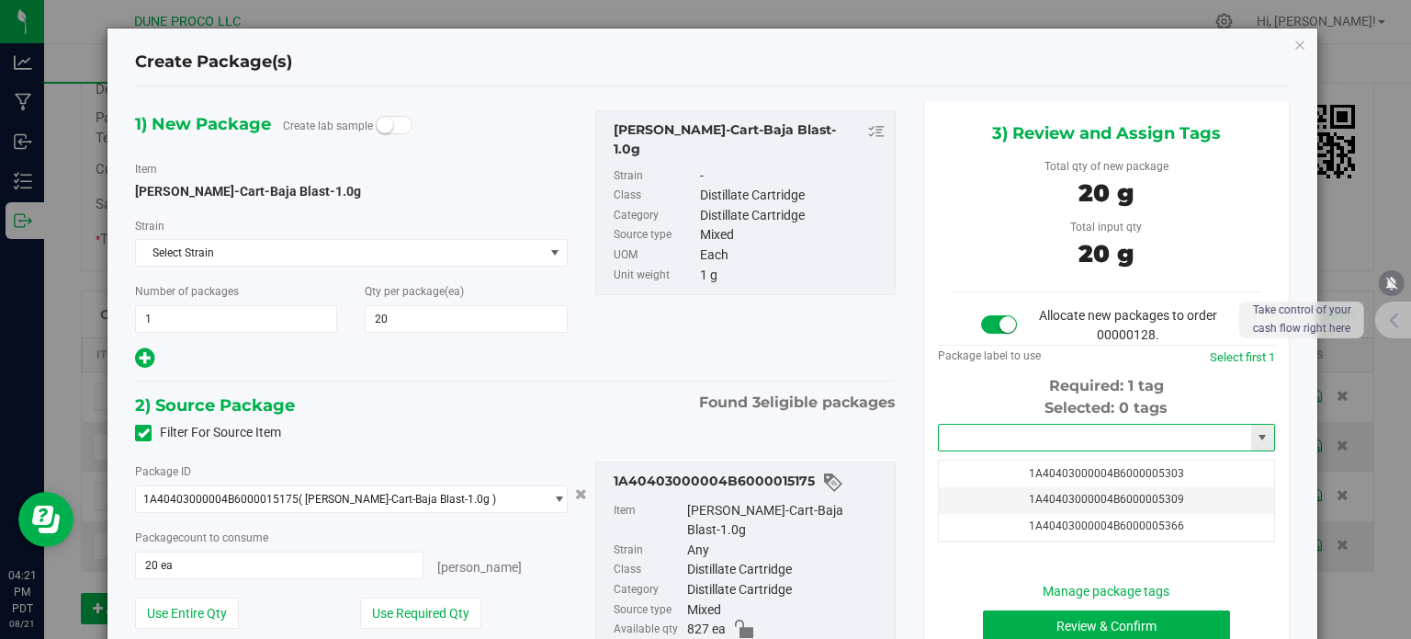
click at [989, 439] on input "text" at bounding box center [1095, 438] width 312 height 26
click at [1000, 470] on li "1A40403000004B6000014155" at bounding box center [1096, 469] width 332 height 28
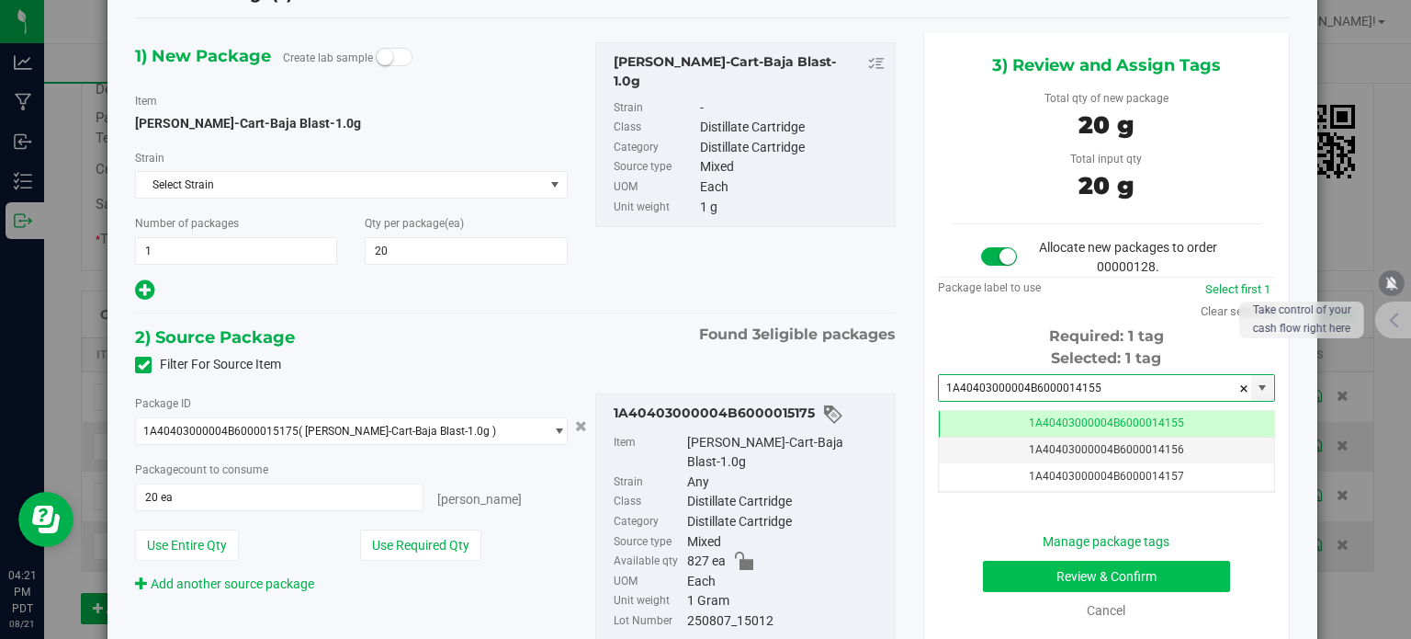
type input "1A40403000004B6000014155"
click at [1020, 576] on button "Review & Confirm" at bounding box center [1106, 575] width 247 height 31
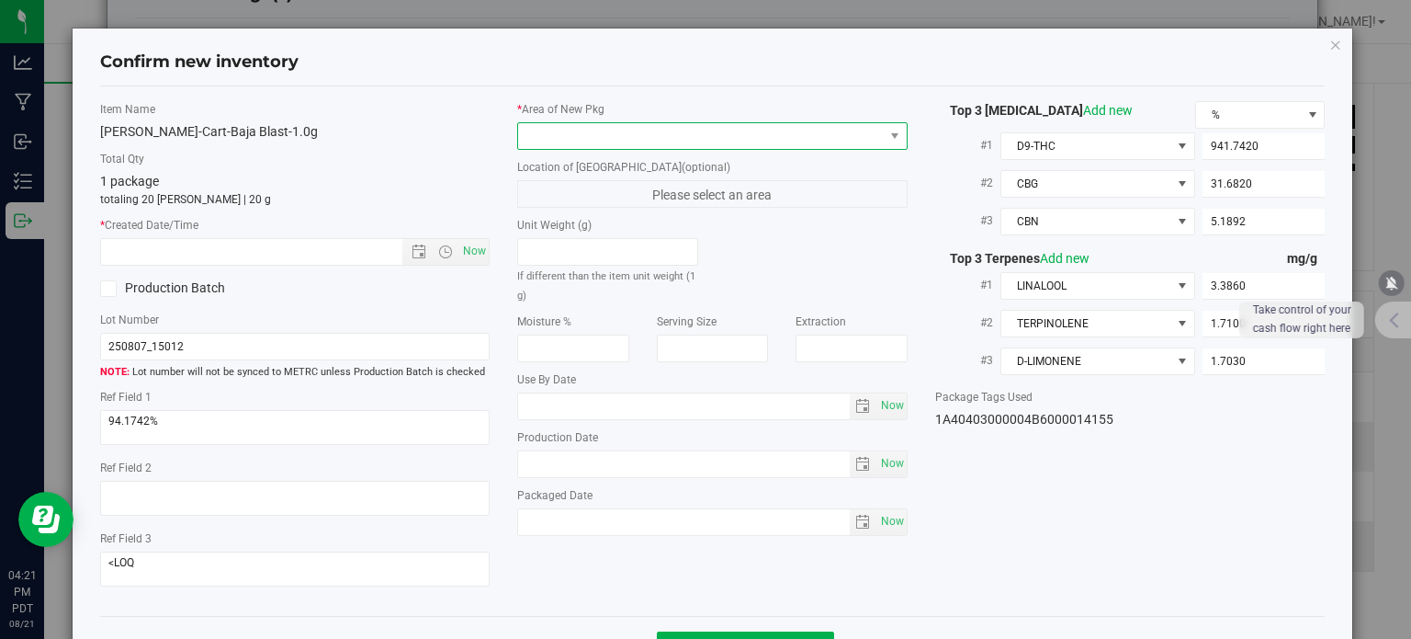
click at [790, 135] on span at bounding box center [701, 136] width 366 height 26
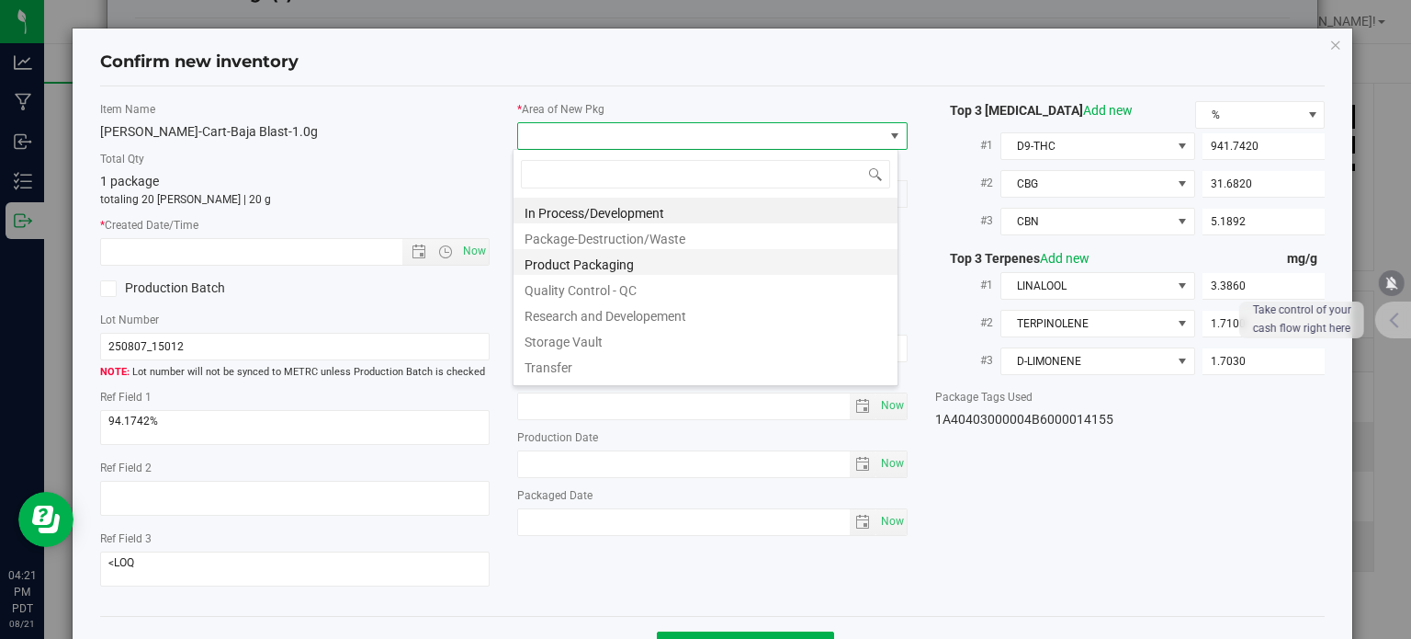
click at [625, 256] on li "Product Packaging" at bounding box center [706, 262] width 384 height 26
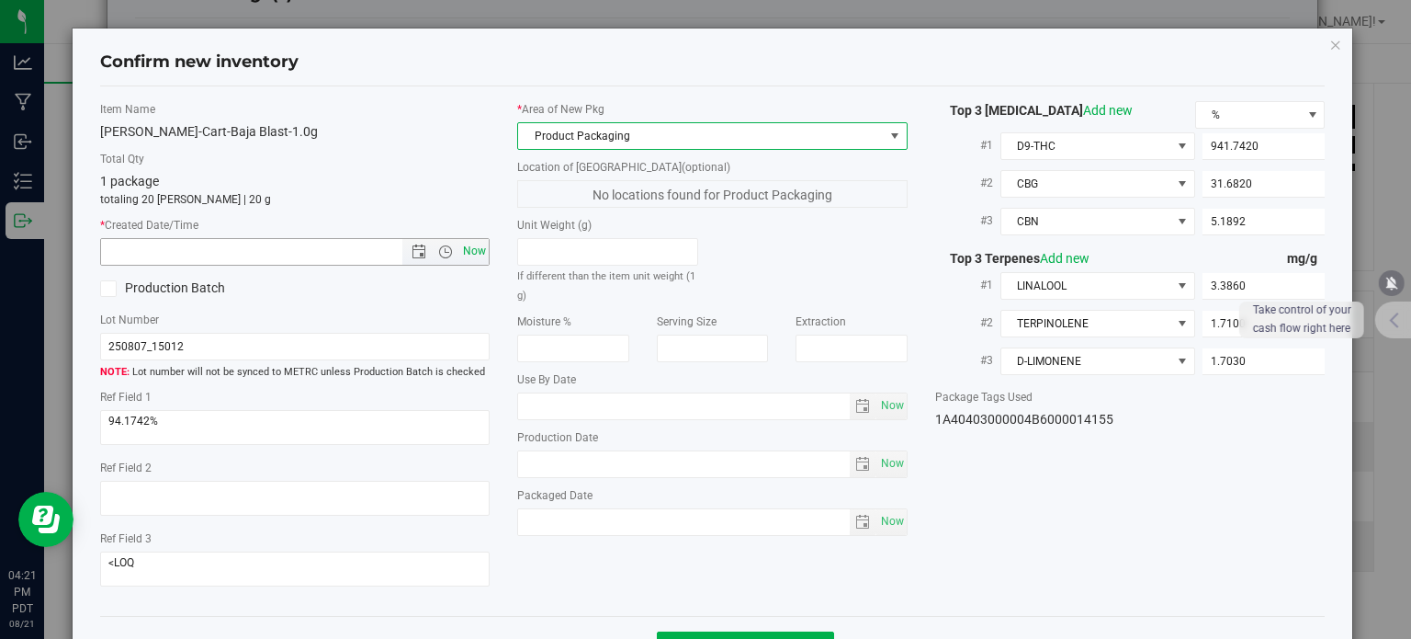
click at [464, 253] on span "Now" at bounding box center [474, 251] width 31 height 27
type input "[DATE] 4:21 PM"
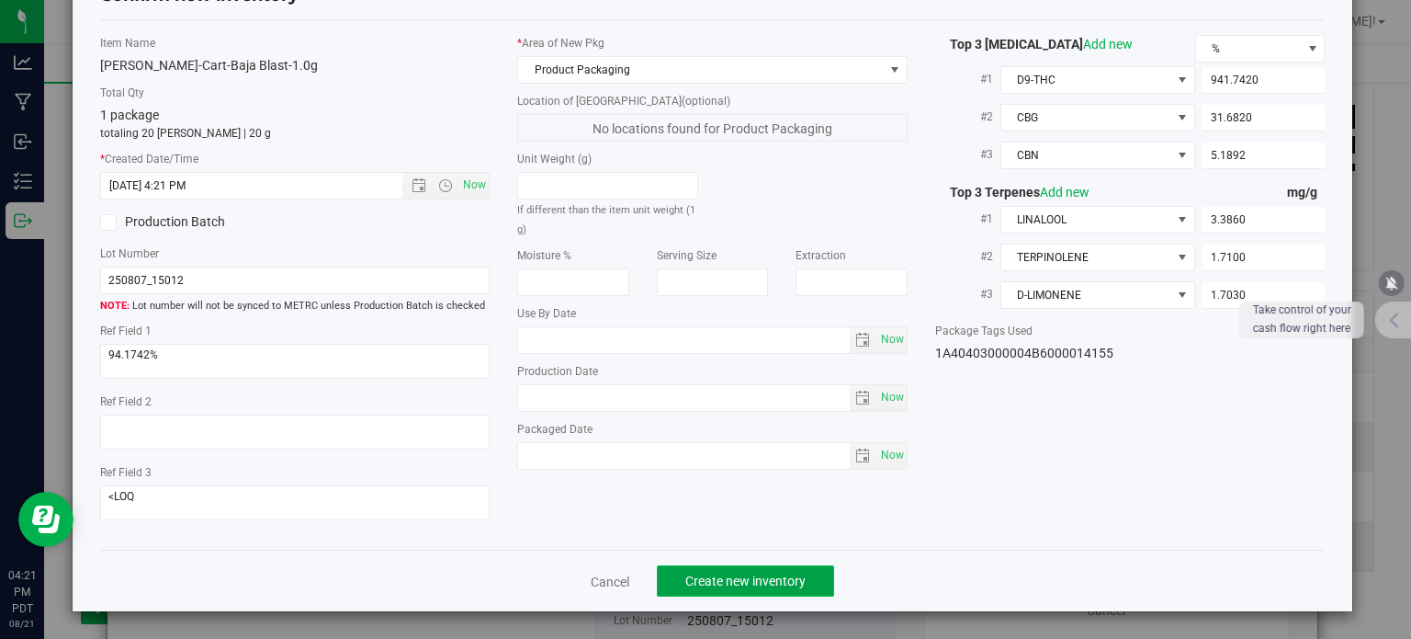
click at [706, 580] on span "Create new inventory" at bounding box center [745, 580] width 120 height 15
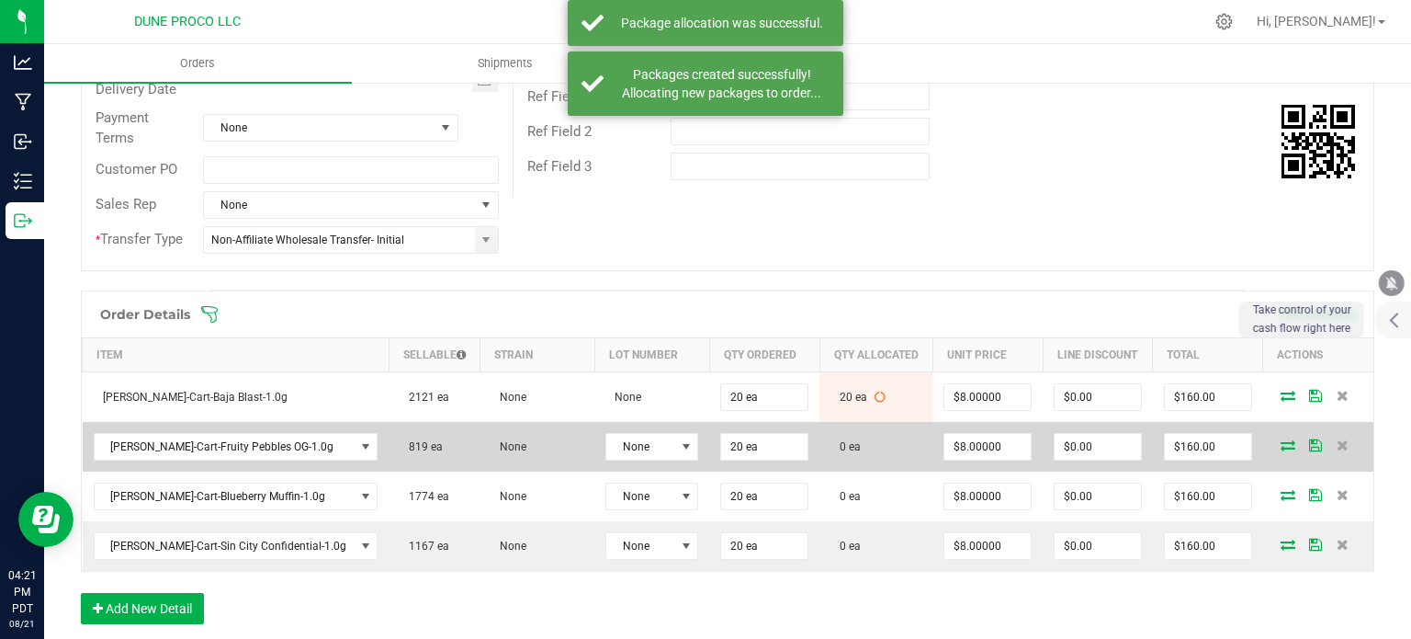
click at [1281, 439] on icon at bounding box center [1288, 444] width 15 height 11
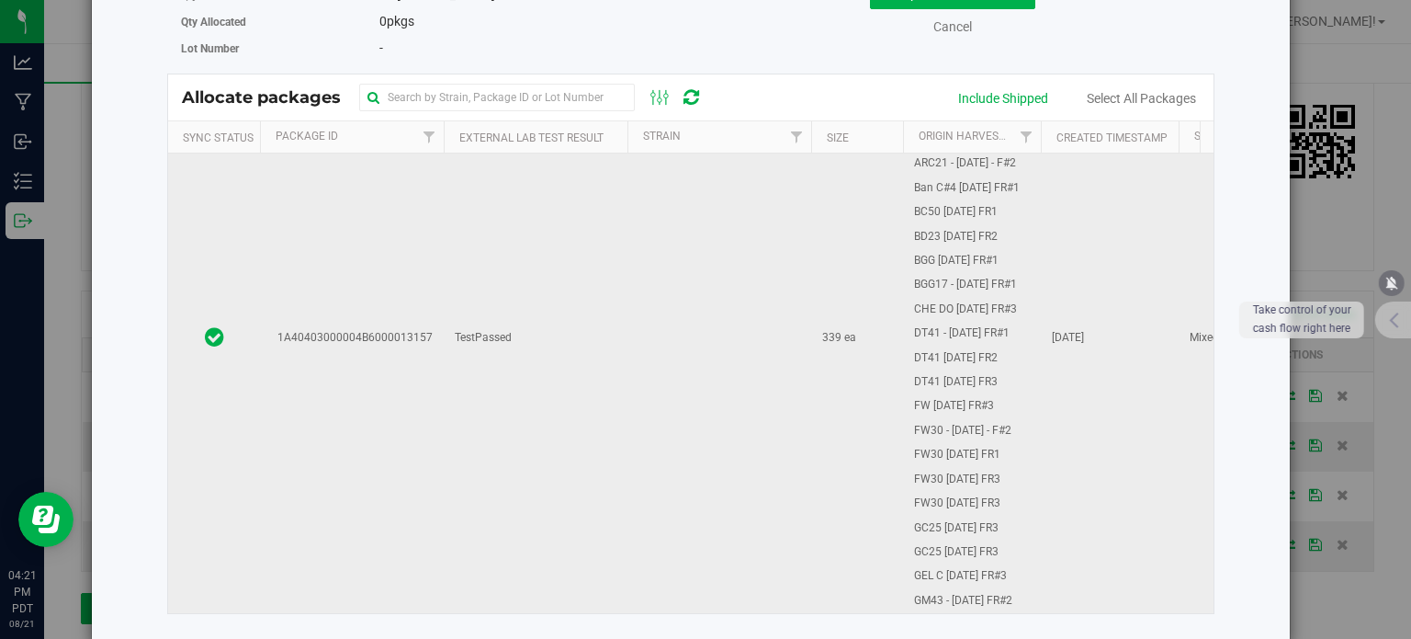
click at [382, 308] on td "1A40403000004B6000013157" at bounding box center [352, 338] width 184 height 1178
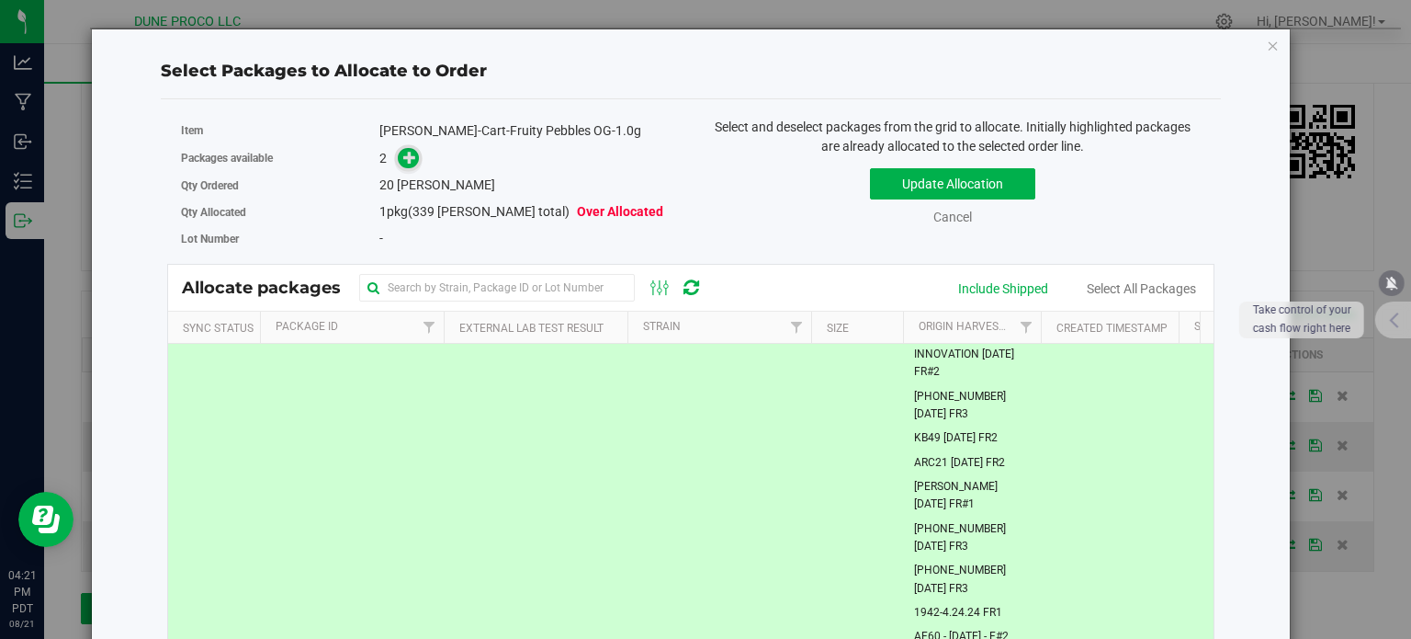
click at [404, 162] on icon at bounding box center [409, 157] width 13 height 13
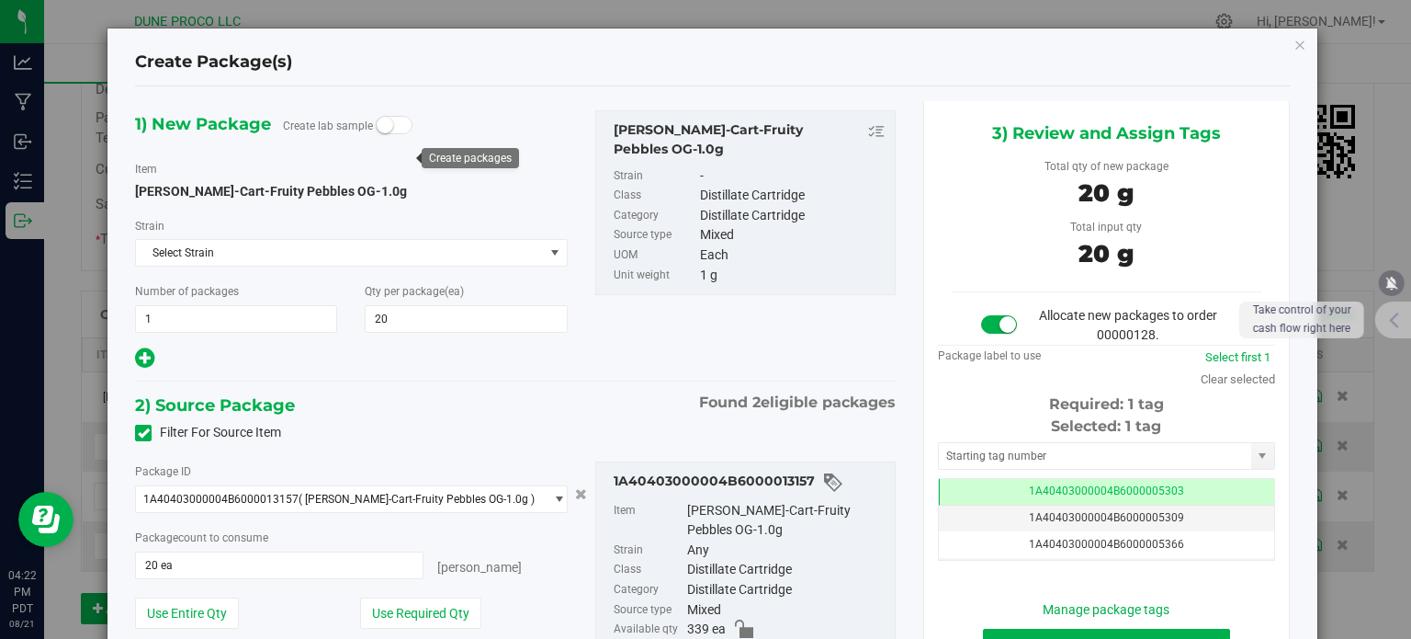
click at [143, 433] on icon at bounding box center [144, 433] width 12 height 0
click at [0, 0] on input "Filter For Source Item" at bounding box center [0, 0] width 0 height 0
click at [147, 422] on div "Filter For Source Item" at bounding box center [515, 433] width 788 height 28
click at [146, 433] on icon at bounding box center [144, 433] width 12 height 0
click at [0, 0] on input "Filter For Source Item" at bounding box center [0, 0] width 0 height 0
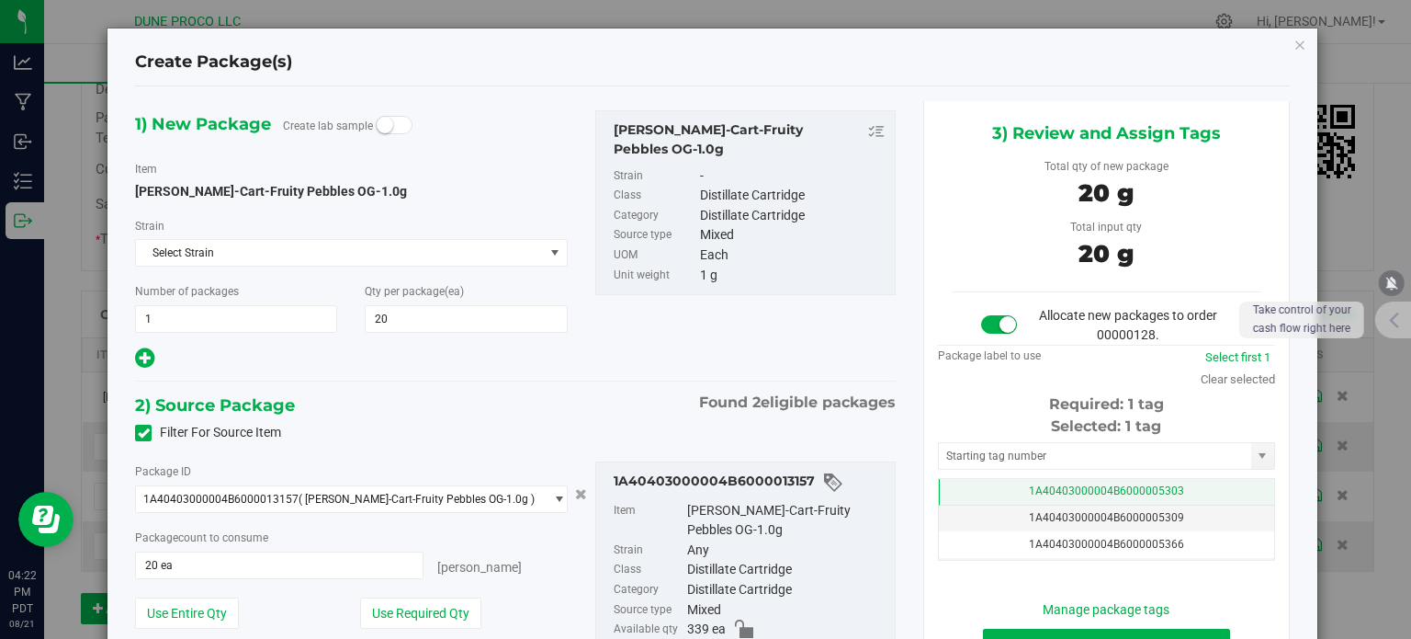
click at [963, 492] on td "1A40403000004B6000005303" at bounding box center [1106, 492] width 335 height 27
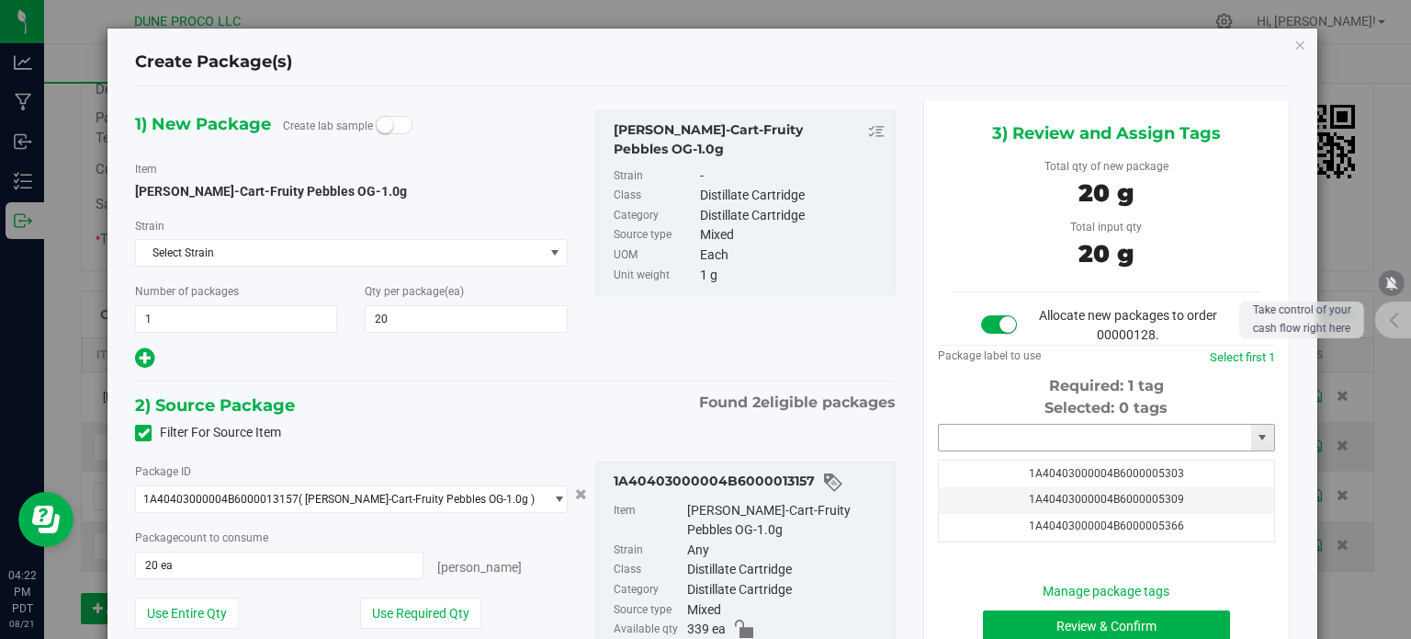
click at [956, 434] on input "text" at bounding box center [1095, 438] width 312 height 26
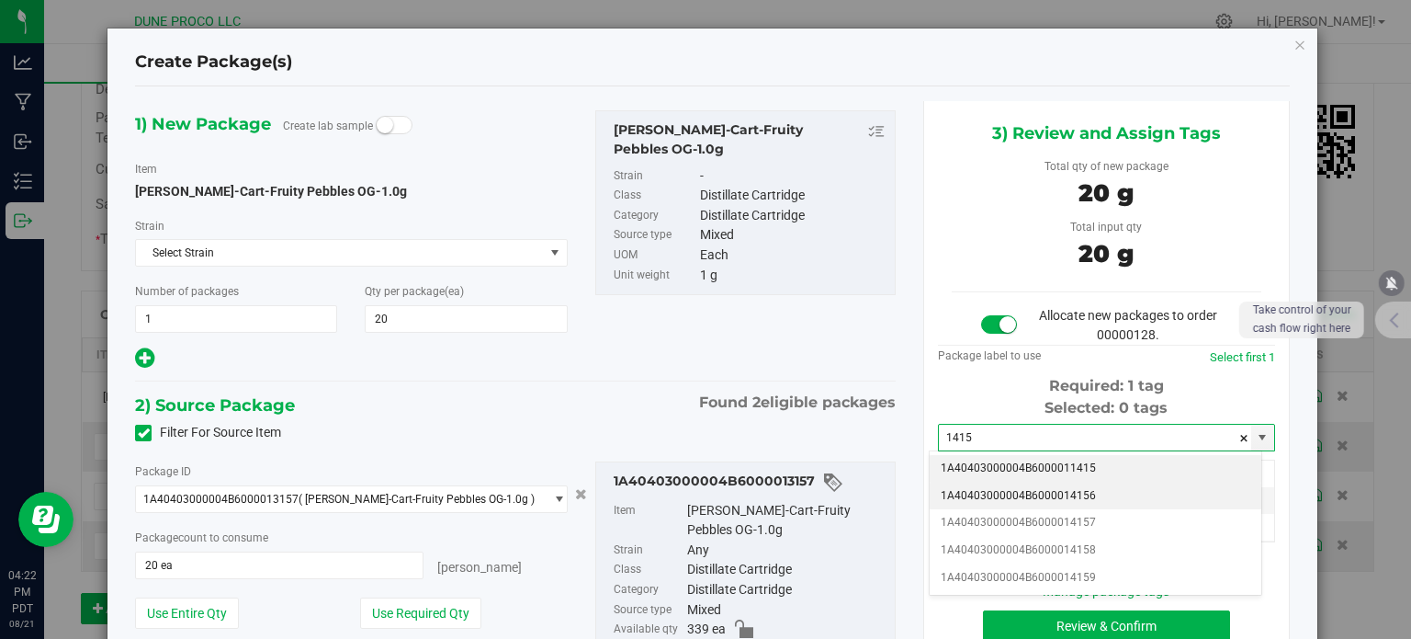
click at [1036, 491] on li "1A40403000004B6000014156" at bounding box center [1096, 496] width 332 height 28
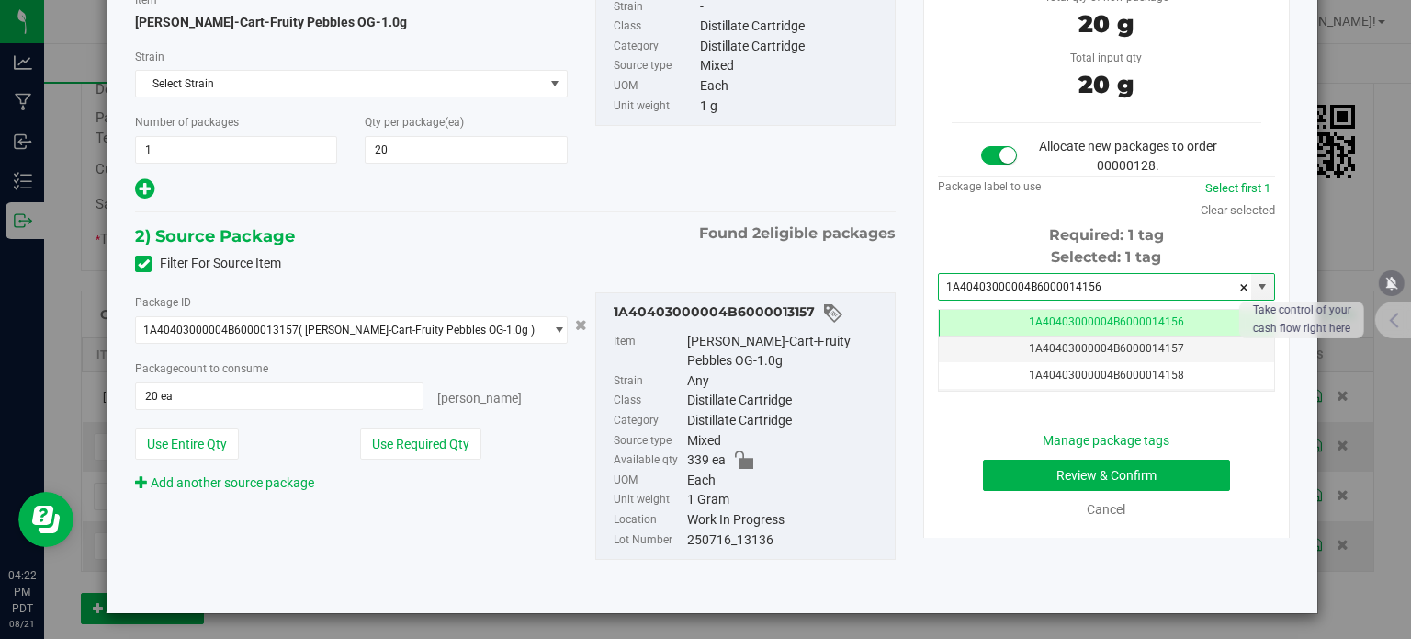
type input "1A40403000004B6000014156"
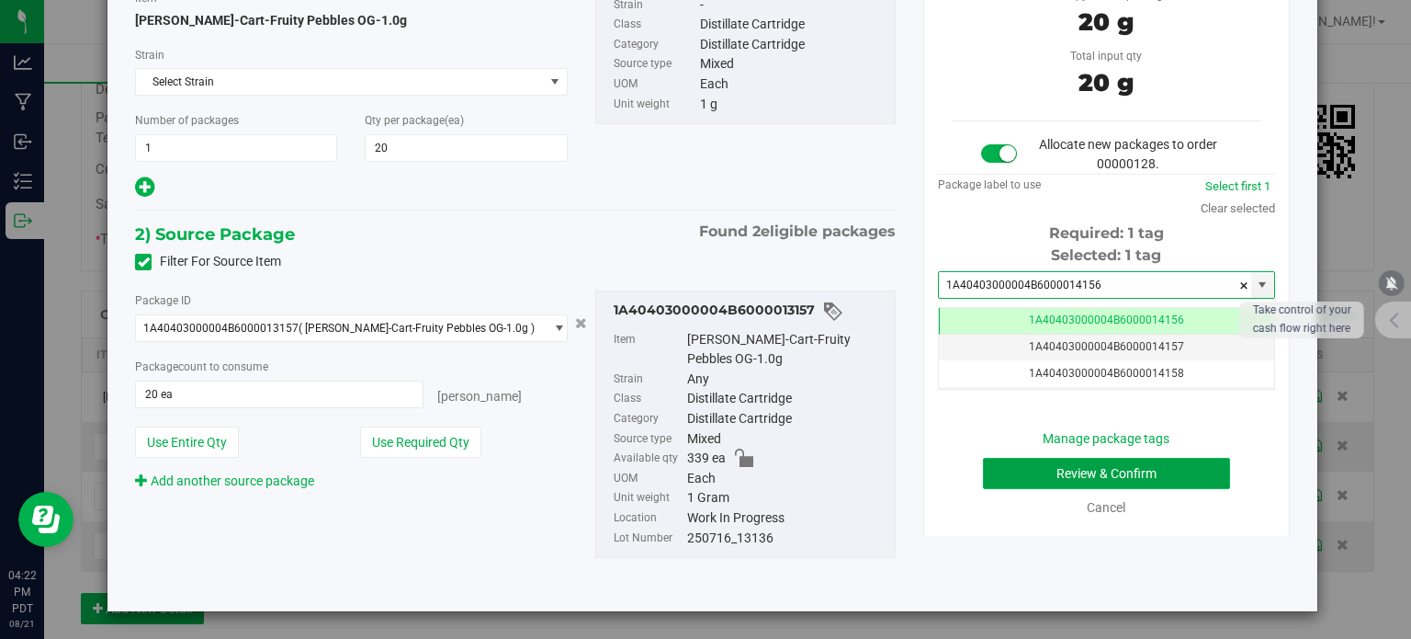
click at [989, 473] on button "Review & Confirm" at bounding box center [1106, 473] width 247 height 31
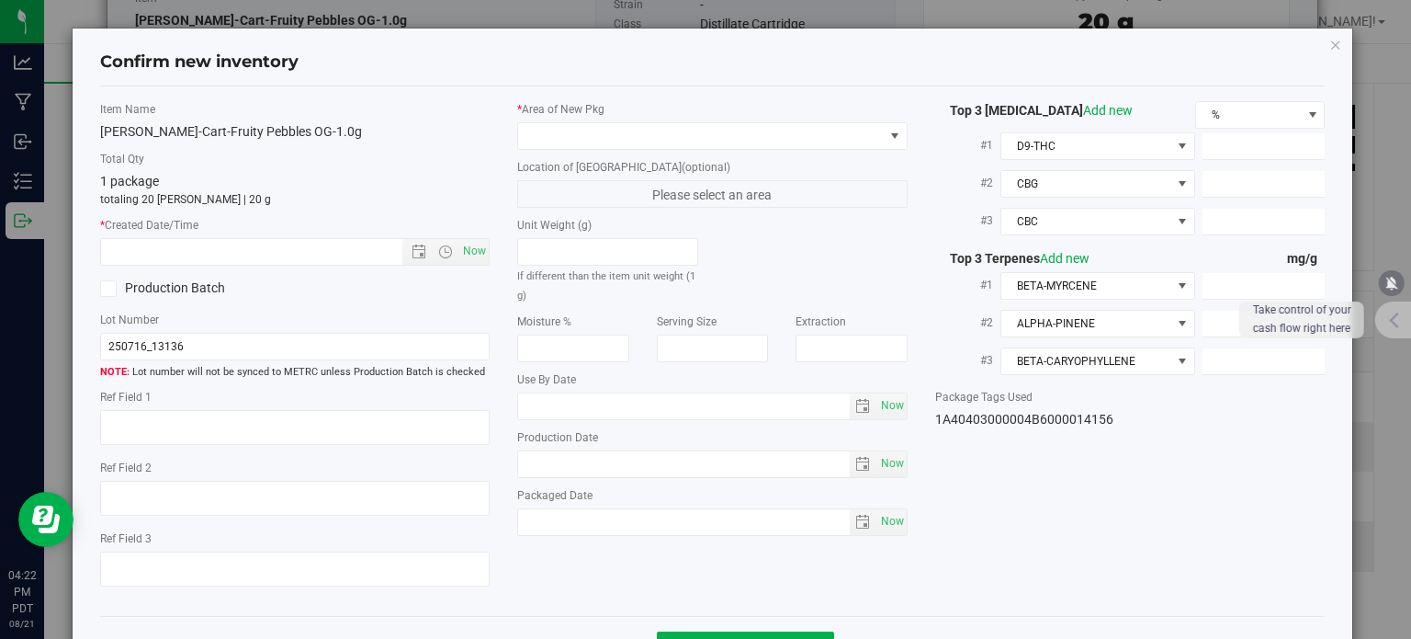
type textarea "88.8579%"
type textarea "<LOQ"
type input "888.5790"
type input "30.3270"
type input "13.2350"
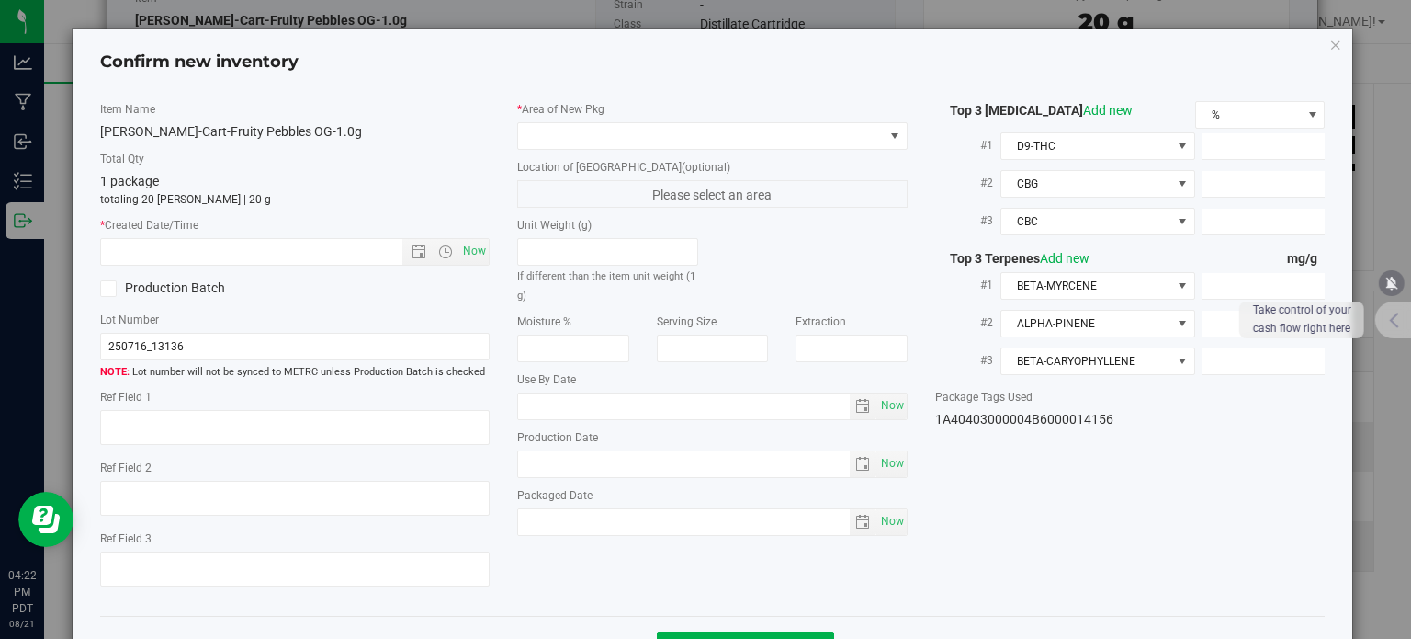
type input "20.3760"
type input "9.7220"
type input "6.3740"
type input "[DATE]"
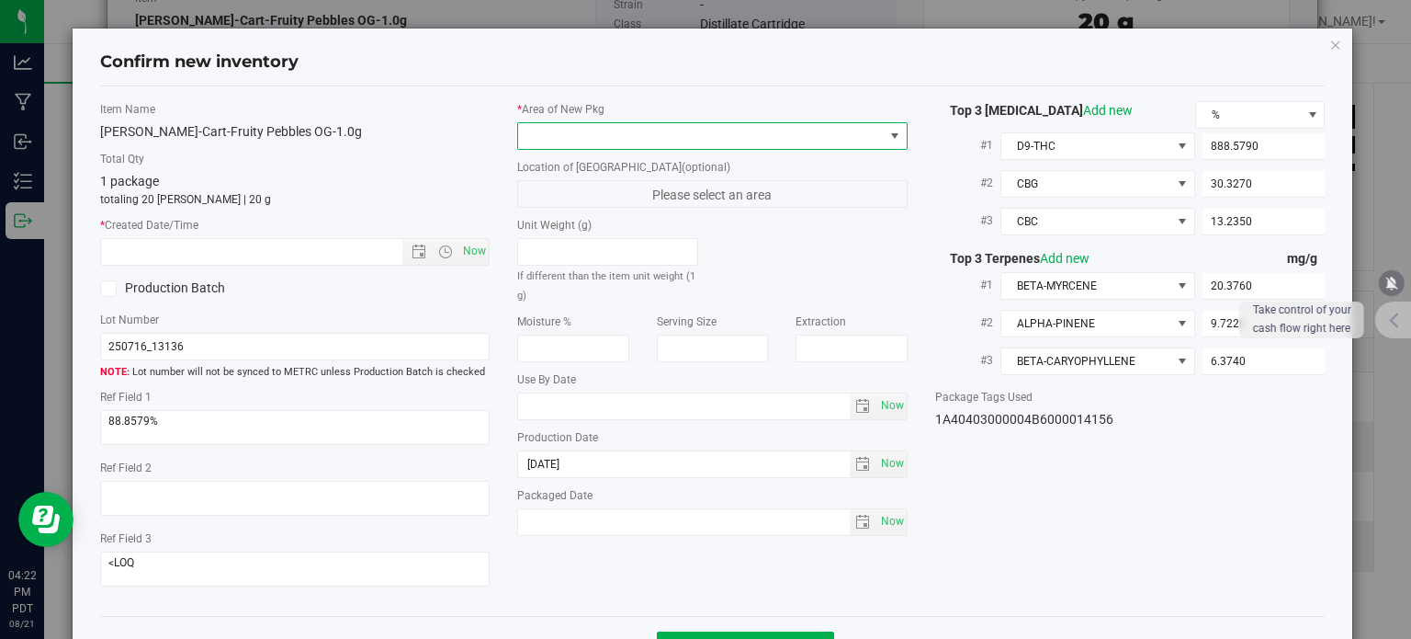
click at [682, 131] on span at bounding box center [701, 136] width 366 height 26
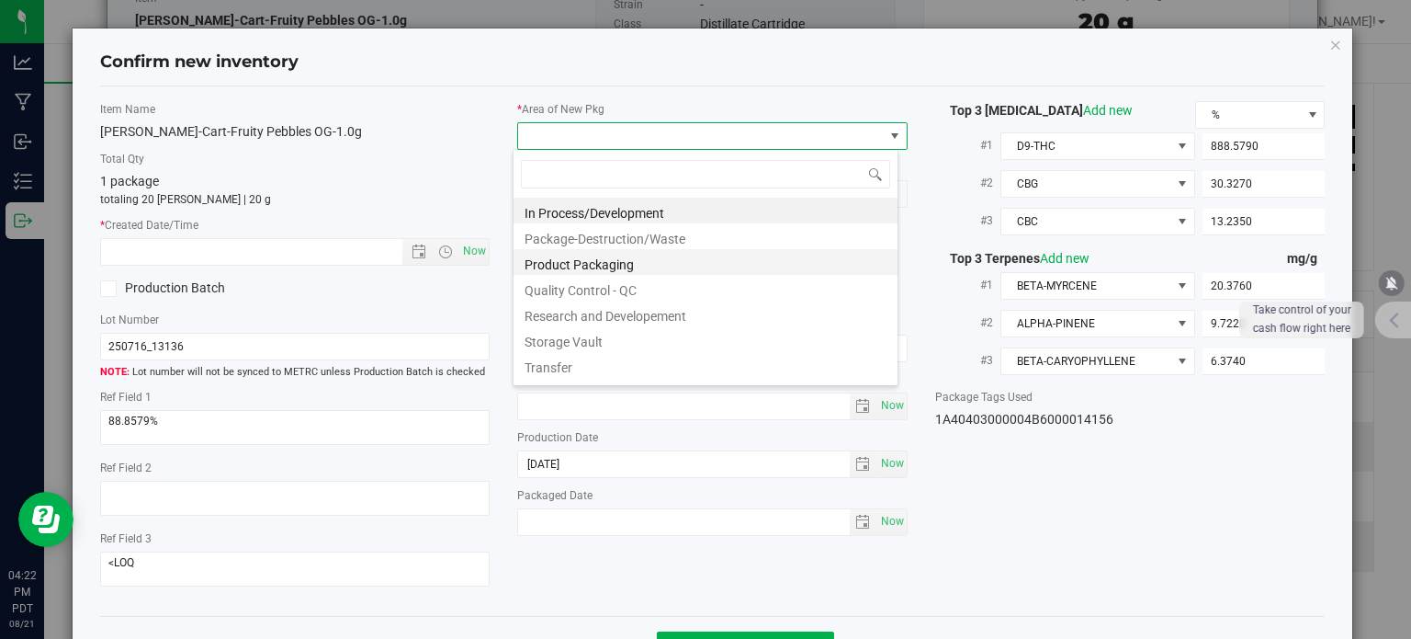
click at [576, 260] on li "Product Packaging" at bounding box center [706, 262] width 384 height 26
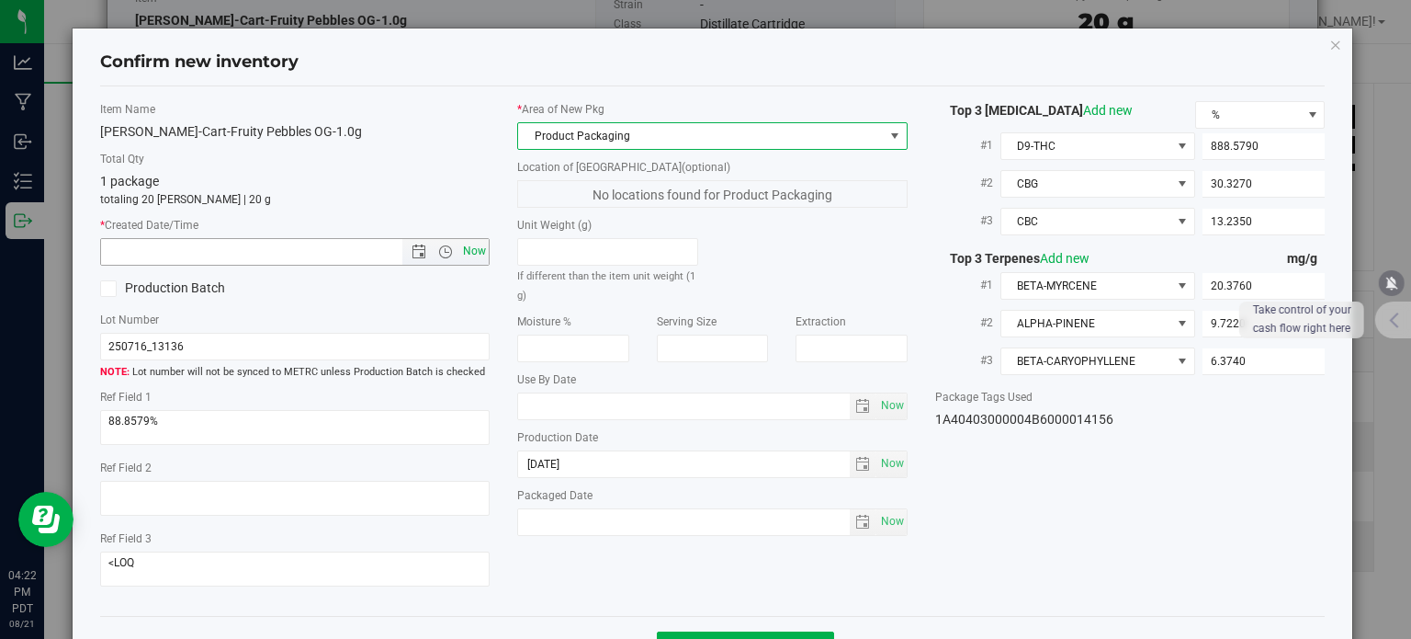
click at [476, 252] on span "Now" at bounding box center [474, 251] width 31 height 27
type input "[DATE] 4:22 PM"
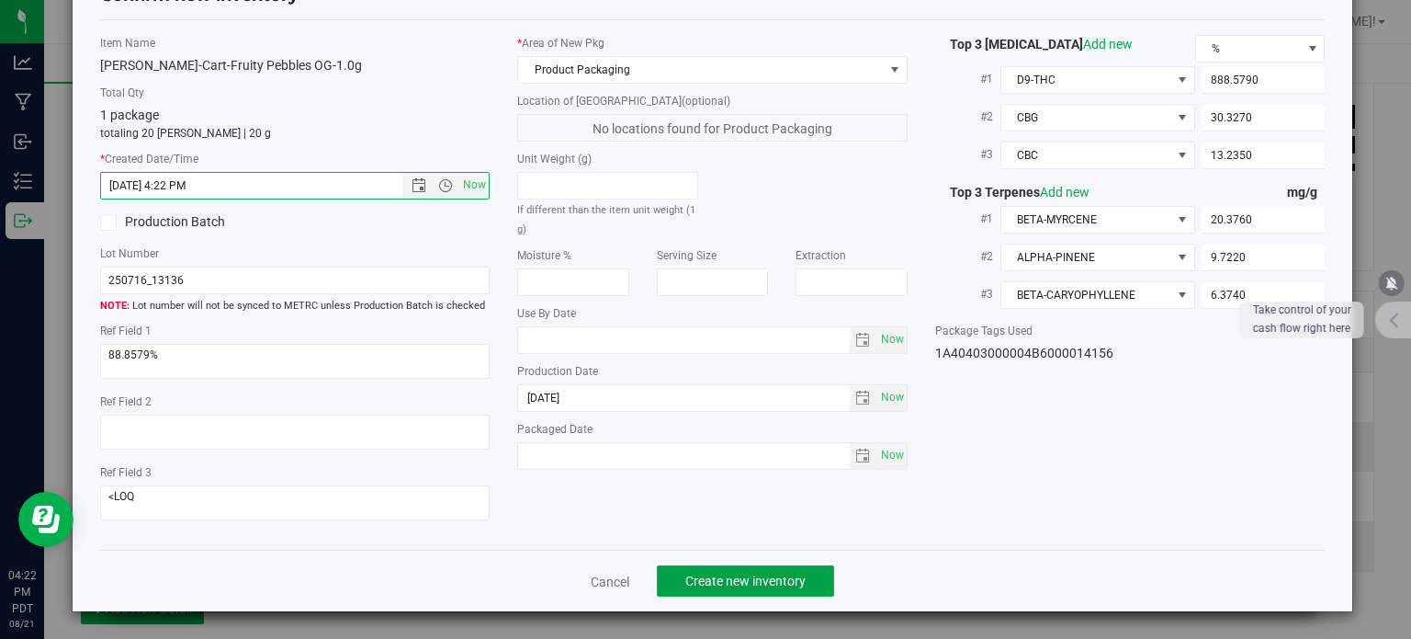
click at [724, 591] on button "Create new inventory" at bounding box center [745, 580] width 177 height 31
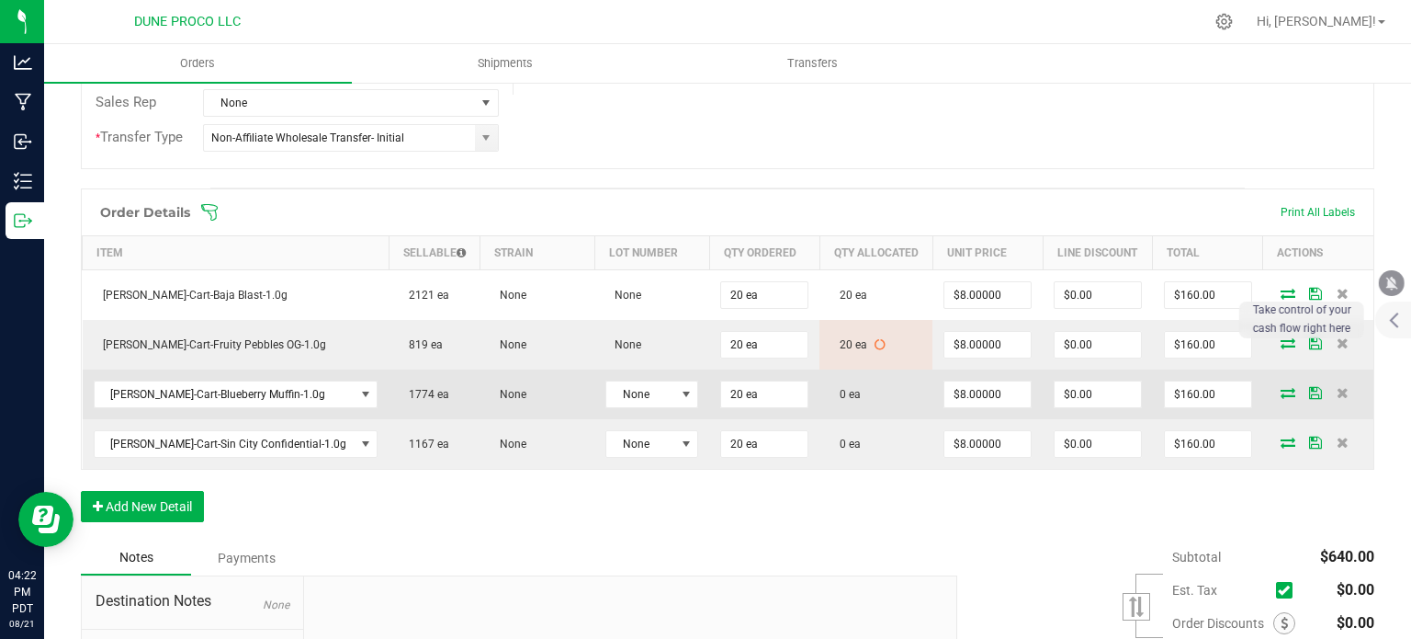
click at [1281, 391] on icon at bounding box center [1288, 392] width 15 height 11
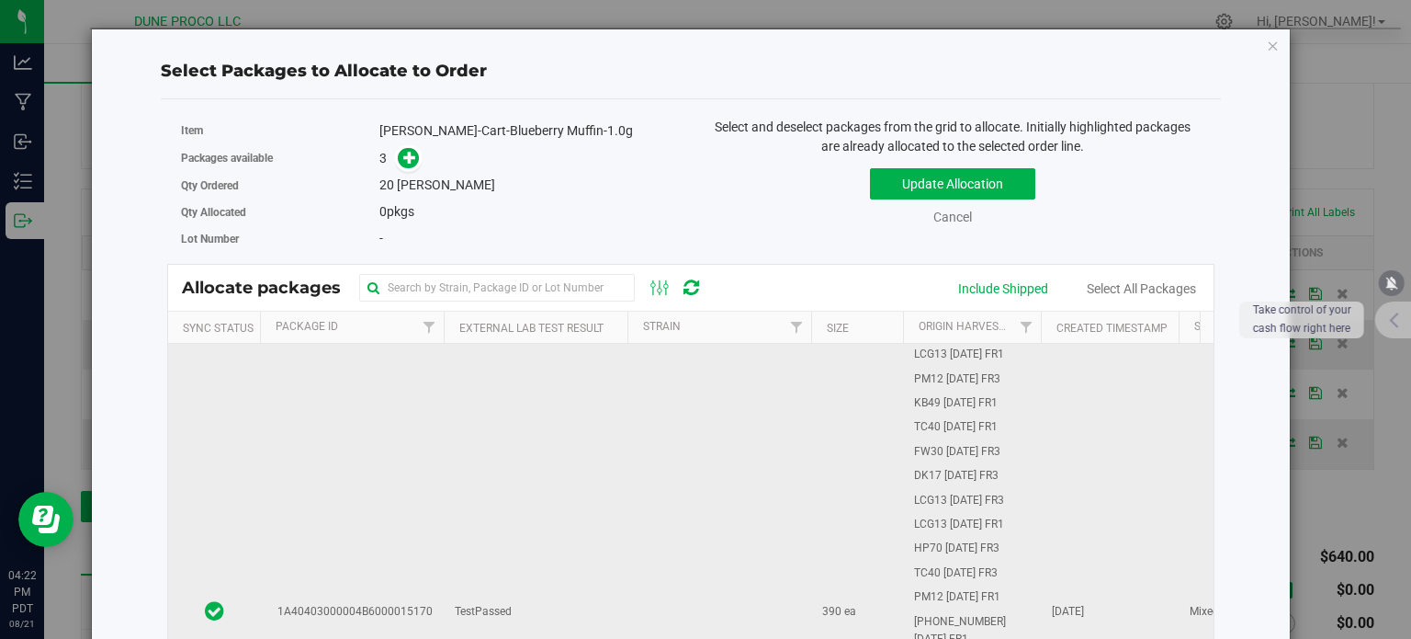
click at [379, 462] on td "1A40403000004B6000015170" at bounding box center [352, 612] width 184 height 537
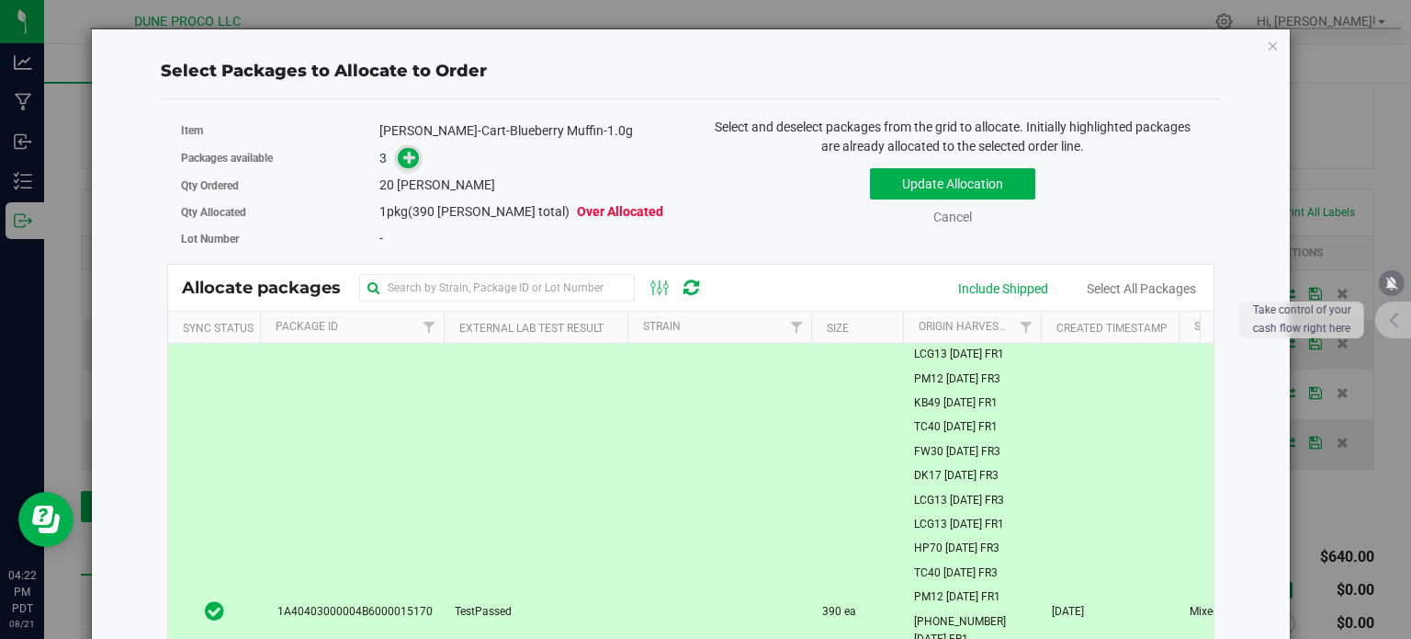
click at [403, 160] on icon at bounding box center [409, 157] width 13 height 13
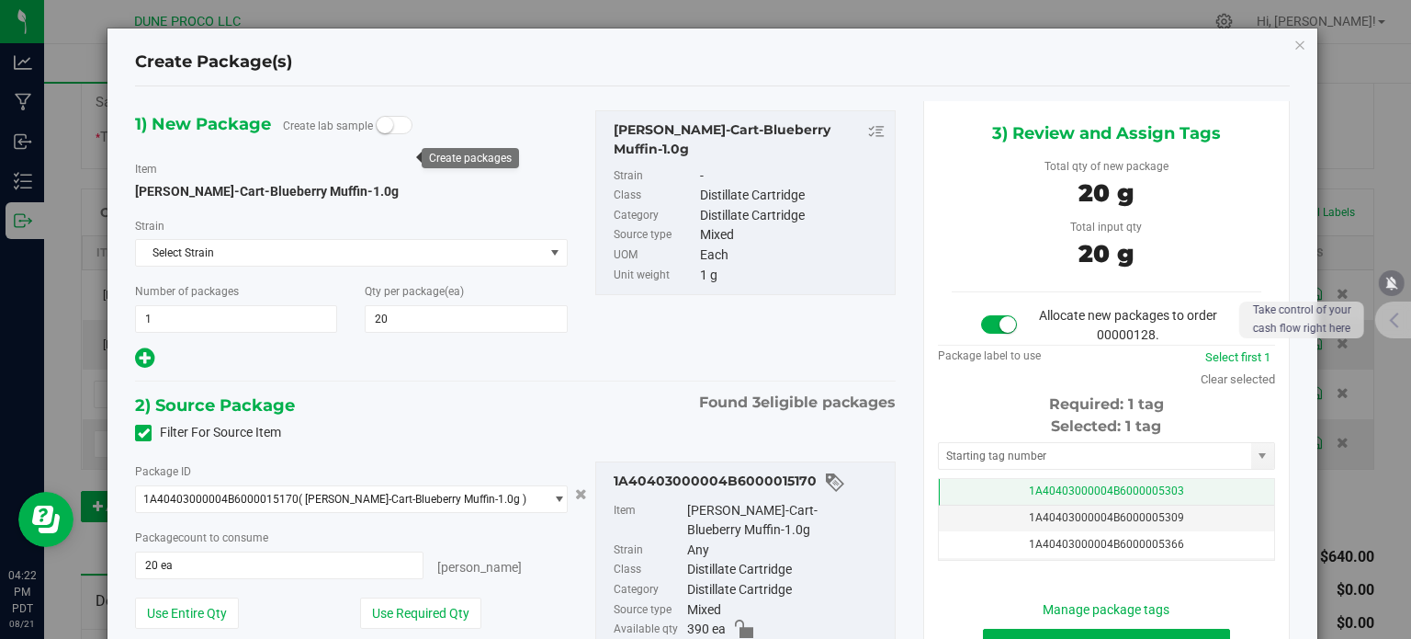
click at [1050, 479] on td "1A40403000004B6000005303" at bounding box center [1106, 492] width 335 height 27
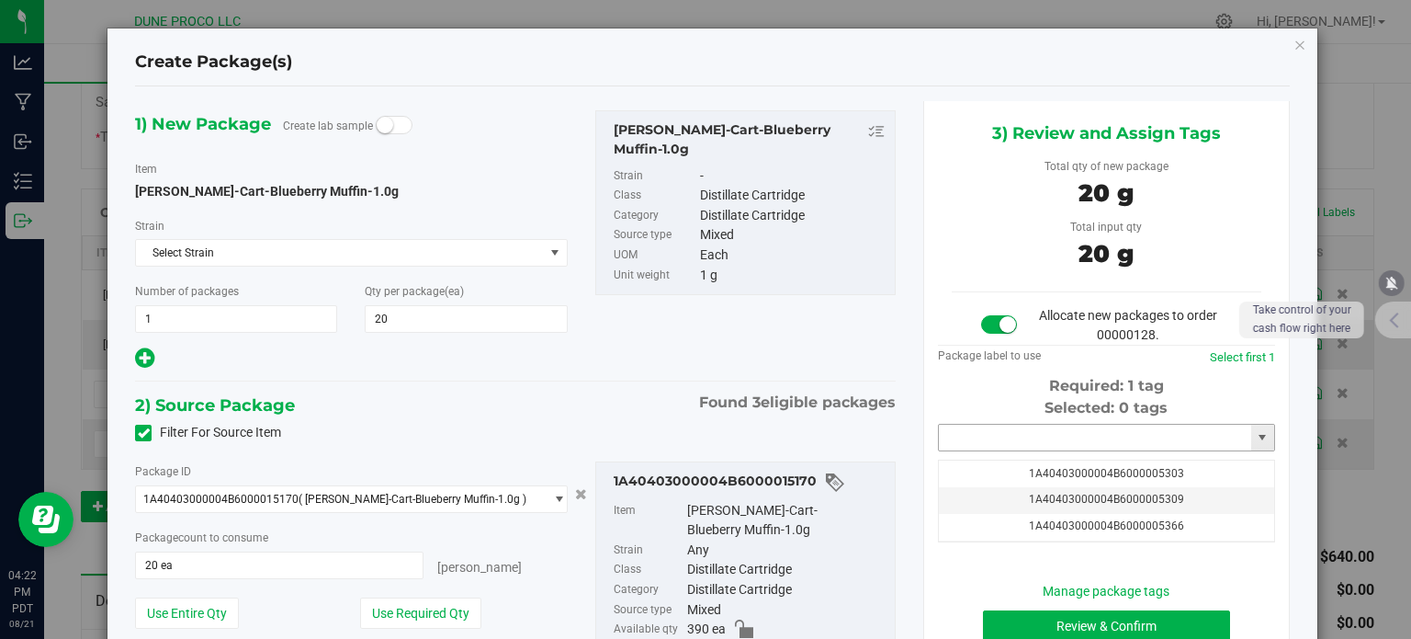
click at [1028, 433] on input "text" at bounding box center [1095, 438] width 312 height 26
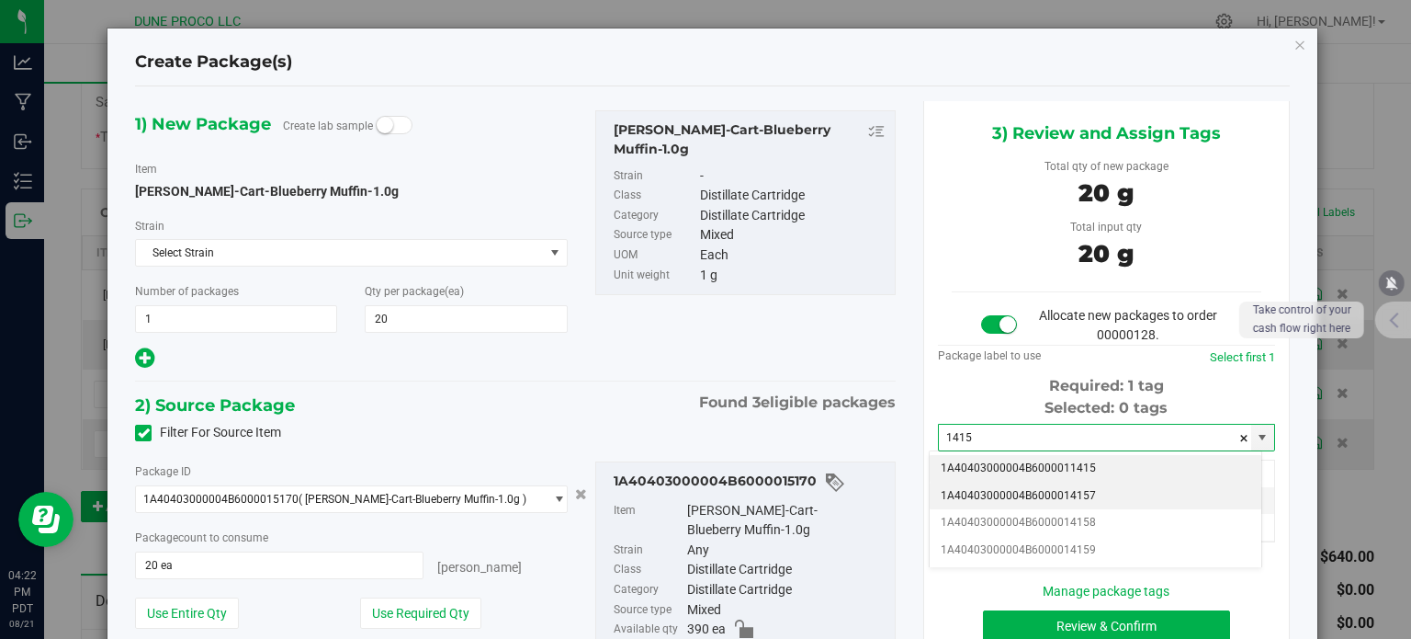
click at [1058, 492] on li "1A40403000004B6000014157" at bounding box center [1096, 496] width 332 height 28
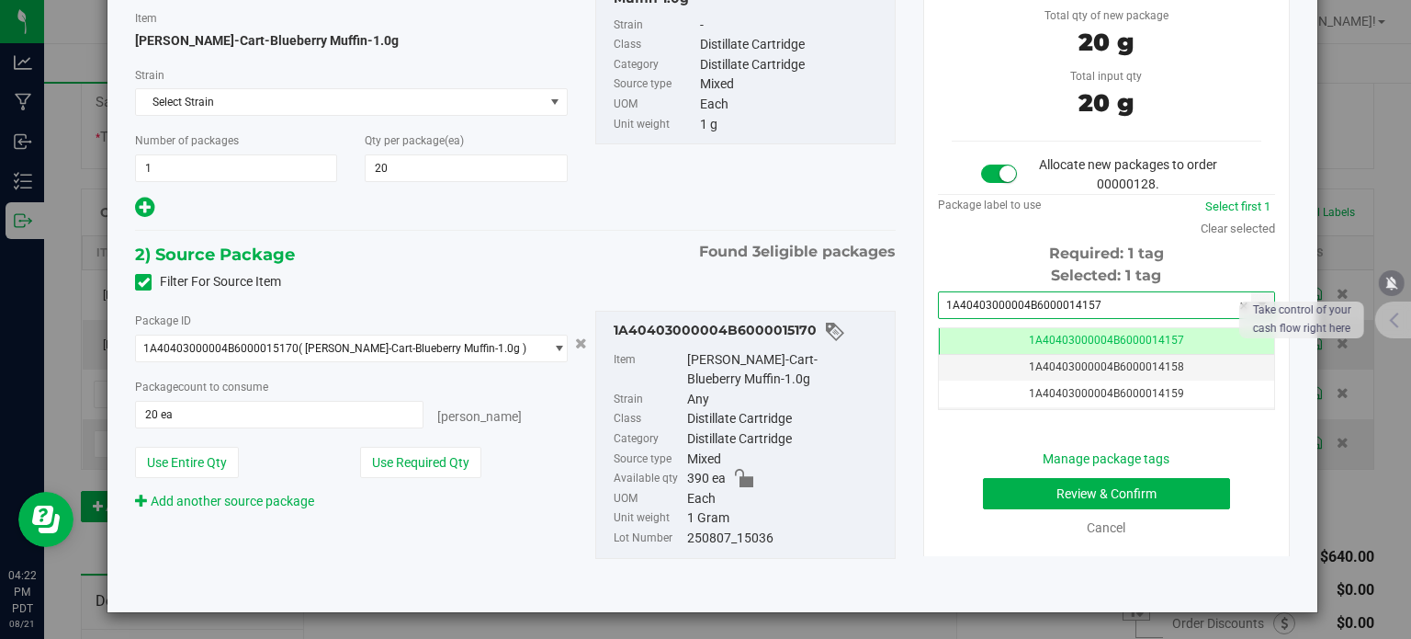
type input "1A40403000004B6000014157"
click at [1017, 483] on button "Review & Confirm" at bounding box center [1106, 493] width 247 height 31
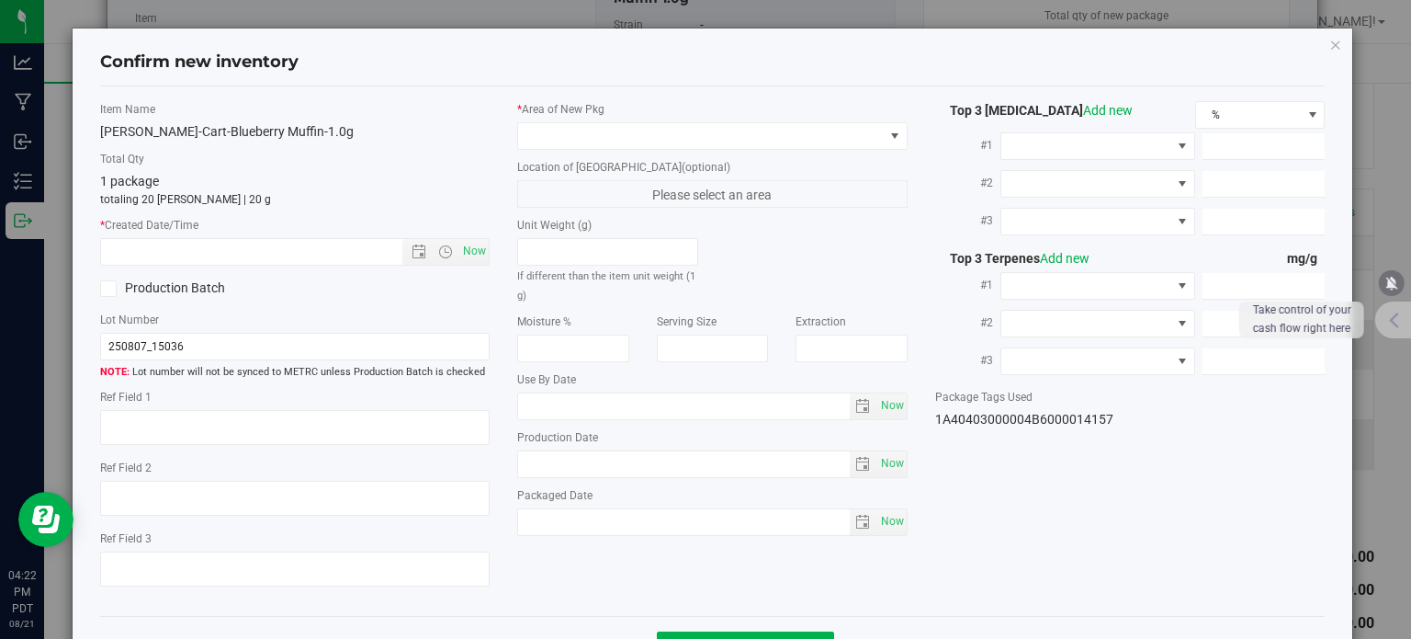
type textarea "92.1427%"
type textarea "<LOQ"
type input "921.4270"
type input "31.3240"
type input "5.2911"
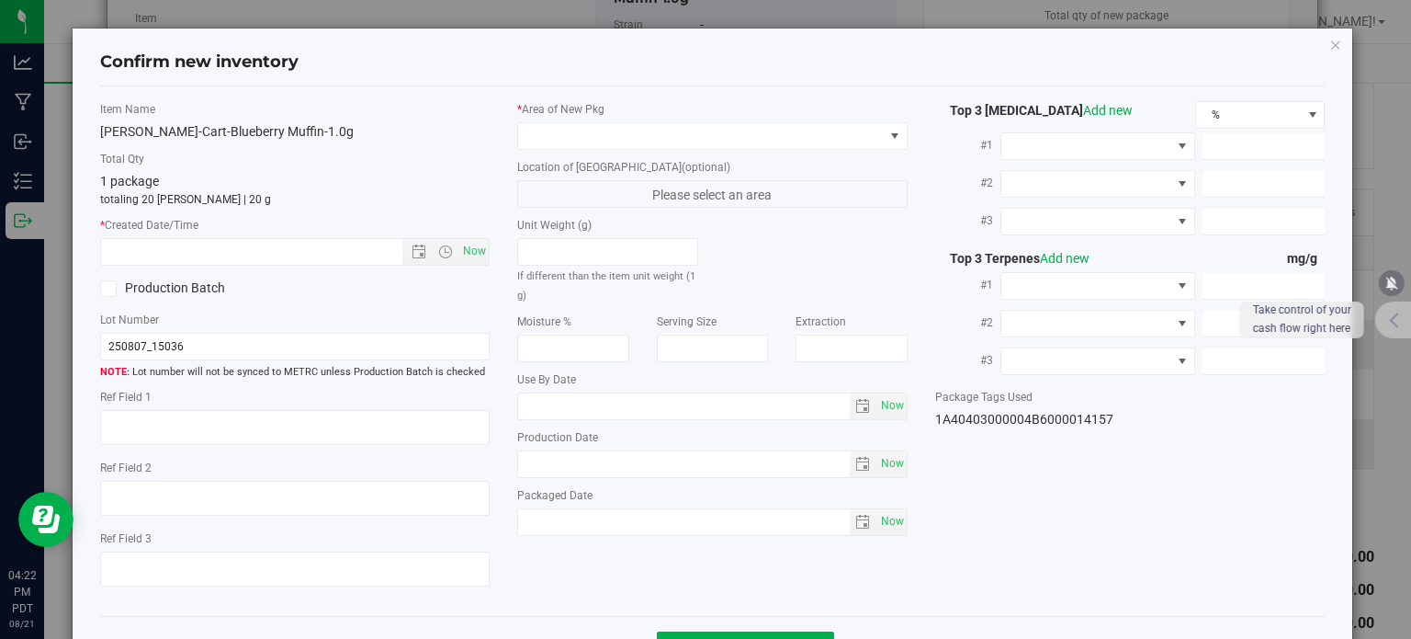
type input "11.3000"
type input "9.7980"
type input "4.7190"
type input "[DATE]"
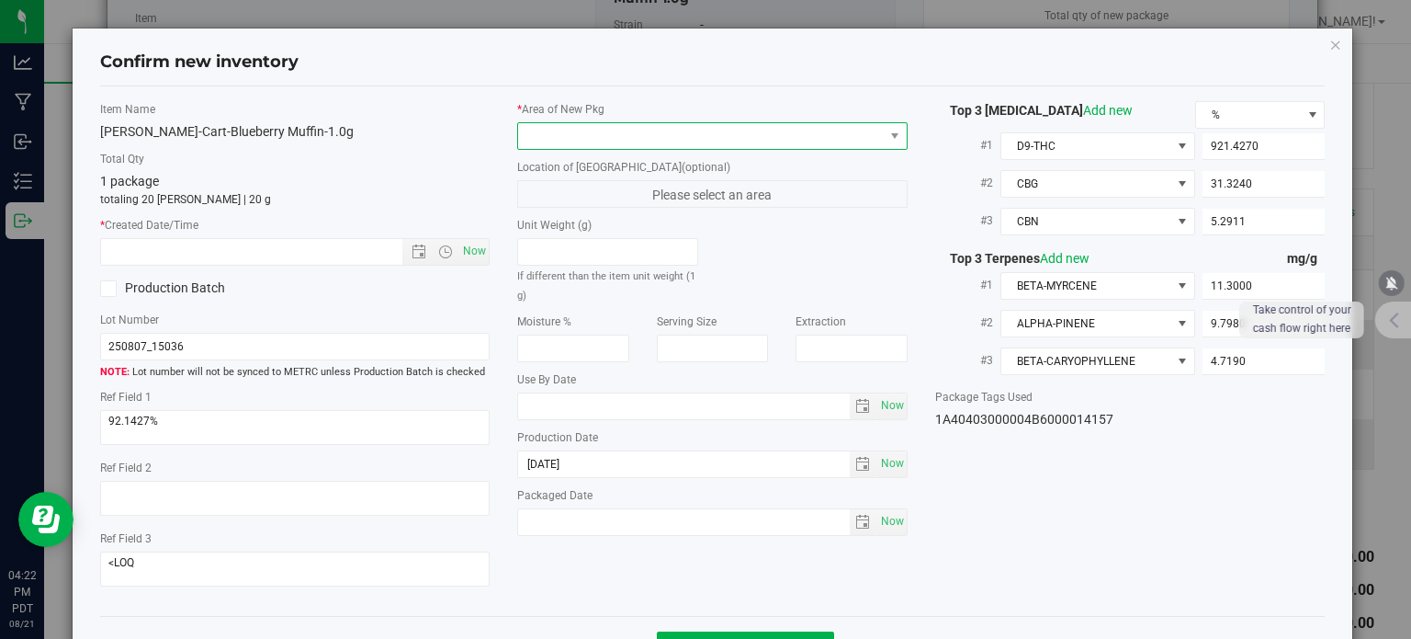
click at [692, 128] on span at bounding box center [701, 136] width 366 height 26
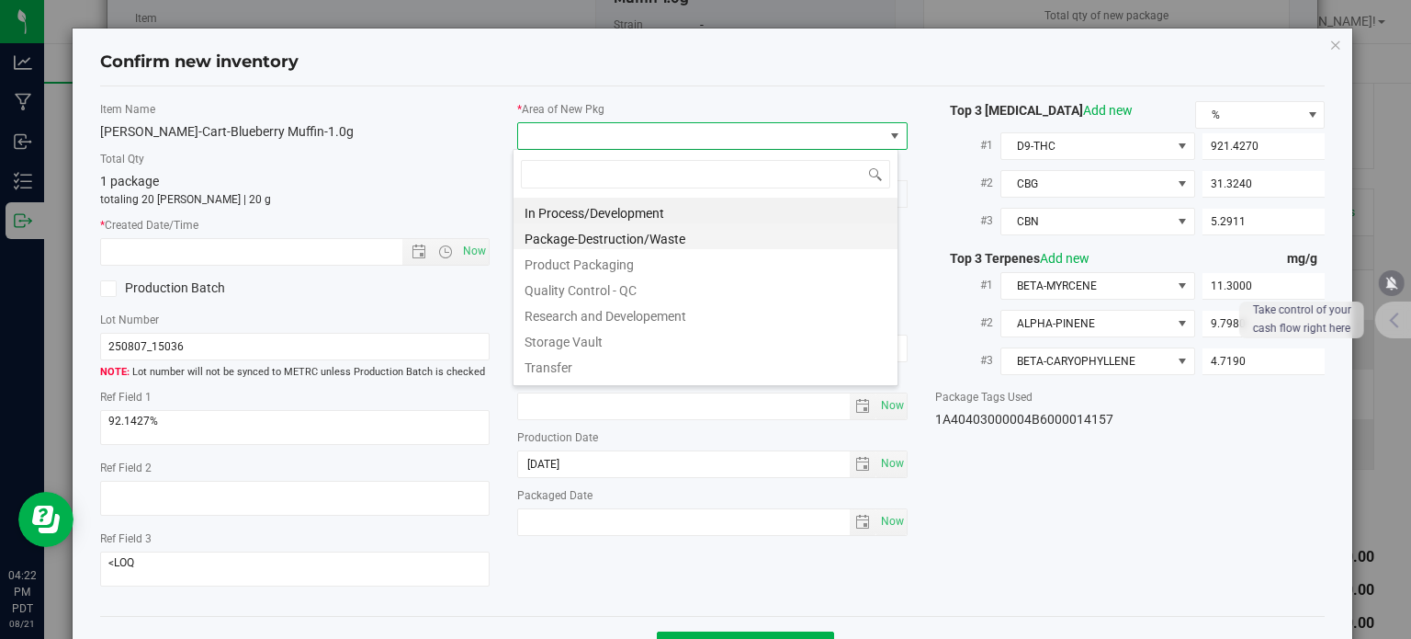
click at [603, 233] on li "Package-Destruction/Waste" at bounding box center [706, 236] width 384 height 26
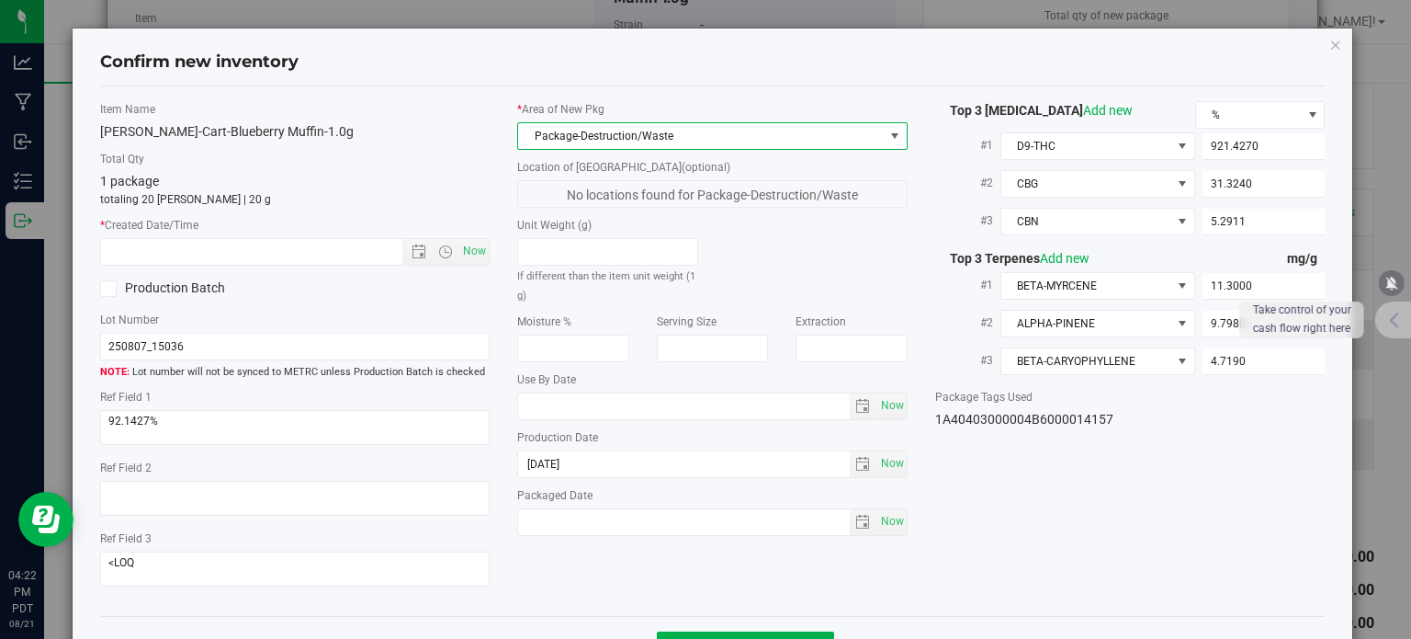
click at [592, 138] on span "Package-Destruction/Waste" at bounding box center [701, 136] width 366 height 26
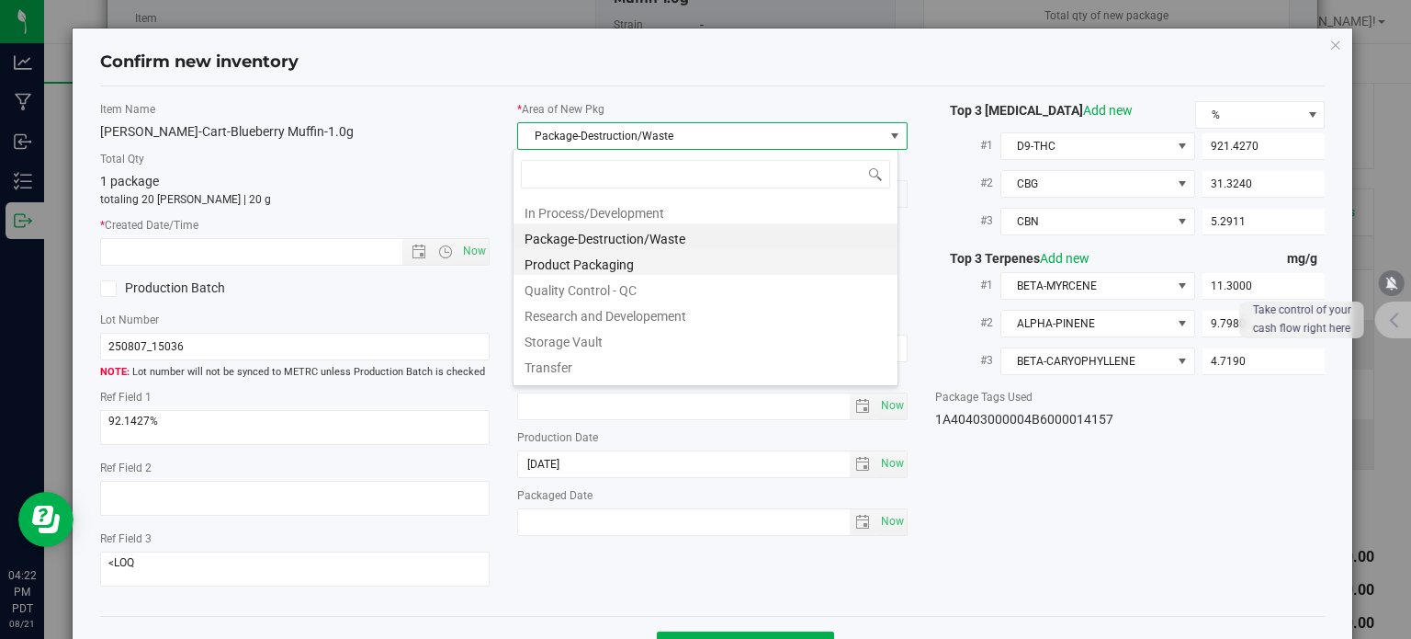
click at [581, 259] on li "Product Packaging" at bounding box center [706, 262] width 384 height 26
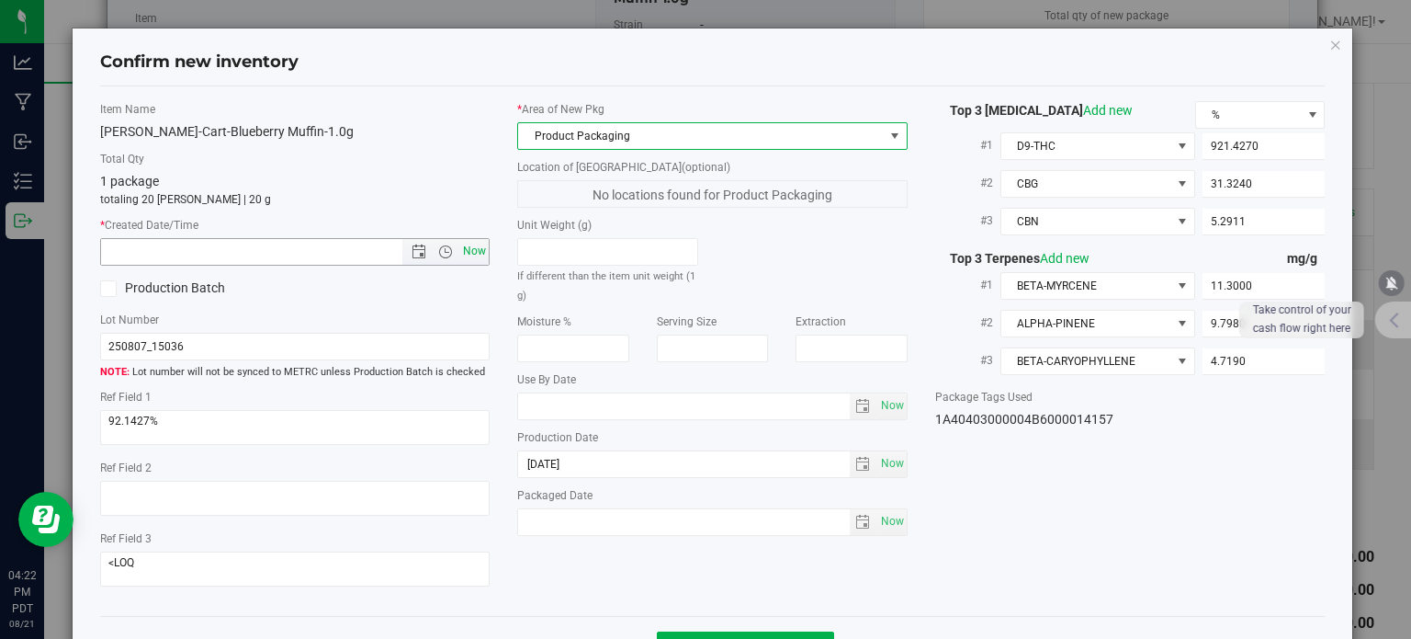
click at [472, 253] on span "Now" at bounding box center [474, 251] width 31 height 27
type input "[DATE] 4:22 PM"
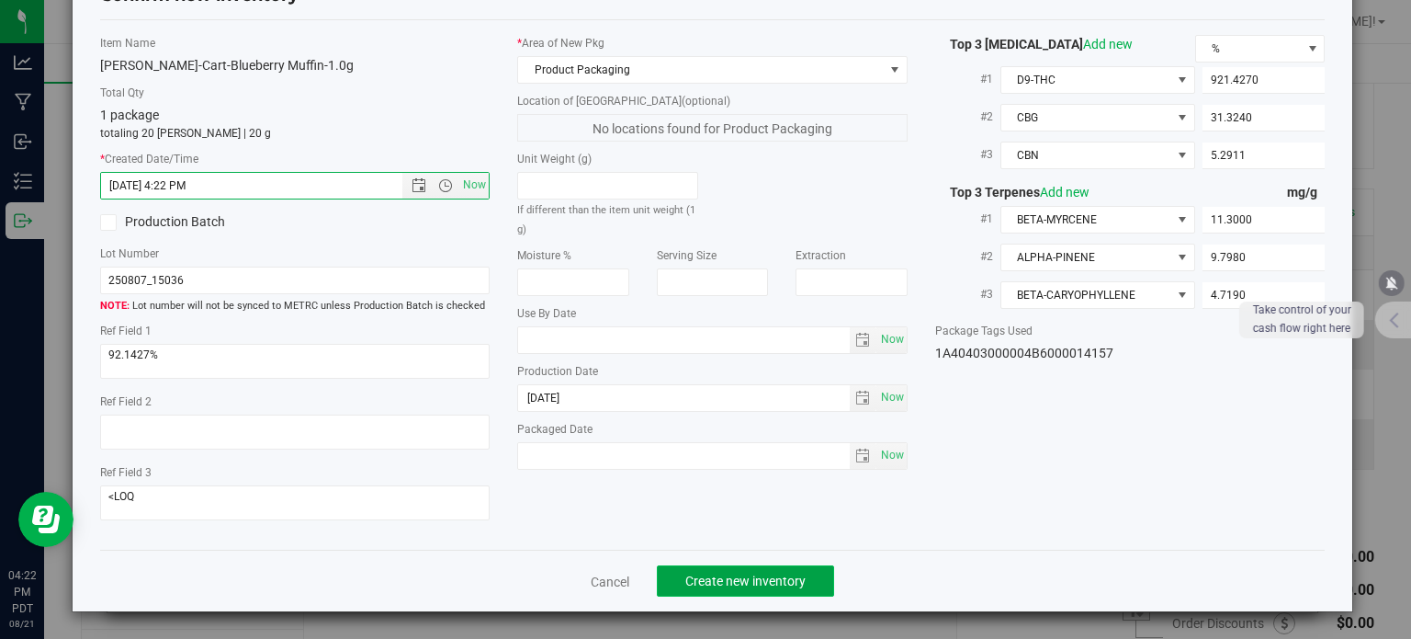
click at [720, 567] on button "Create new inventory" at bounding box center [745, 580] width 177 height 31
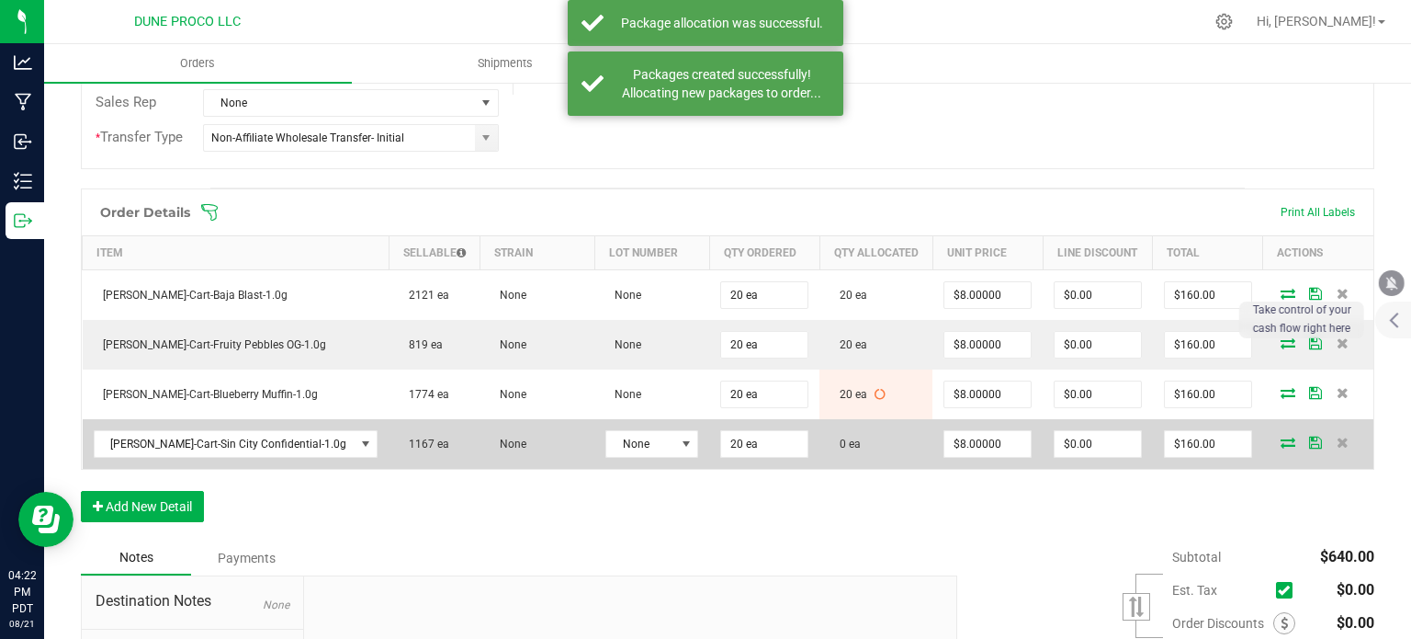
click at [1279, 437] on span at bounding box center [1288, 441] width 28 height 11
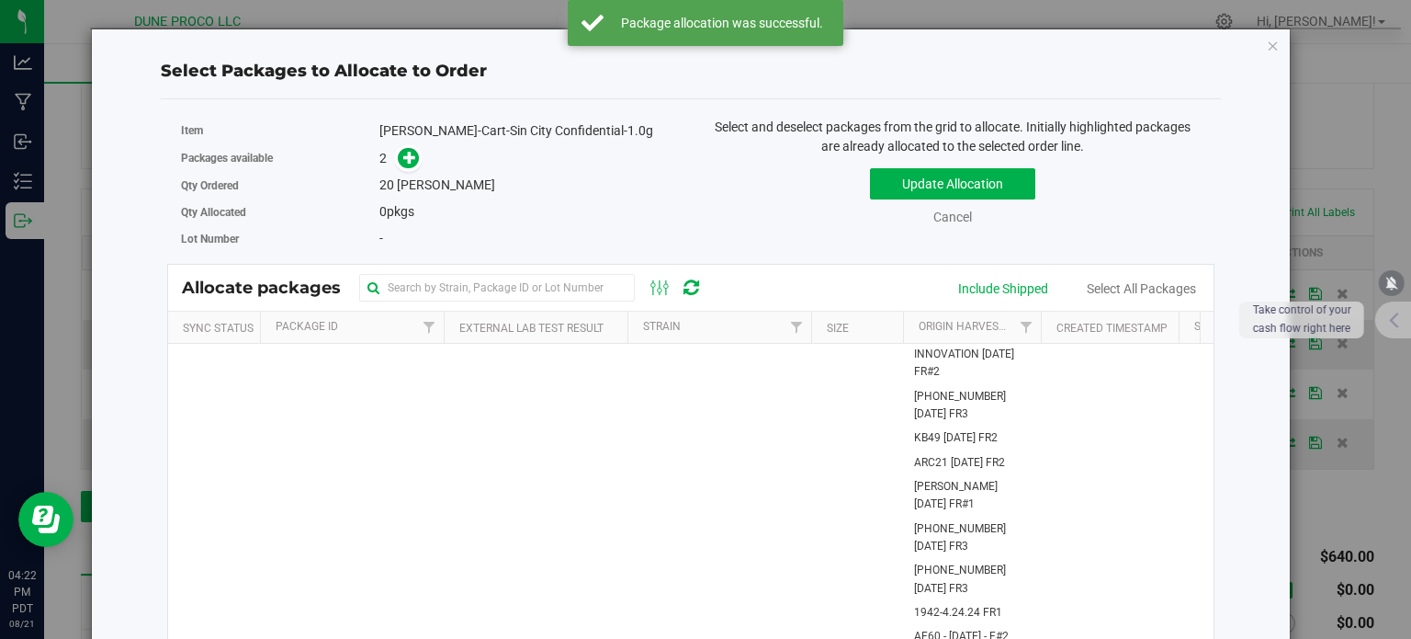
click at [1253, 50] on div "Select Packages to Allocate to Order Item [PERSON_NAME]-Cart-Sin City Confident…" at bounding box center [691, 429] width 1171 height 801
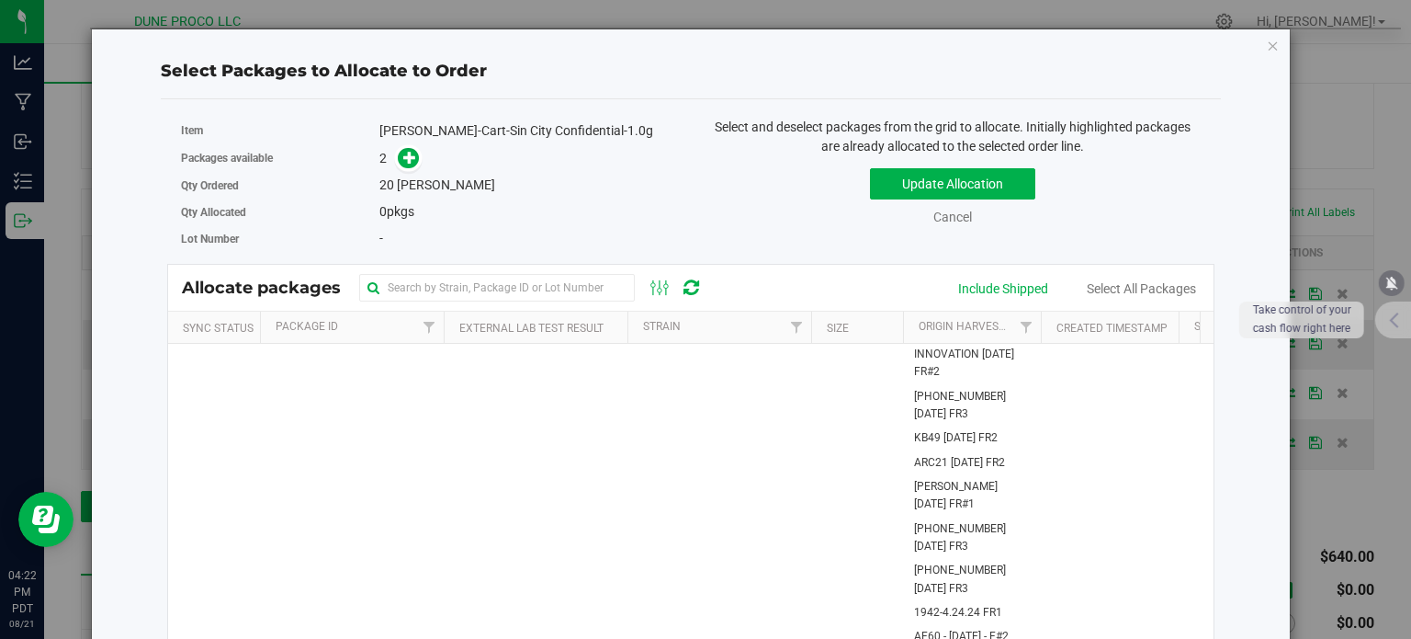
click at [1271, 50] on div "Select Packages to Allocate to Order Item [PERSON_NAME]-Cart-Sin City Confident…" at bounding box center [691, 429] width 1200 height 803
click at [1267, 50] on icon "button" at bounding box center [1273, 45] width 13 height 22
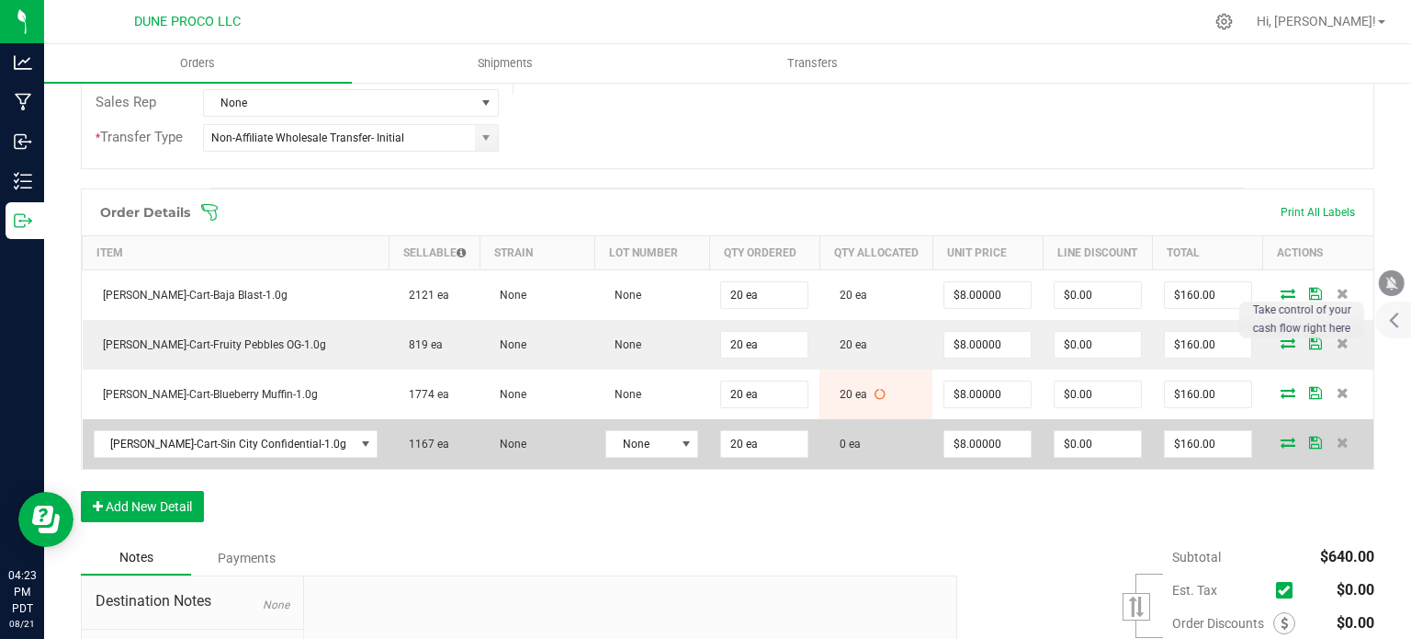
click at [1281, 436] on icon at bounding box center [1288, 441] width 15 height 11
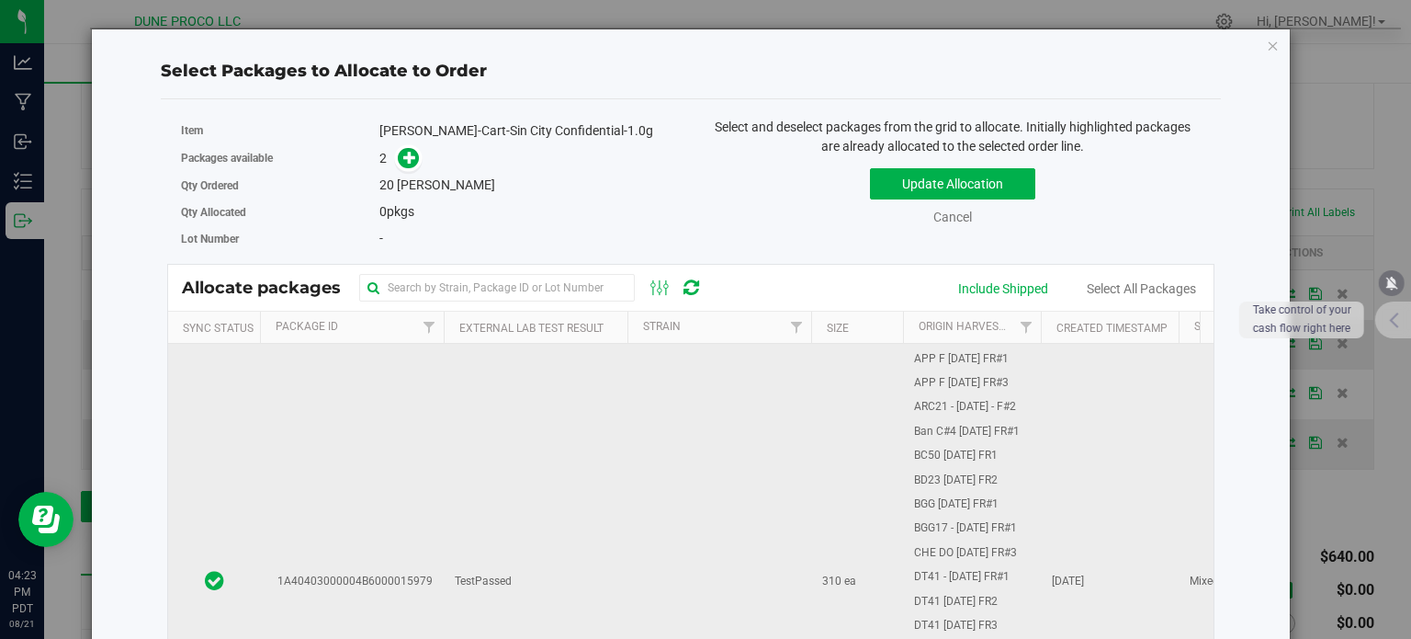
click at [427, 378] on td "1A40403000004B6000015979" at bounding box center [352, 582] width 184 height 1178
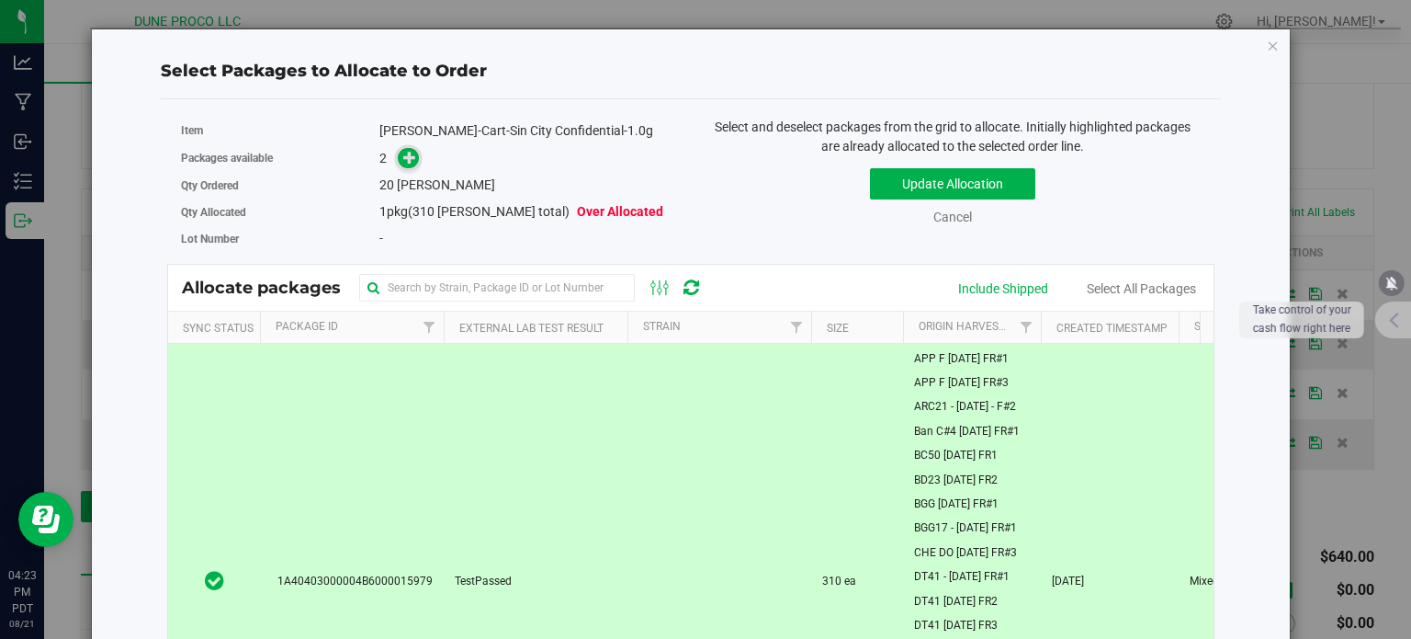
click at [403, 153] on icon at bounding box center [410, 157] width 14 height 14
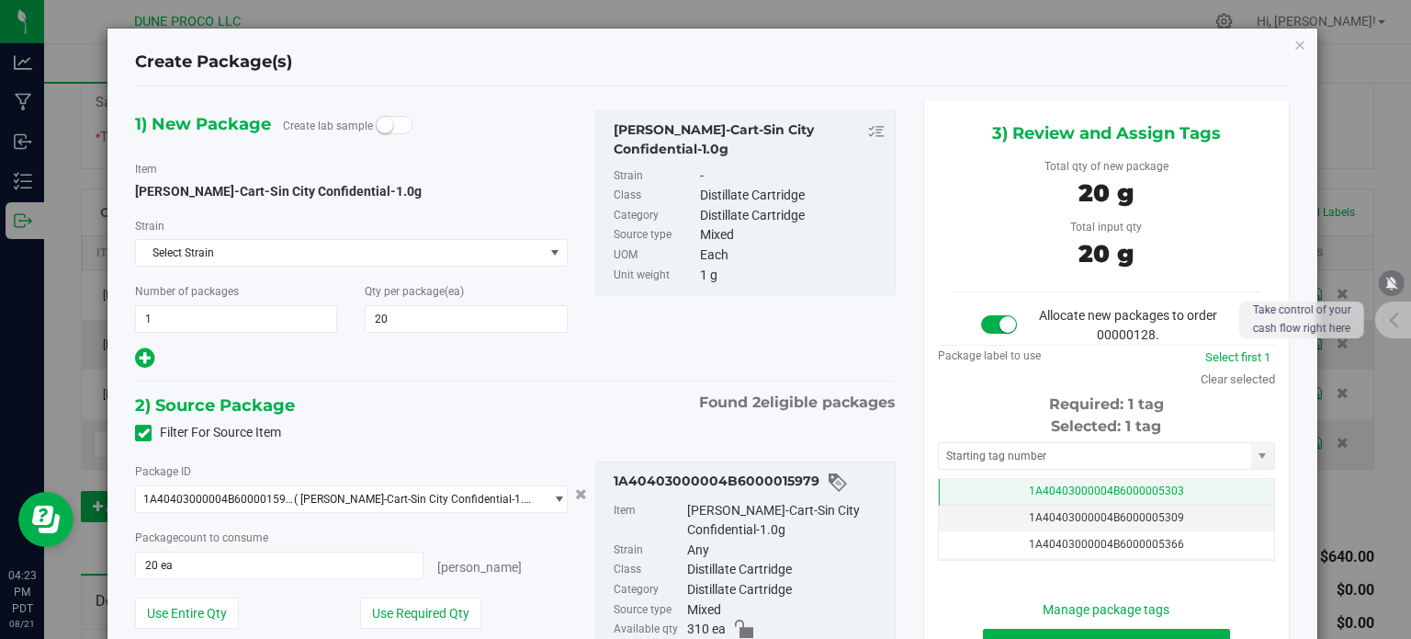
click at [962, 487] on td "1A40403000004B6000005303" at bounding box center [1106, 492] width 335 height 27
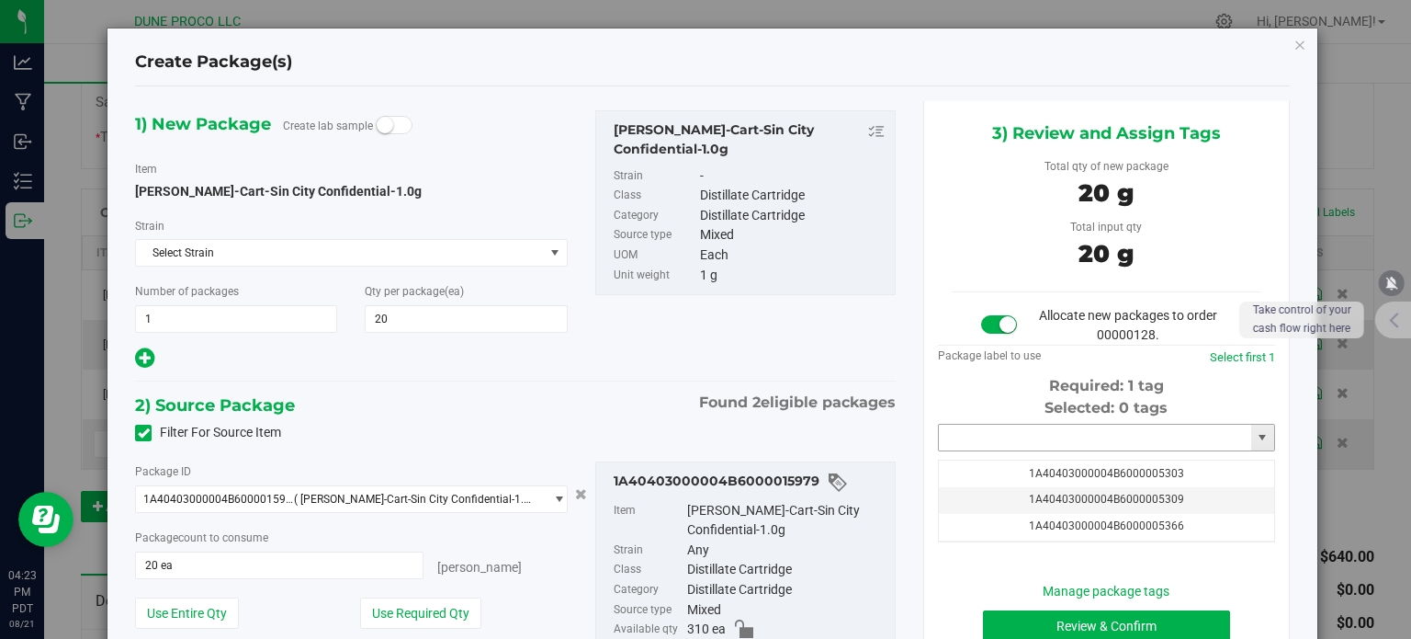
click at [962, 438] on input "text" at bounding box center [1095, 438] width 312 height 26
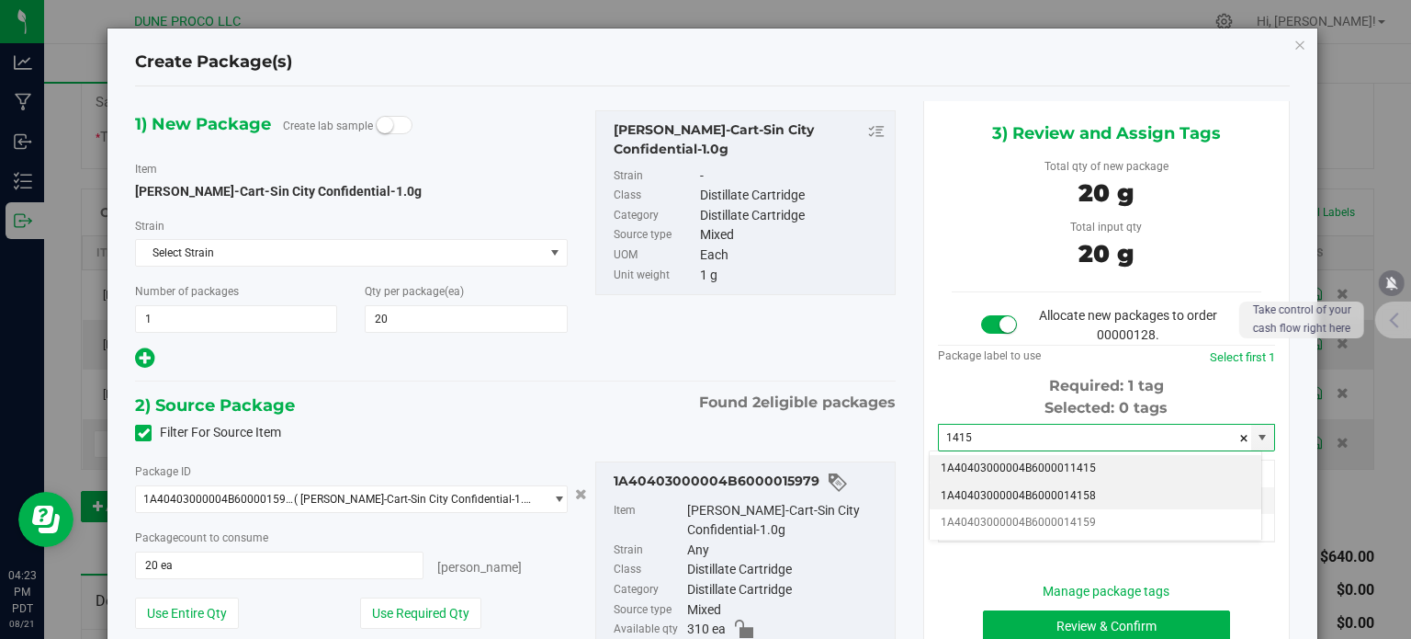
click at [1022, 488] on li "1A40403000004B6000014158" at bounding box center [1096, 496] width 332 height 28
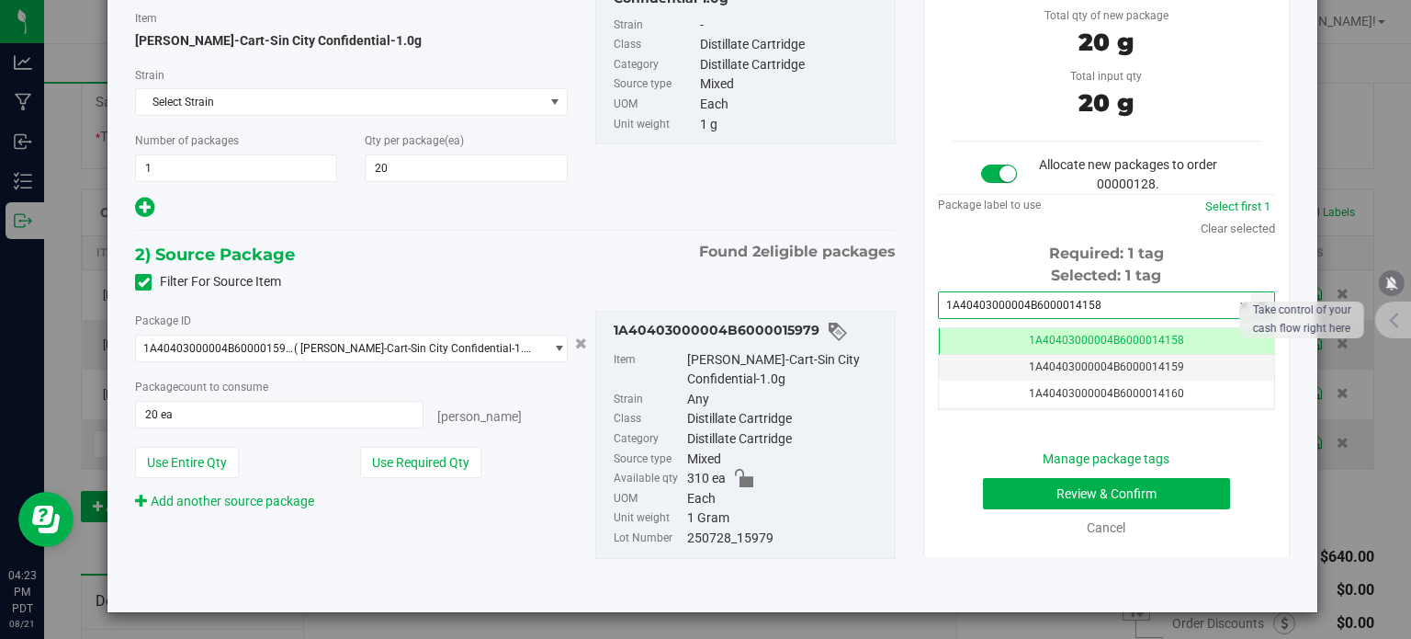
type input "1A40403000004B6000014158"
click at [985, 480] on button "Review & Confirm" at bounding box center [1106, 493] width 247 height 31
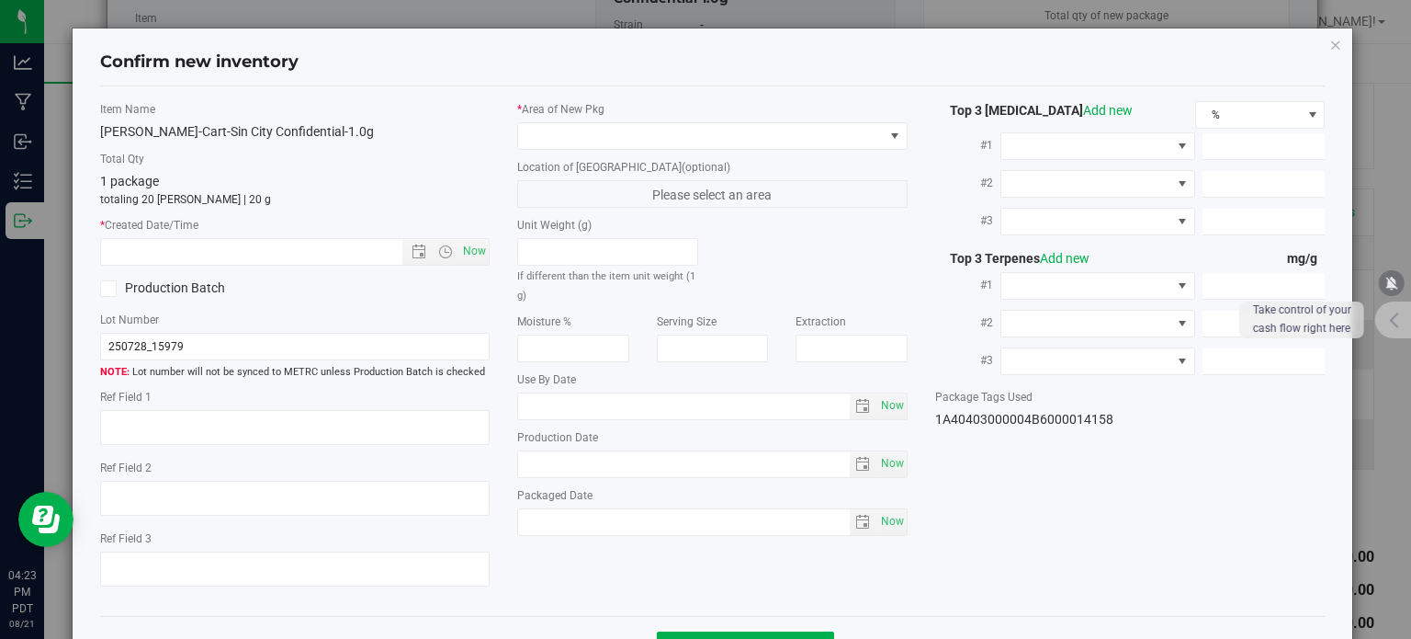
click at [716, 115] on label "* Area of [GEOGRAPHIC_DATA]" at bounding box center [712, 109] width 391 height 17
click at [716, 128] on span at bounding box center [701, 136] width 366 height 26
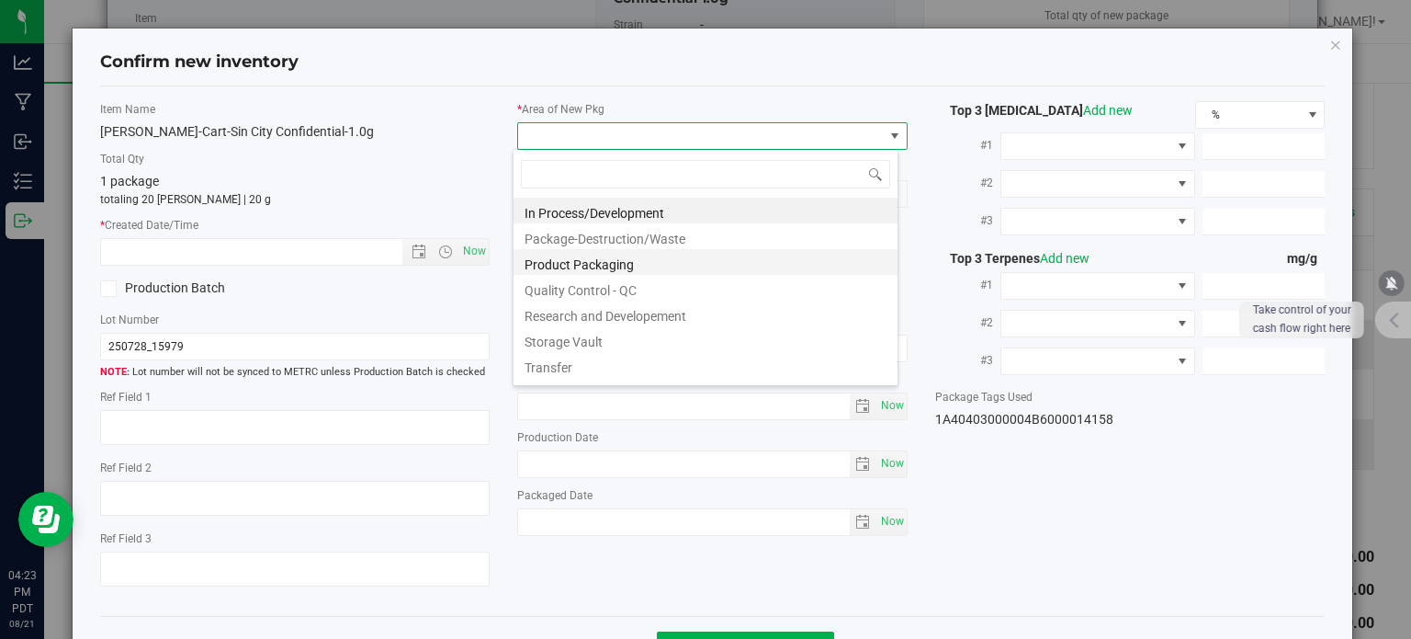
click at [606, 255] on li "Product Packaging" at bounding box center [706, 262] width 384 height 26
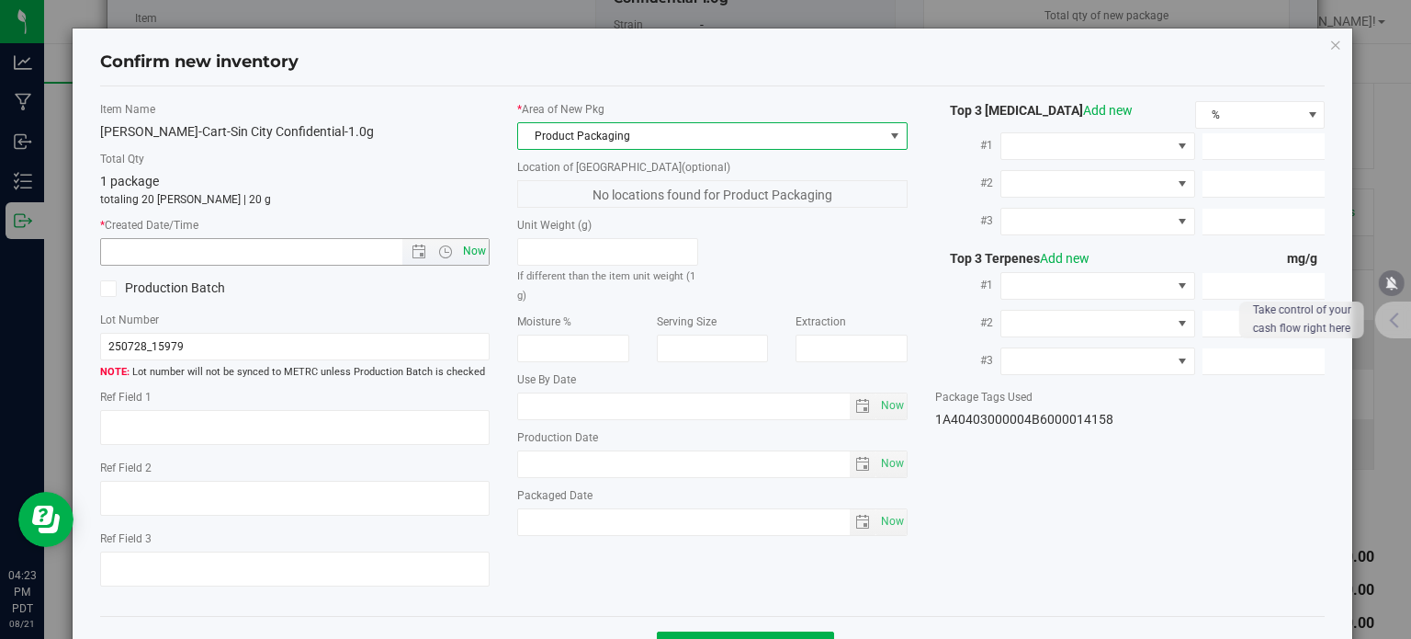
click at [466, 253] on span "Now" at bounding box center [474, 251] width 31 height 27
type input "[DATE] 4:23 PM"
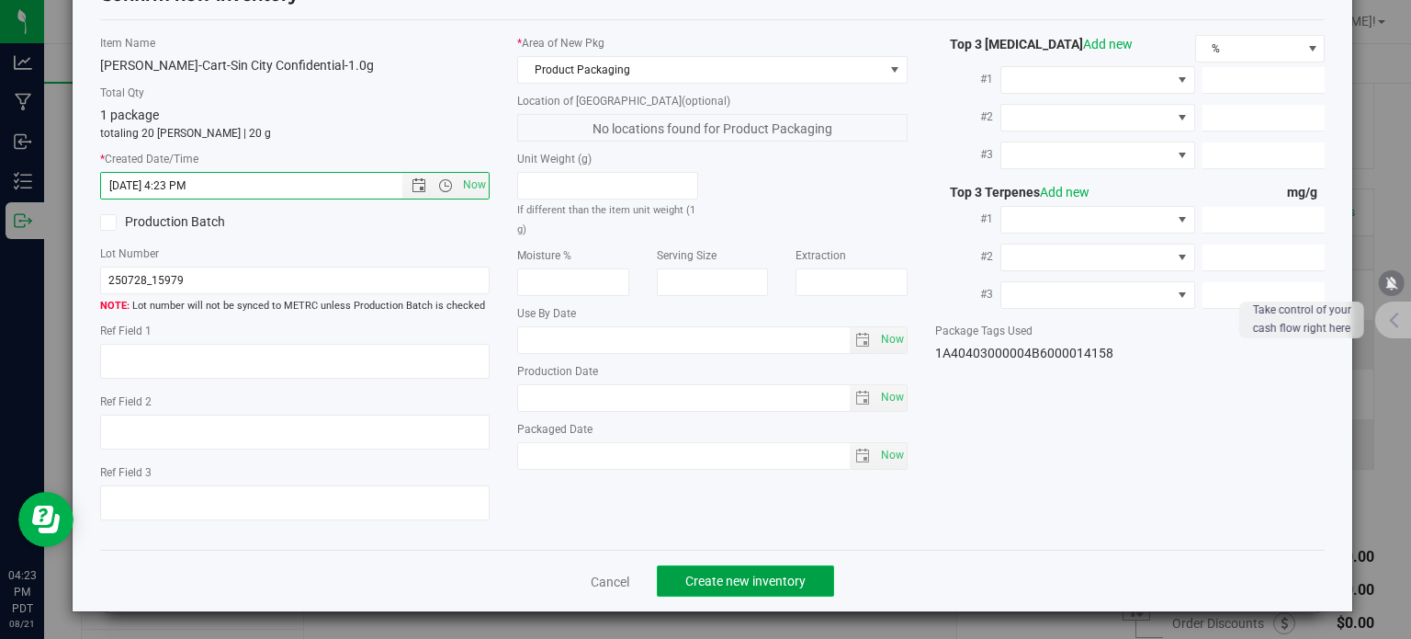
click at [728, 589] on button "Create new inventory" at bounding box center [745, 580] width 177 height 31
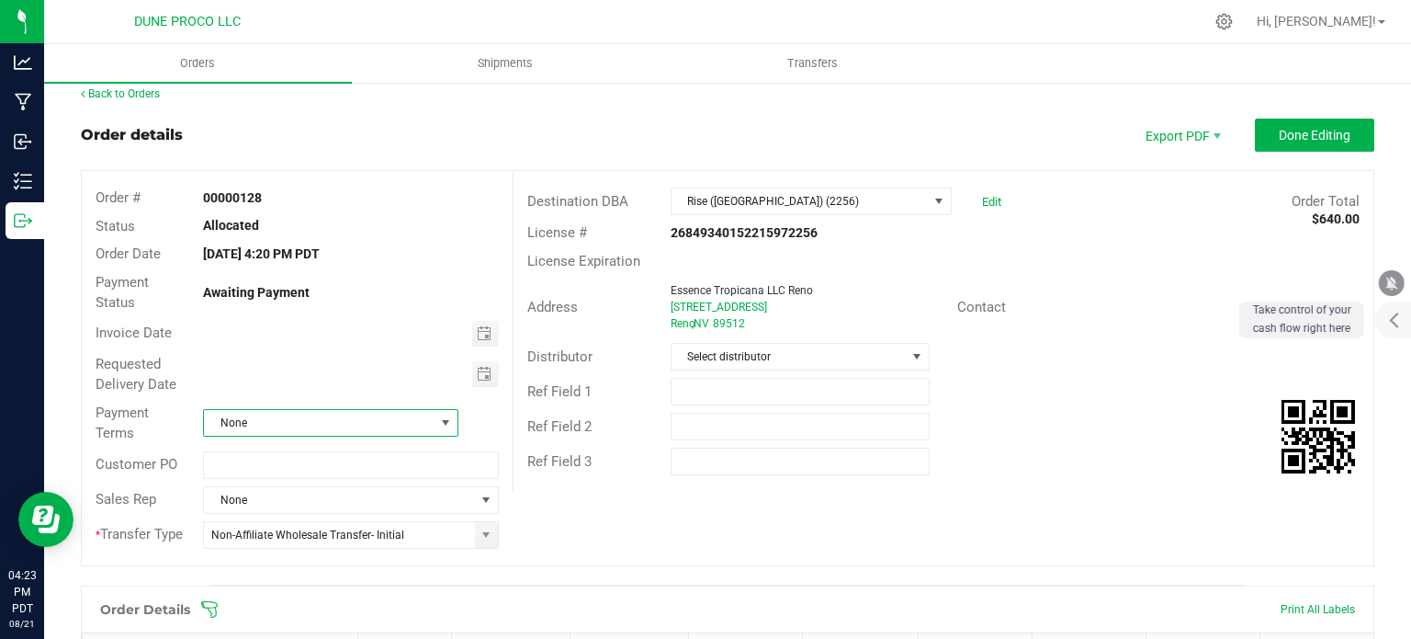
click at [403, 429] on span "None" at bounding box center [319, 423] width 231 height 26
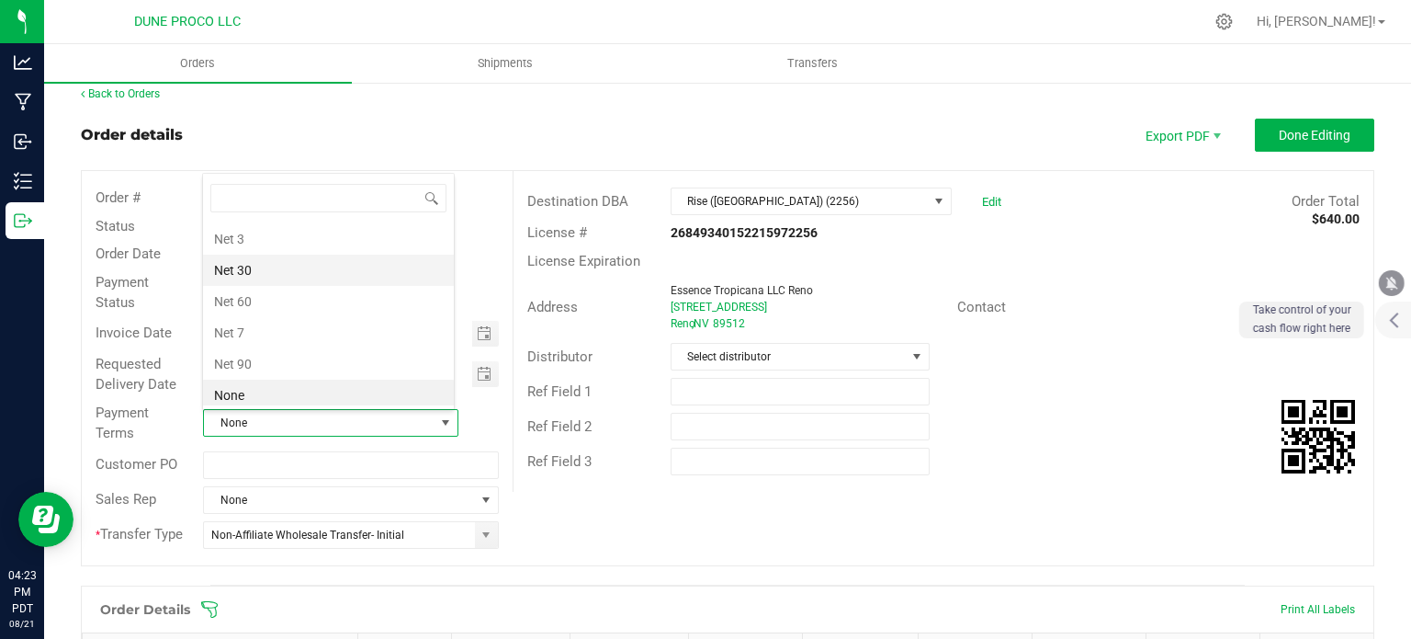
click at [279, 266] on li "Net 30" at bounding box center [328, 270] width 251 height 31
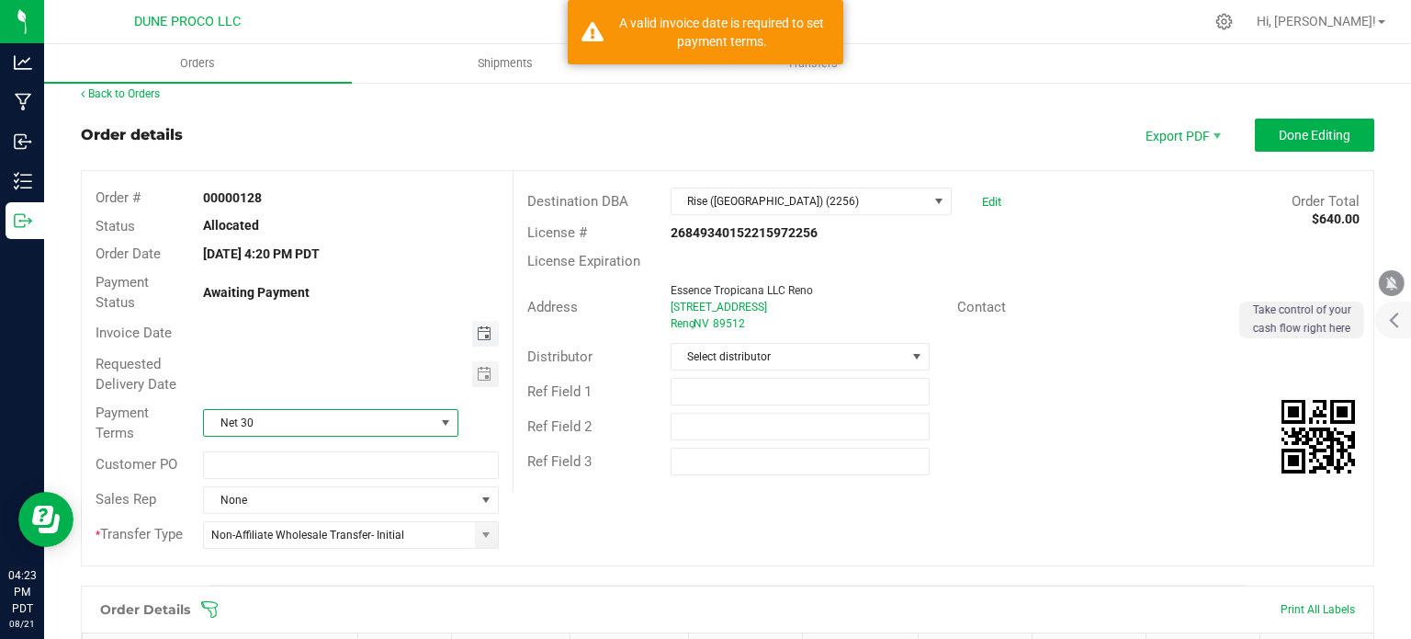
click at [477, 326] on span "Toggle calendar" at bounding box center [484, 333] width 15 height 15
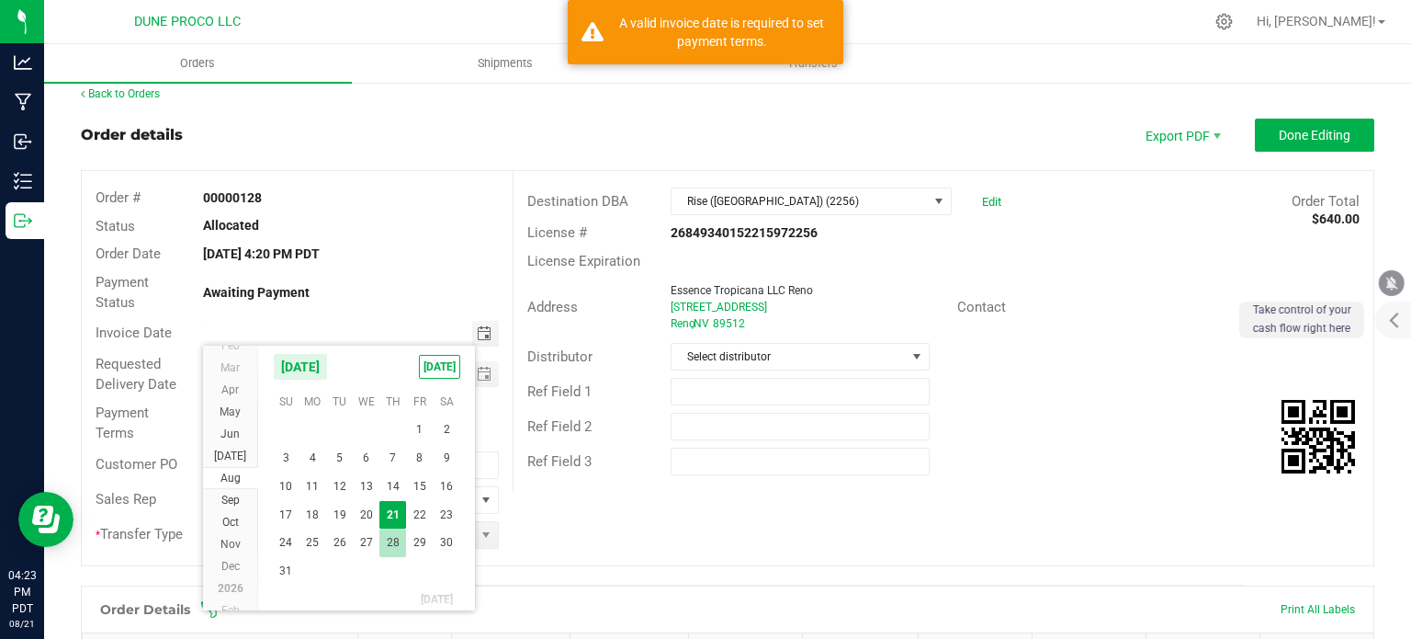
click at [395, 539] on span "28" at bounding box center [392, 542] width 27 height 28
type input "[DATE]"
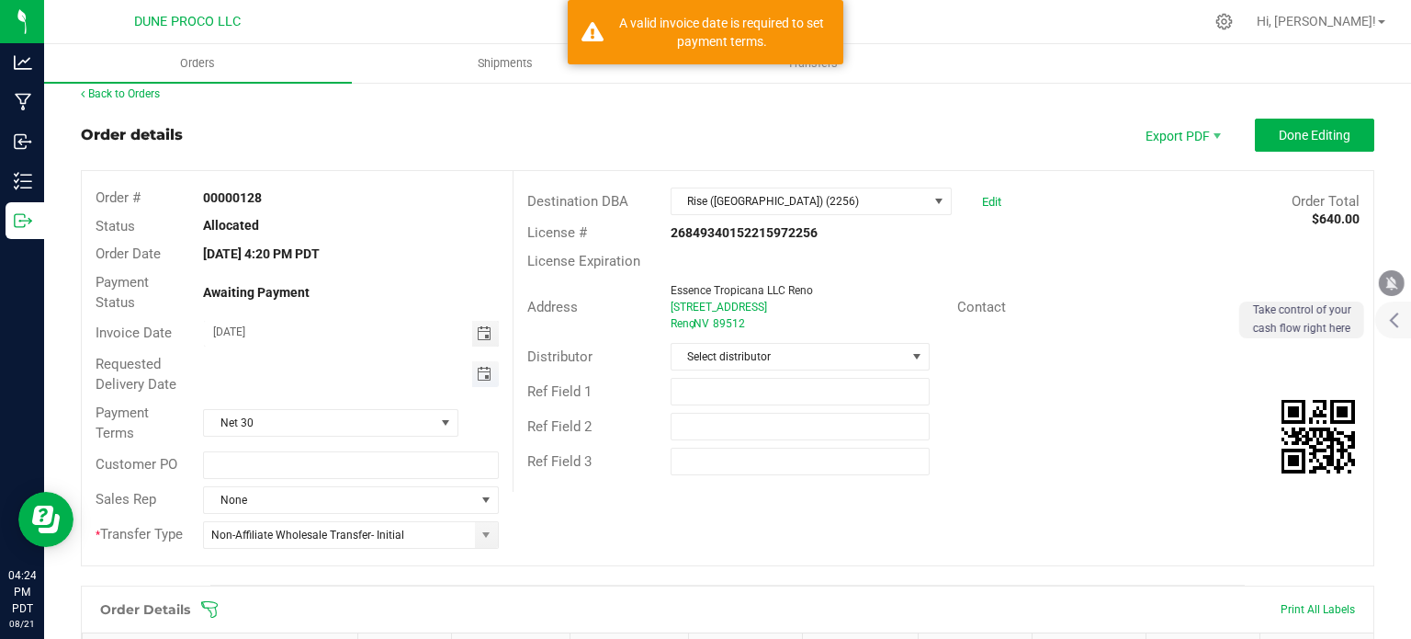
click at [477, 375] on span "Toggle calendar" at bounding box center [484, 374] width 15 height 15
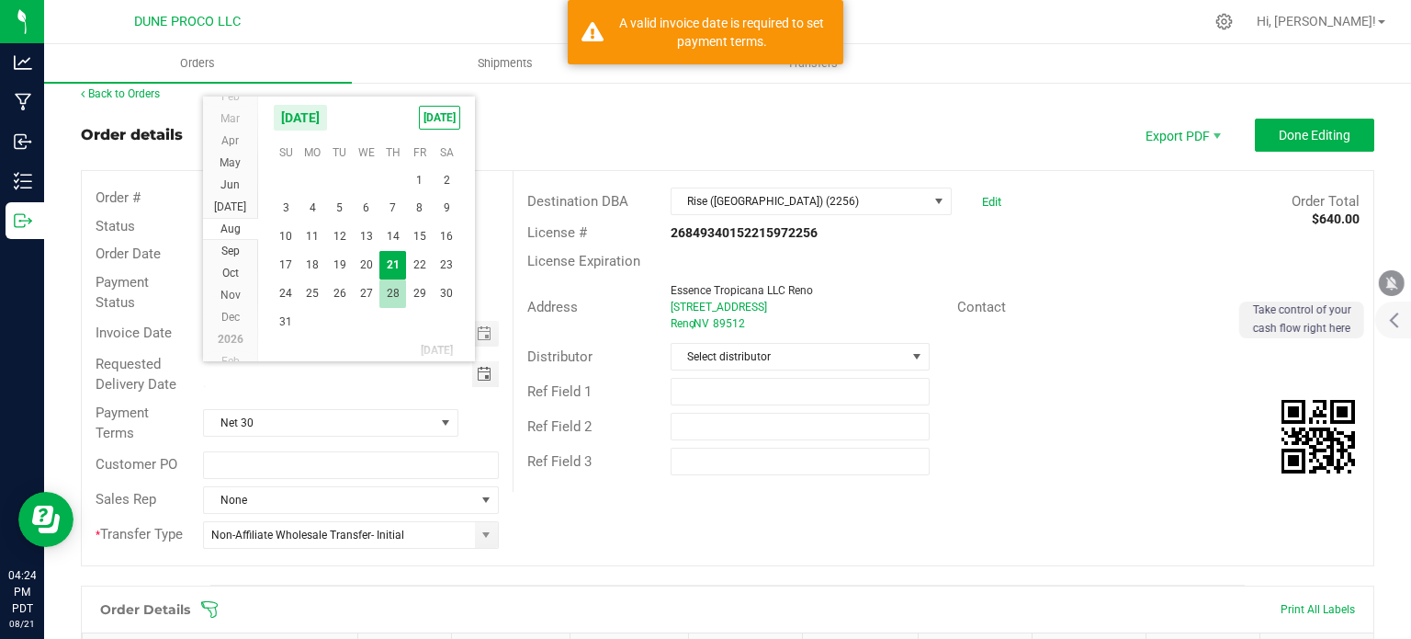
click at [386, 297] on span "28" at bounding box center [392, 293] width 27 height 28
type input "[DATE]"
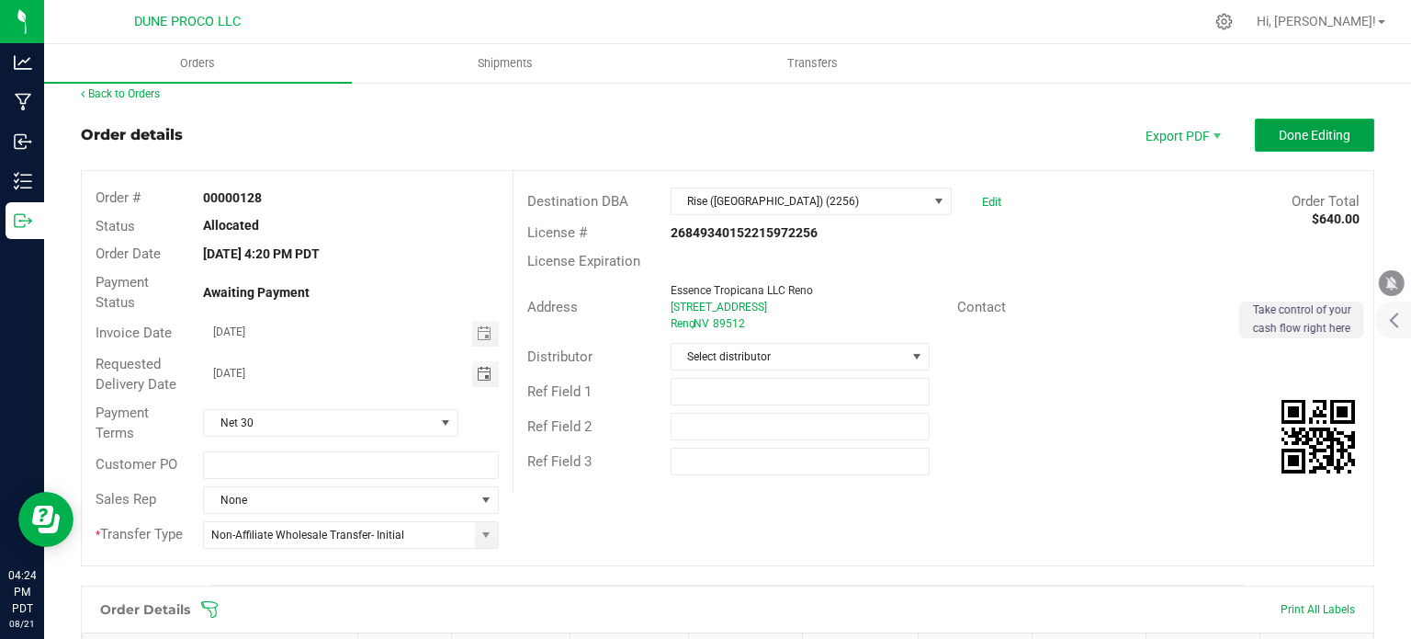
click at [1300, 130] on span "Done Editing" at bounding box center [1315, 135] width 72 height 15
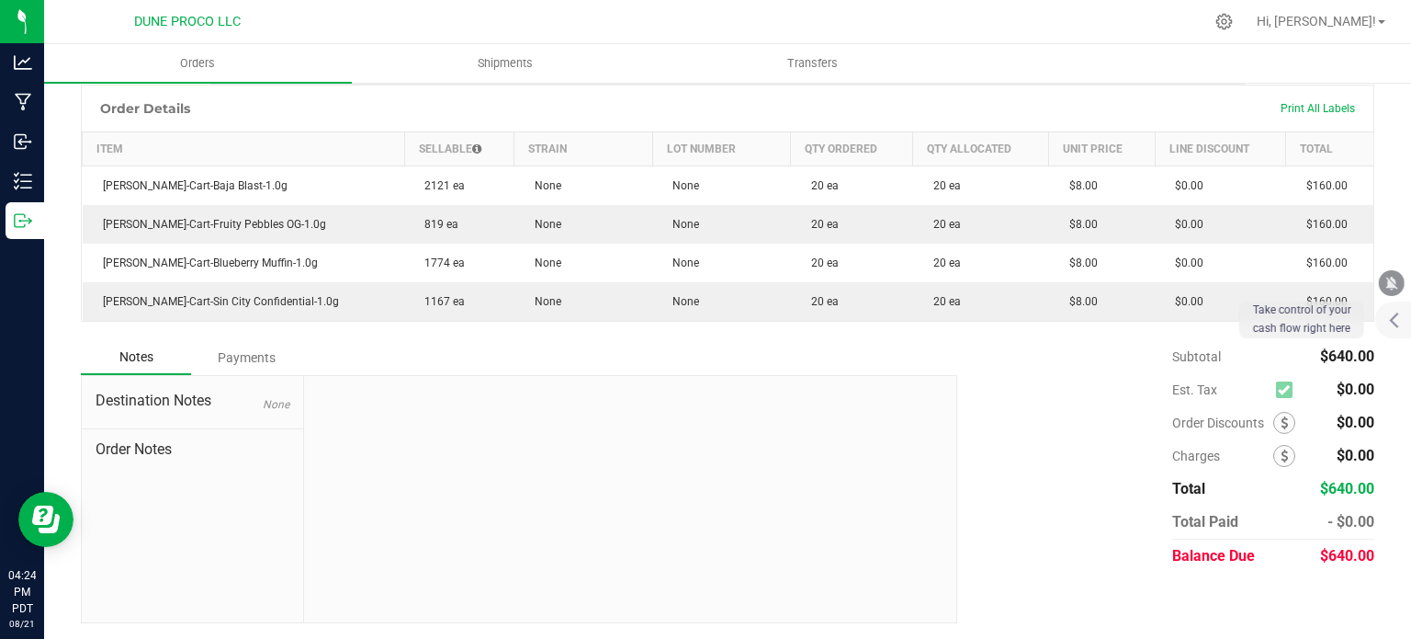
click at [1320, 552] on span "$640.00" at bounding box center [1347, 555] width 54 height 17
copy body "$640.00"
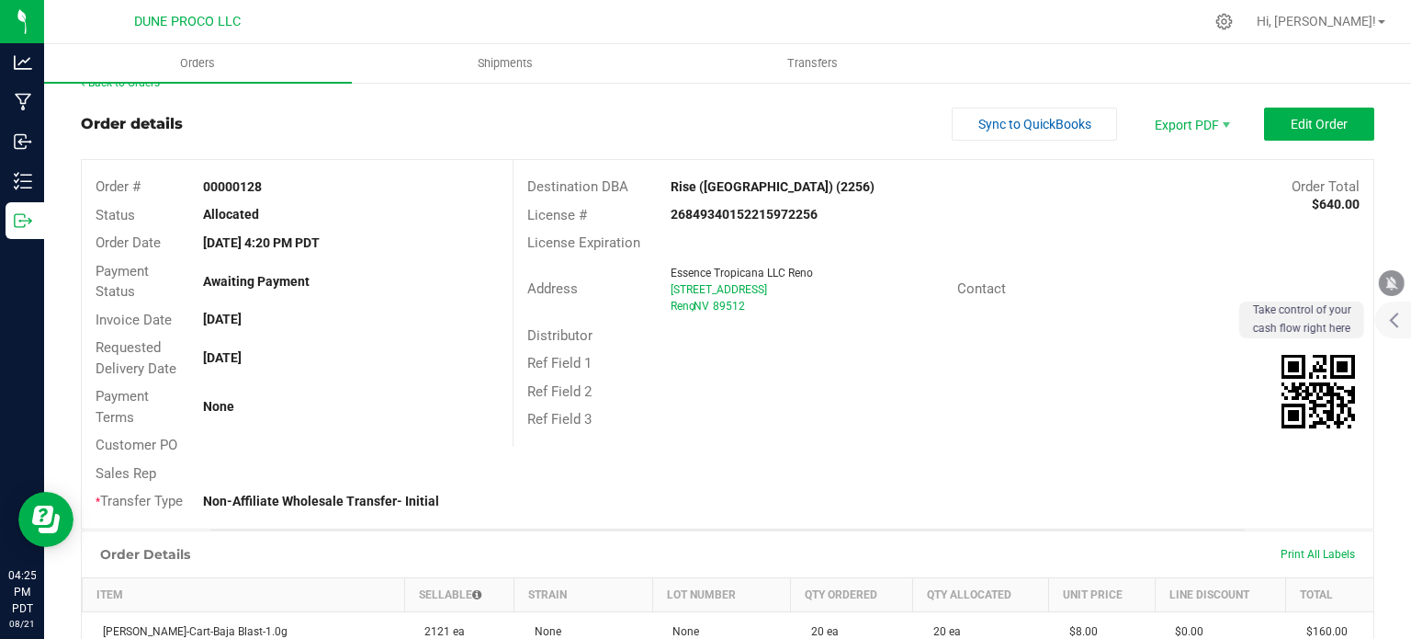
scroll to position [26, 0]
click at [1300, 106] on div "Back to Orders Order details Sync to QuickBooks Export PDF Edit Order Order # 0…" at bounding box center [728, 571] width 1294 height 994
click at [1298, 120] on span "Edit Order" at bounding box center [1319, 123] width 57 height 15
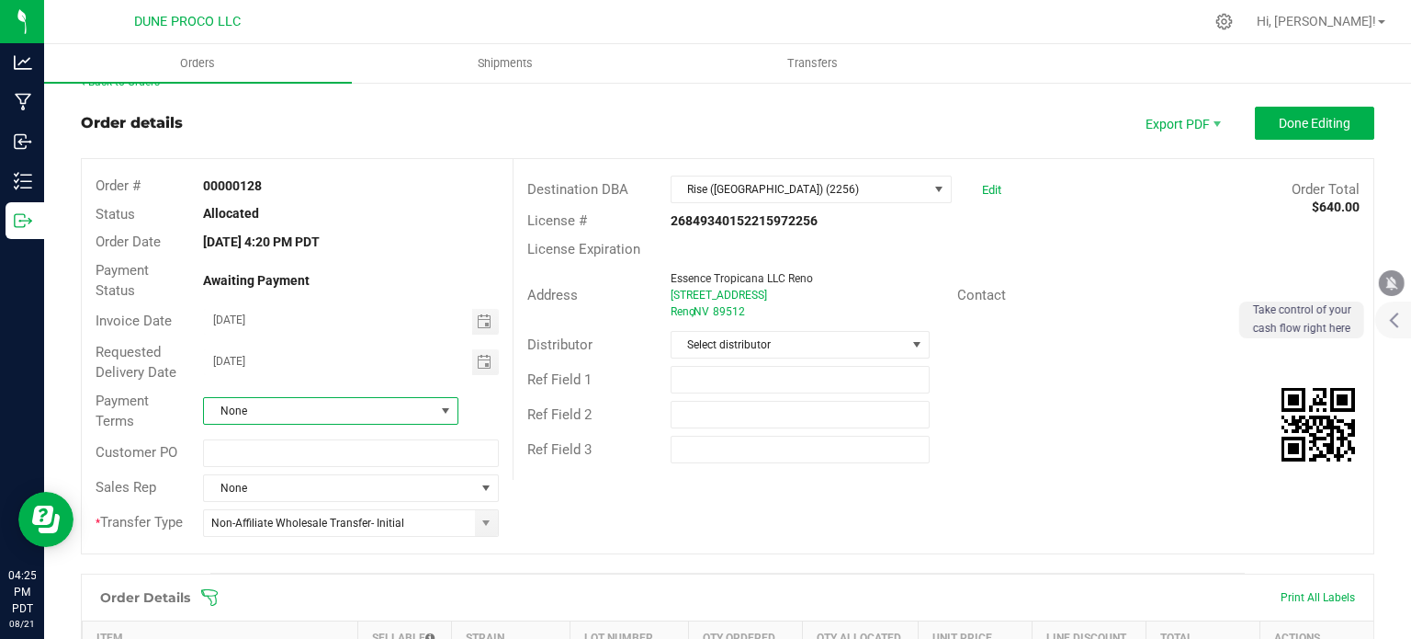
click at [421, 415] on span "None" at bounding box center [319, 411] width 231 height 26
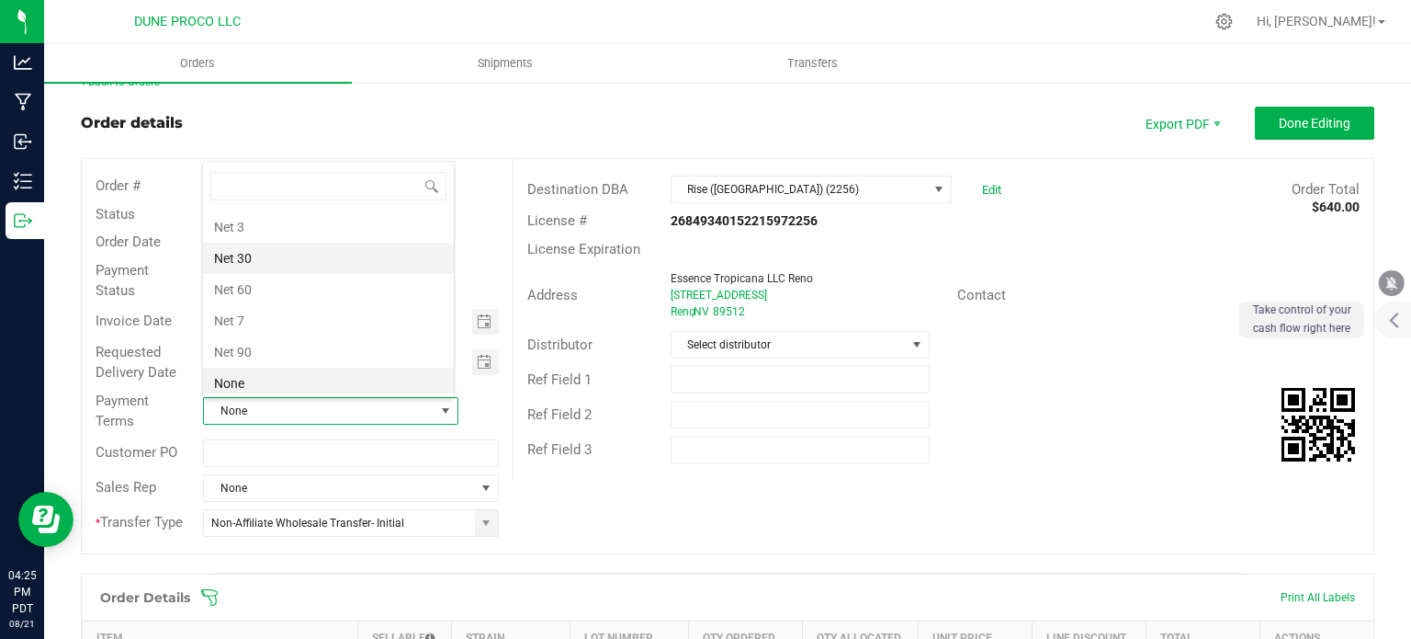
click at [264, 252] on li "Net 30" at bounding box center [328, 258] width 251 height 31
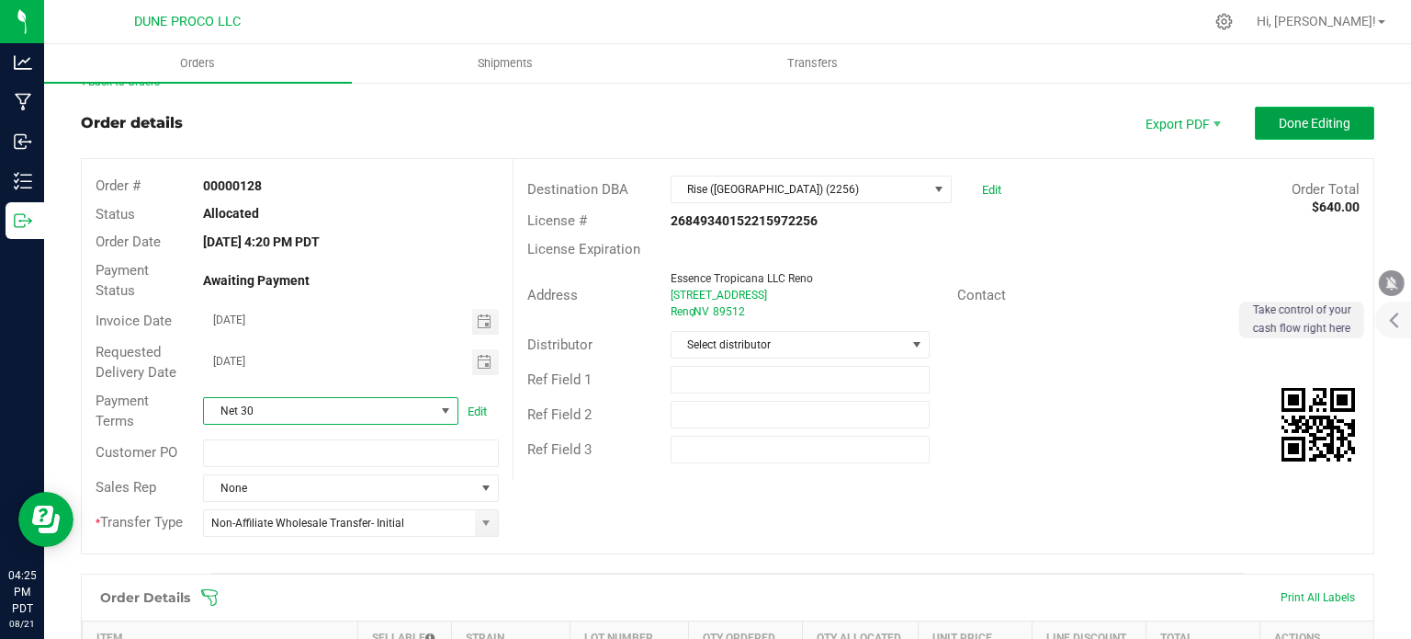
click at [1285, 121] on span "Done Editing" at bounding box center [1315, 123] width 72 height 15
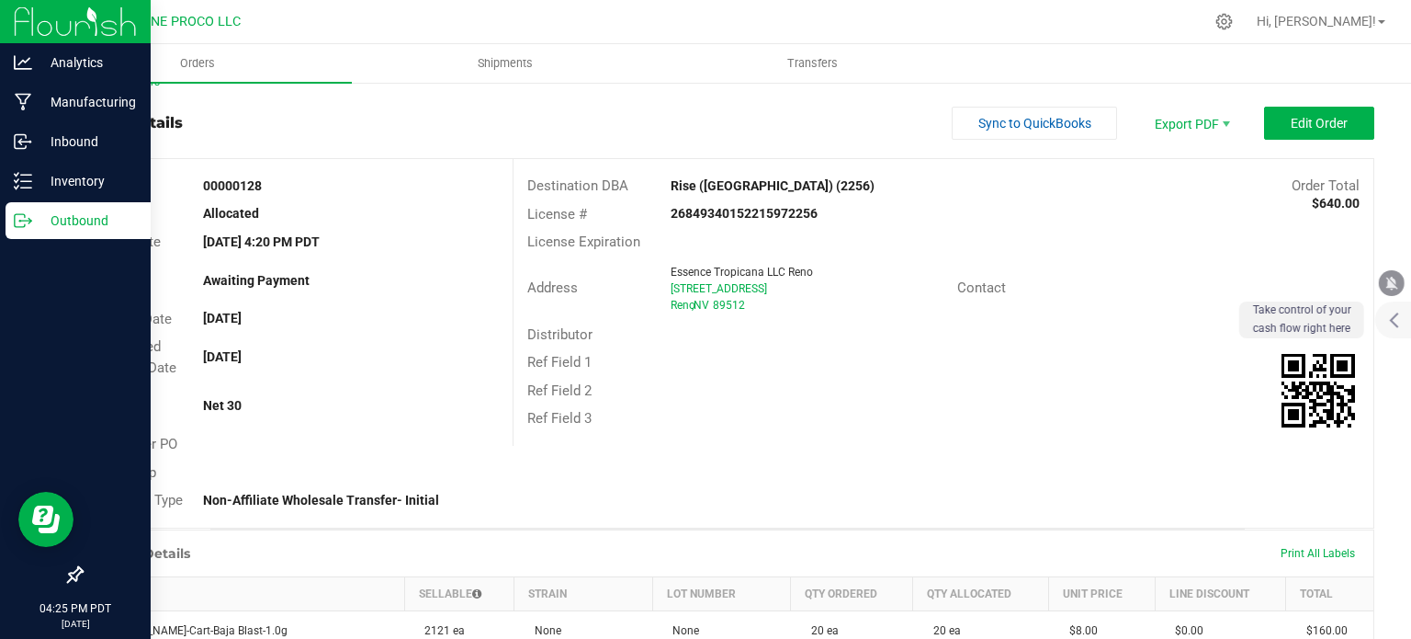
click at [16, 220] on icon at bounding box center [23, 220] width 18 height 18
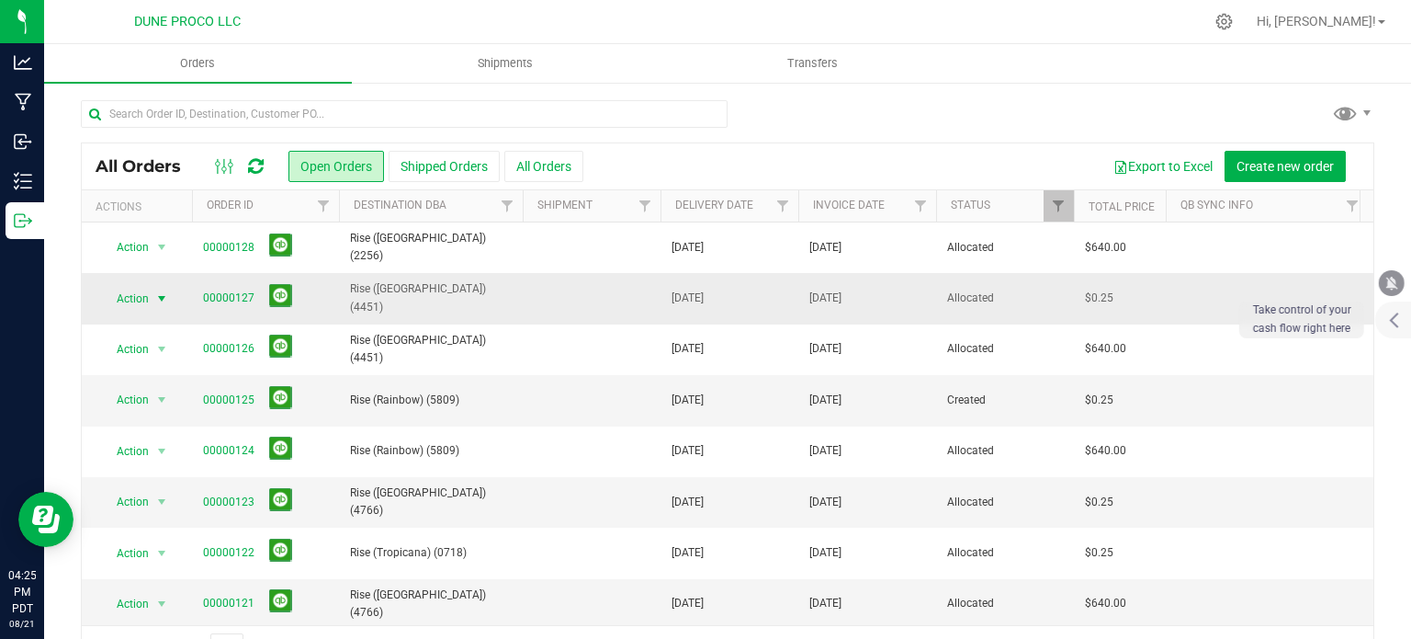
click at [142, 298] on span "Action" at bounding box center [125, 299] width 50 height 26
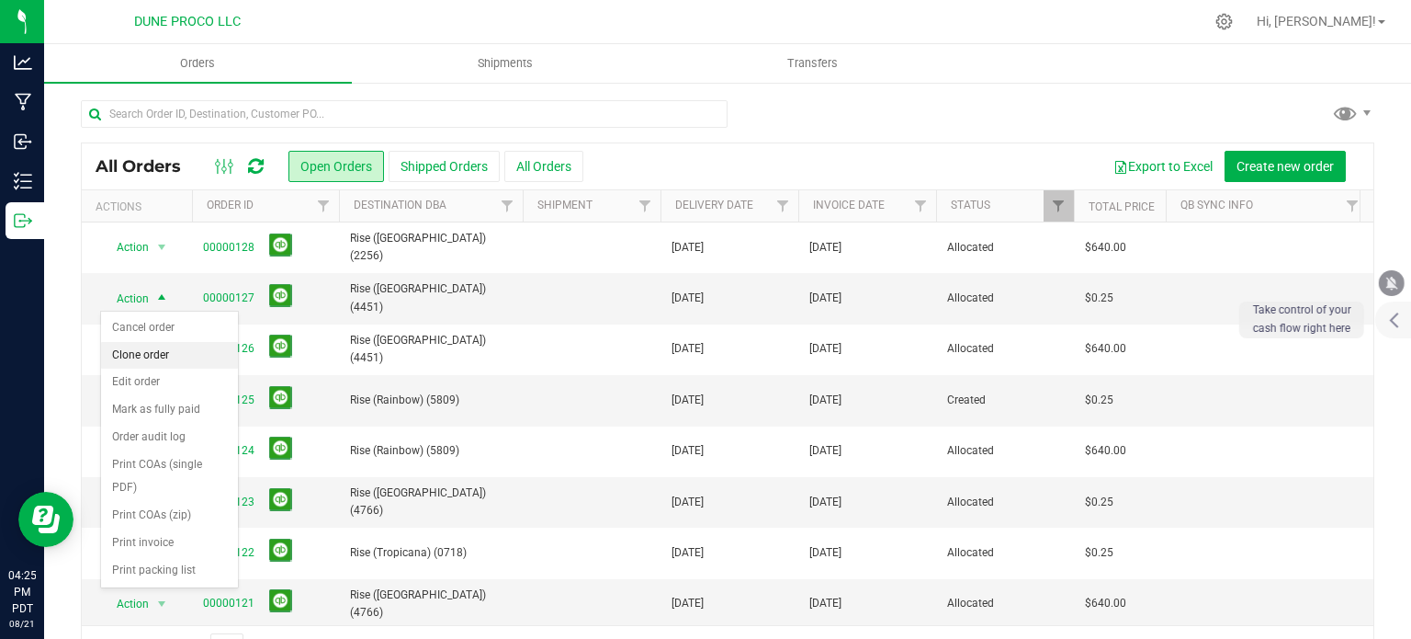
click at [153, 350] on li "Clone order" at bounding box center [169, 356] width 137 height 28
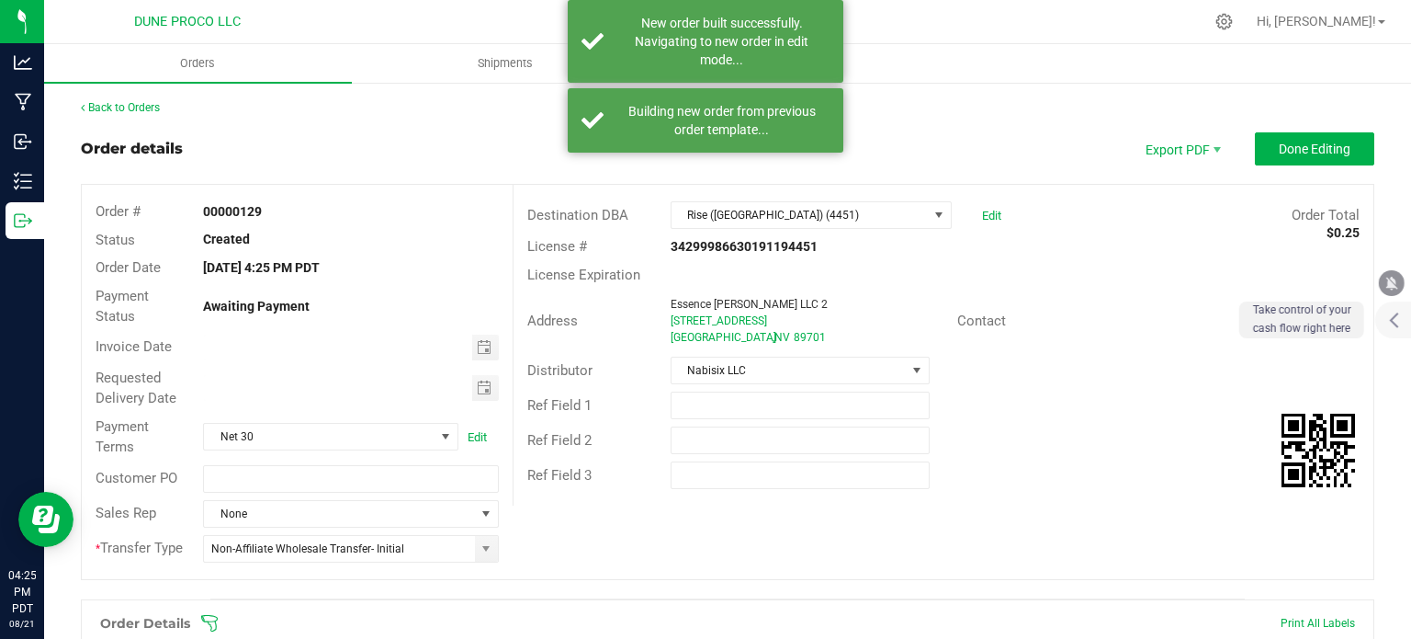
scroll to position [197, 0]
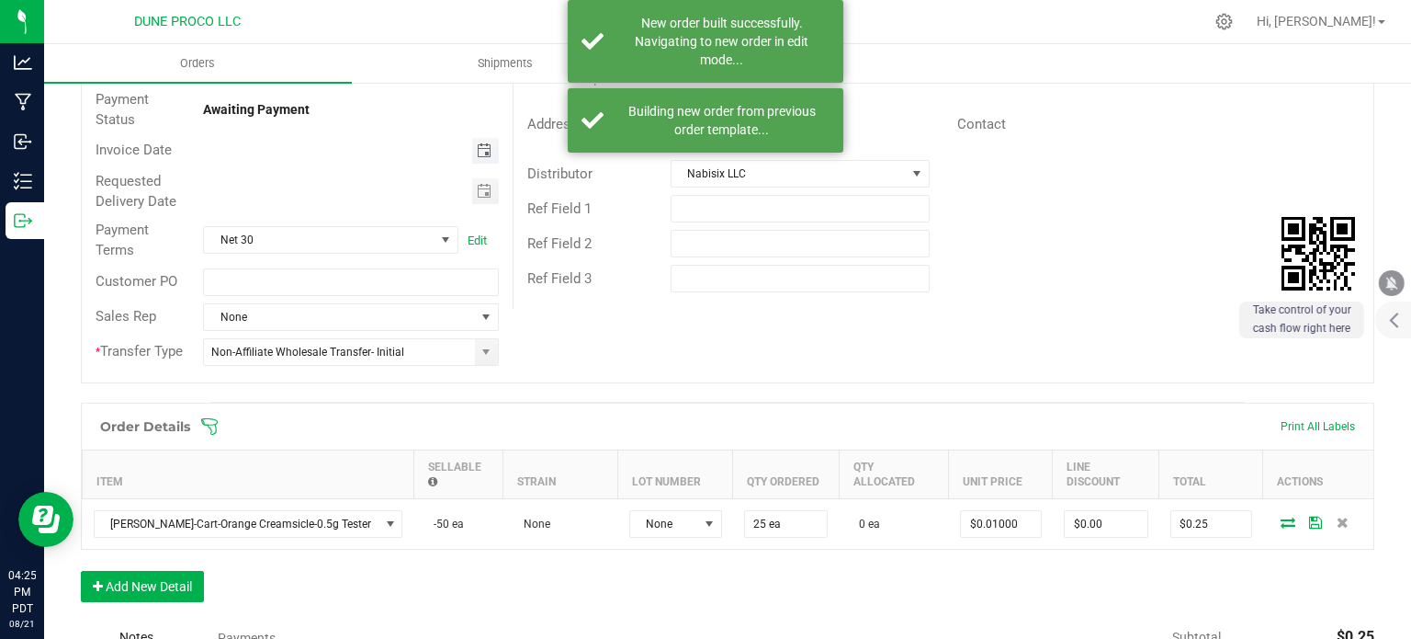
click at [485, 150] on span "Toggle calendar" at bounding box center [484, 150] width 15 height 15
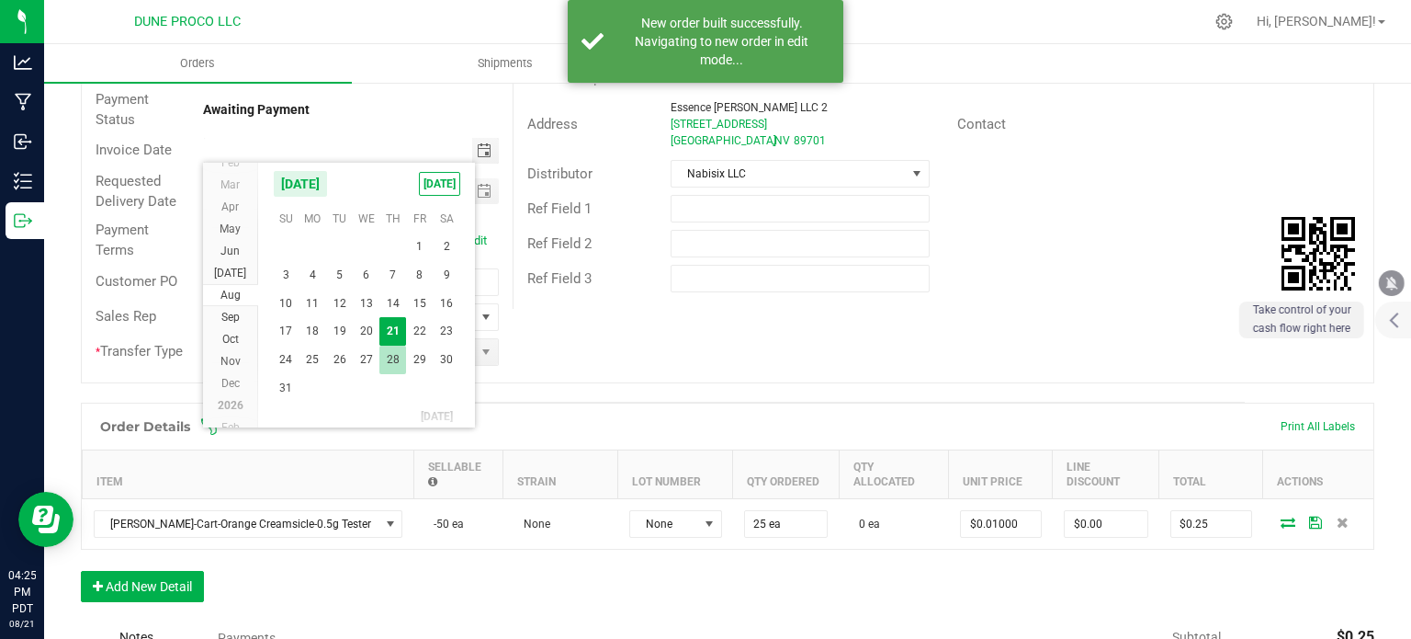
click at [402, 356] on span "28" at bounding box center [392, 359] width 27 height 28
type input "[DATE]"
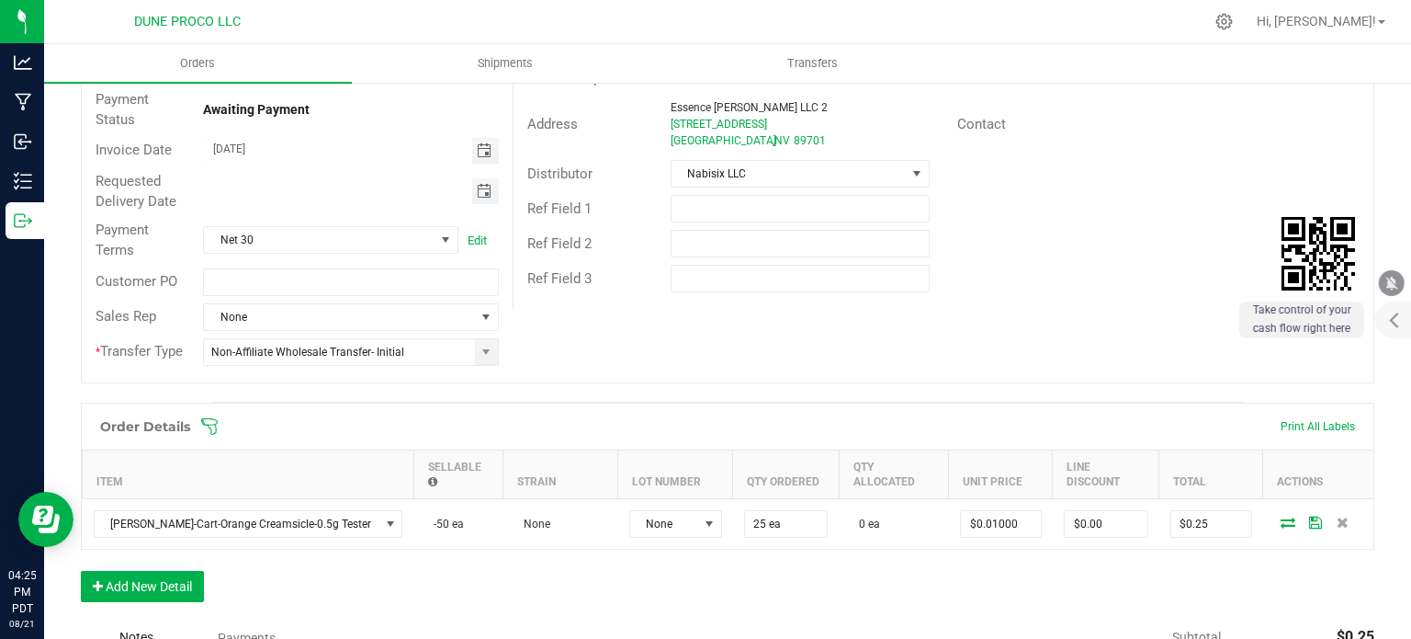
click at [484, 187] on span "Toggle calendar" at bounding box center [484, 191] width 15 height 15
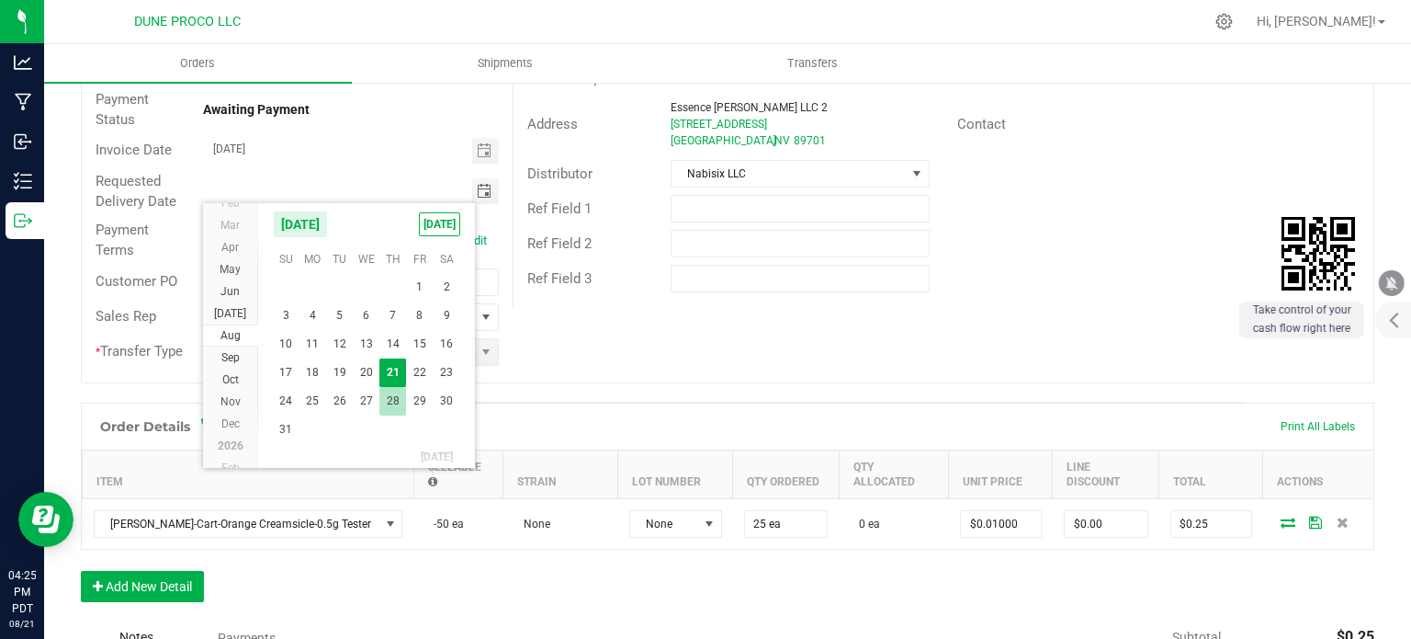
click at [393, 401] on span "28" at bounding box center [392, 401] width 27 height 28
type input "[DATE]"
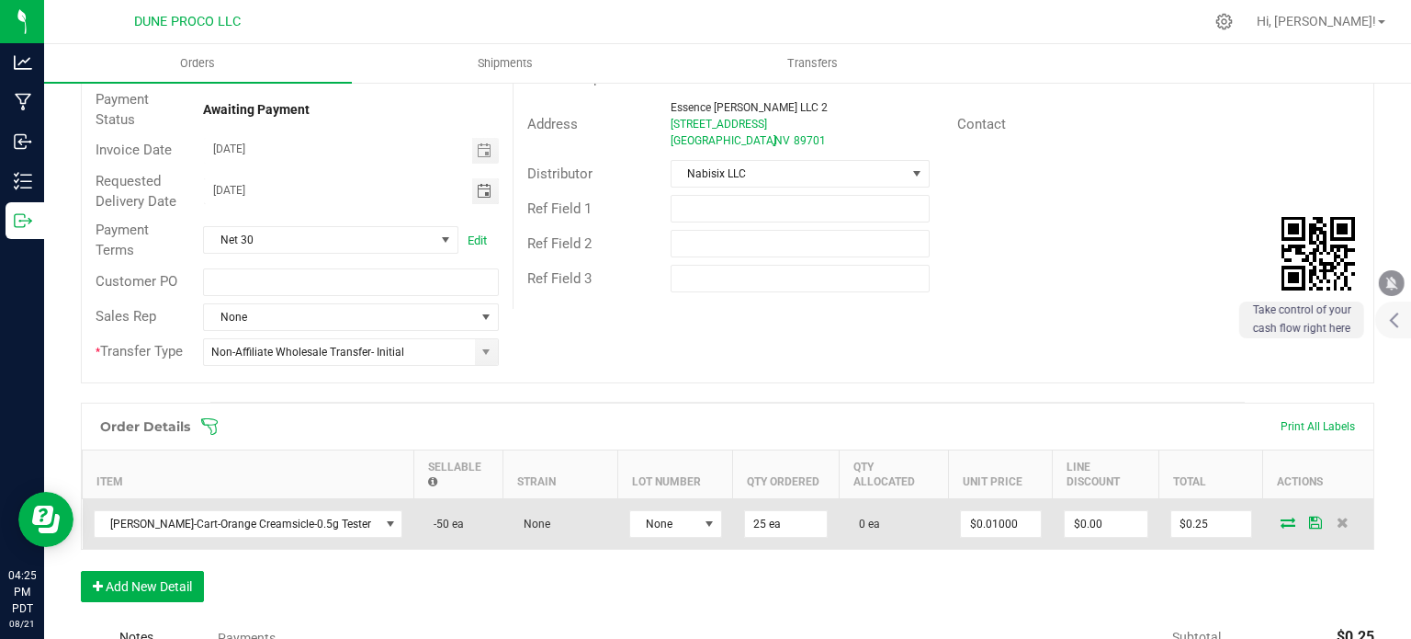
click at [1281, 516] on icon at bounding box center [1288, 521] width 15 height 11
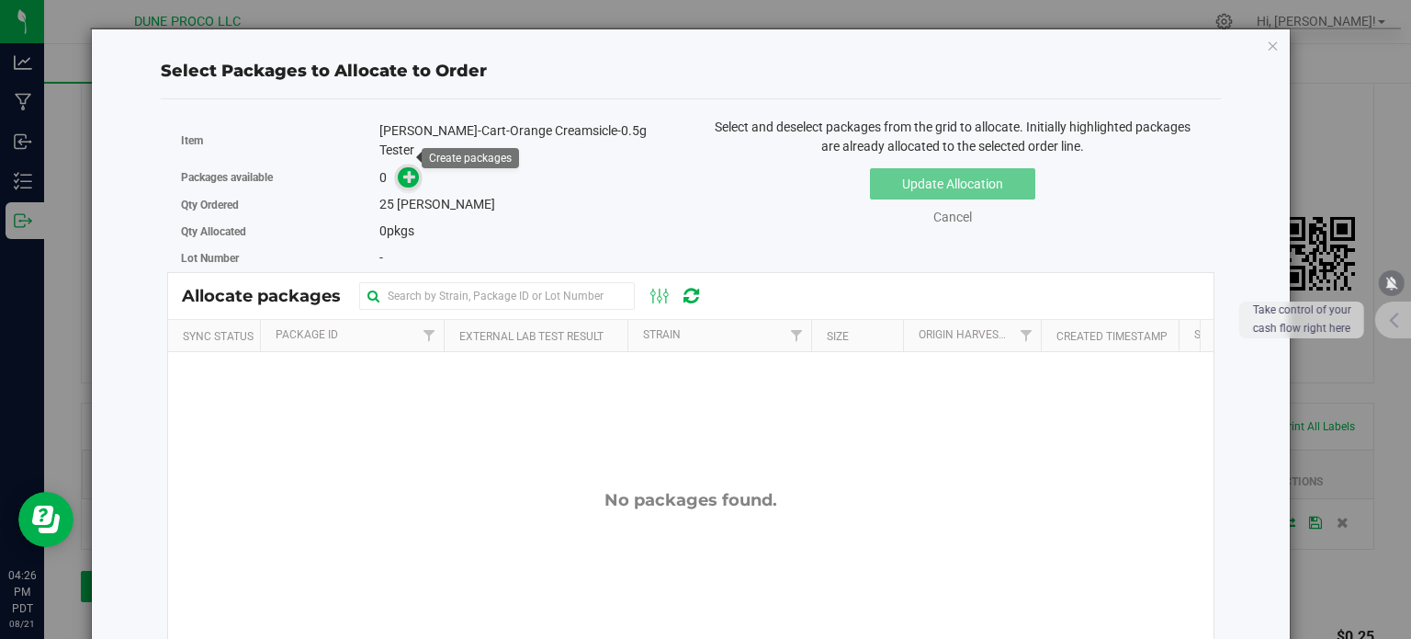
click at [410, 170] on icon at bounding box center [409, 176] width 13 height 13
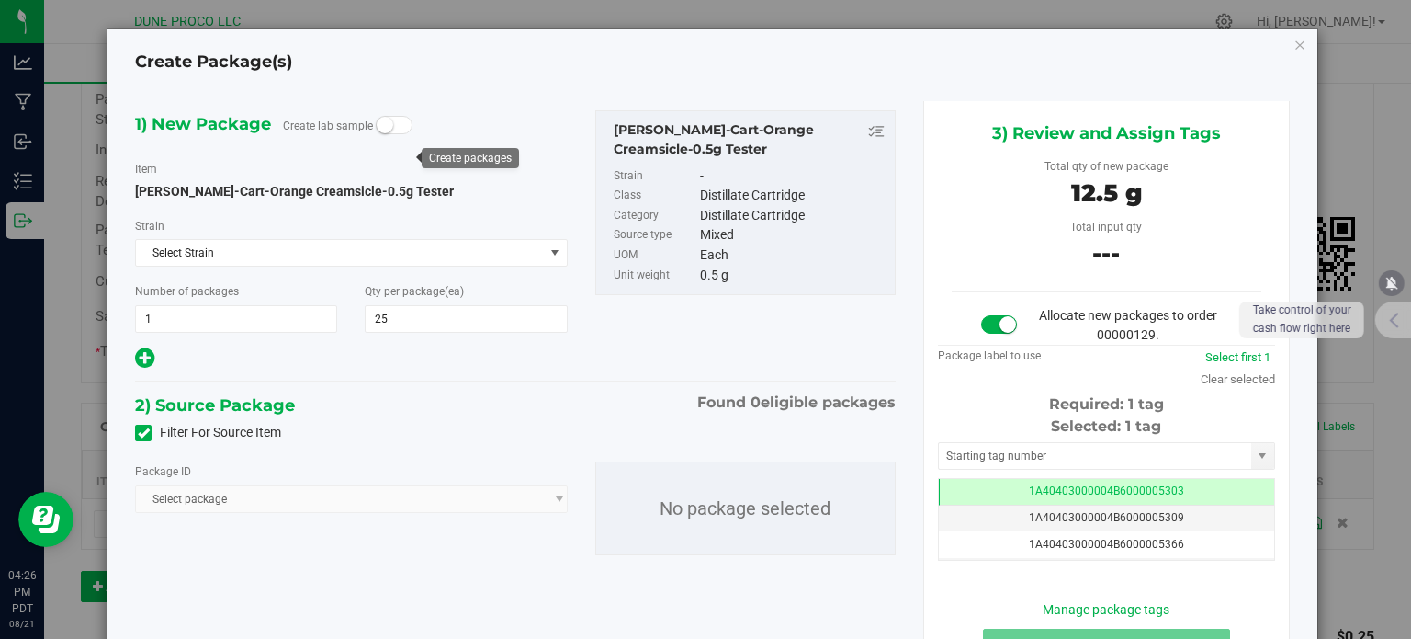
click at [143, 433] on icon at bounding box center [144, 433] width 12 height 0
click at [0, 0] on input "Filter For Source Item" at bounding box center [0, 0] width 0 height 0
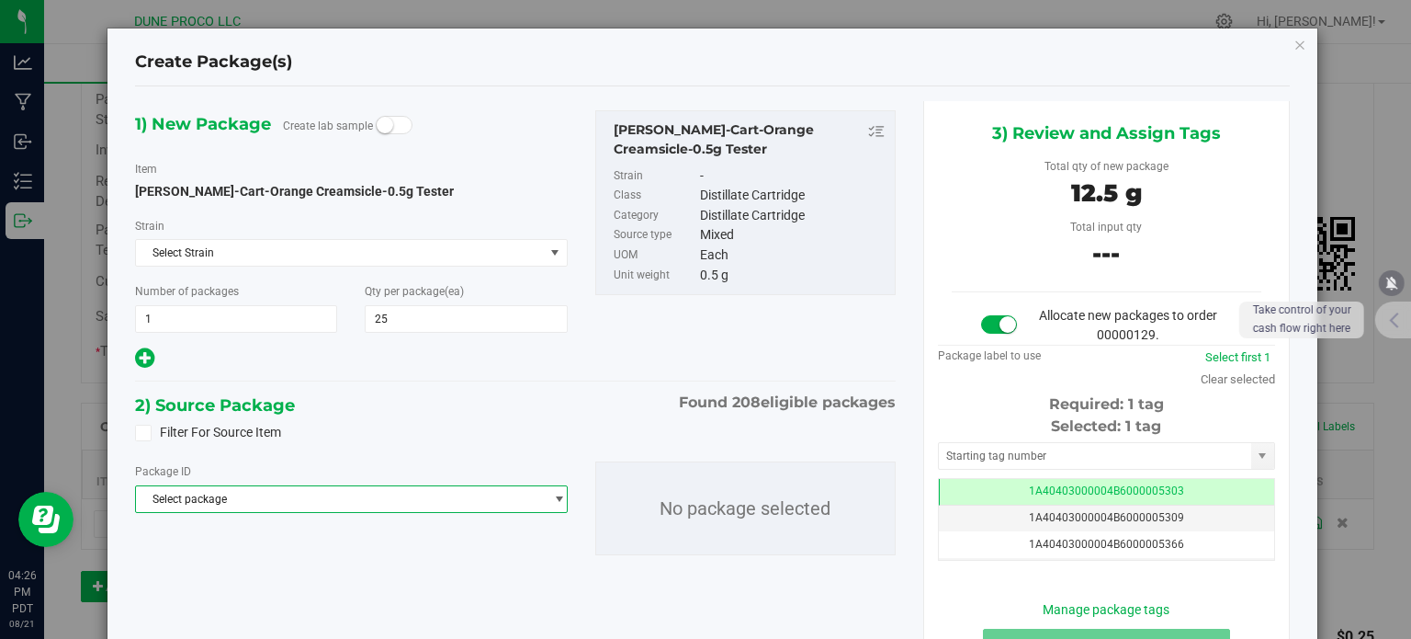
click at [239, 505] on span "Select package" at bounding box center [339, 499] width 407 height 26
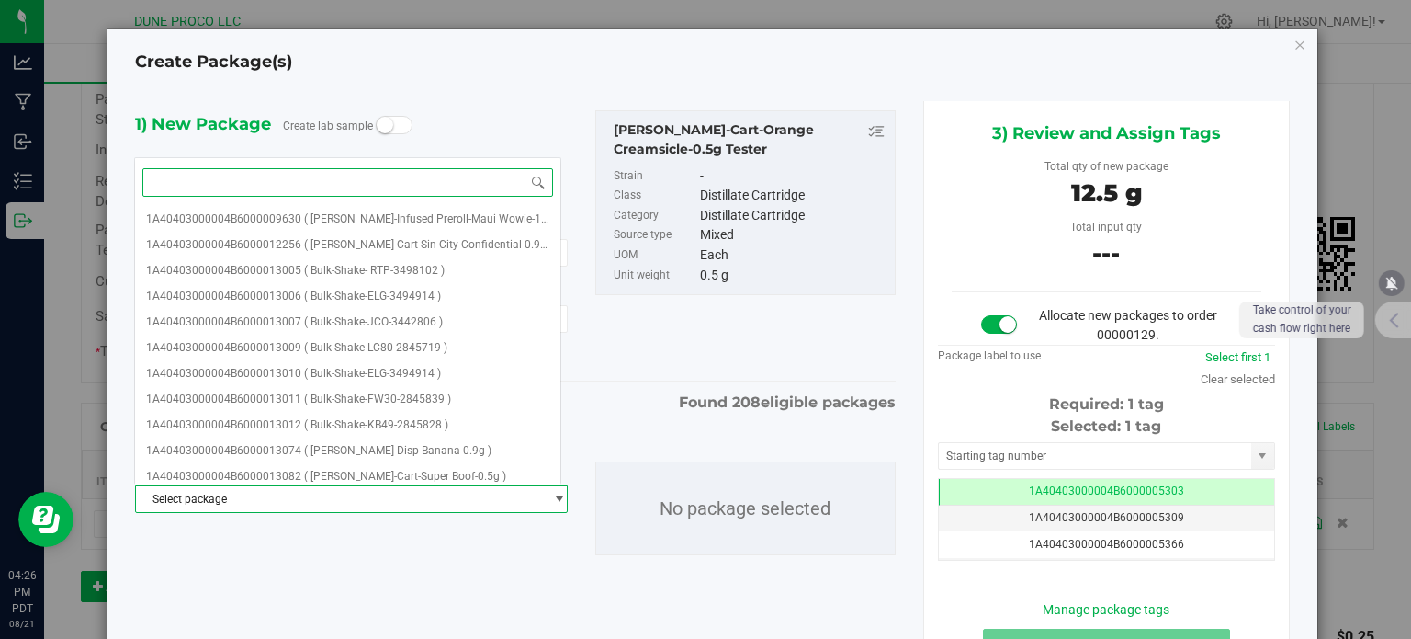
paste input "[PERSON_NAME]-Cart-Orange Creamsicle-0.5g"
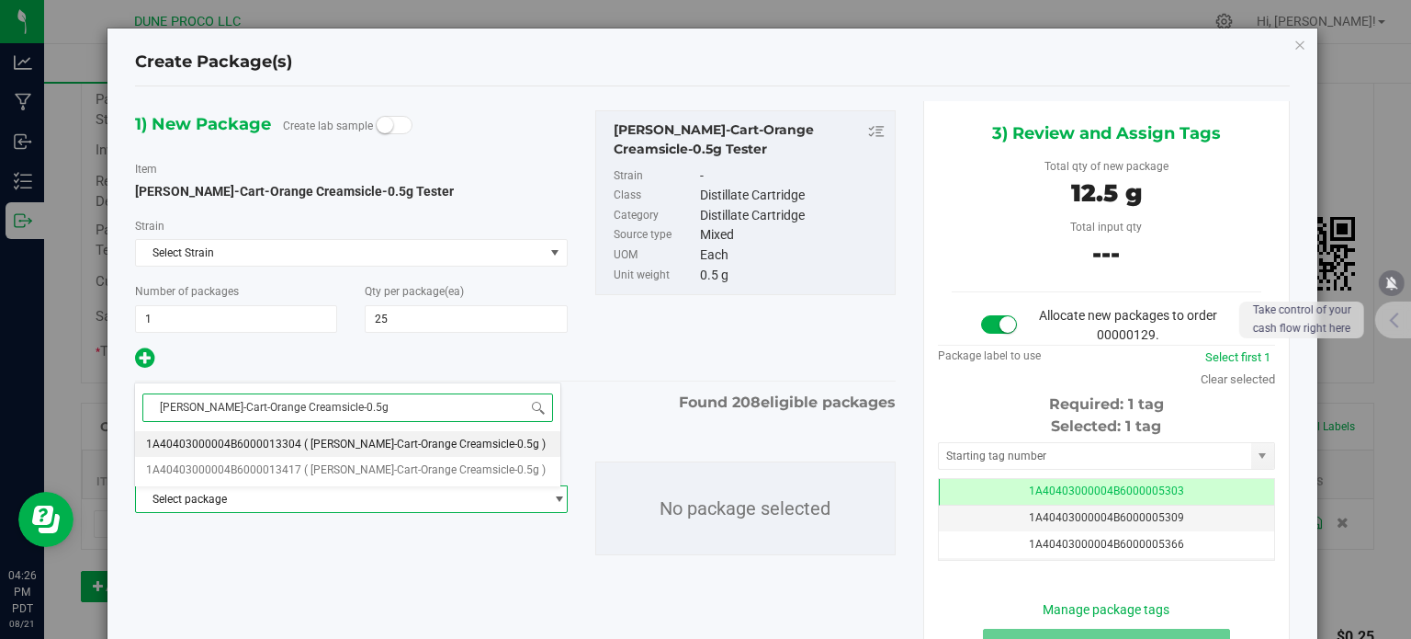
type input "[PERSON_NAME]-Cart-Orange Creamsicle-0.5g"
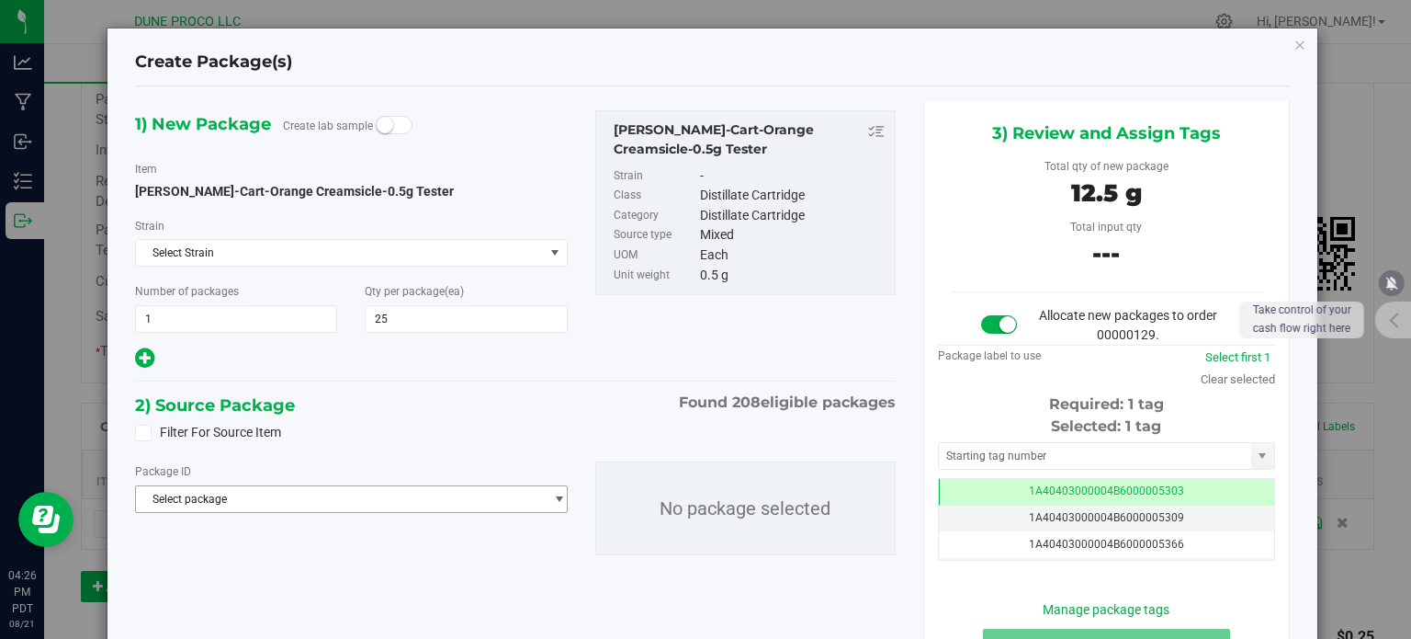
click at [245, 500] on span "Select package" at bounding box center [339, 499] width 407 height 26
click at [212, 497] on span "Select package" at bounding box center [339, 499] width 407 height 26
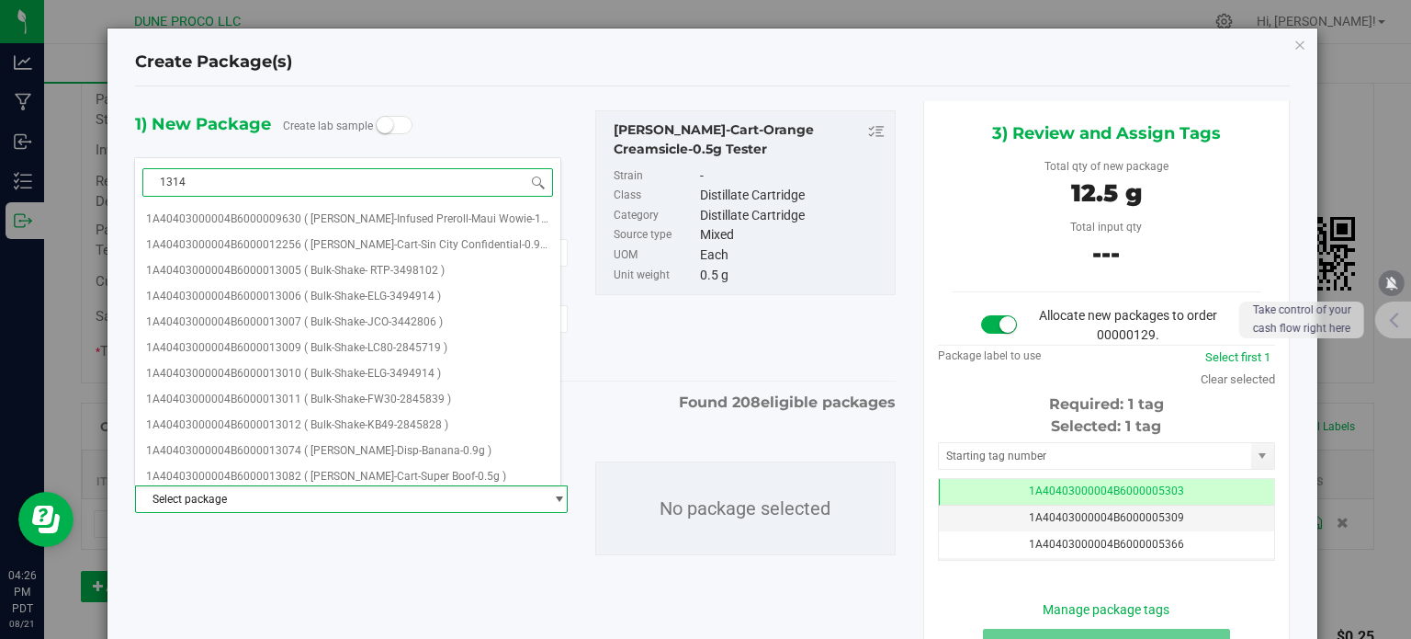
type input "13147"
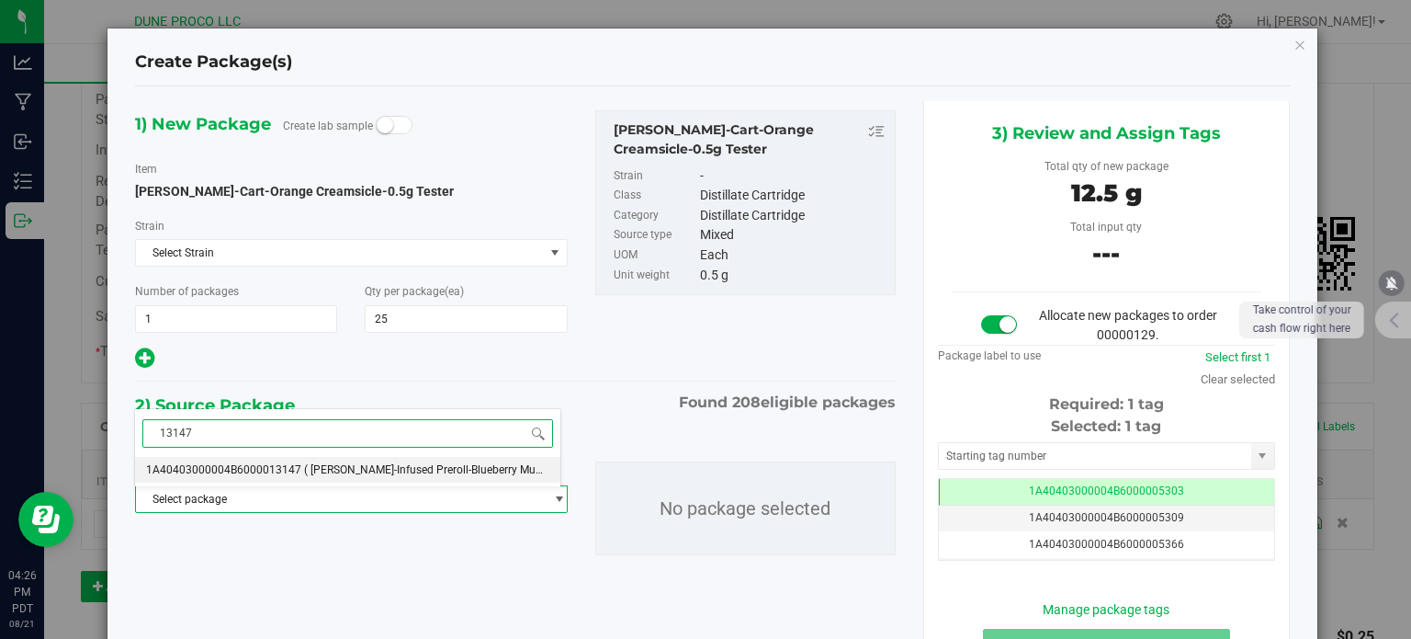
click at [253, 466] on span "1A40403000004B6000013147" at bounding box center [223, 469] width 155 height 13
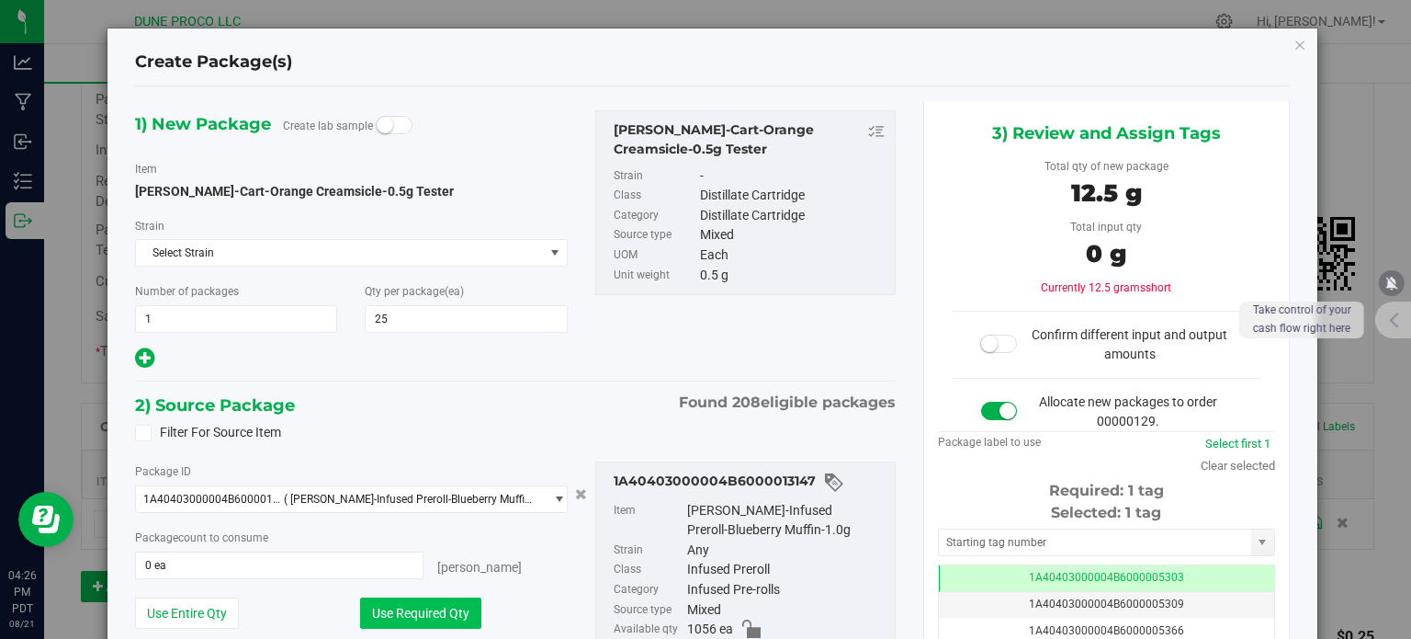
click at [391, 607] on button "Use Required Qty" at bounding box center [420, 612] width 121 height 31
type input "13 ea"
click at [263, 495] on span "1A40403000004B6000013147" at bounding box center [213, 498] width 141 height 13
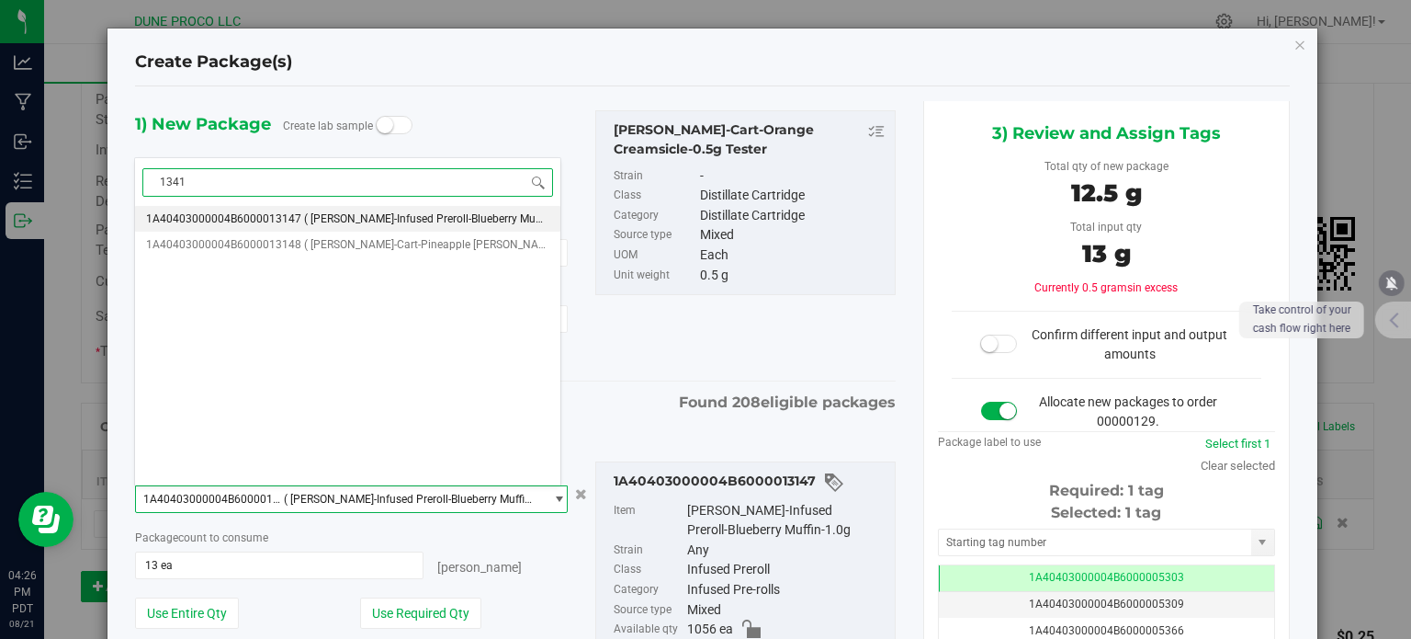
type input "13417"
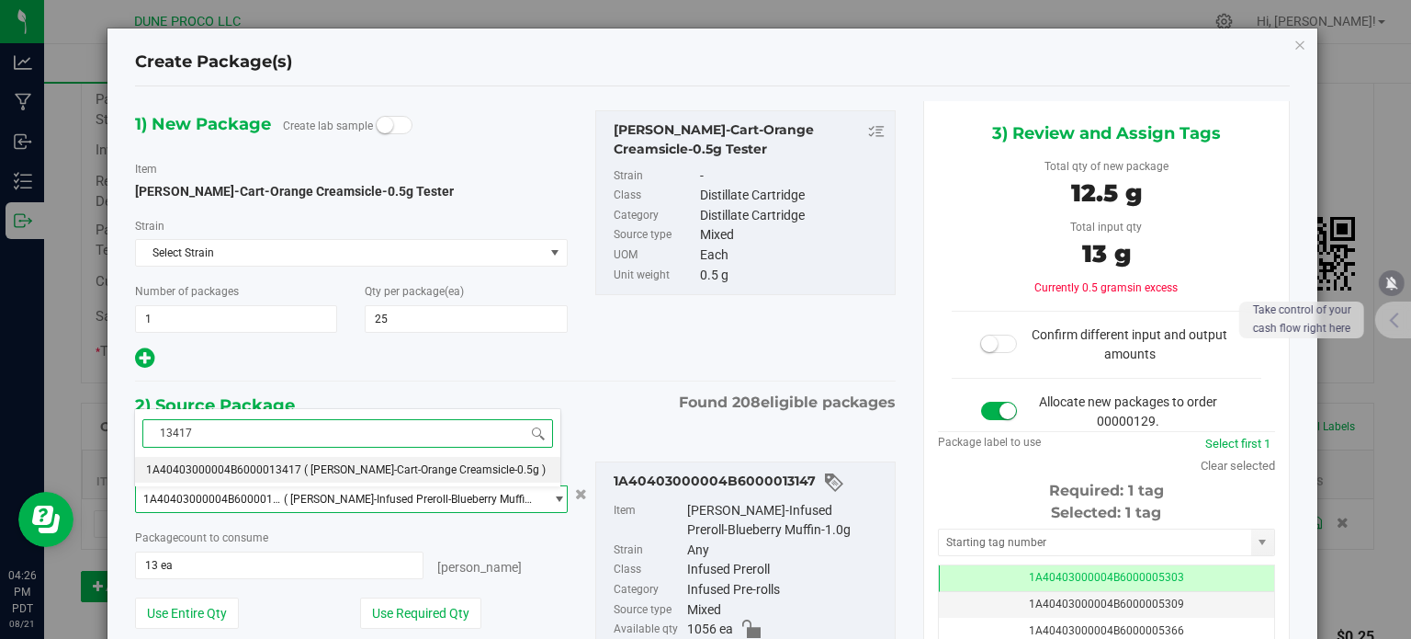
click at [258, 460] on li "1A40403000004B6000013417 ( [PERSON_NAME]-Cart-Orange Creamsicle-0.5g )" at bounding box center [347, 470] width 425 height 26
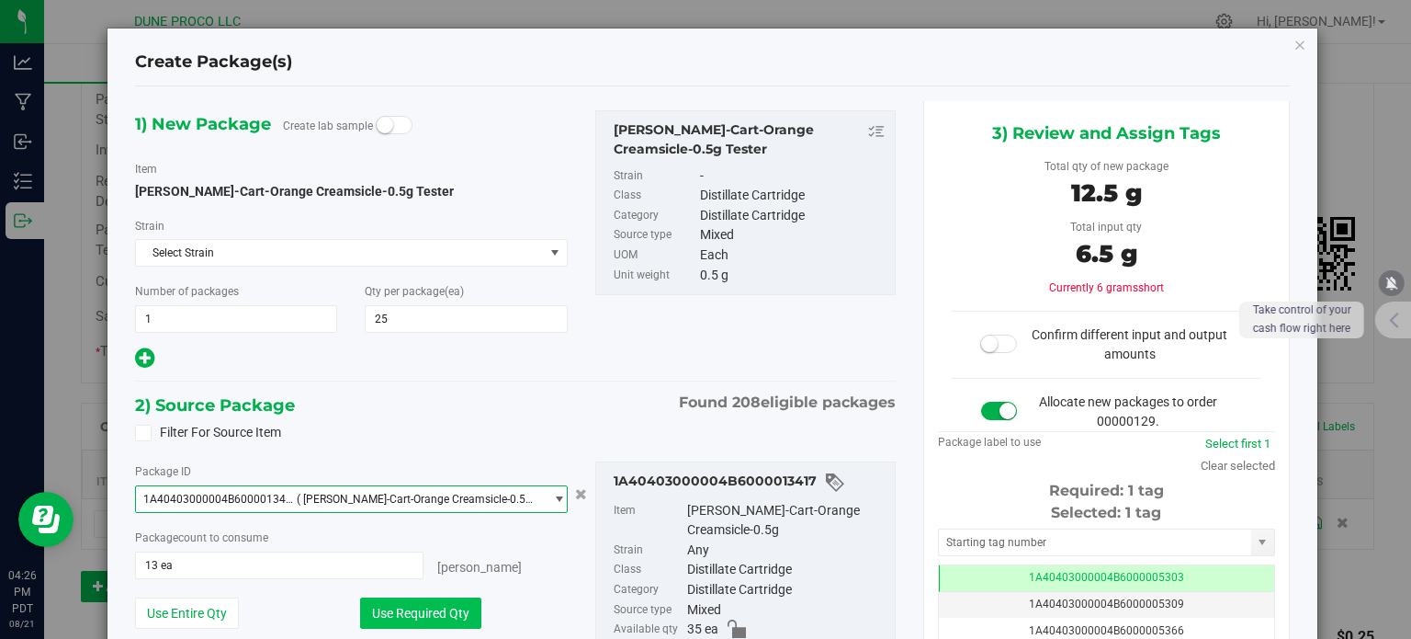
click at [400, 609] on button "Use Required Qty" at bounding box center [420, 612] width 121 height 31
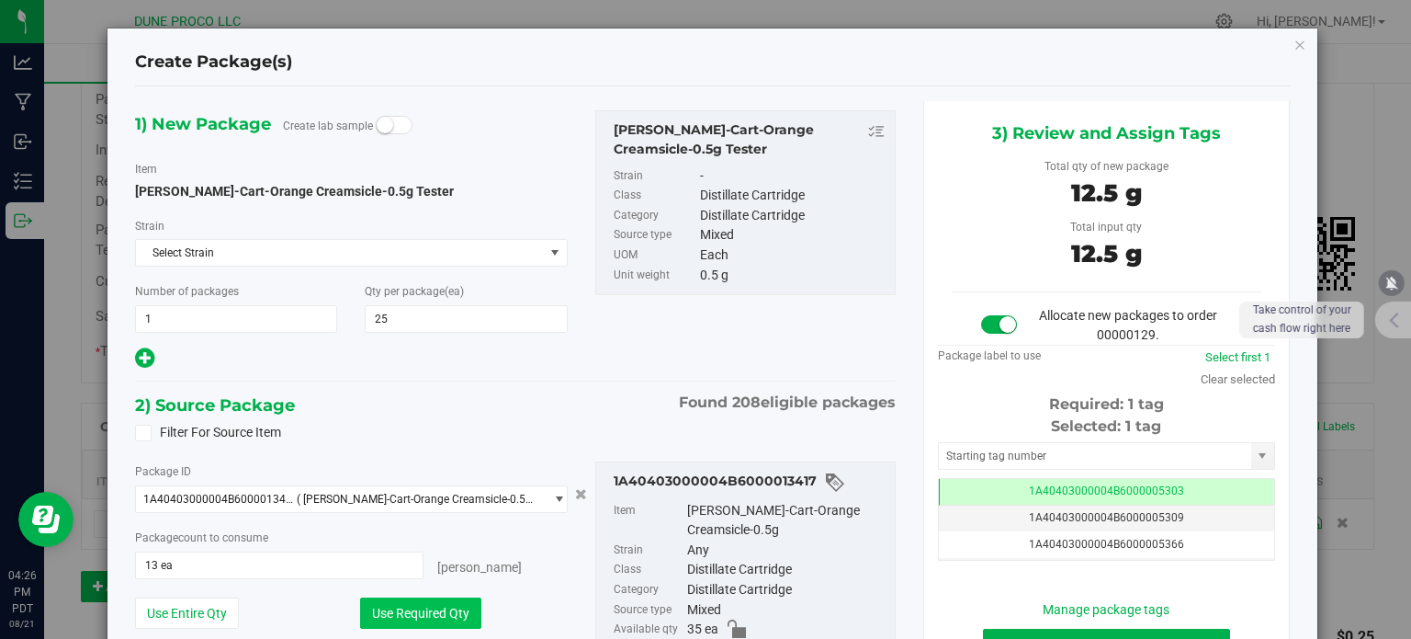
type input "25 ea"
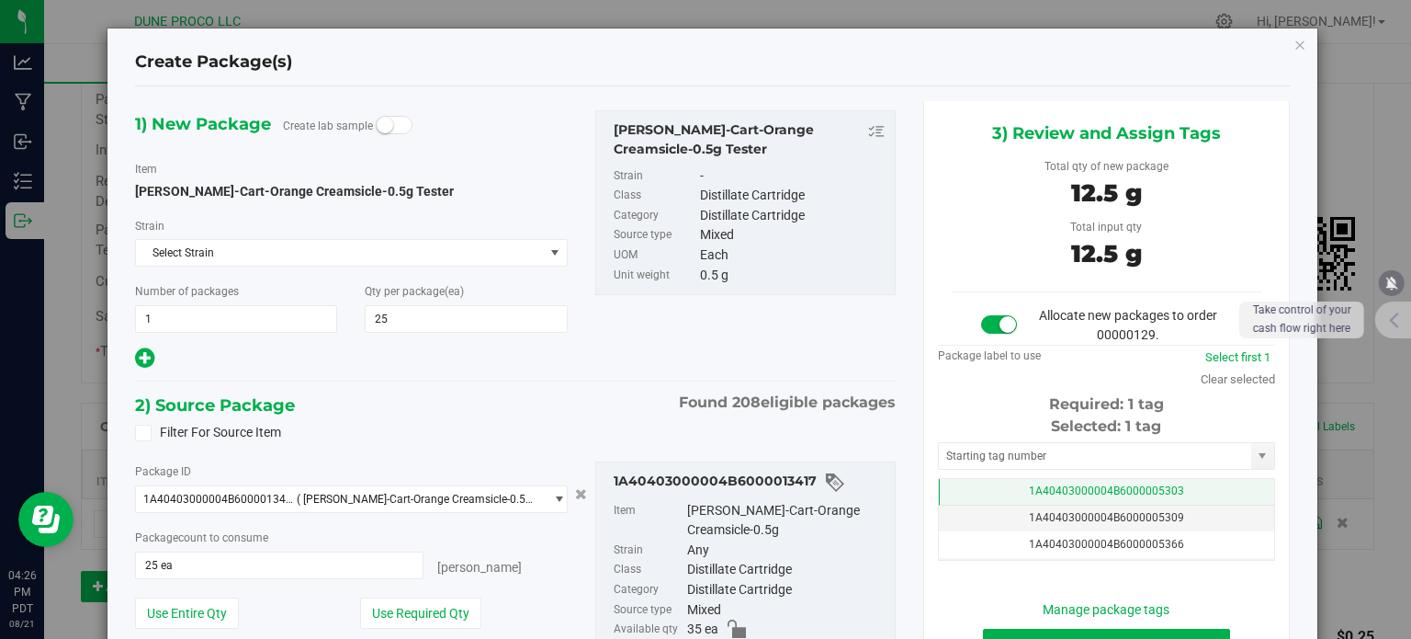
click at [957, 488] on td "1A40403000004B6000005303" at bounding box center [1106, 492] width 335 height 27
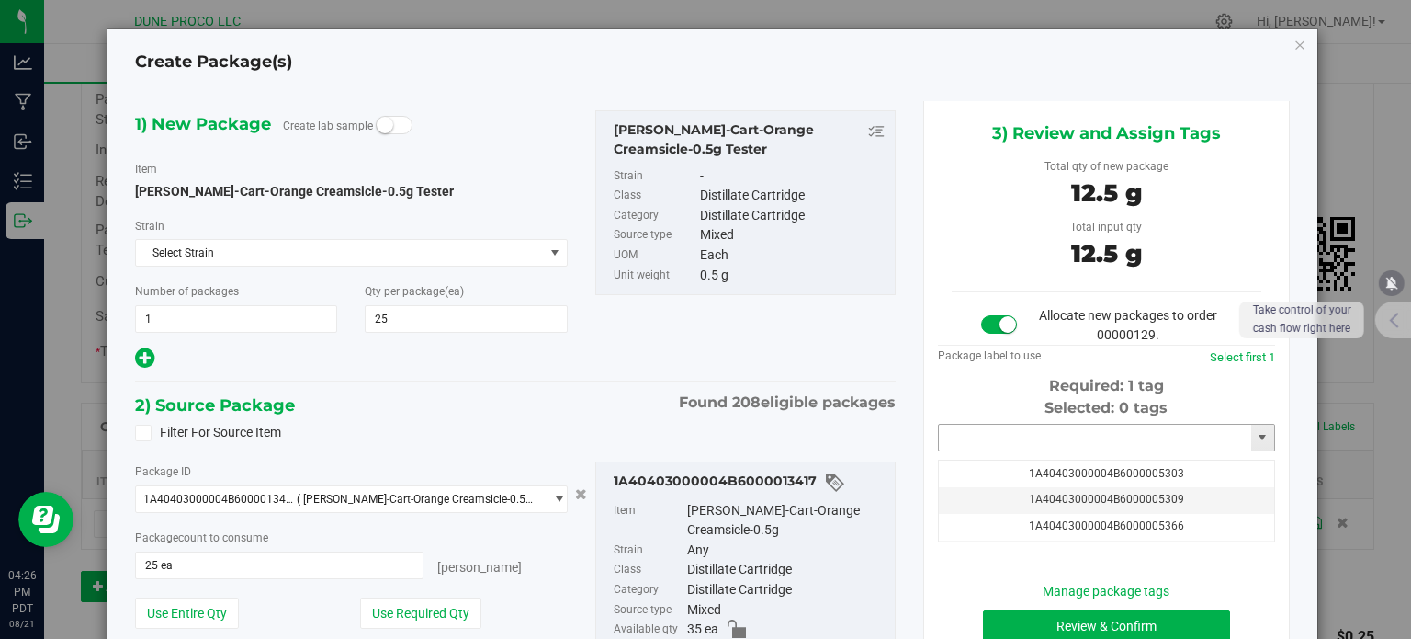
click at [966, 431] on input "text" at bounding box center [1095, 438] width 312 height 26
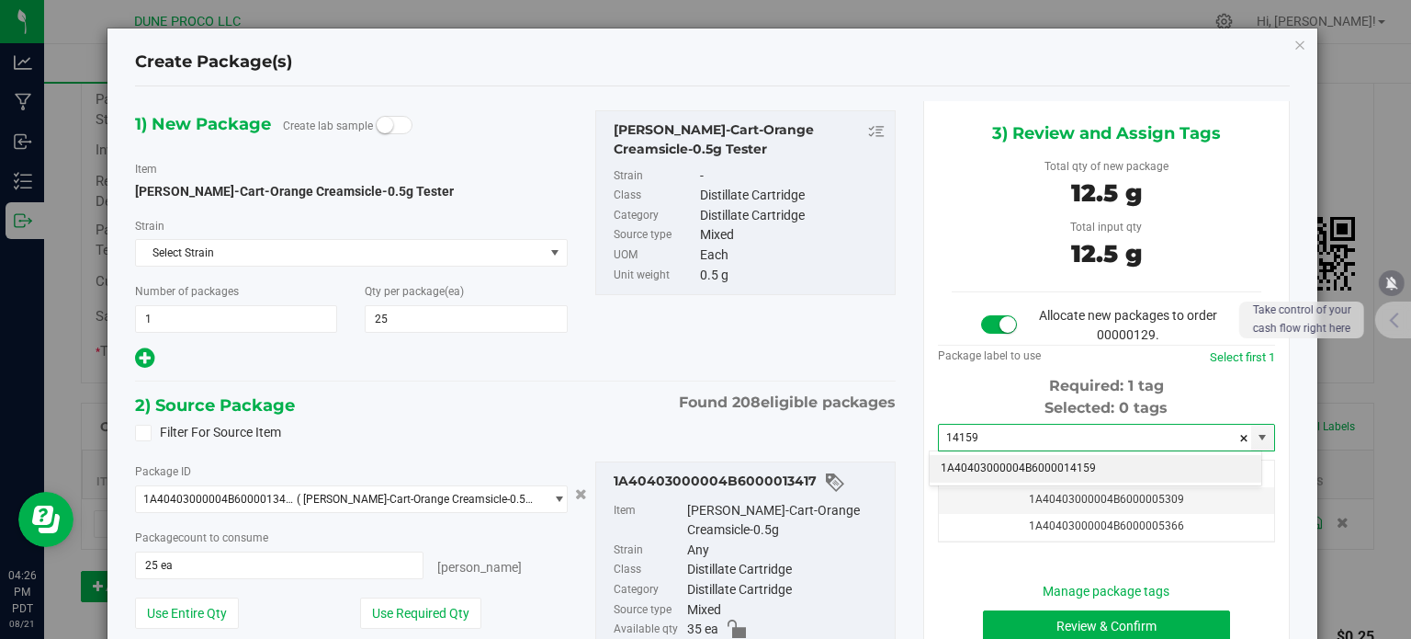
click at [989, 469] on li "1A40403000004B6000014159" at bounding box center [1096, 469] width 332 height 28
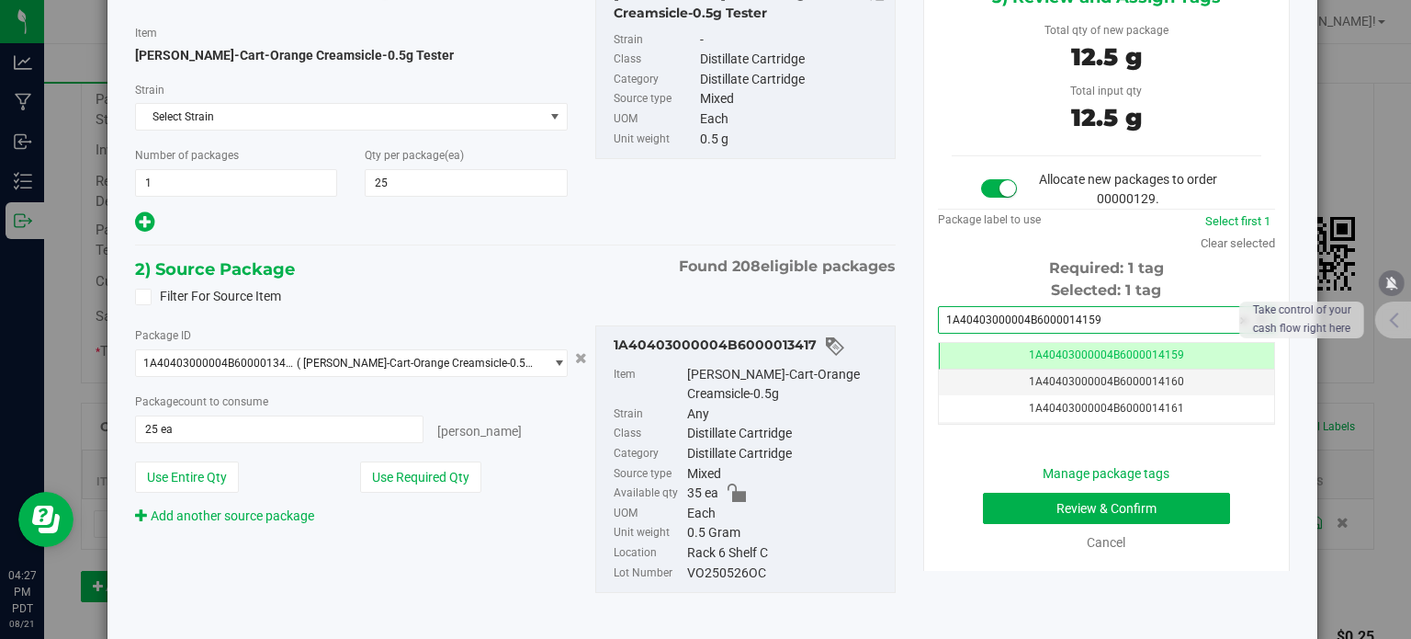
type input "1A40403000004B6000014159"
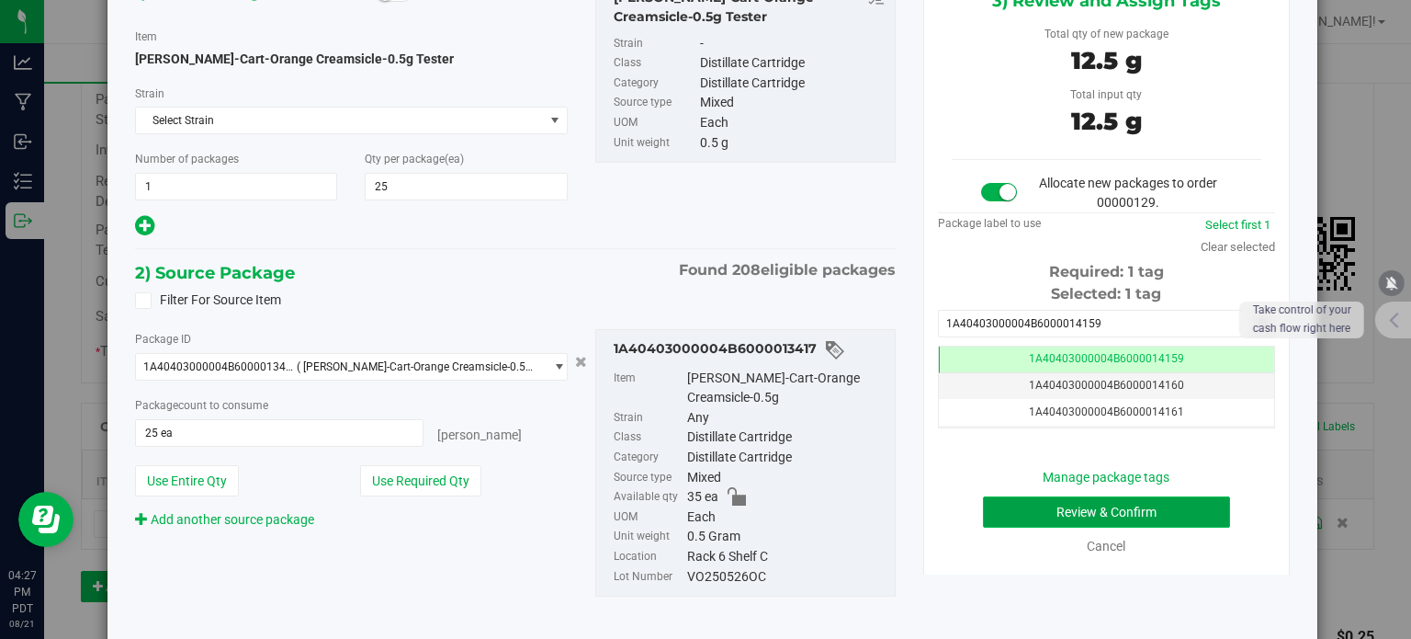
click at [1011, 503] on button "Review & Confirm" at bounding box center [1106, 511] width 247 height 31
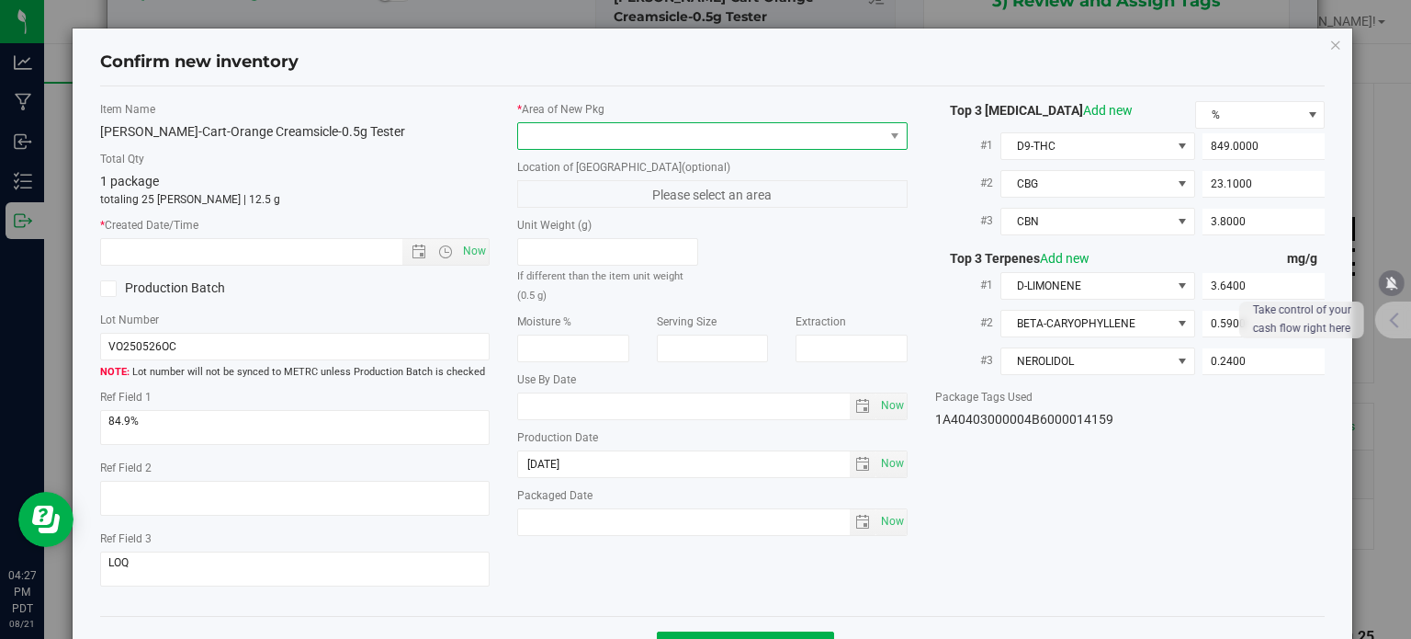
click at [785, 142] on span at bounding box center [701, 136] width 366 height 26
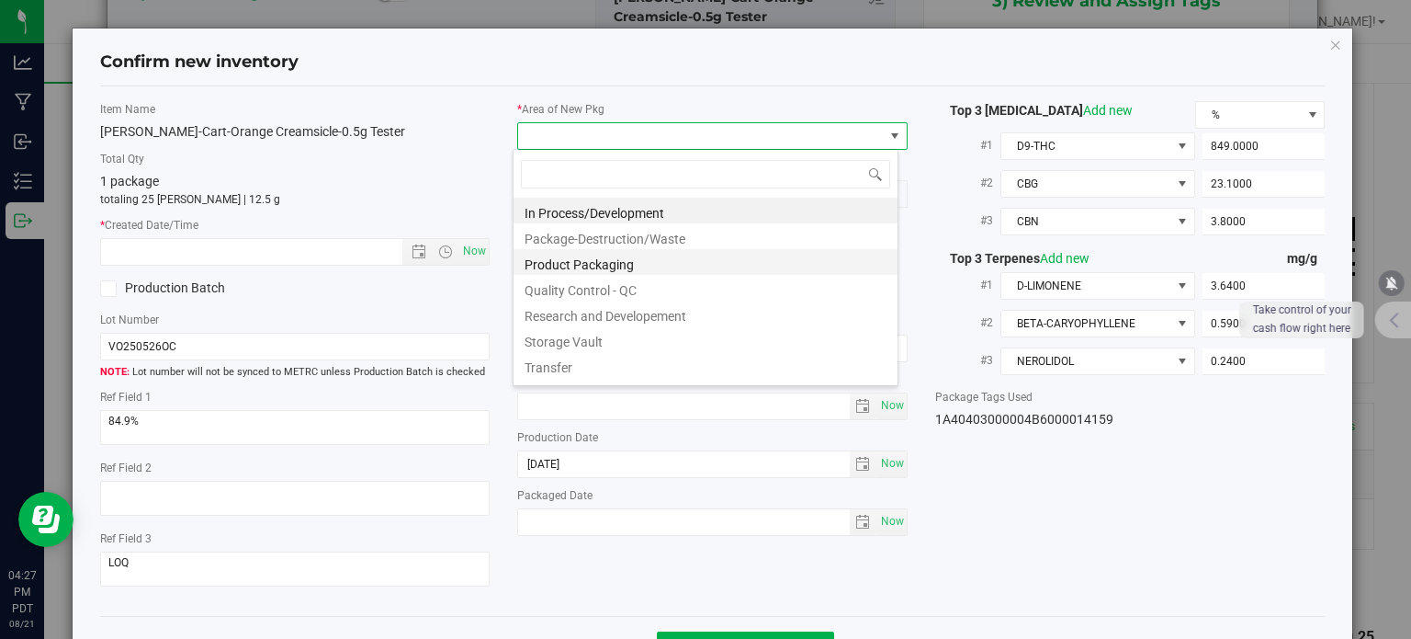
click at [622, 259] on li "Product Packaging" at bounding box center [706, 262] width 384 height 26
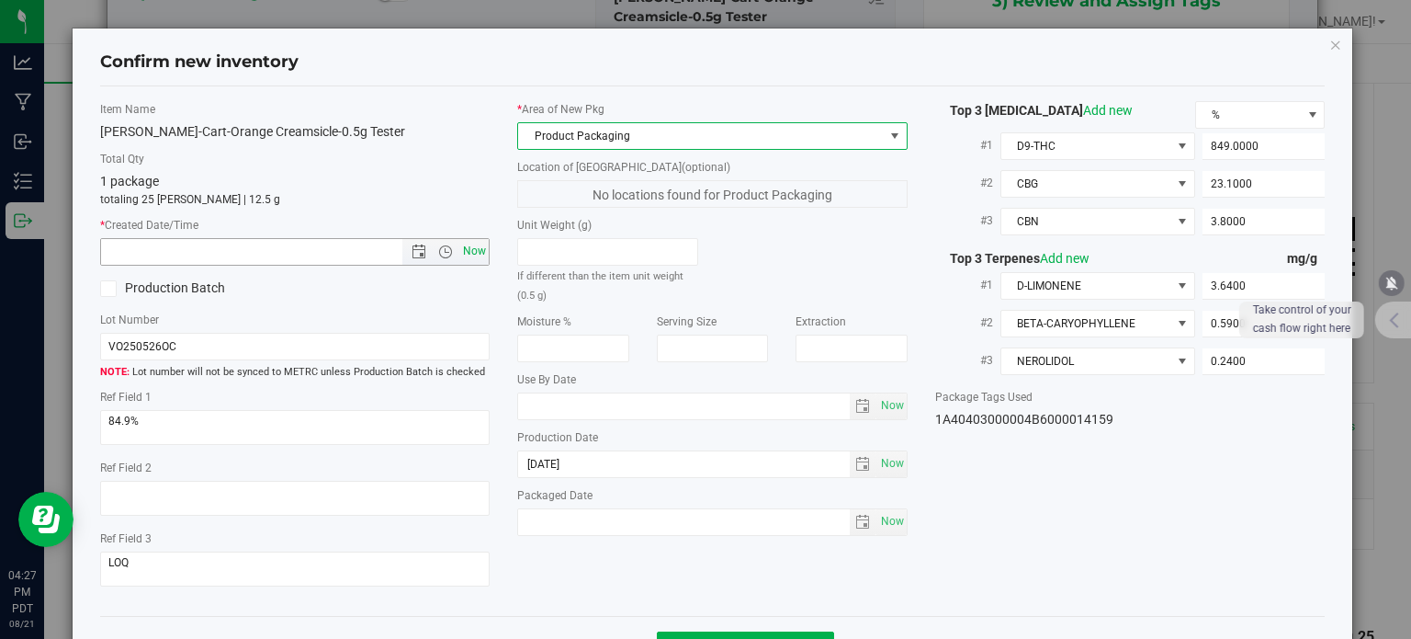
click at [472, 255] on span "Now" at bounding box center [474, 251] width 31 height 27
type input "[DATE] 4:27 PM"
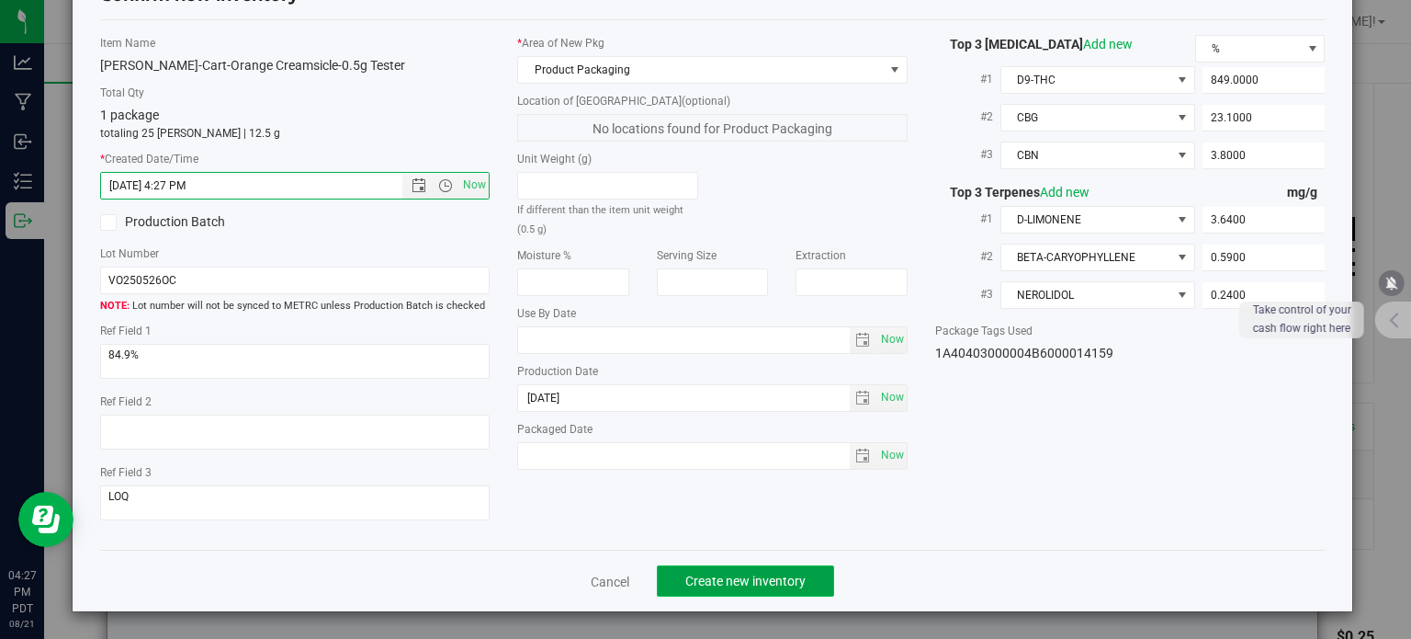
click at [719, 576] on span "Create new inventory" at bounding box center [745, 580] width 120 height 15
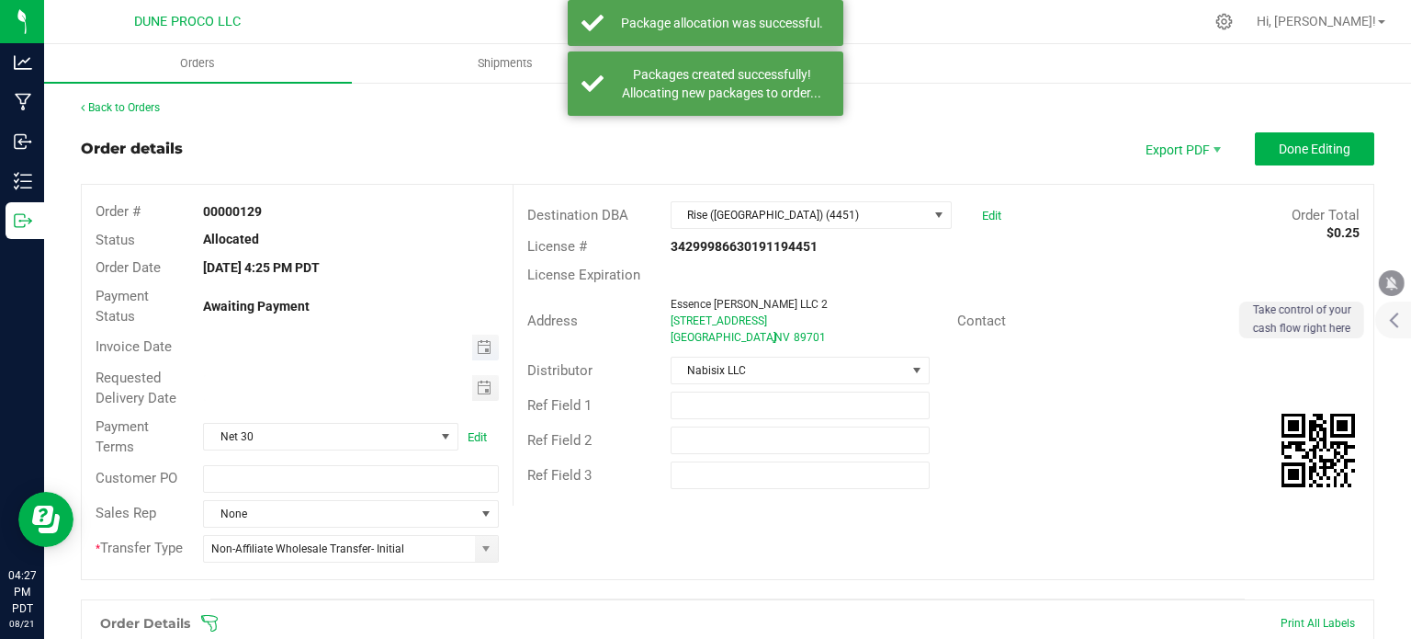
click at [476, 355] on span "Toggle calendar" at bounding box center [485, 347] width 27 height 26
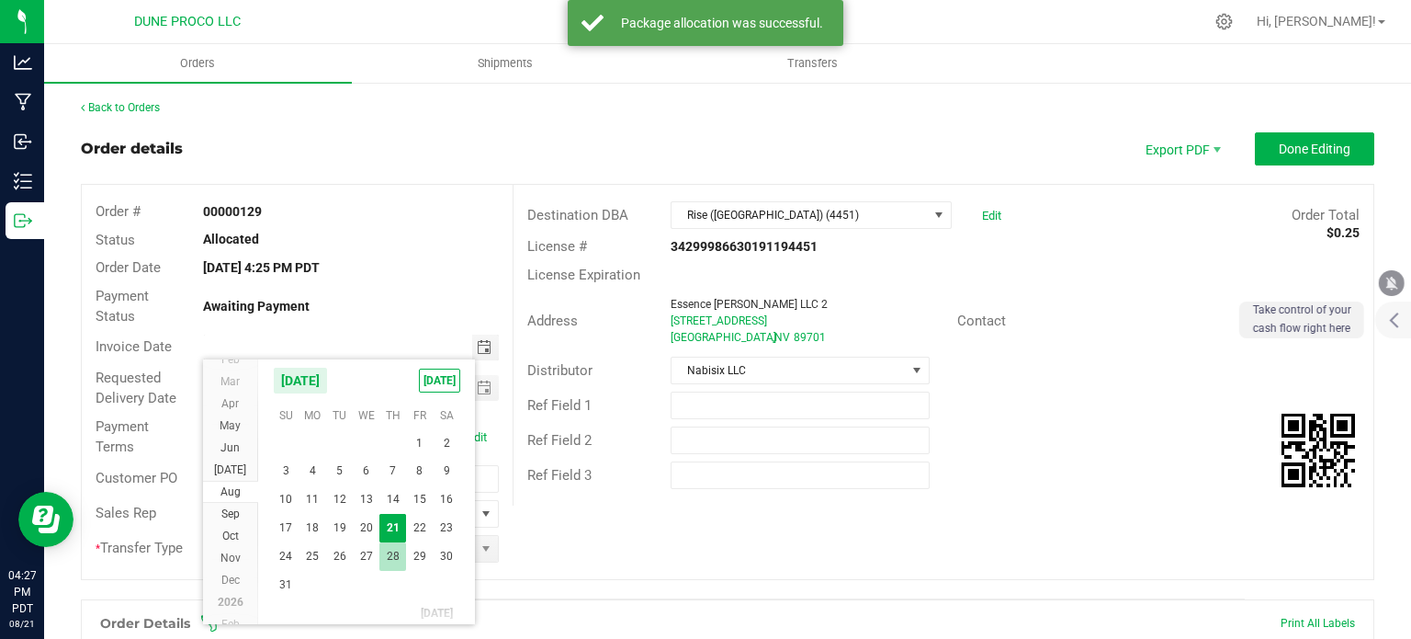
click at [397, 546] on span "28" at bounding box center [392, 556] width 27 height 28
type input "[DATE]"
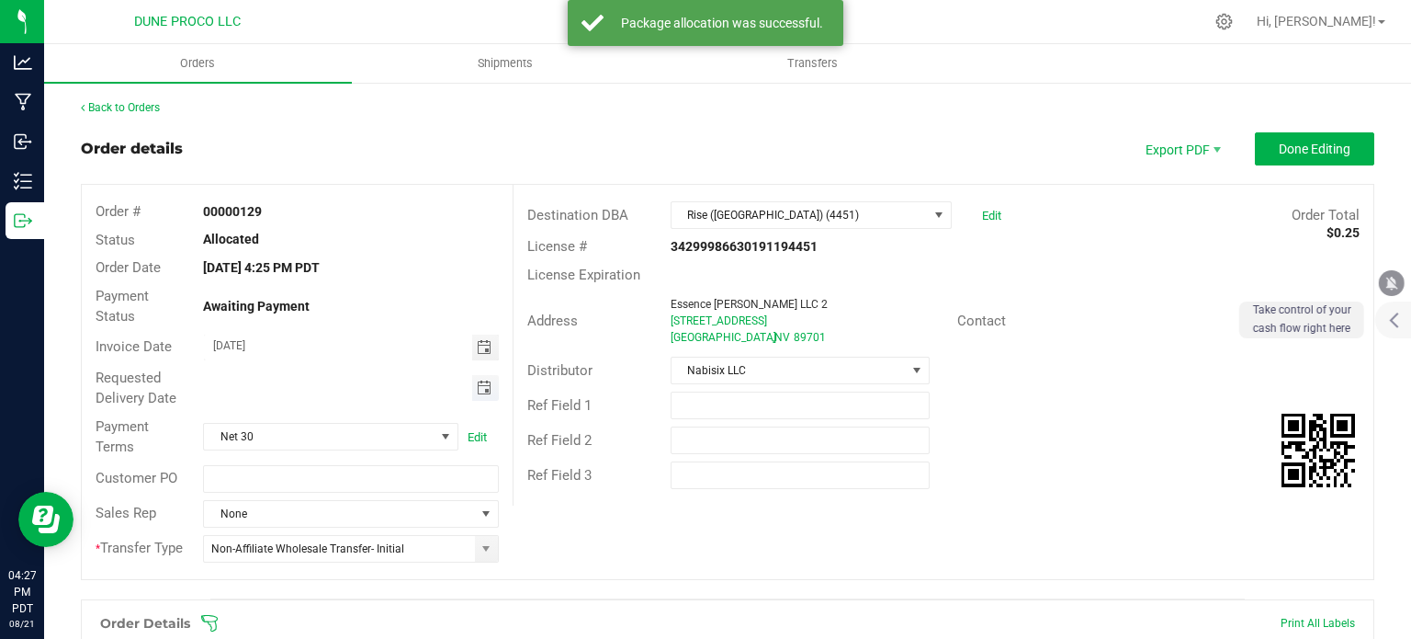
click at [478, 385] on span "Toggle calendar" at bounding box center [484, 387] width 15 height 15
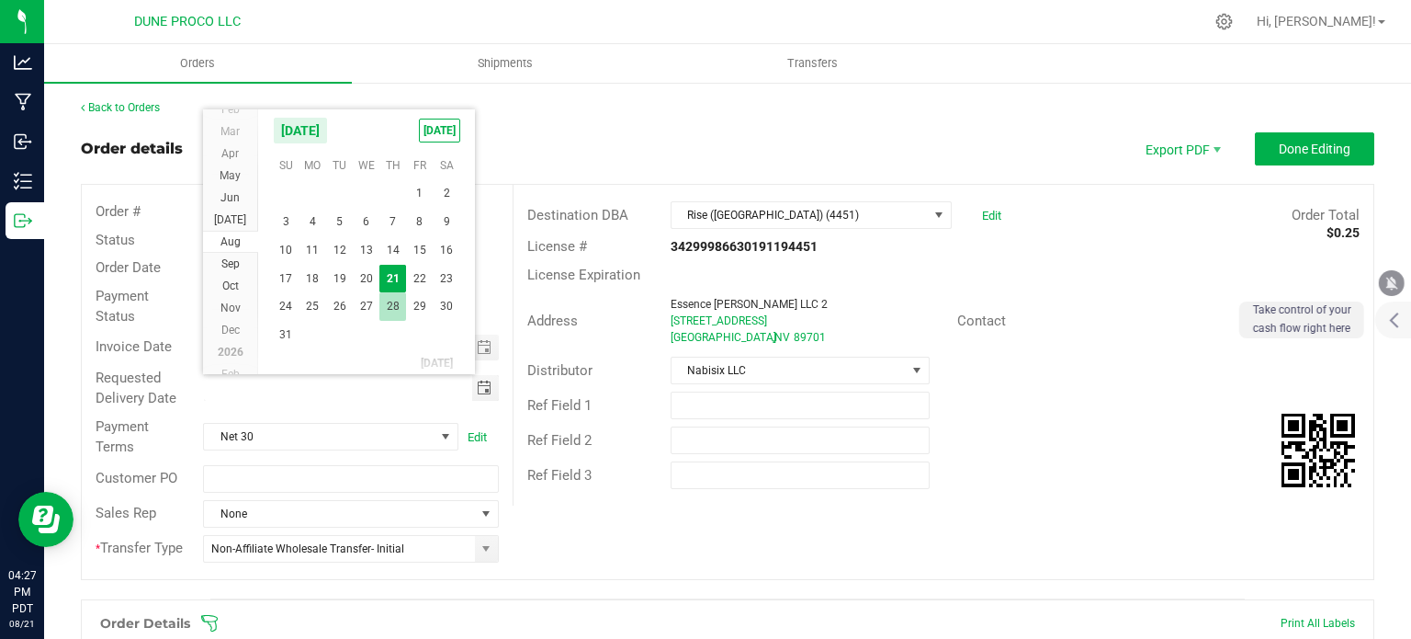
click at [386, 311] on span "28" at bounding box center [392, 306] width 27 height 28
type input "[DATE]"
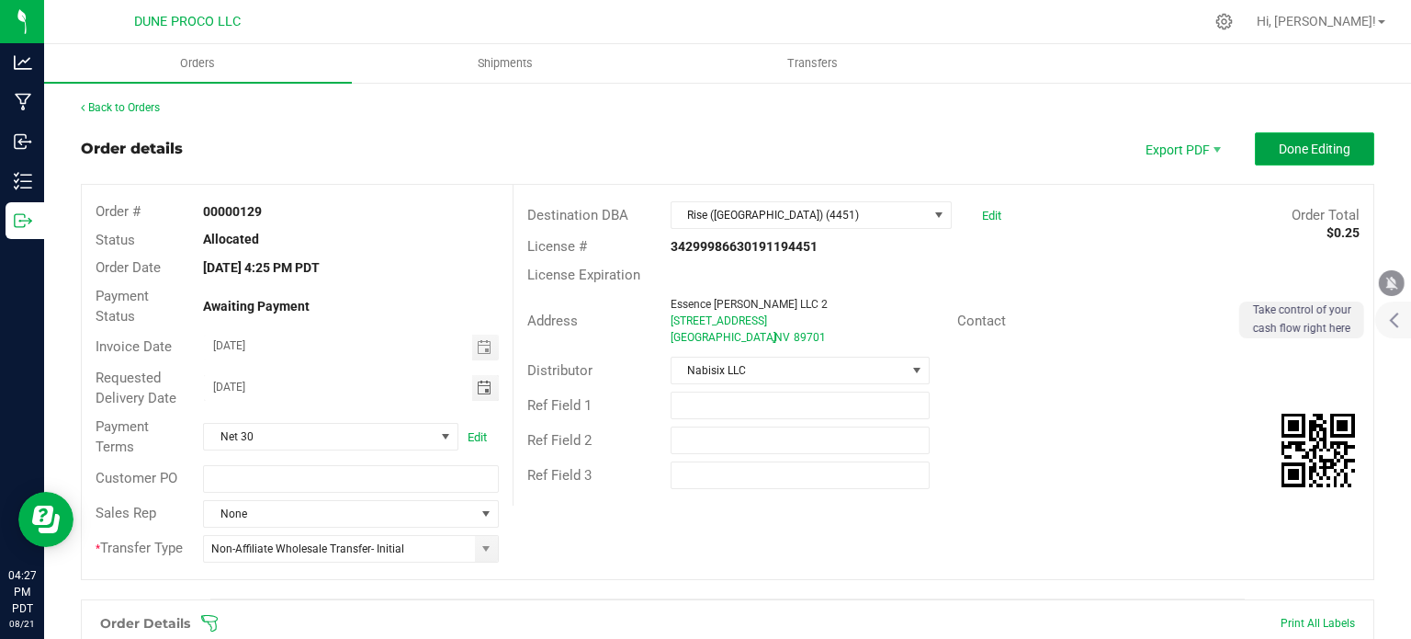
click at [1309, 153] on span "Done Editing" at bounding box center [1315, 149] width 72 height 15
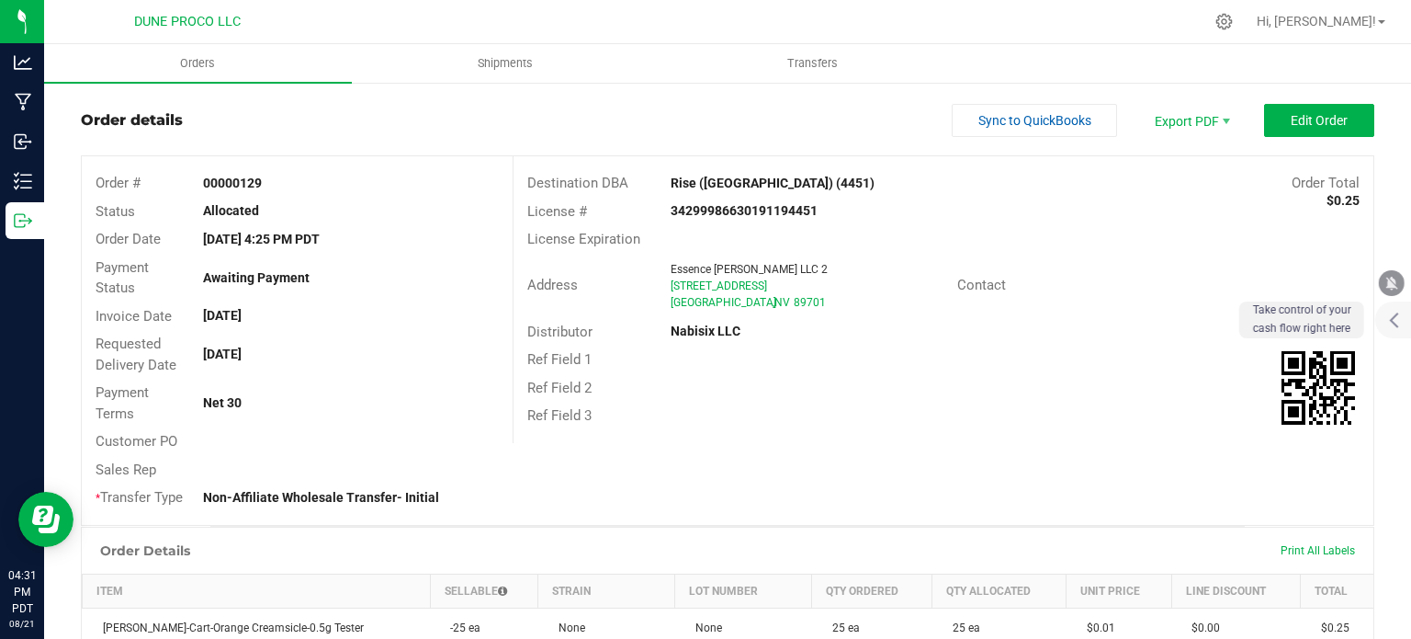
scroll to position [27, 0]
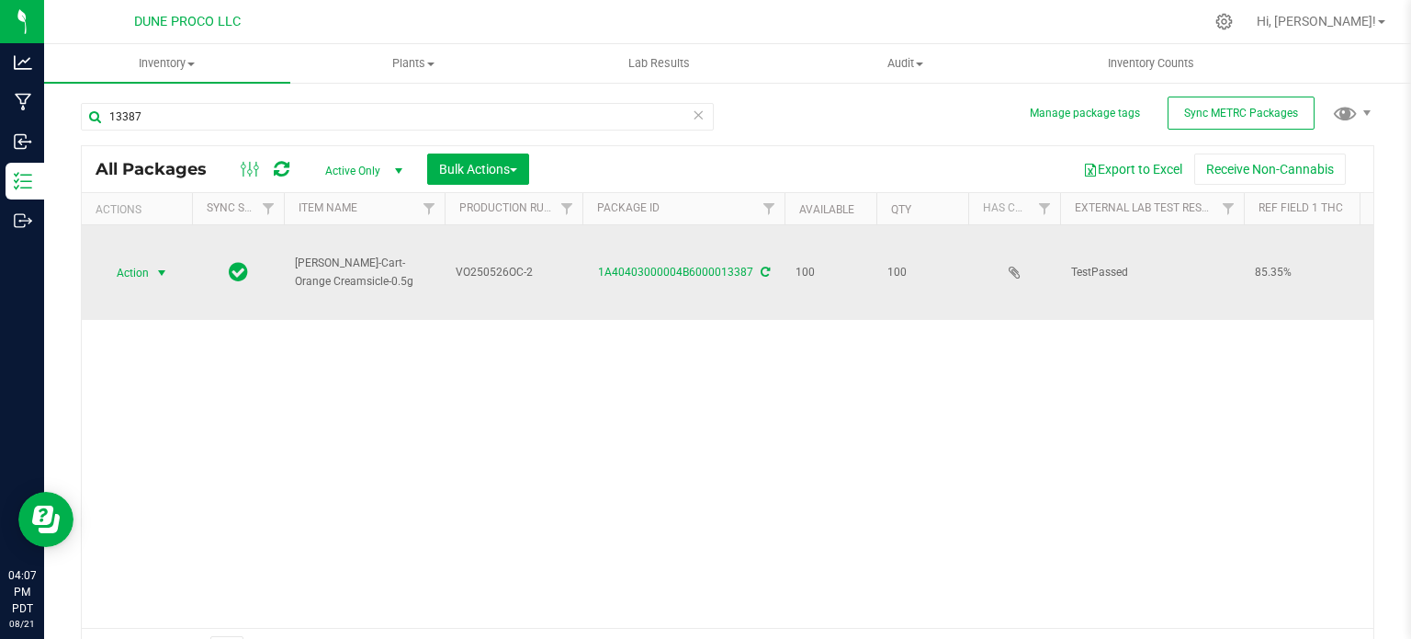
click at [136, 275] on span "Action" at bounding box center [125, 273] width 50 height 26
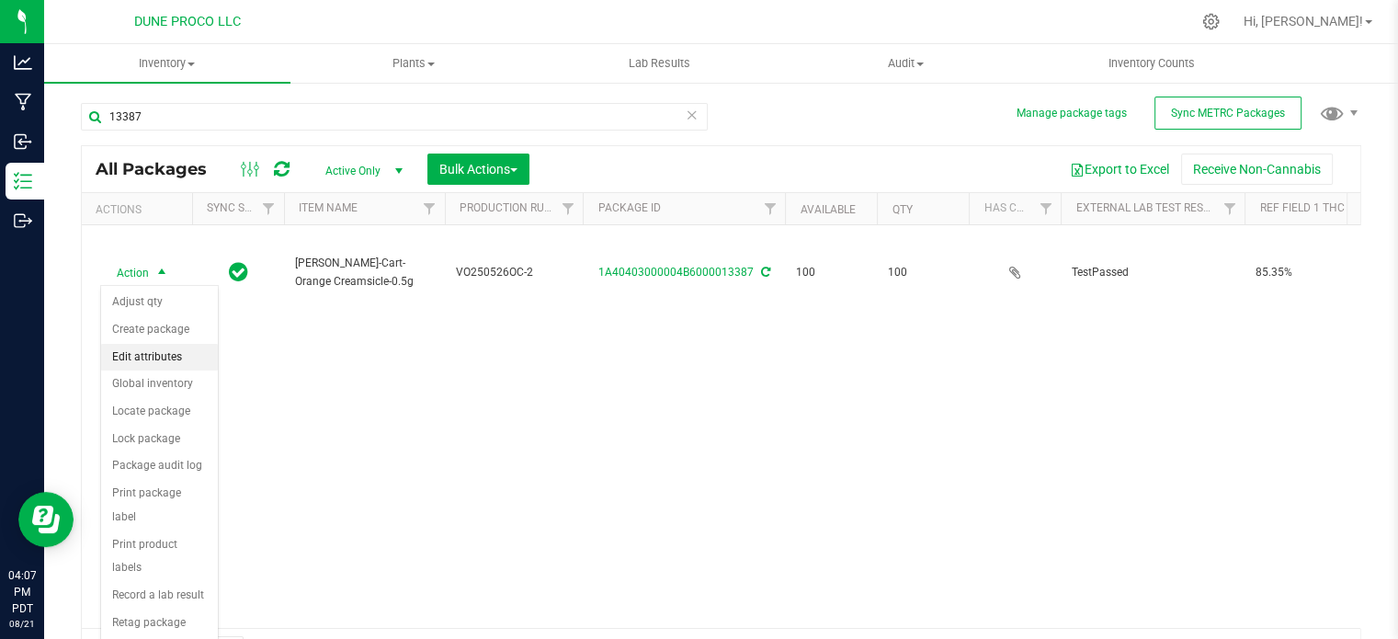
click at [156, 354] on li "Edit attributes" at bounding box center [159, 358] width 117 height 28
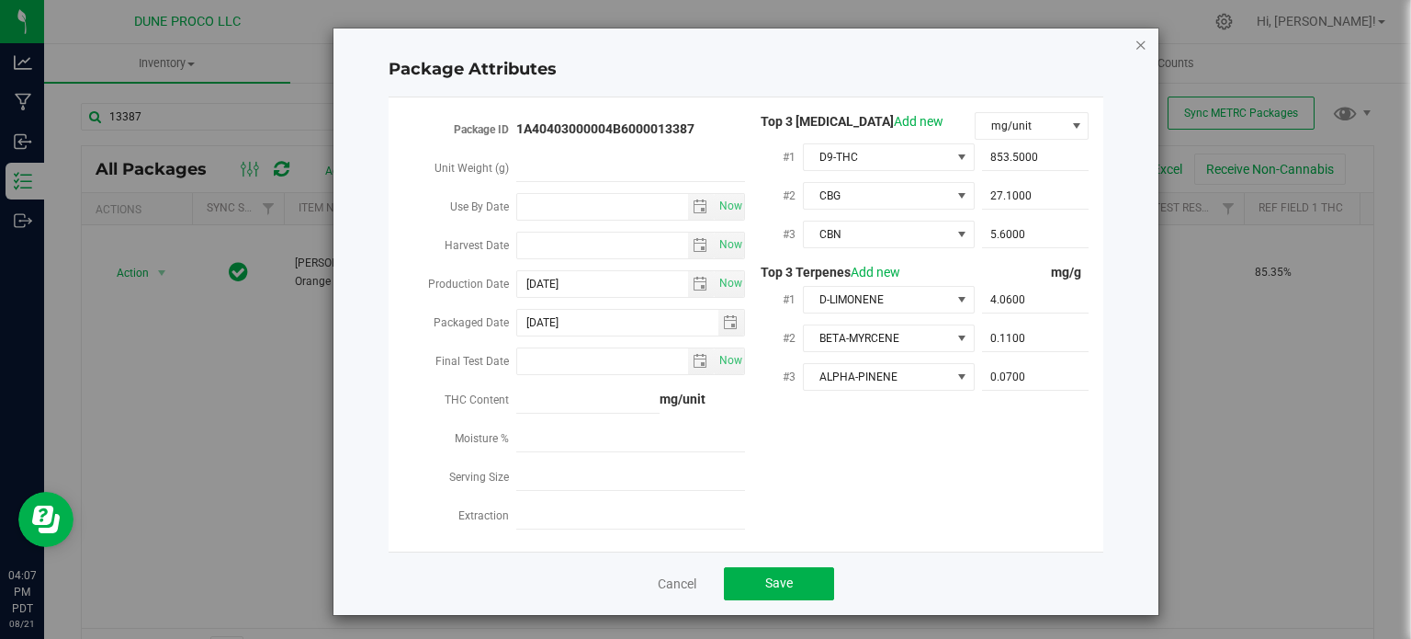
click at [1135, 40] on icon "Close modal" at bounding box center [1141, 44] width 13 height 22
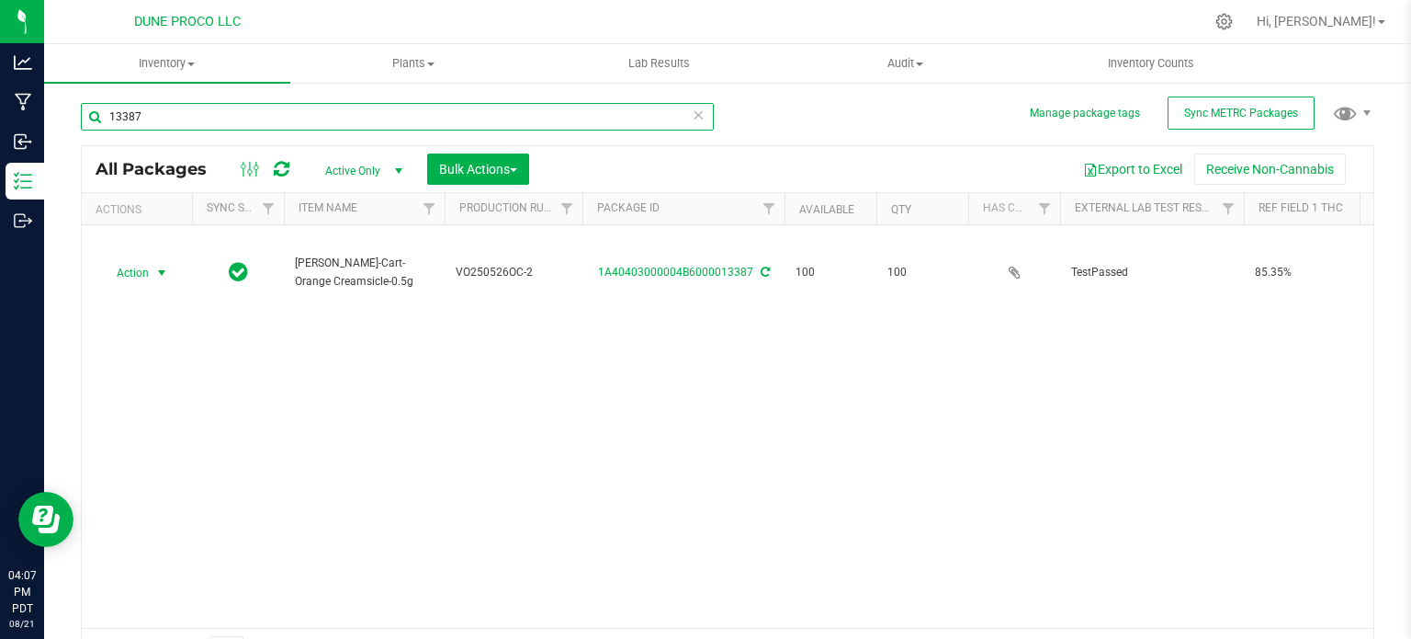
click at [154, 106] on input "13387" at bounding box center [397, 117] width 633 height 28
paste input "5175"
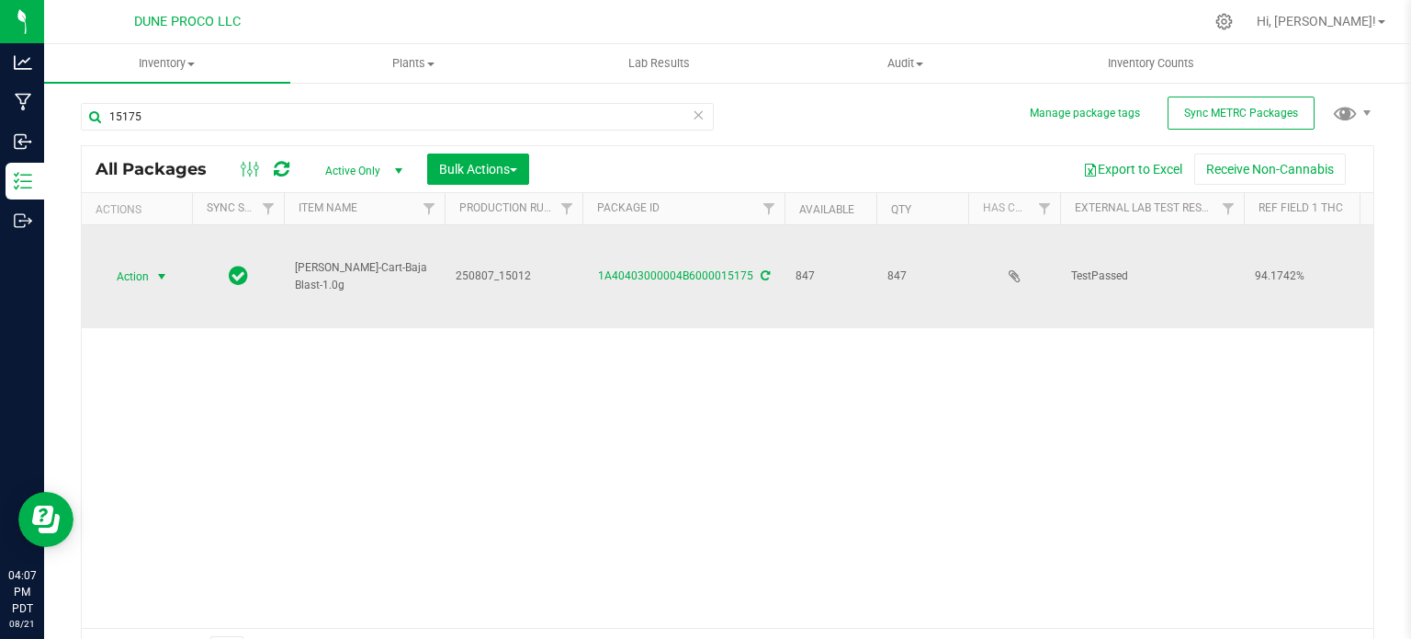
click at [120, 271] on span "Action" at bounding box center [125, 277] width 50 height 26
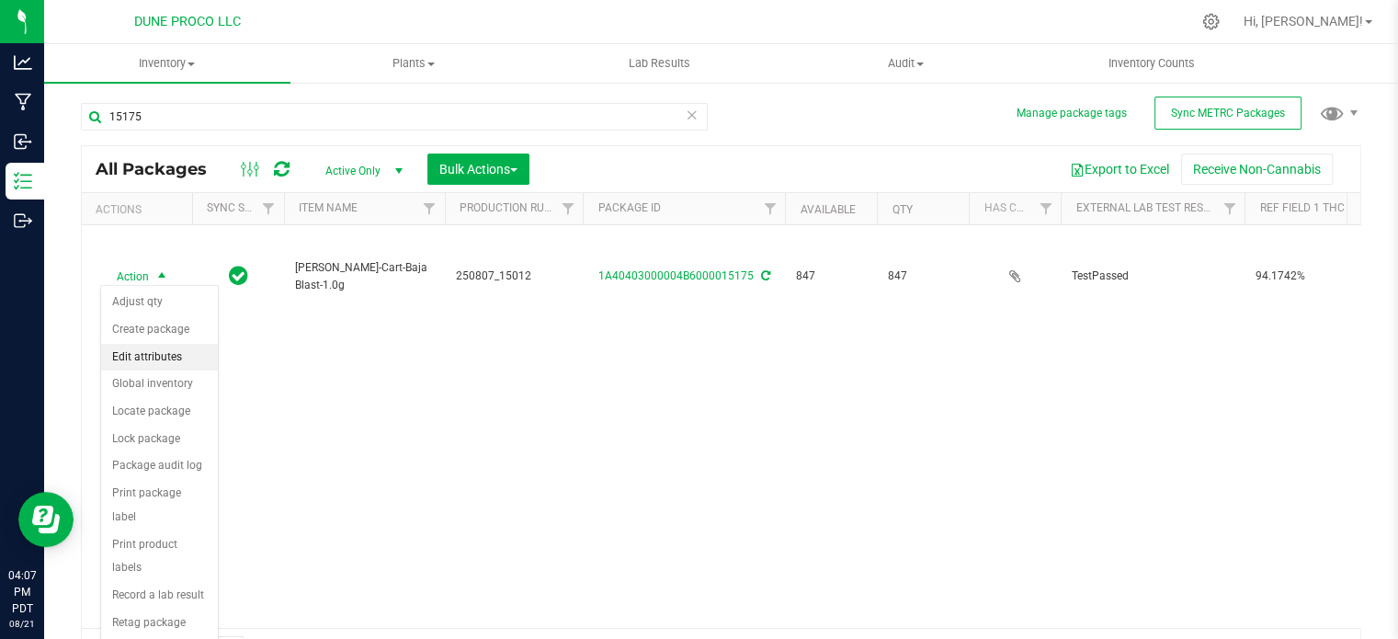
click at [147, 356] on li "Edit attributes" at bounding box center [159, 358] width 117 height 28
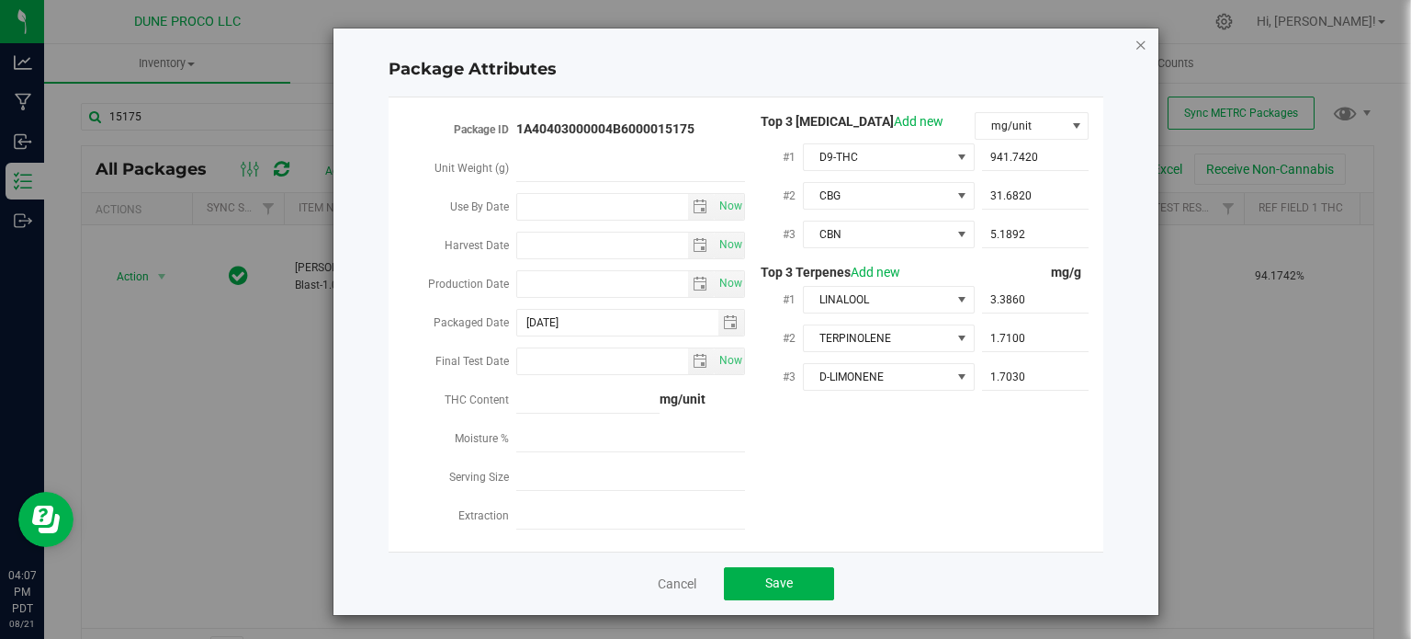
click at [1137, 44] on icon "Close modal" at bounding box center [1141, 44] width 13 height 22
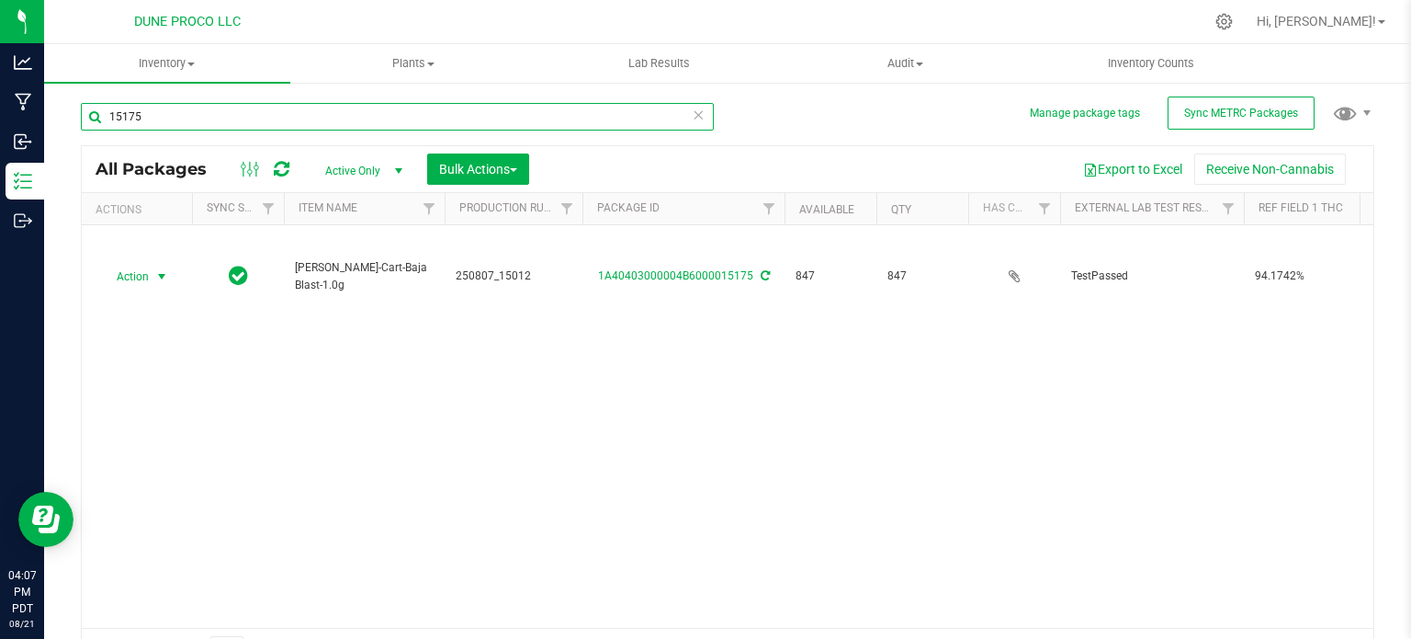
click at [302, 110] on input "15175" at bounding box center [397, 117] width 633 height 28
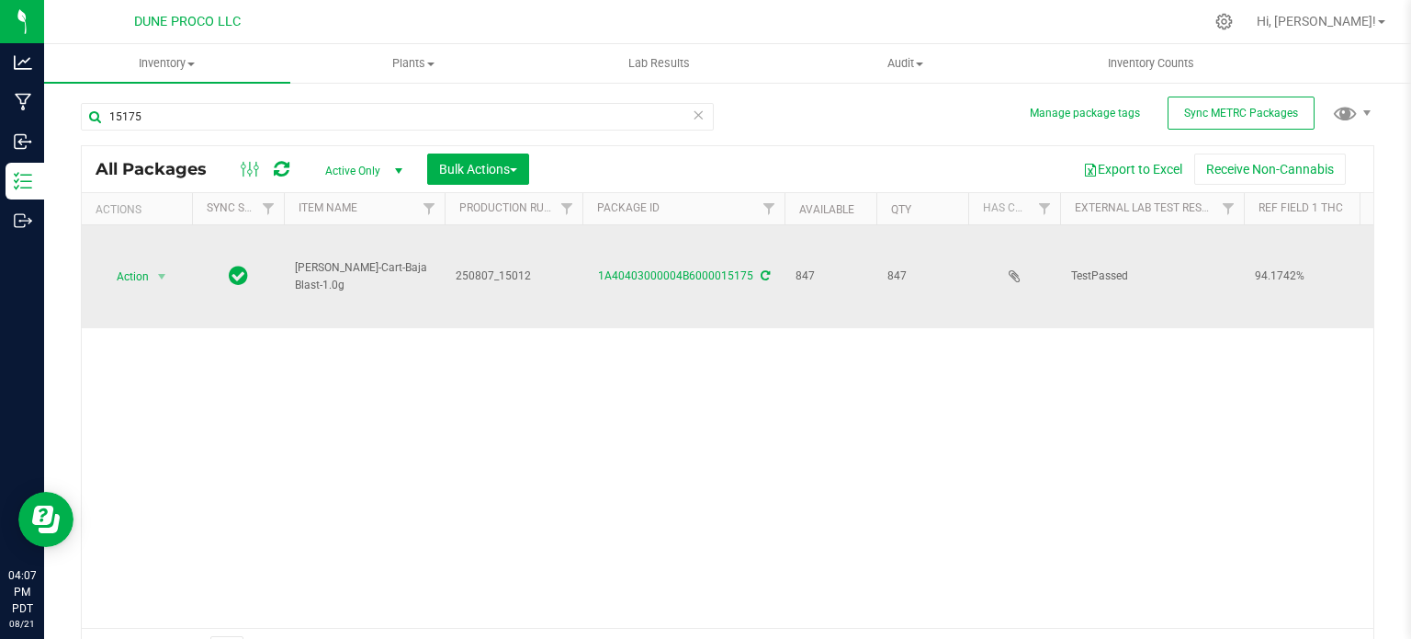
click at [474, 267] on span "250807_15012" at bounding box center [514, 275] width 116 height 17
click at [474, 266] on input "250807_15012" at bounding box center [509, 276] width 131 height 28
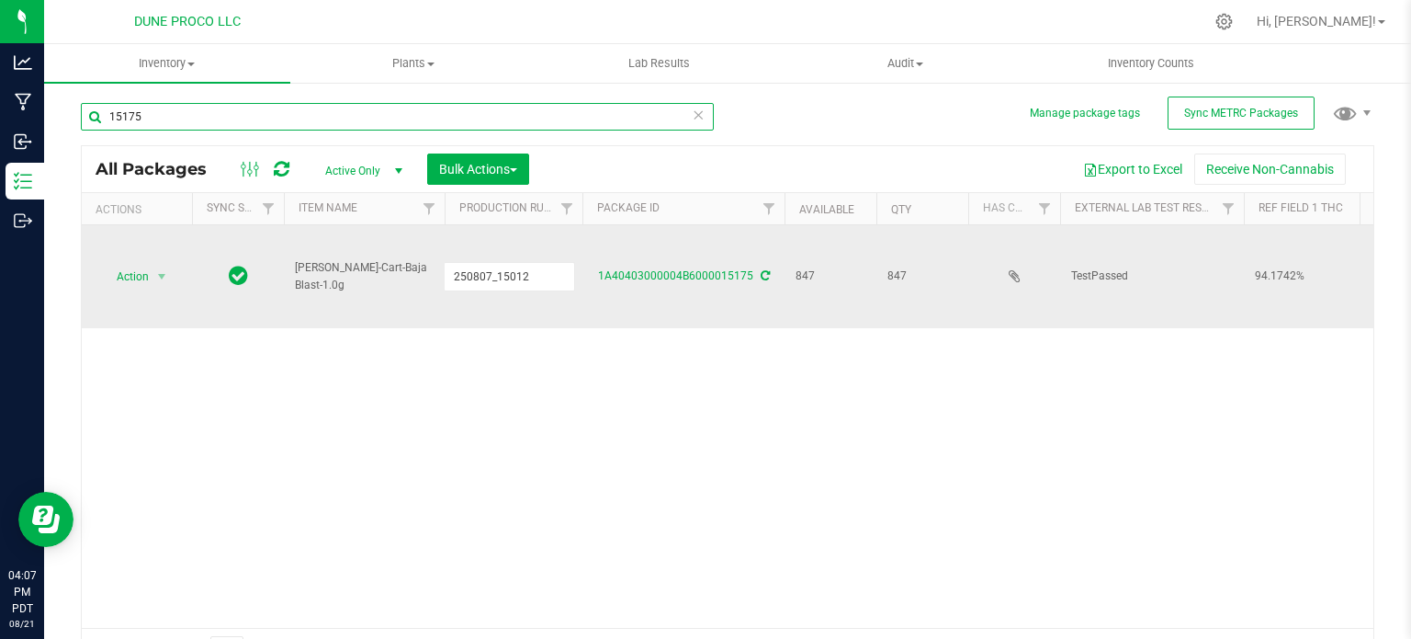
click at [226, 124] on input "15175" at bounding box center [397, 117] width 633 height 28
paste input "250807_15012"
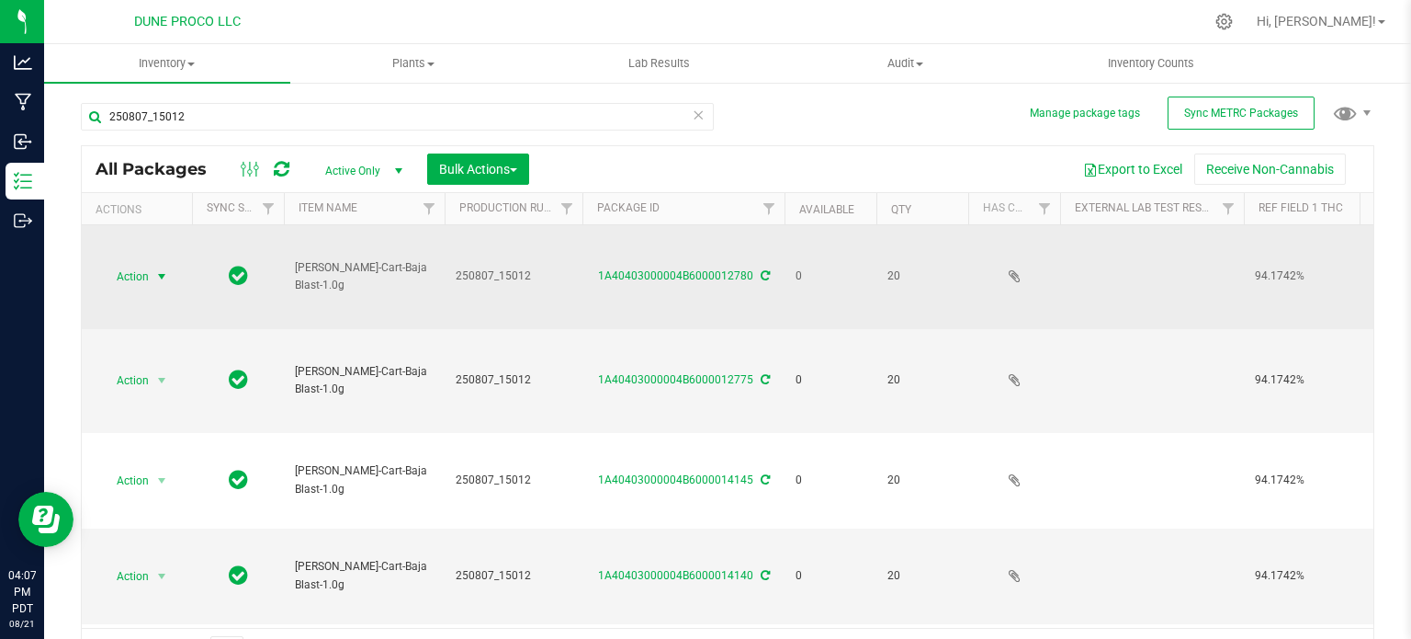
click at [166, 277] on span "select" at bounding box center [161, 276] width 15 height 15
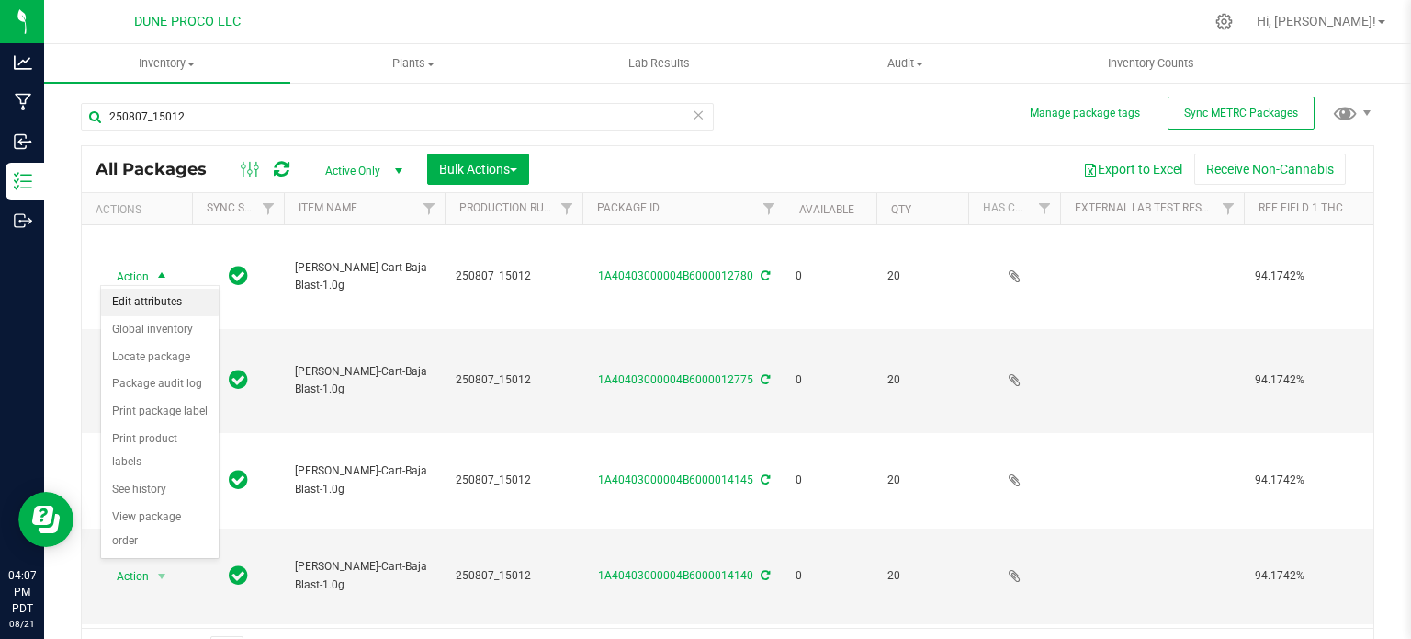
click at [154, 307] on li "Edit attributes" at bounding box center [160, 303] width 118 height 28
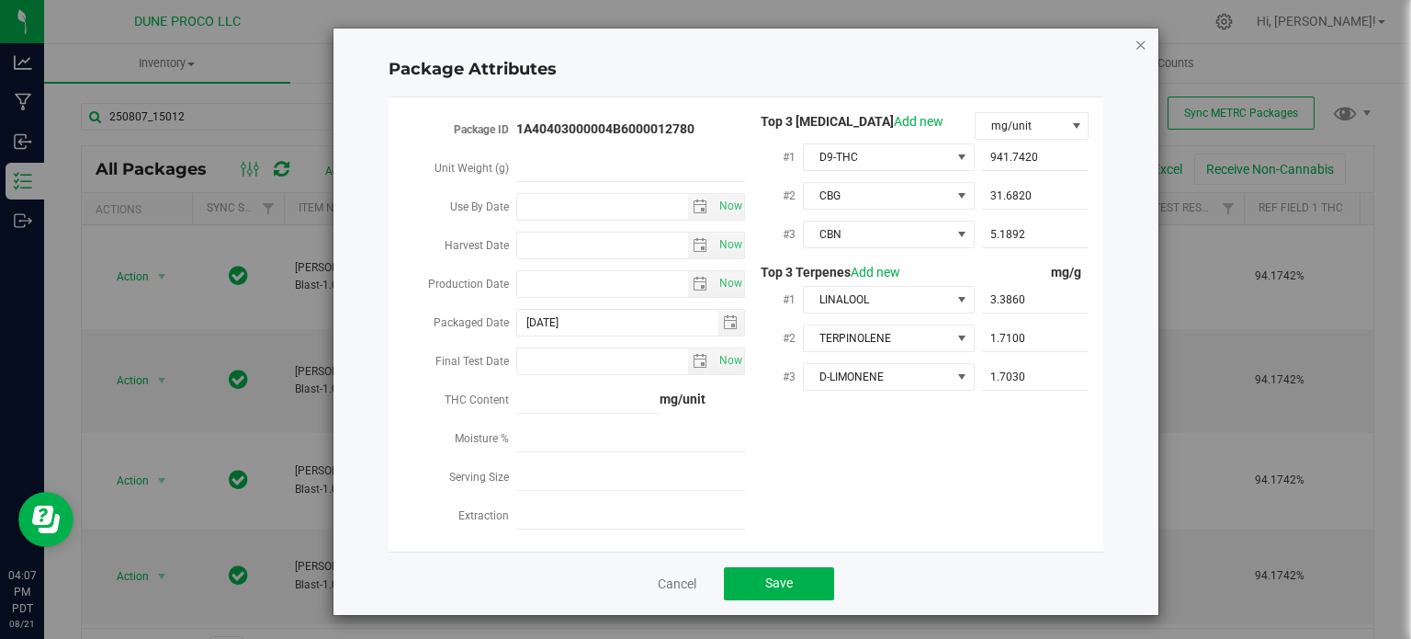
click at [1135, 46] on icon "Close modal" at bounding box center [1141, 44] width 13 height 22
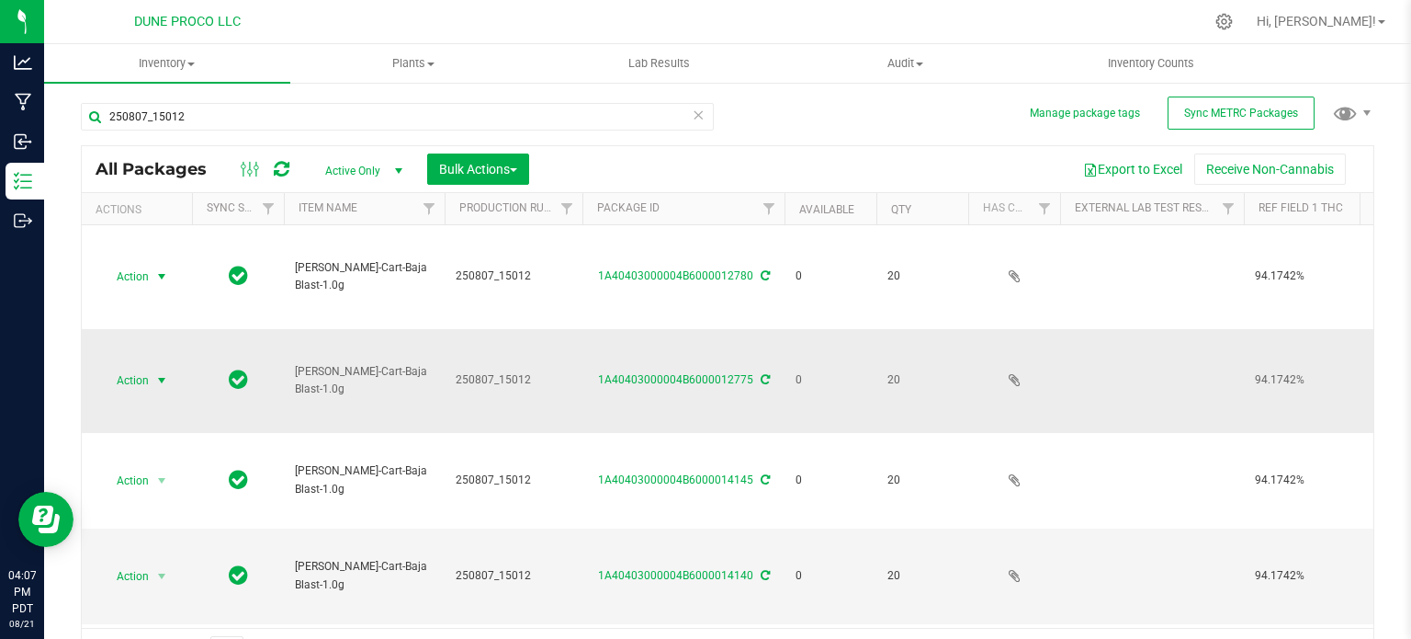
click at [165, 379] on span "select" at bounding box center [162, 381] width 23 height 26
click at [158, 403] on li "Edit attributes" at bounding box center [160, 398] width 118 height 28
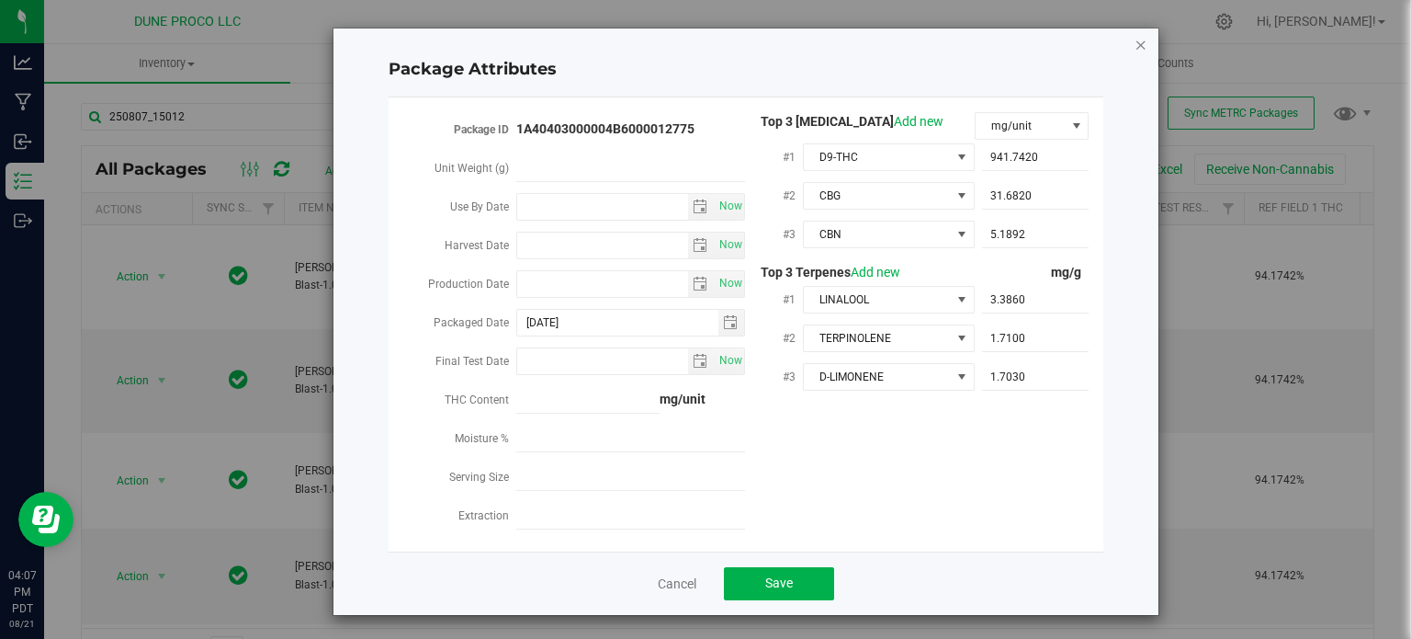
click at [1135, 54] on icon "Close modal" at bounding box center [1141, 44] width 13 height 22
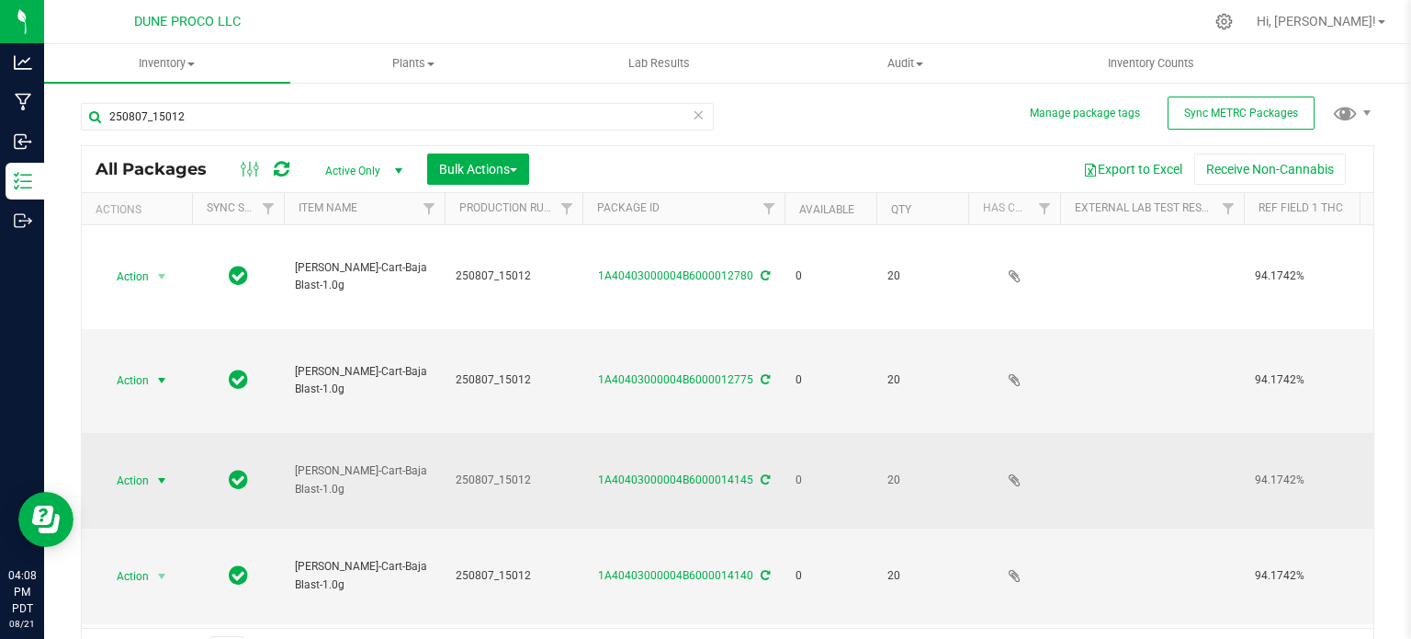
click at [133, 468] on span "Action" at bounding box center [125, 481] width 50 height 26
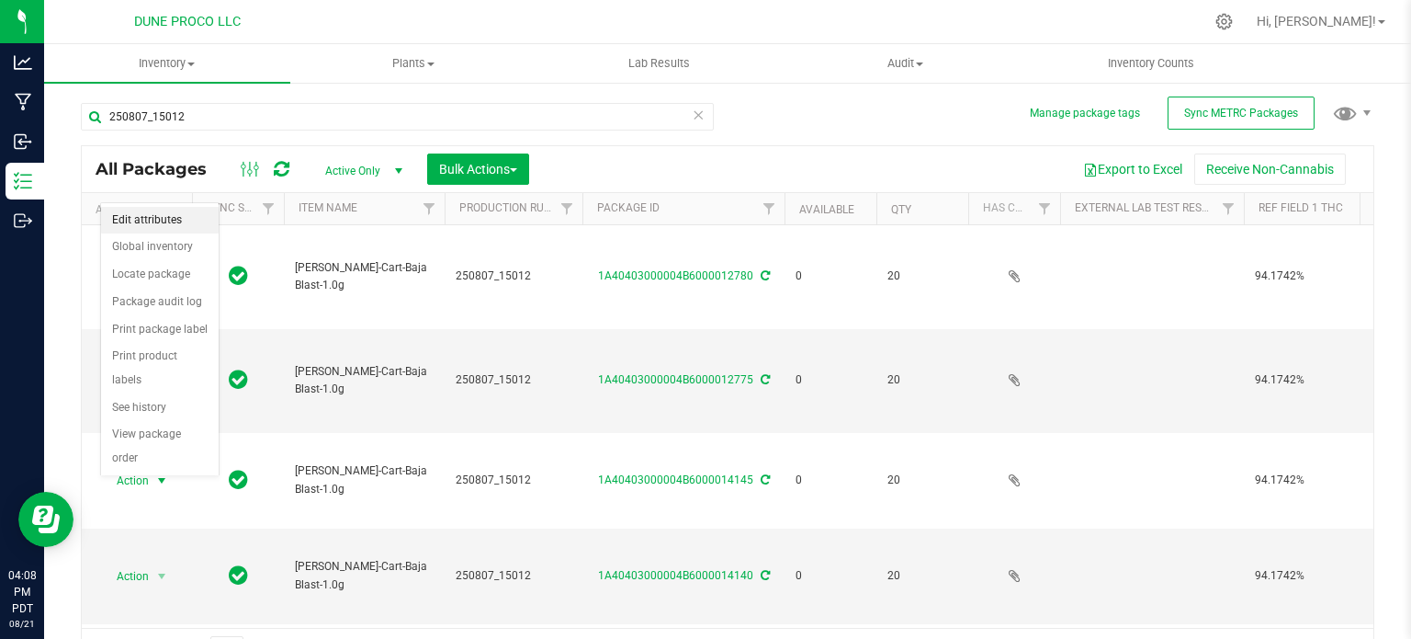
click at [160, 218] on li "Edit attributes" at bounding box center [160, 221] width 118 height 28
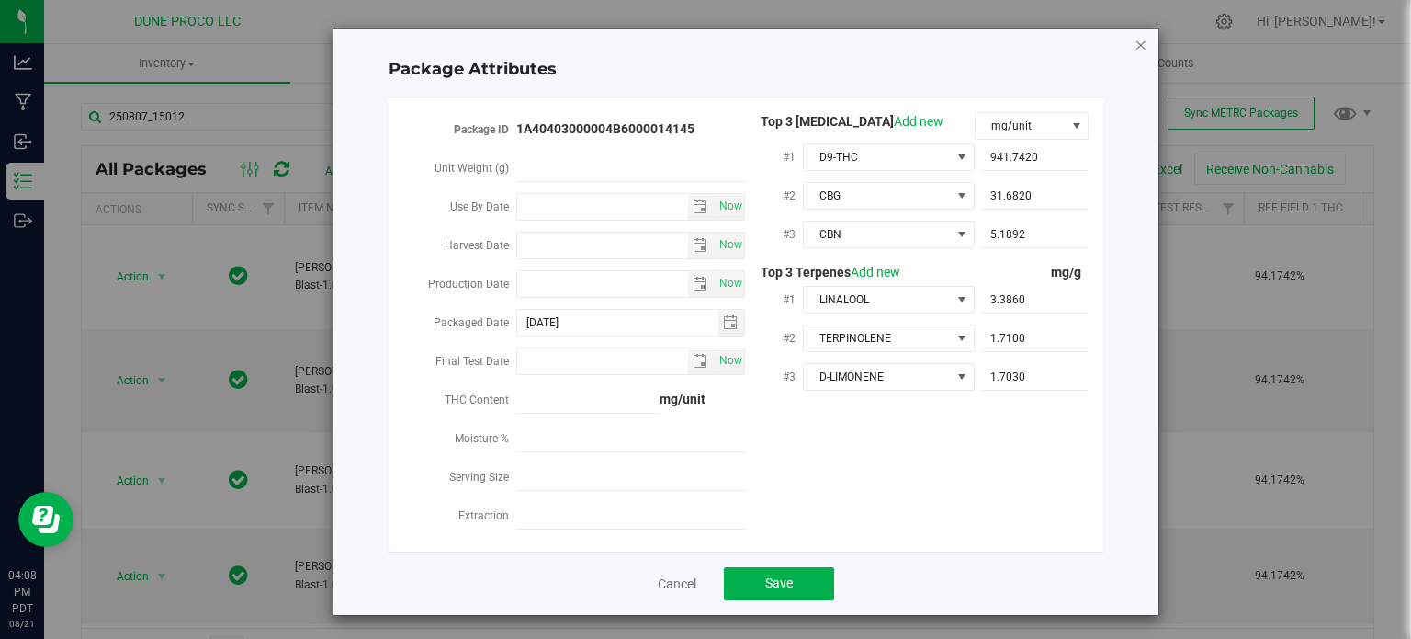
click at [1137, 49] on icon "Close modal" at bounding box center [1141, 44] width 13 height 22
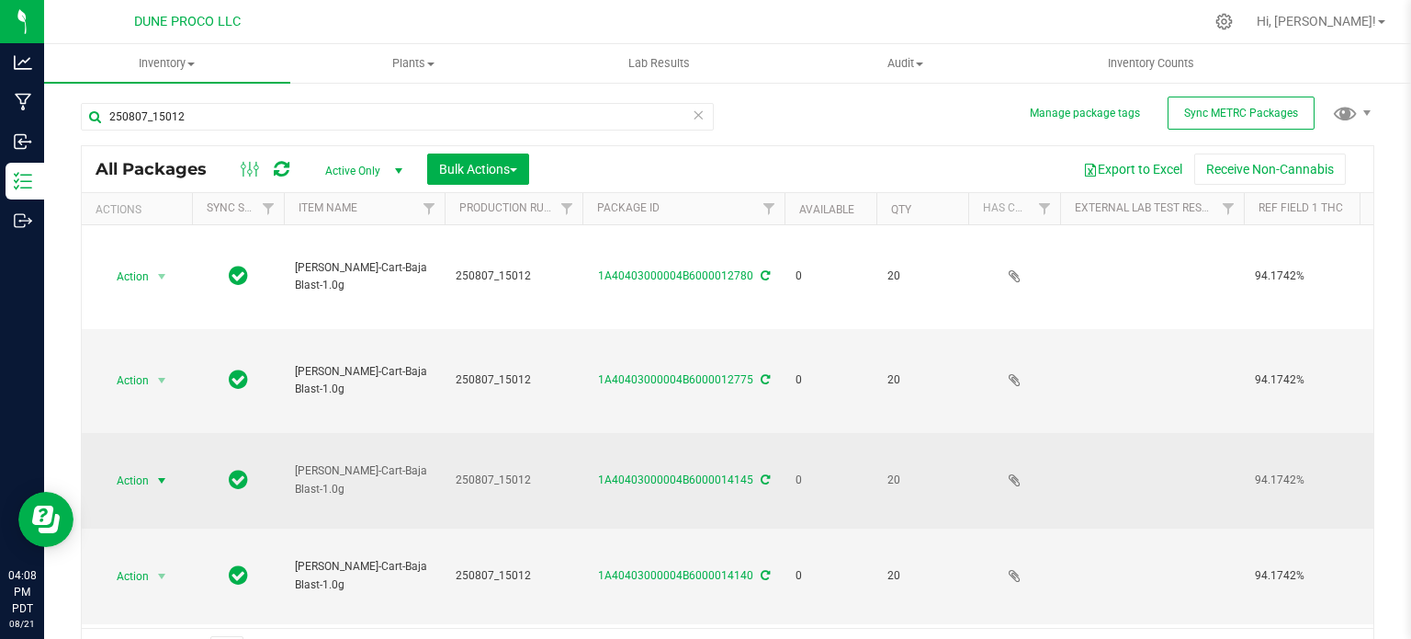
scroll to position [347, 0]
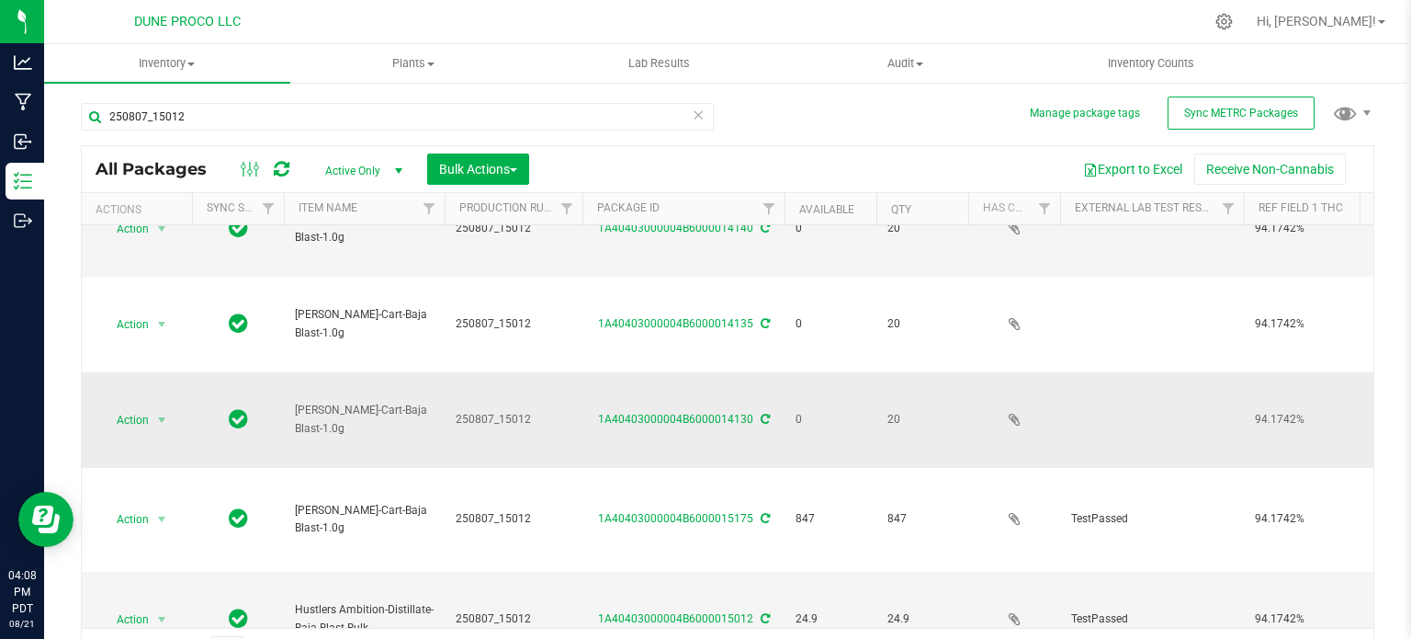
click at [136, 407] on span "Action" at bounding box center [125, 420] width 50 height 26
click at [143, 153] on li "Edit attributes" at bounding box center [160, 159] width 118 height 28
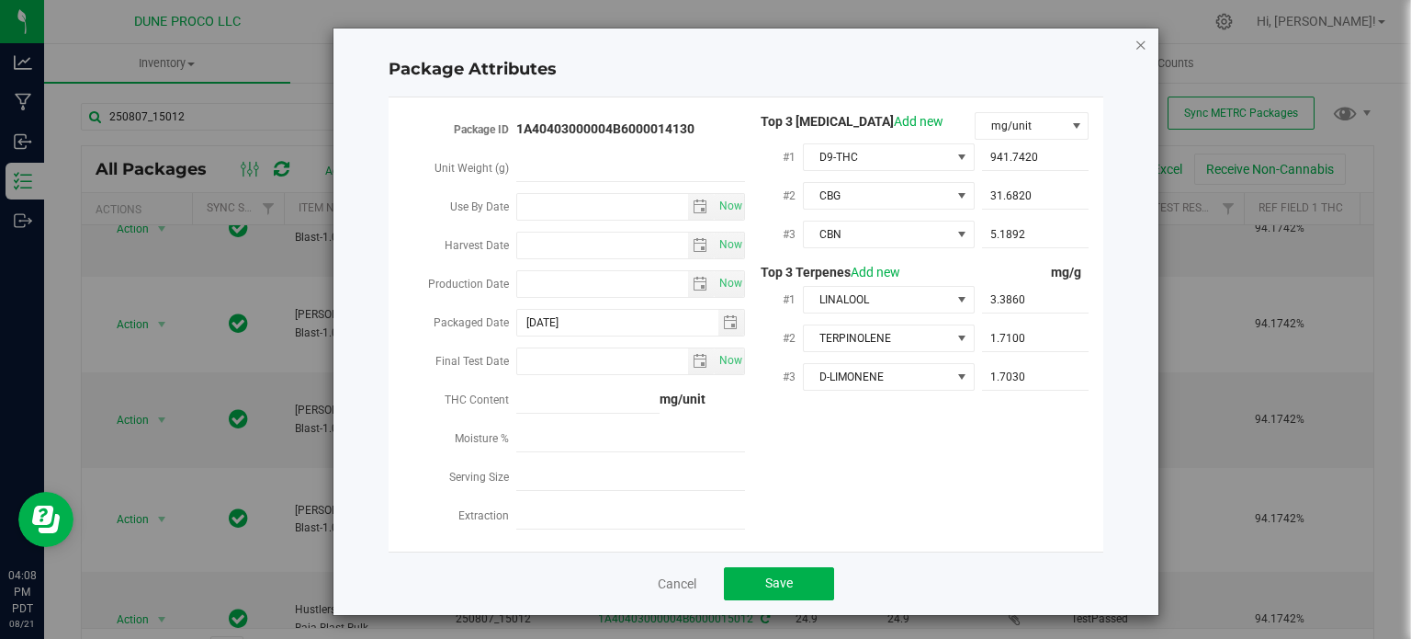
click at [1138, 47] on icon "Close modal" at bounding box center [1141, 44] width 13 height 22
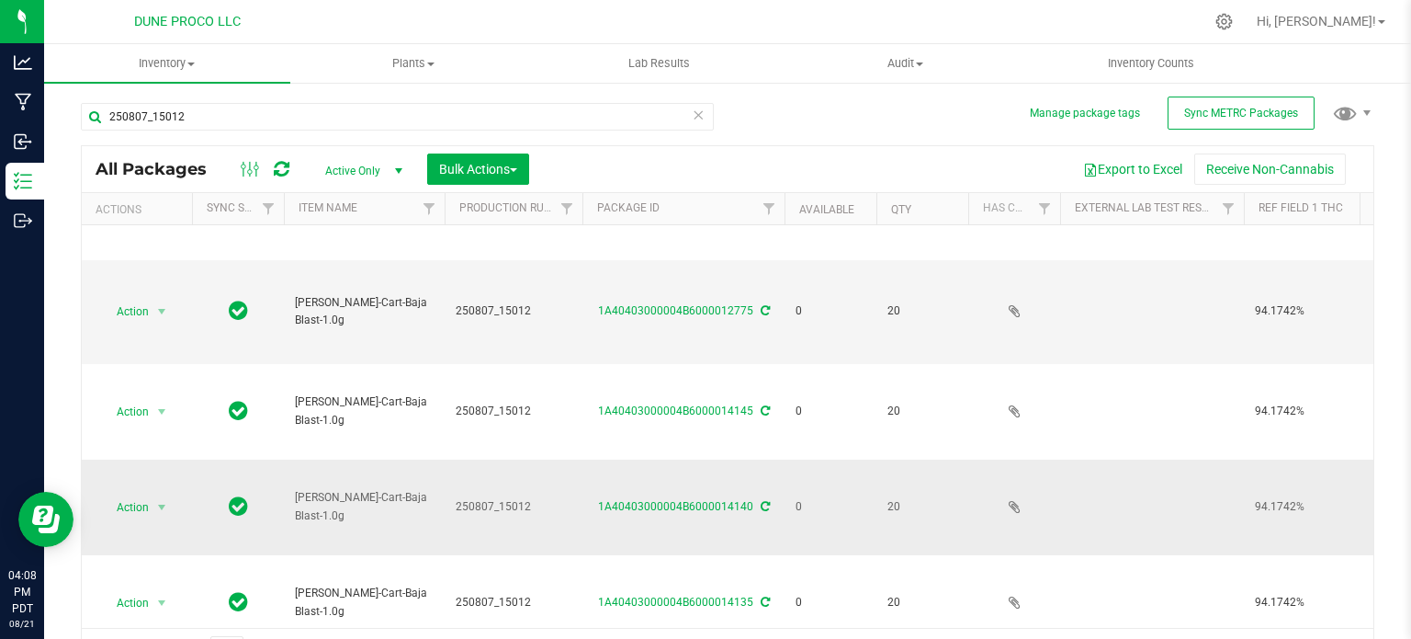
scroll to position [0, 0]
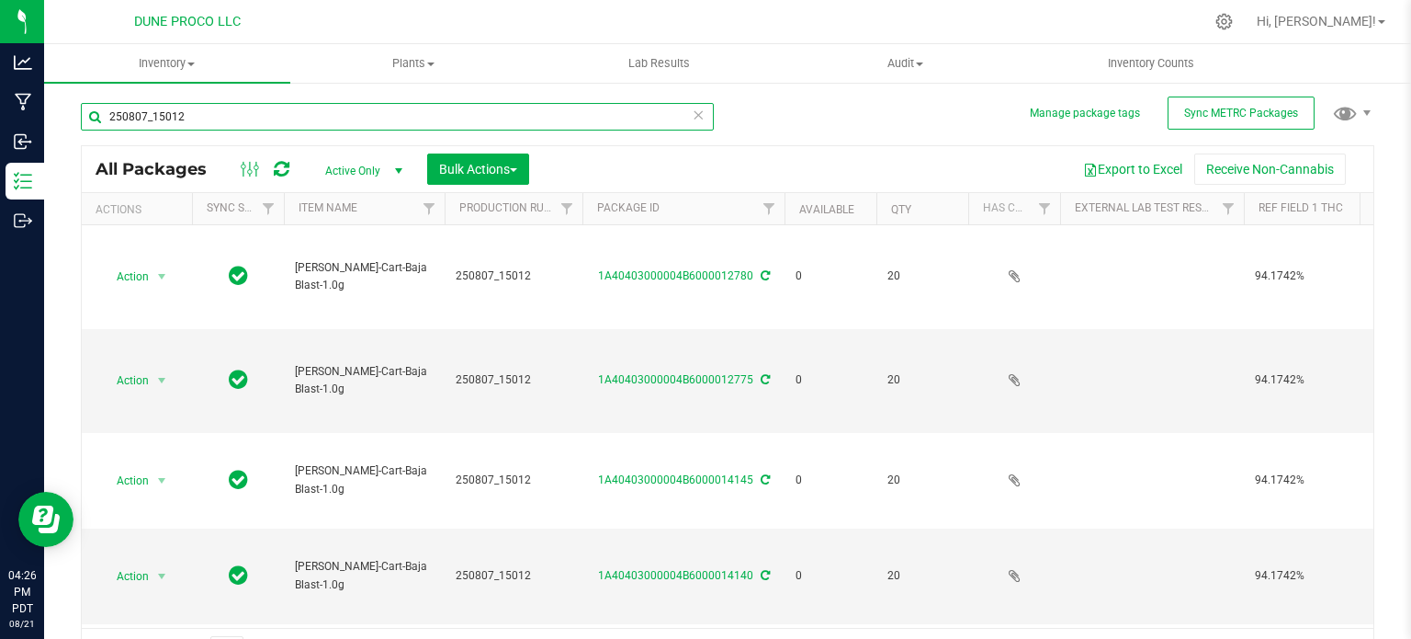
click at [172, 128] on input "250807_15012" at bounding box center [397, 117] width 633 height 28
paste input "13417"
type input "13417"
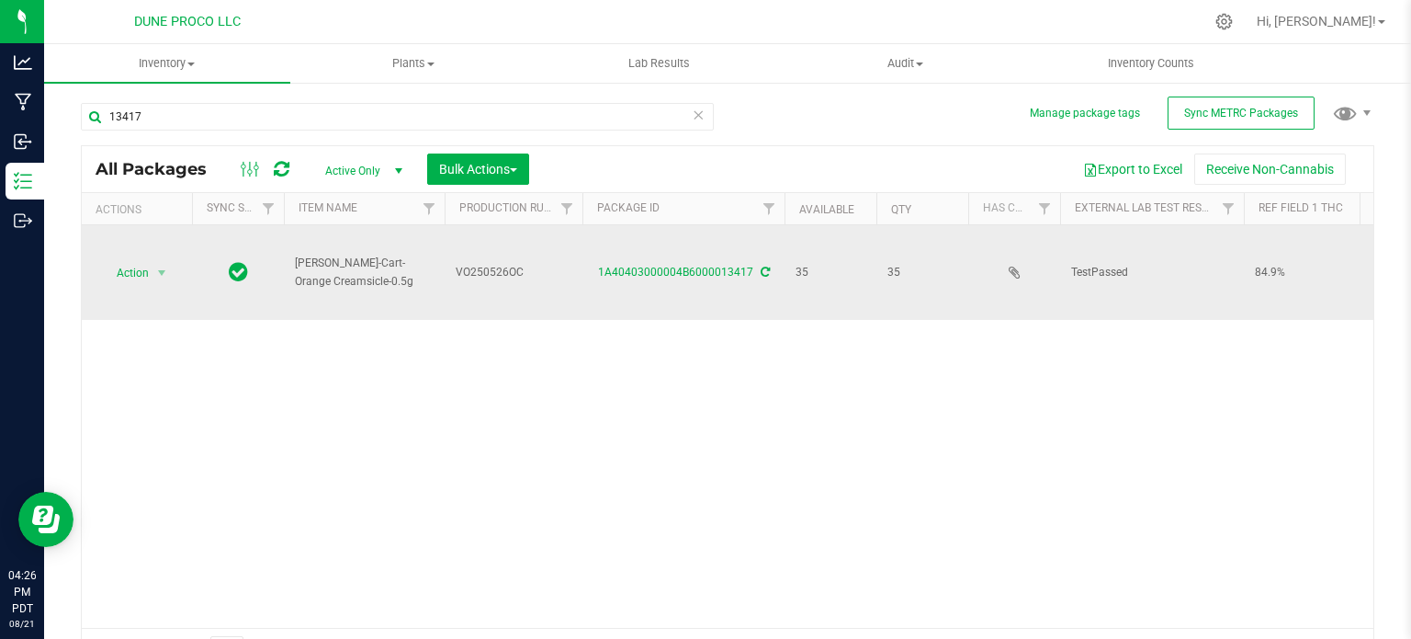
click at [347, 274] on span "[PERSON_NAME]-Cart-Orange Creamsicle-0.5g" at bounding box center [364, 272] width 139 height 35
copy tr "[PERSON_NAME]-Cart-Orange Creamsicle-0.5g"
